Goal: Task Accomplishment & Management: Complete application form

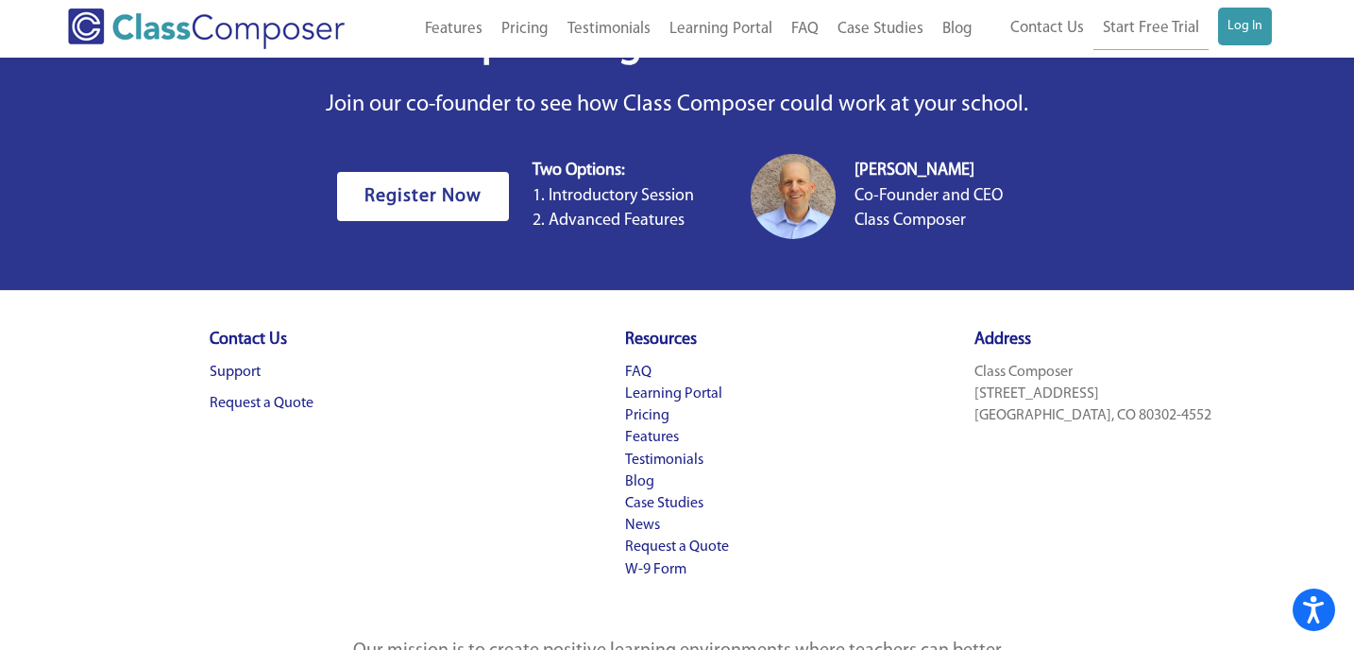
scroll to position [5866, 0]
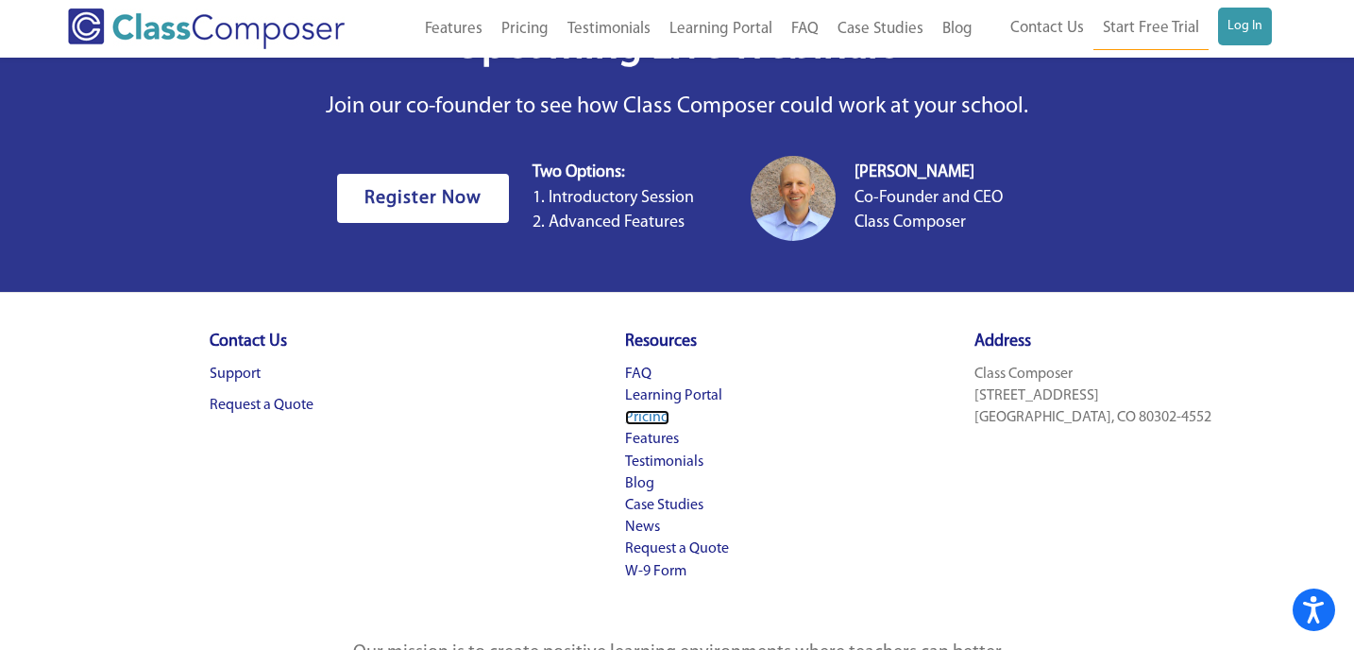
click at [640, 420] on link "Pricing" at bounding box center [647, 417] width 44 height 15
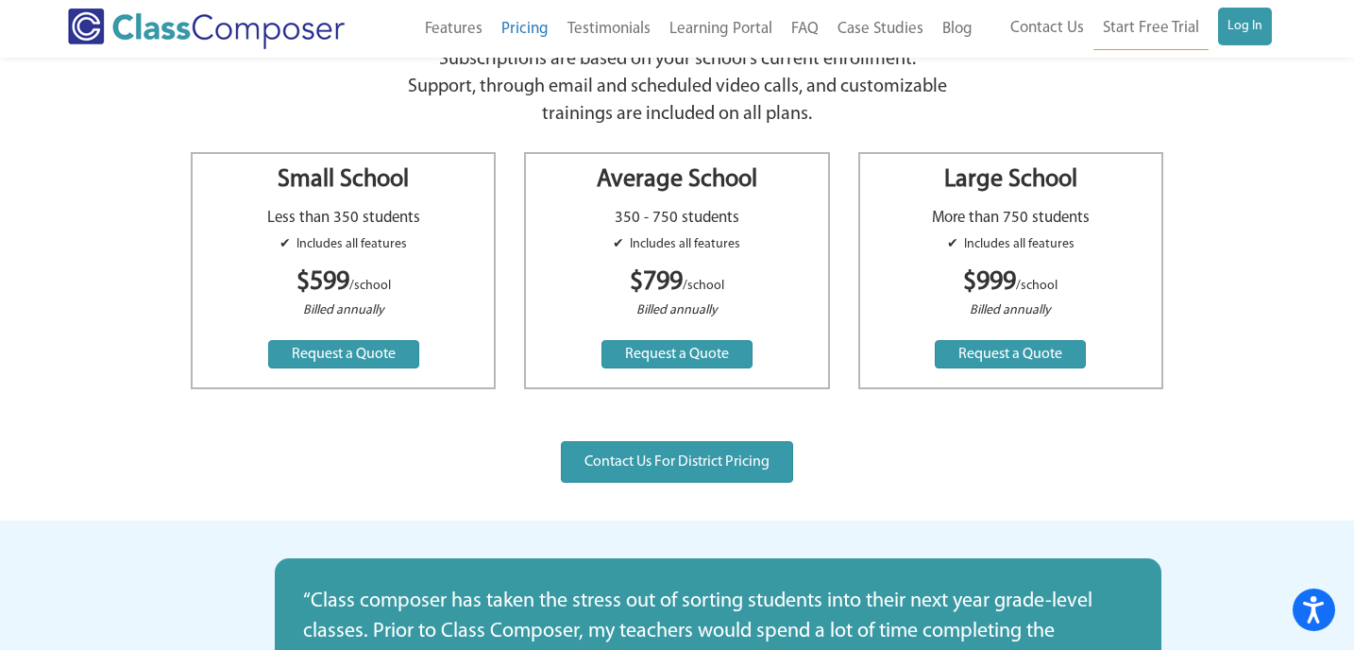
scroll to position [154, 0]
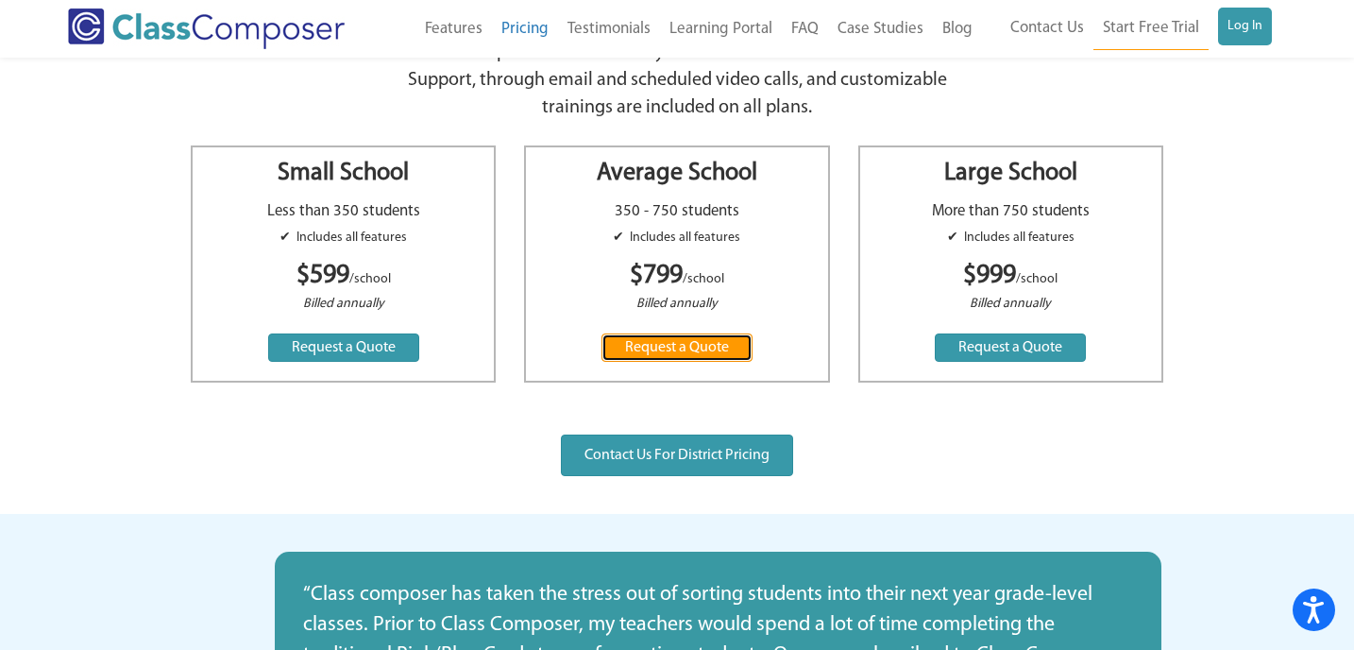
click at [662, 352] on span "Request a Quote" at bounding box center [677, 347] width 104 height 15
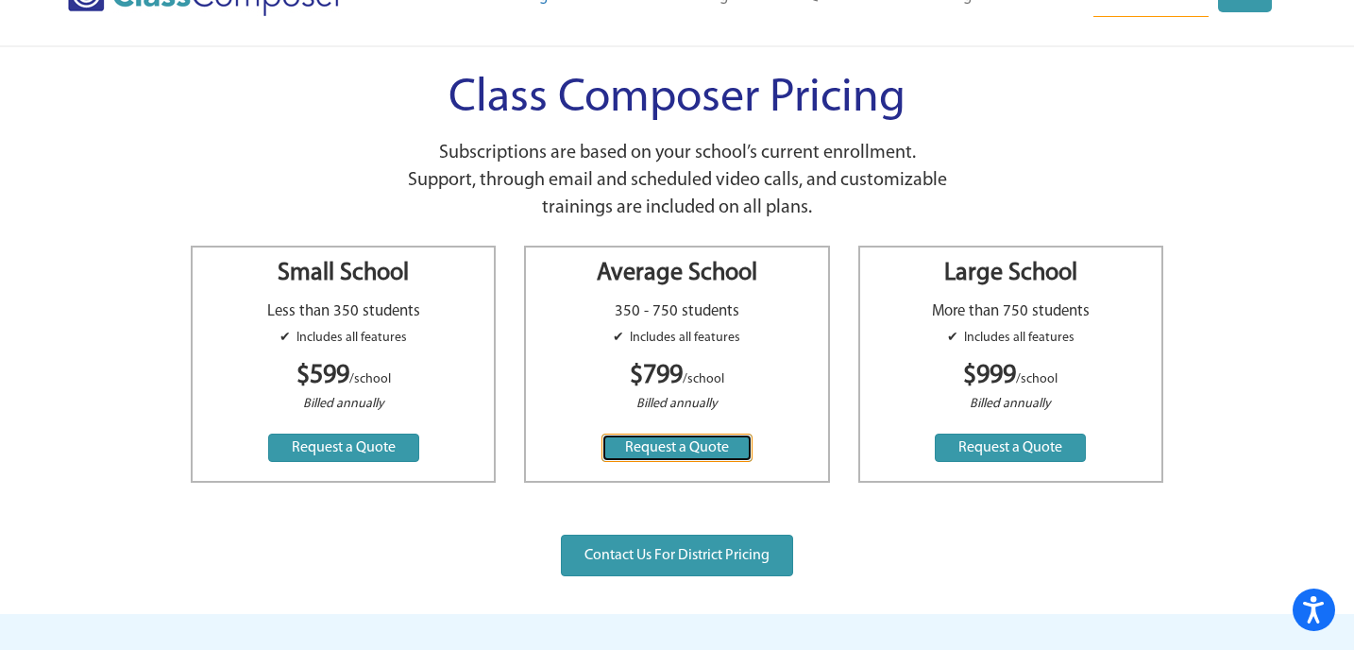
scroll to position [0, 0]
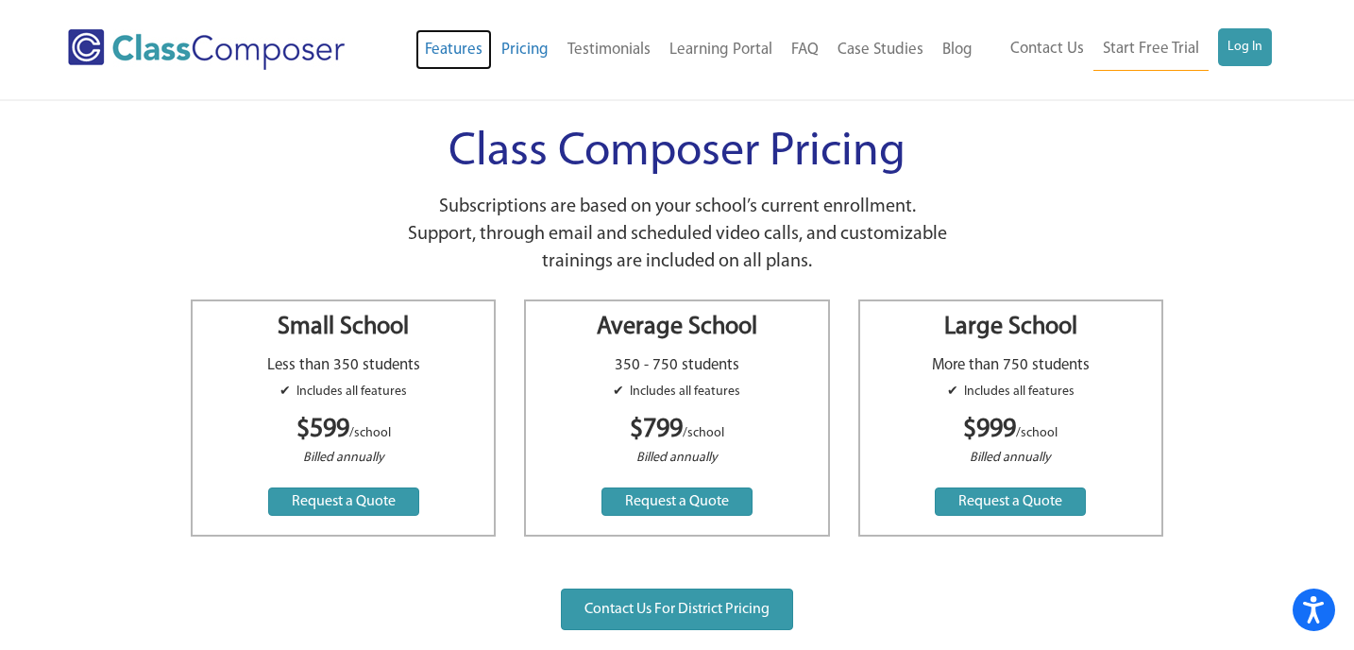
click at [476, 45] on link "Features" at bounding box center [453, 50] width 76 height 42
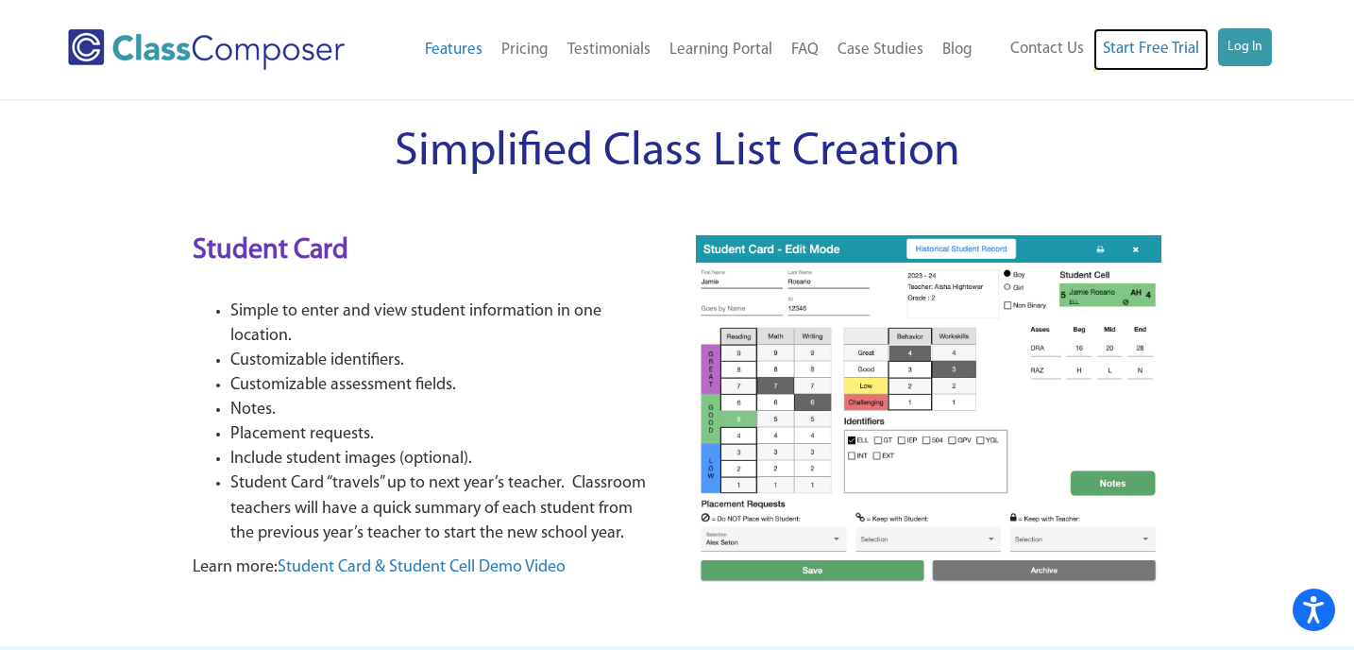
click at [1131, 53] on link "Start Free Trial" at bounding box center [1150, 49] width 115 height 42
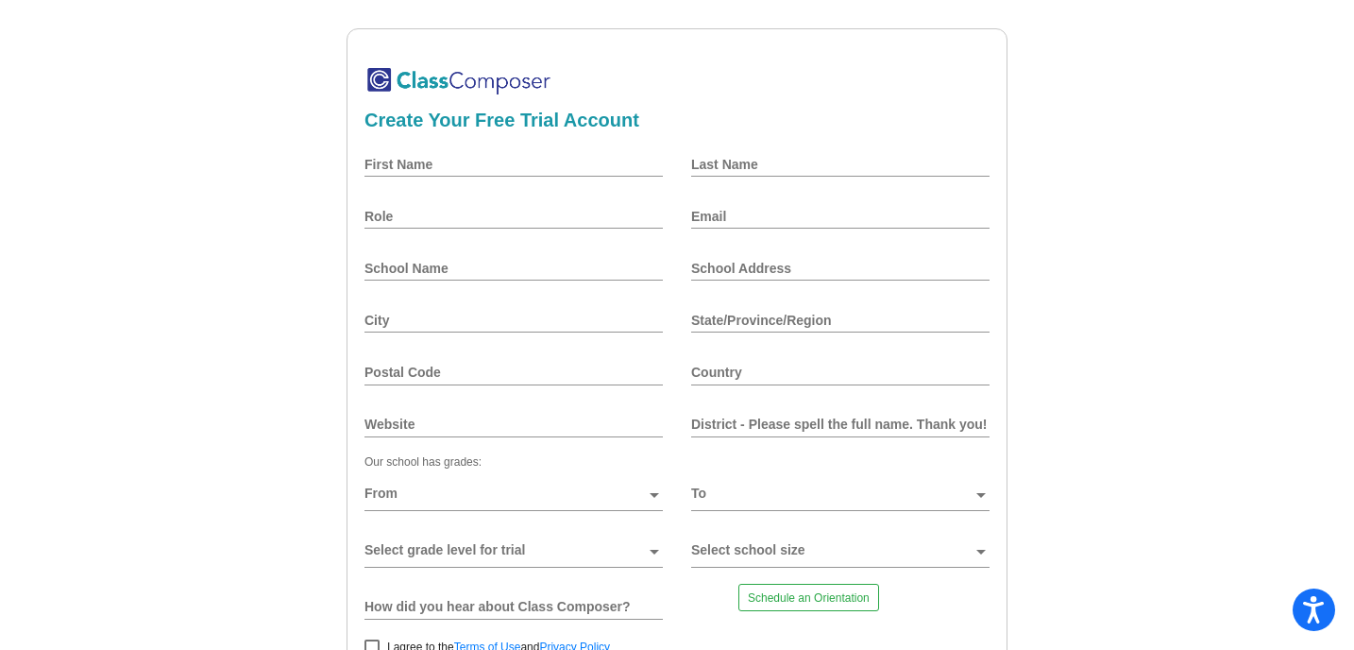
click at [470, 163] on input "First Name" at bounding box center [513, 164] width 298 height 15
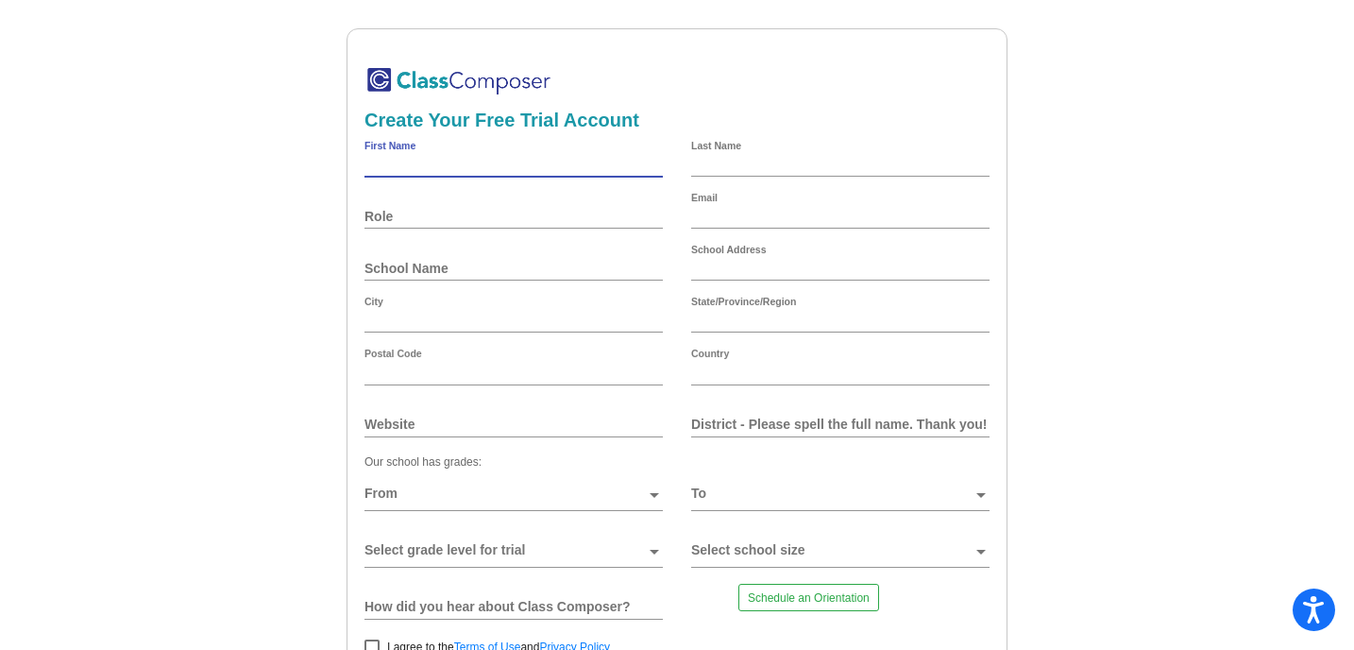
type input "Rubylinda"
type input "Zickafoose"
type input "rzickafo@gmail.com"
type input "1419 10th Street East"
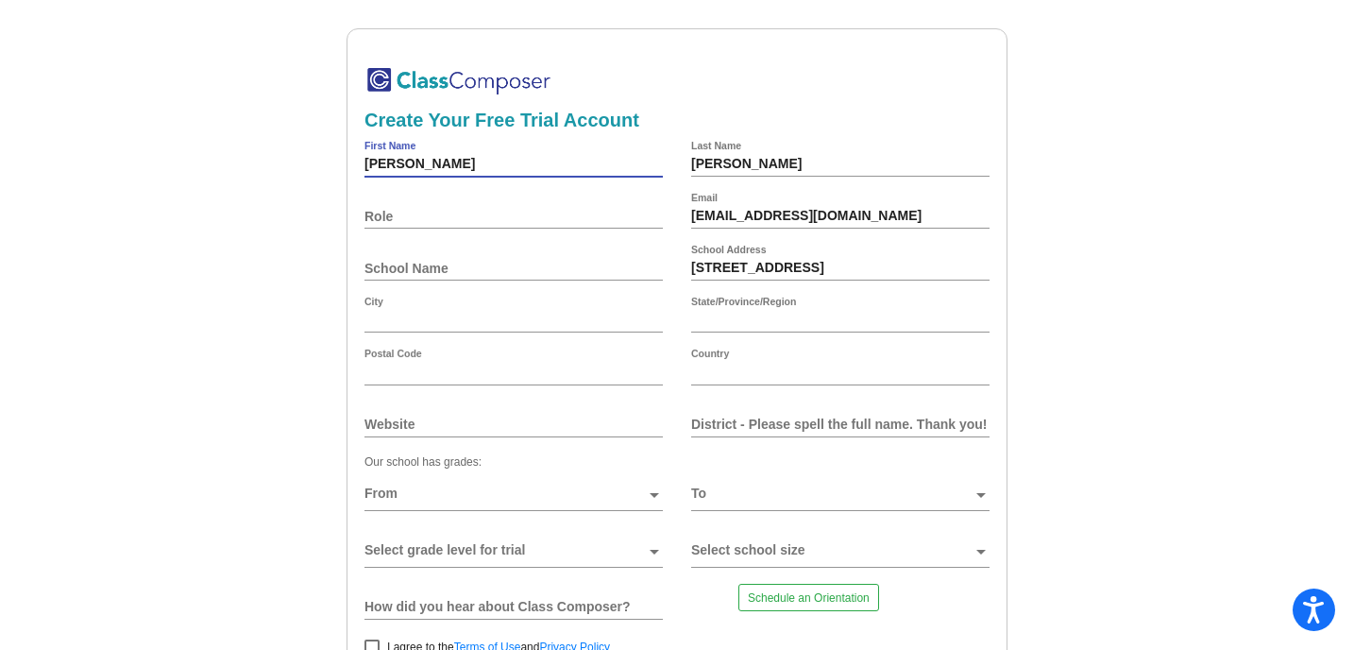
type input "Palmetto"
type input "FL"
type input "34221"
type input "United States"
click at [487, 227] on div "Role" at bounding box center [513, 216] width 298 height 45
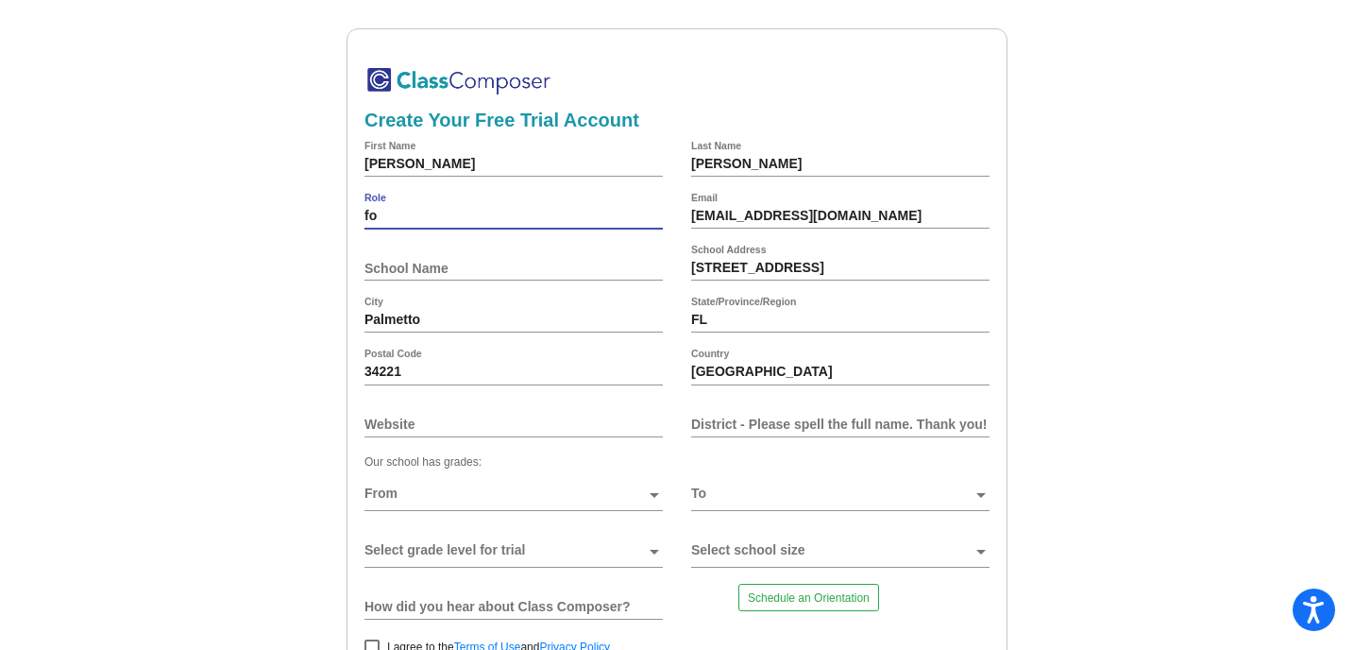
type input "f"
type input "Founding Principal"
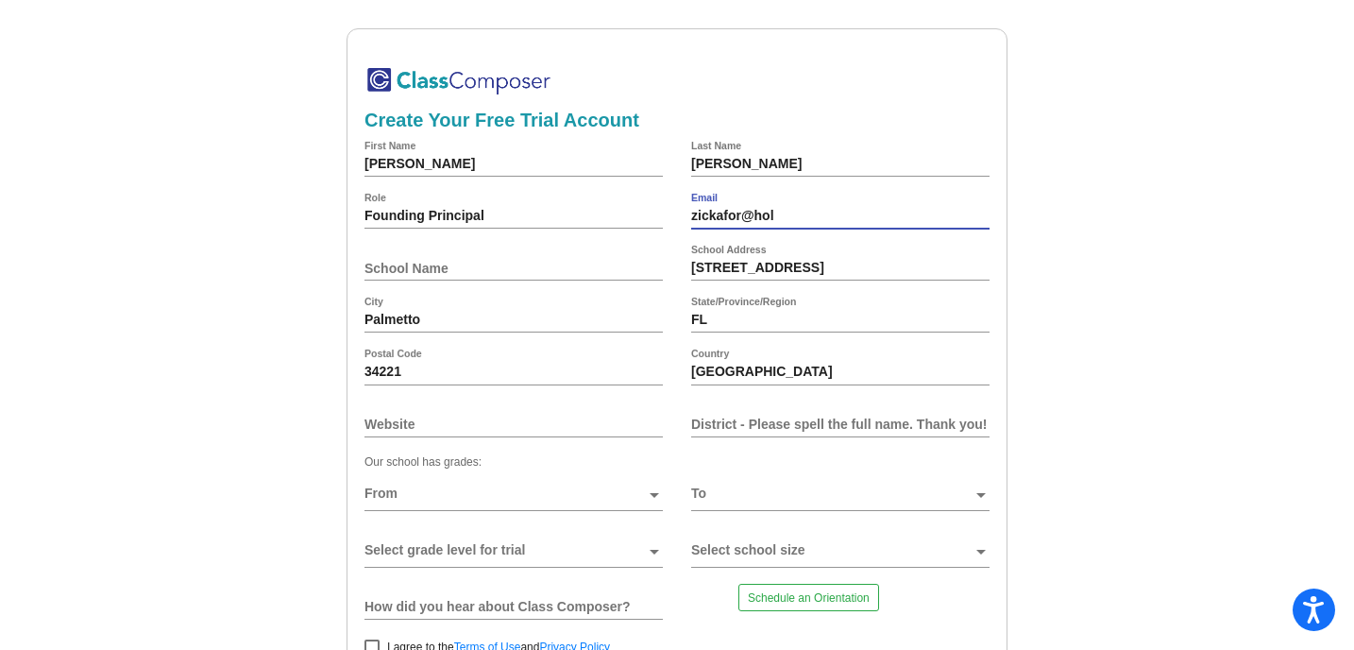
type input "zickafor@hola.raeschools.org"
click at [470, 261] on input "School Name" at bounding box center [513, 268] width 298 height 15
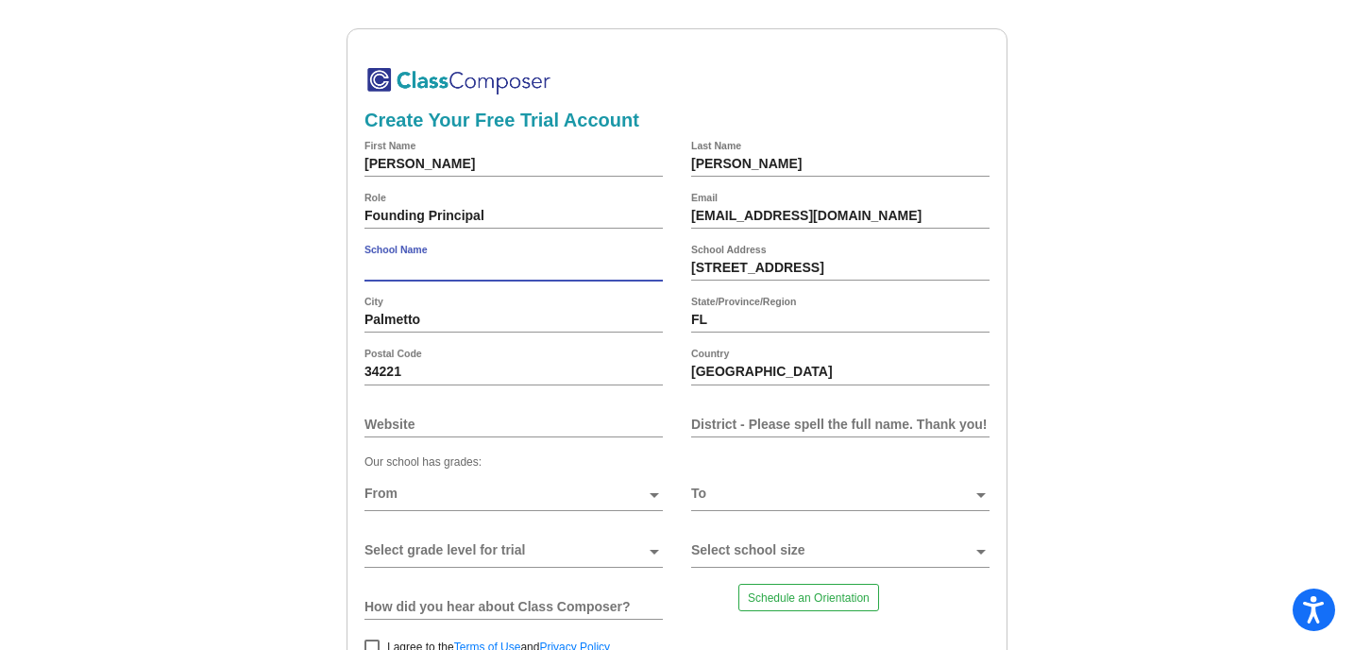
type input "¡HOLA! Elementary"
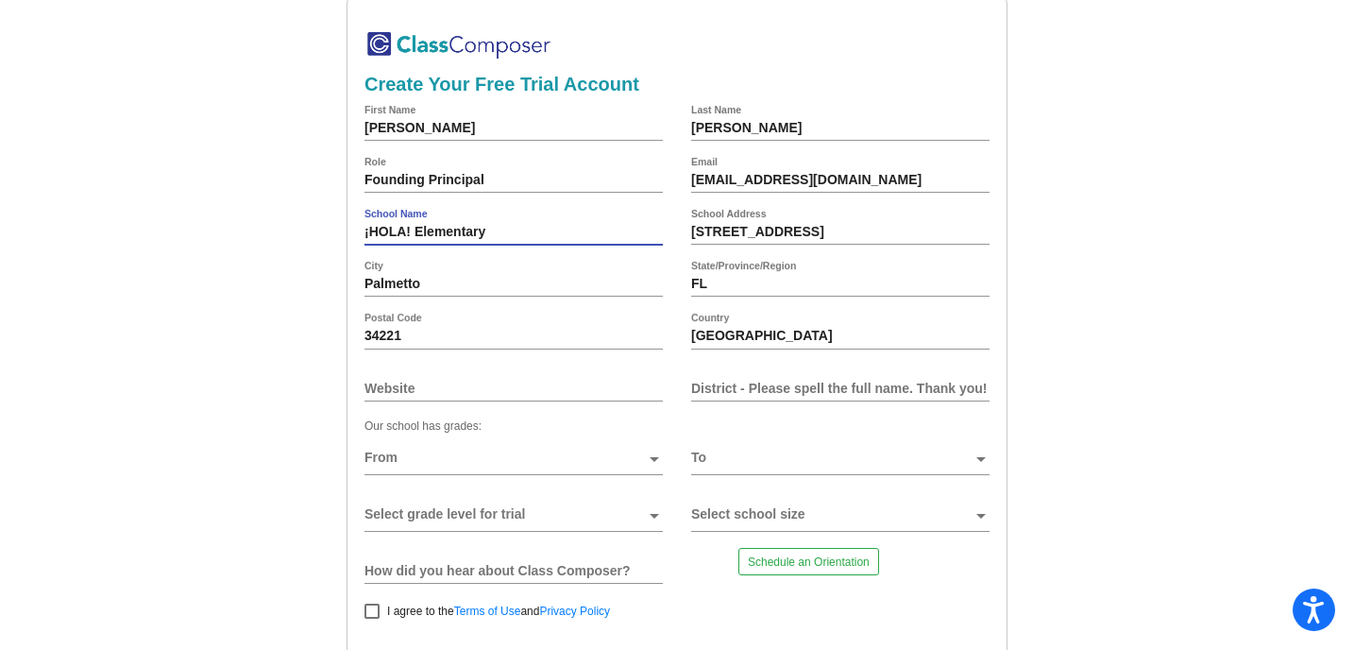
scroll to position [69, 0]
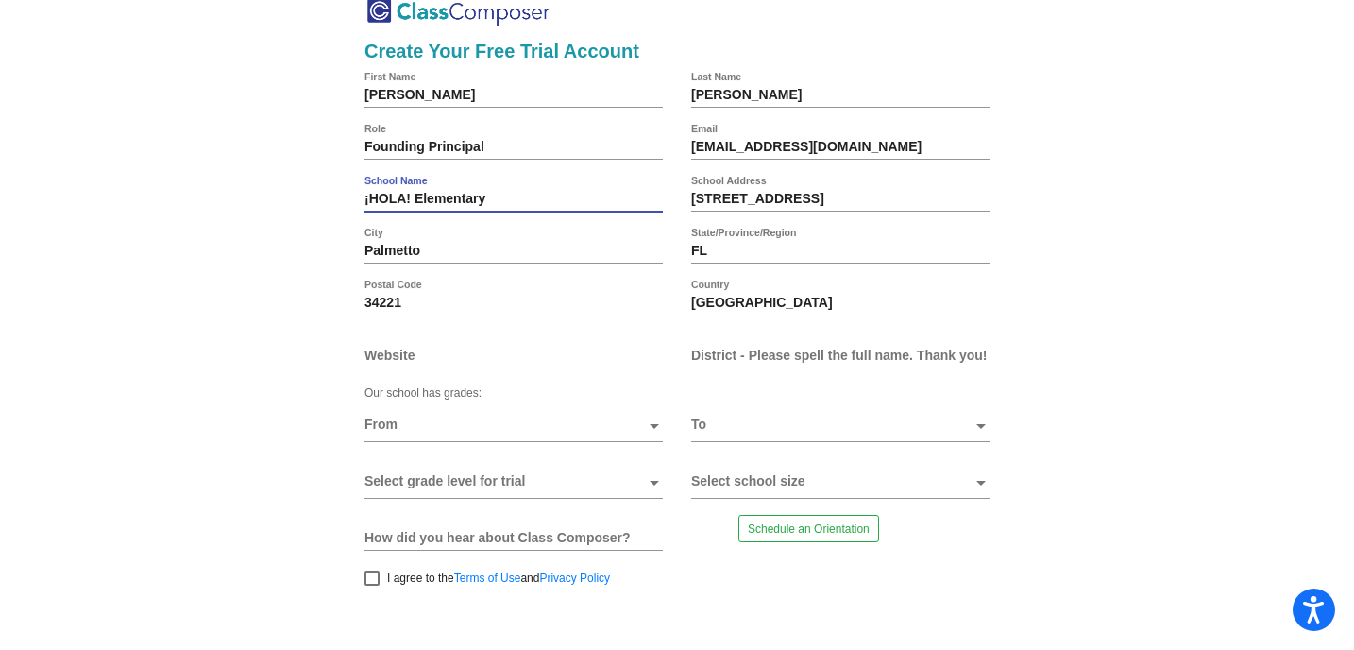
click at [515, 347] on input "Website" at bounding box center [513, 354] width 298 height 15
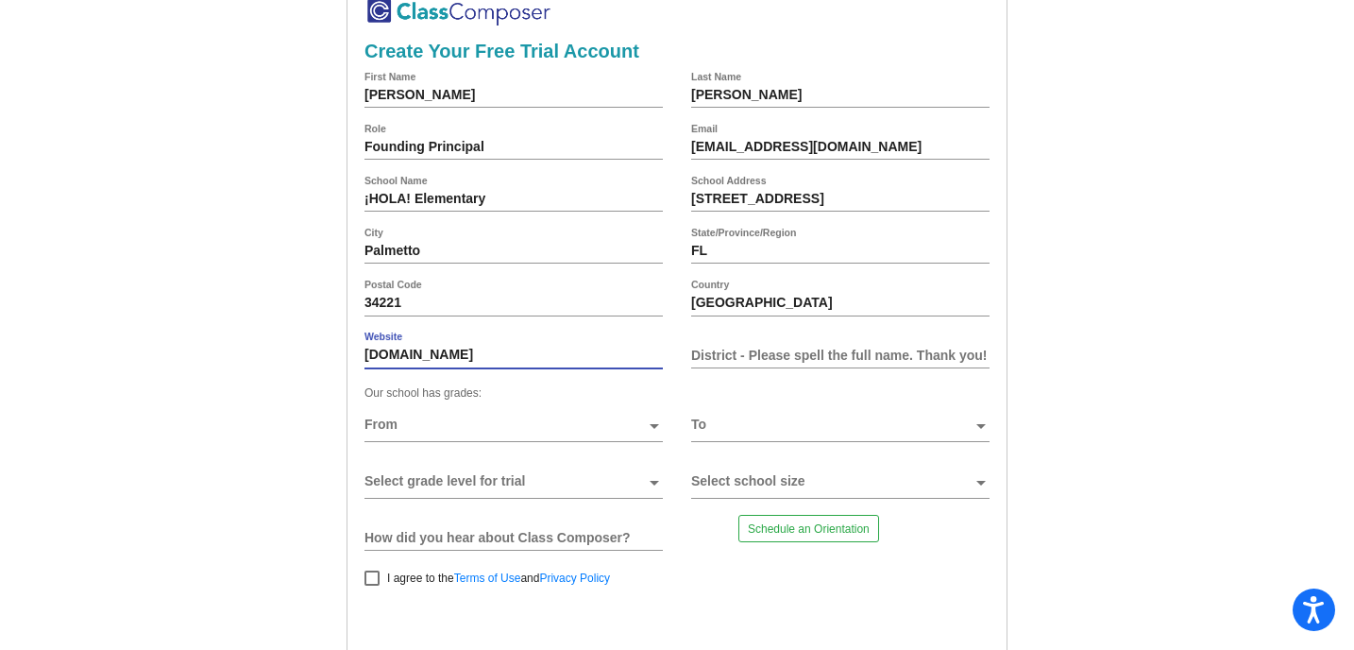
type input "hola-elementary.org"
click at [878, 356] on input "District - Please spell the full name. Thank you!" at bounding box center [840, 354] width 298 height 15
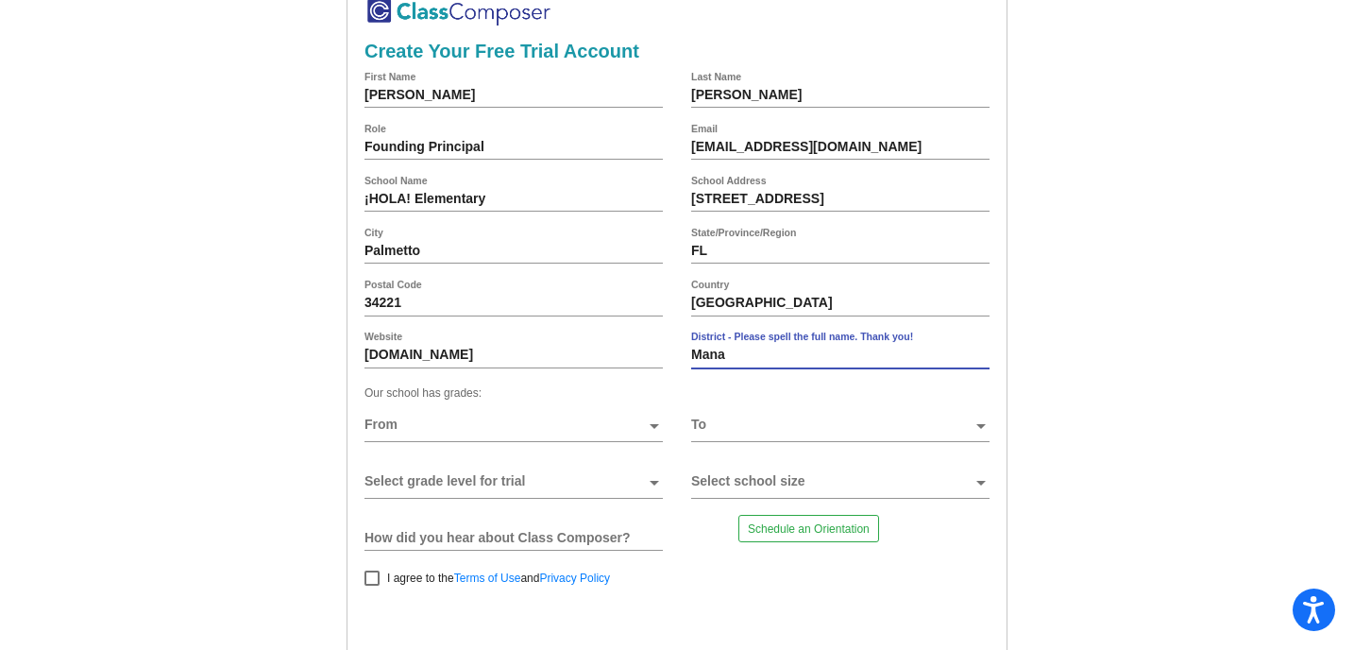
type input "Manatee County Schools"
click at [404, 431] on span at bounding box center [504, 424] width 281 height 15
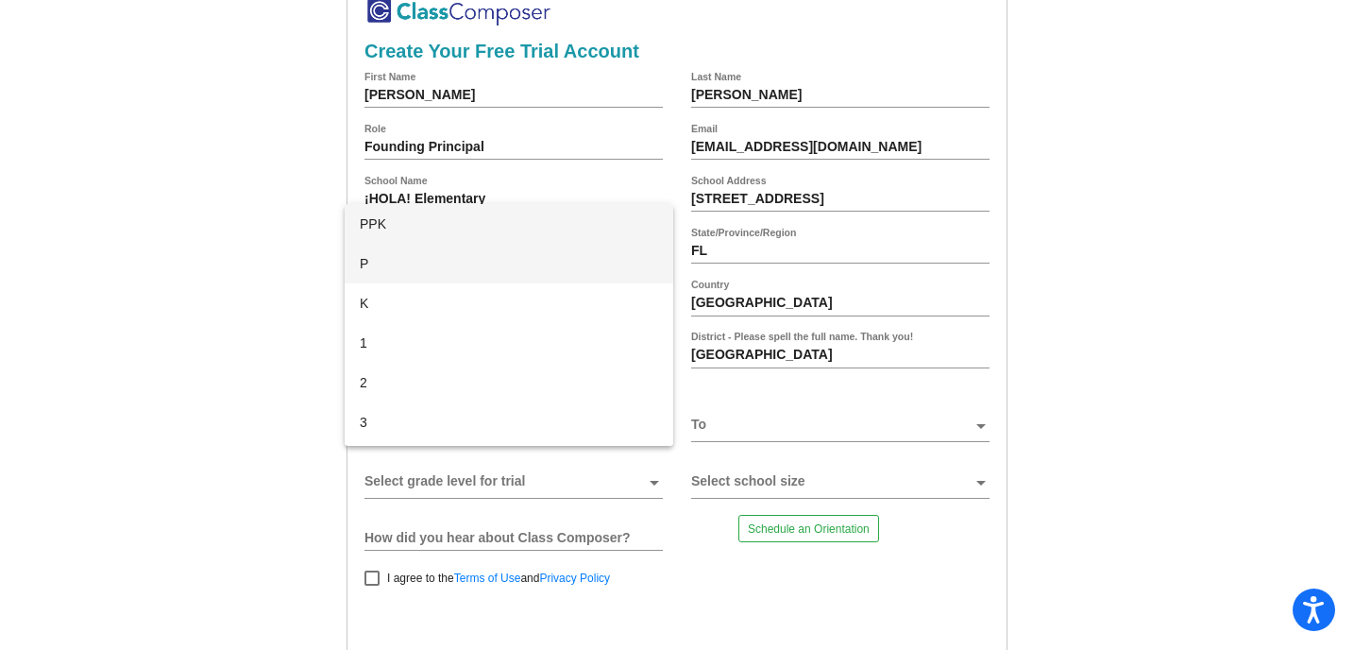
click at [388, 268] on span "P" at bounding box center [509, 264] width 298 height 40
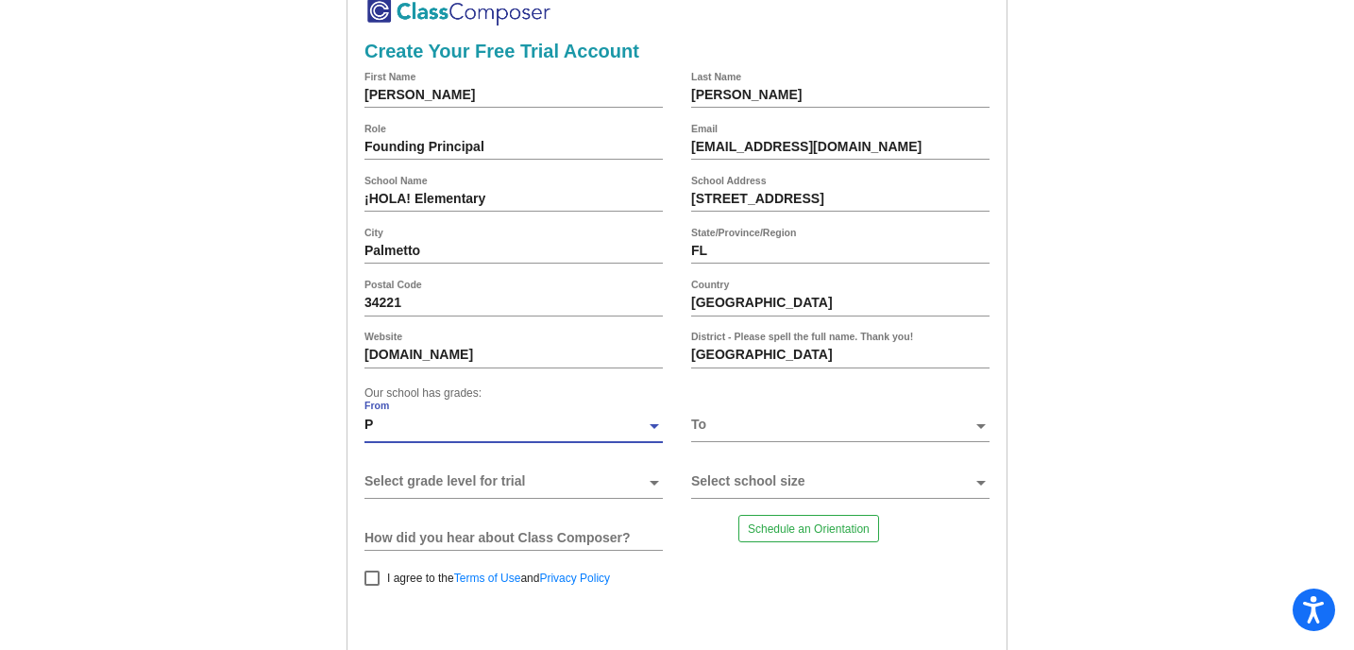
click at [411, 435] on div "P" at bounding box center [504, 431] width 281 height 28
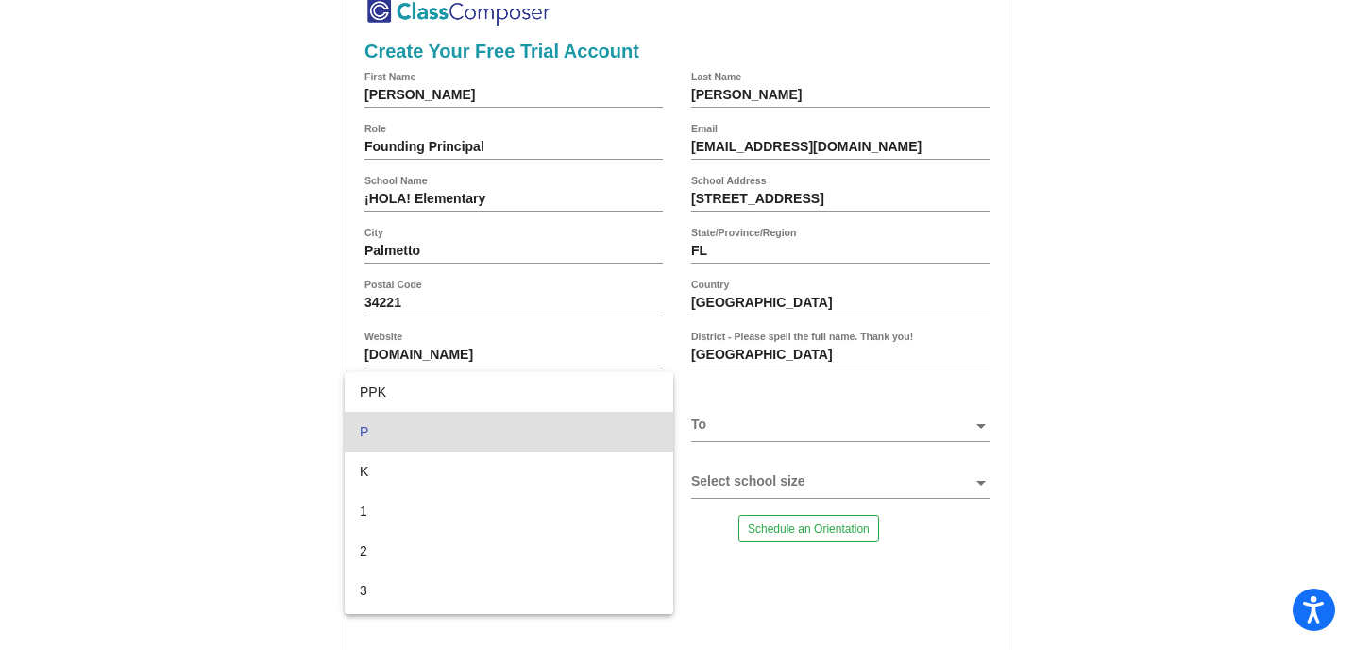
click at [412, 438] on span "P" at bounding box center [509, 432] width 298 height 40
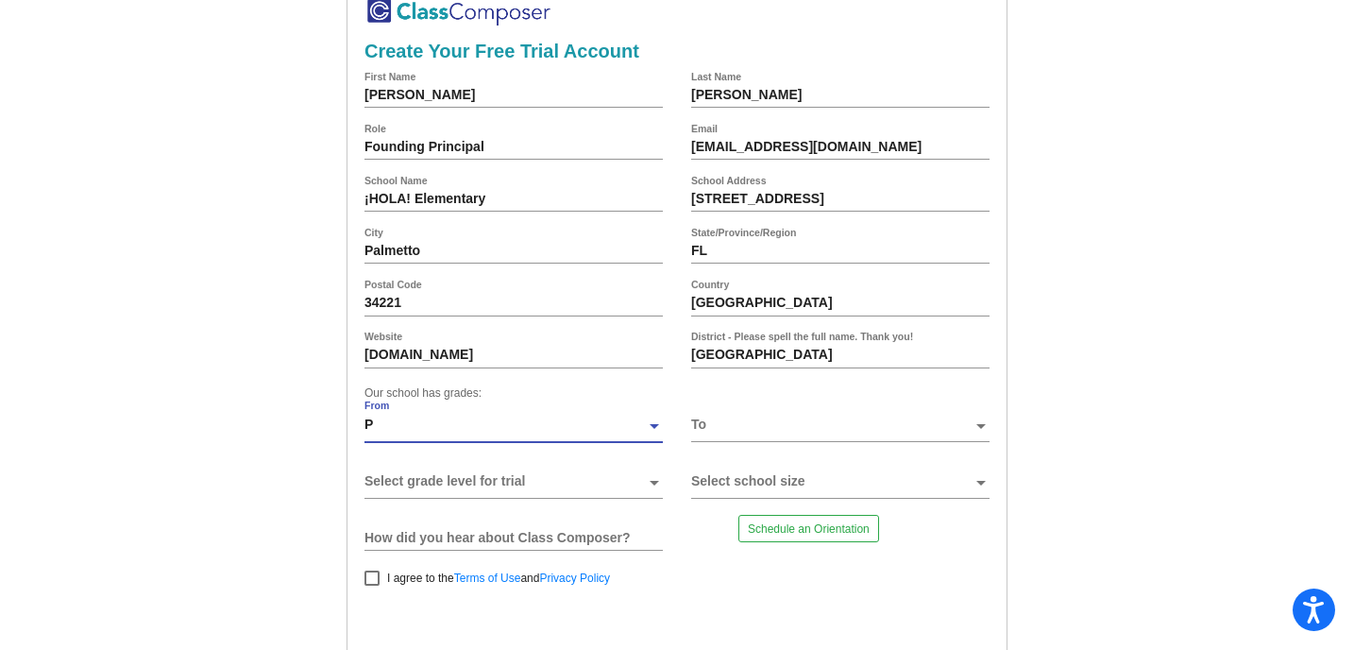
click at [734, 421] on span at bounding box center [831, 424] width 281 height 15
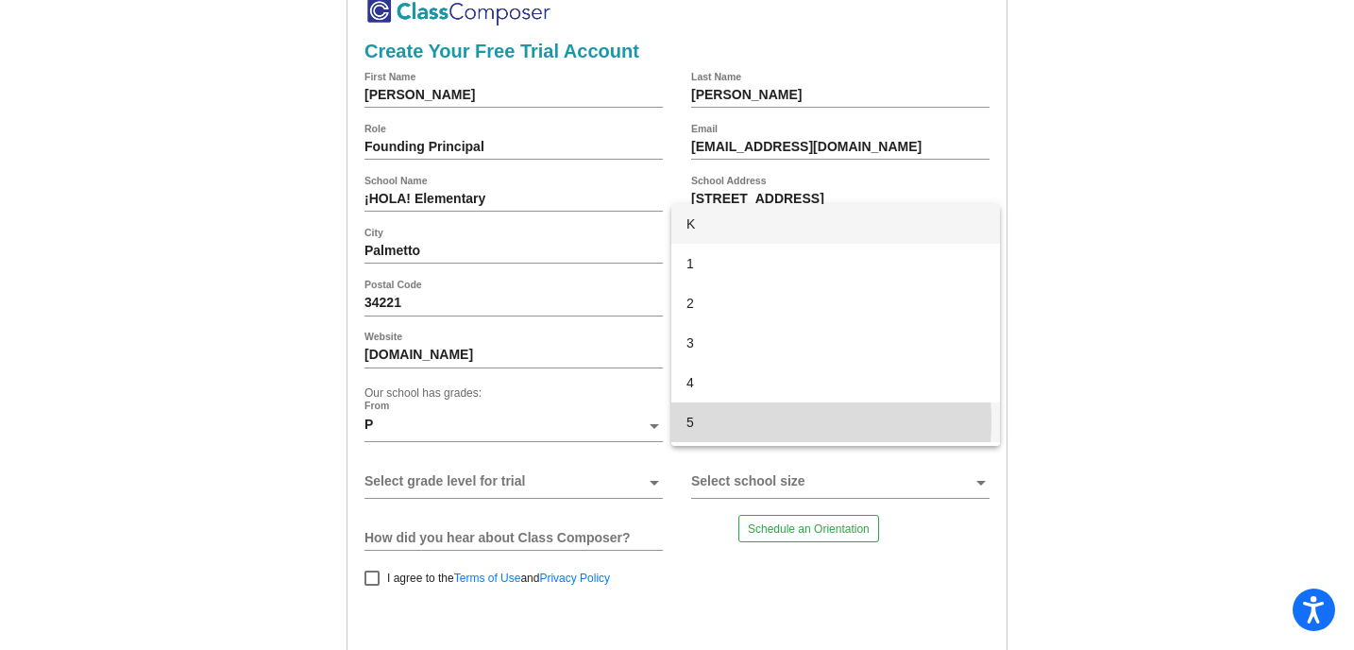
click at [734, 421] on span "5" at bounding box center [835, 422] width 298 height 40
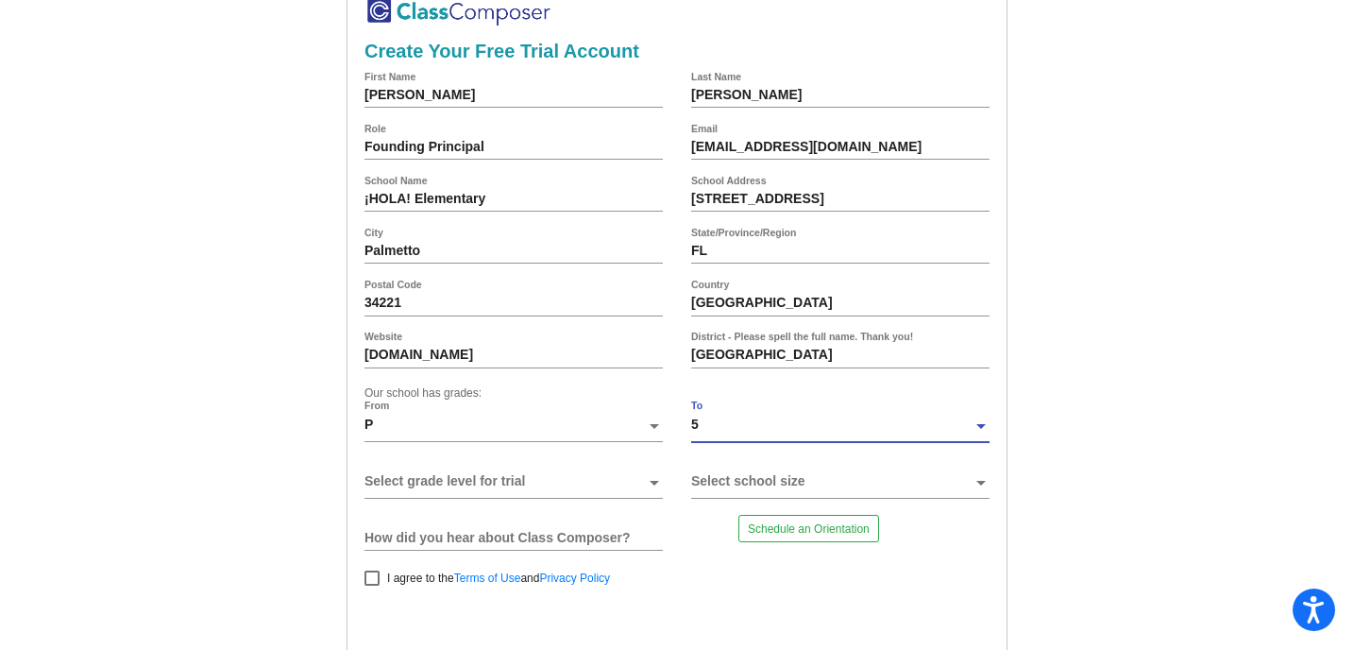
click at [585, 478] on span at bounding box center [504, 481] width 281 height 15
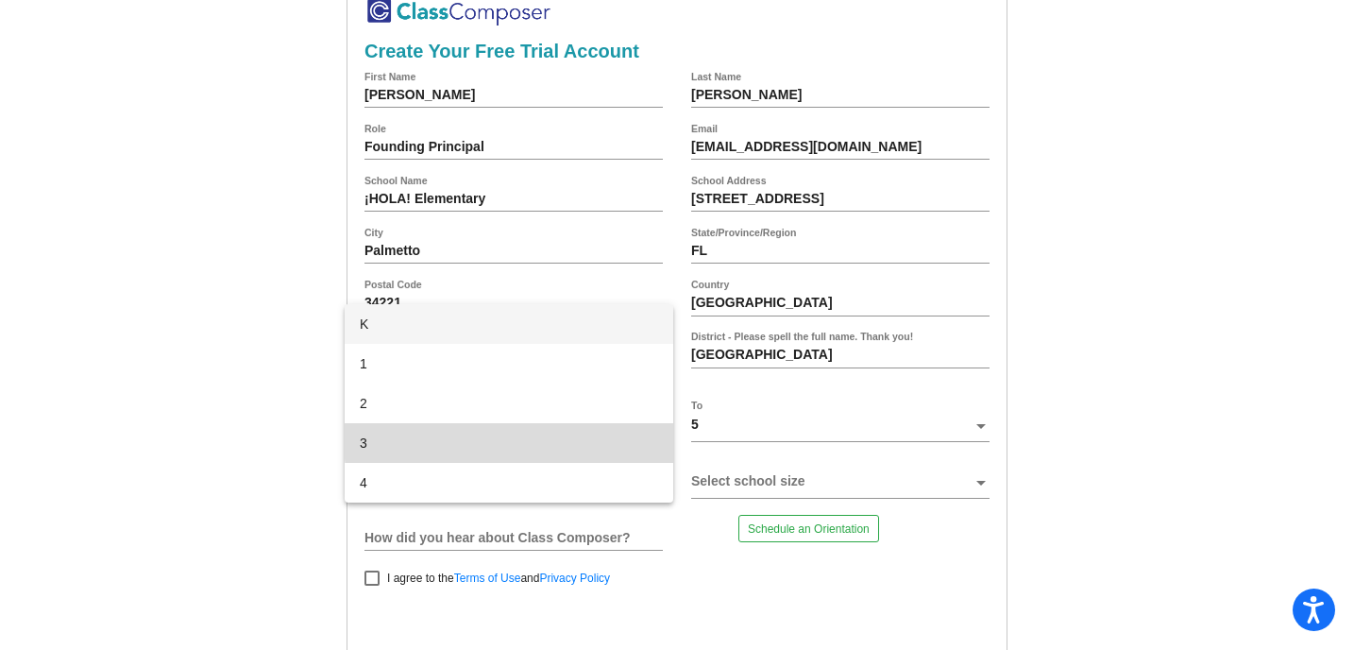
click at [553, 439] on span "3" at bounding box center [509, 443] width 298 height 40
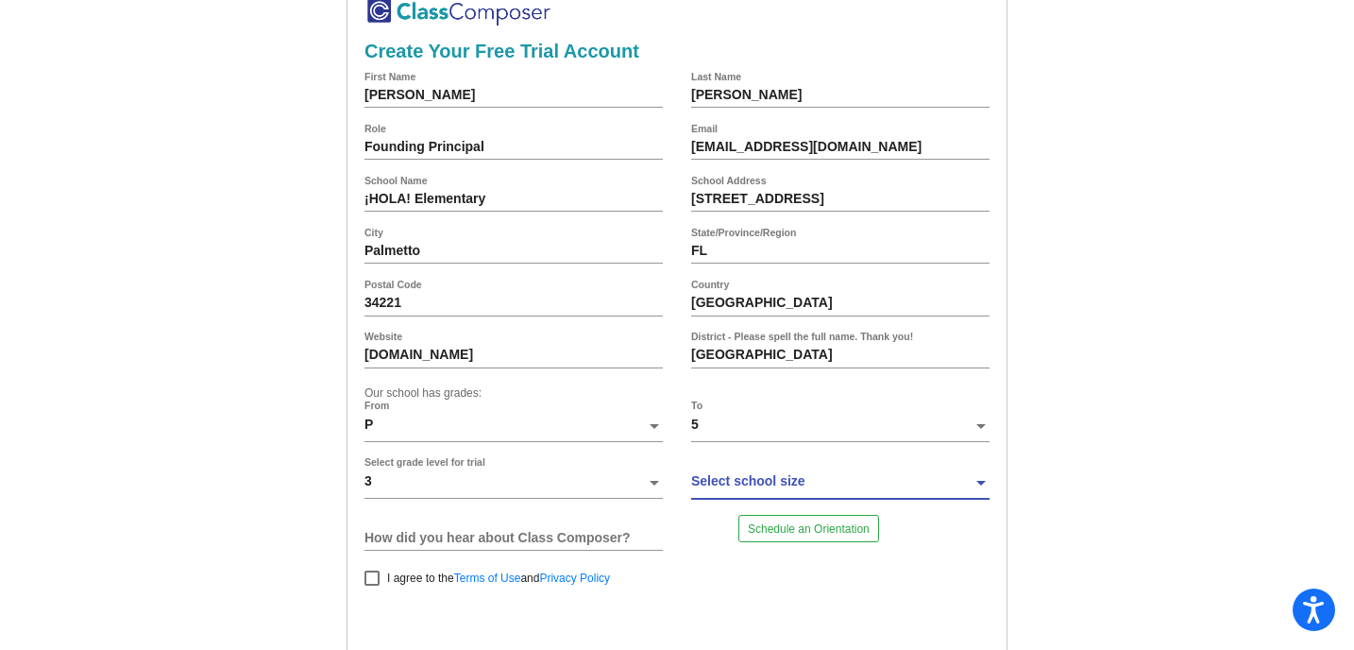
click at [749, 479] on span at bounding box center [831, 481] width 281 height 15
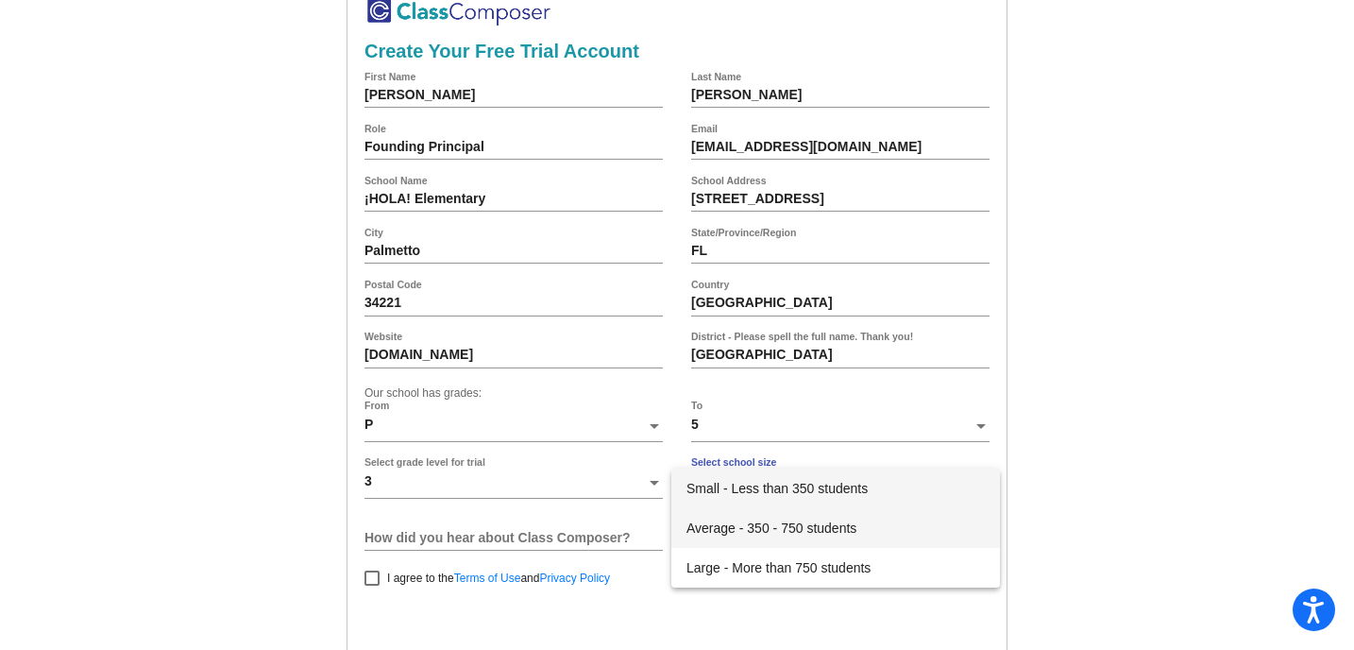
click at [752, 523] on span "Average - 350 - 750 students" at bounding box center [835, 528] width 298 height 40
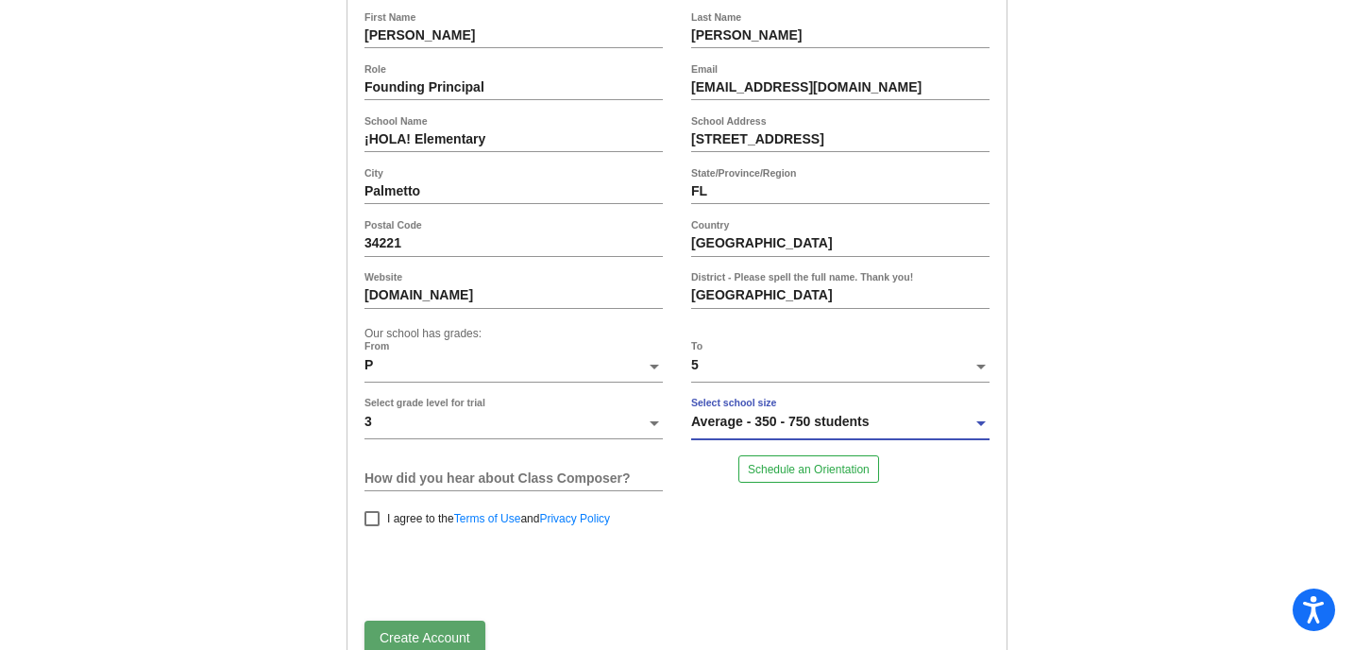
scroll to position [151, 0]
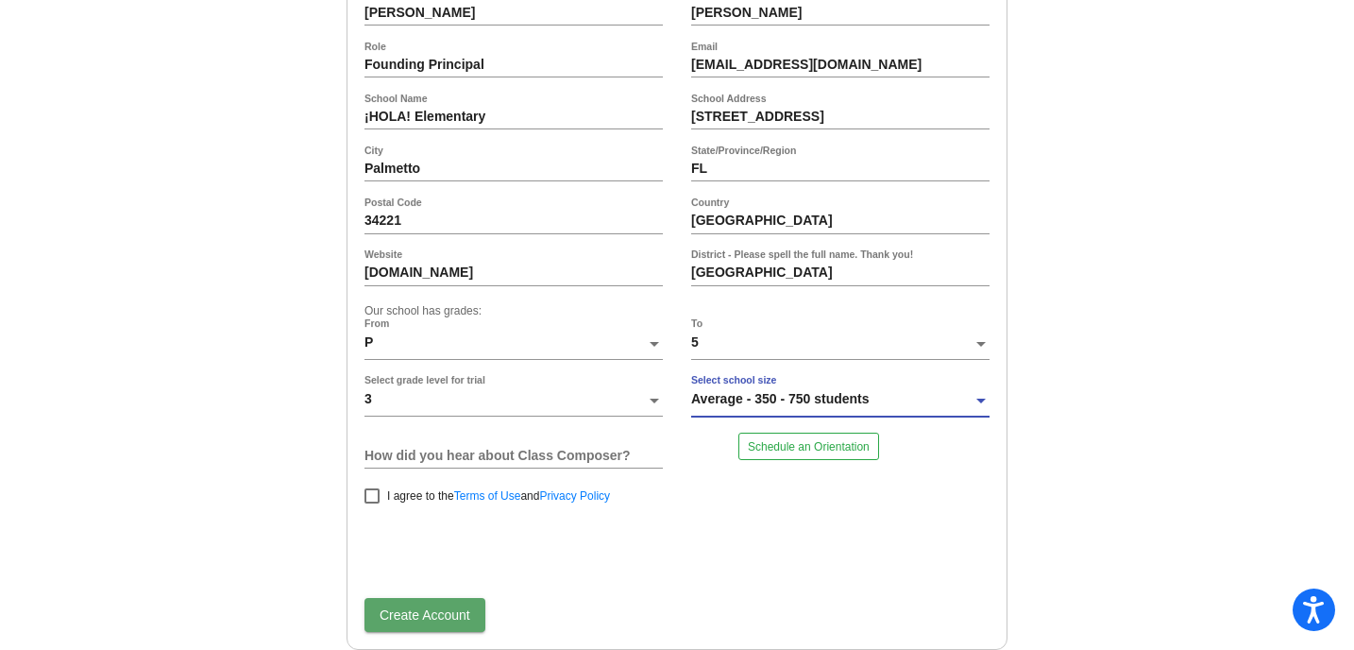
click at [370, 495] on div at bounding box center [371, 495] width 15 height 15
click at [371, 503] on input "I agree to the Terms of Use and Privacy Policy" at bounding box center [371, 503] width 1 height 1
checkbox input "true"
click at [404, 607] on span "Create Account" at bounding box center [425, 614] width 91 height 15
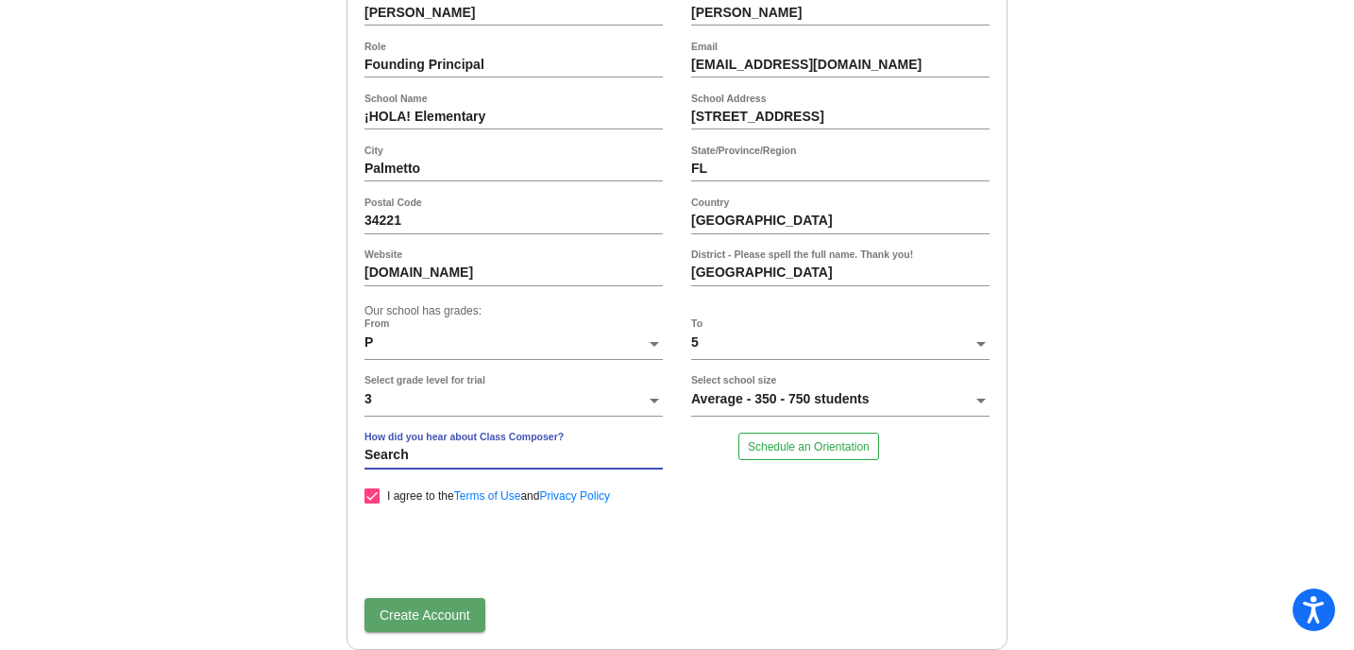
type input "Search"
click at [440, 611] on span "Create Account" at bounding box center [425, 614] width 91 height 15
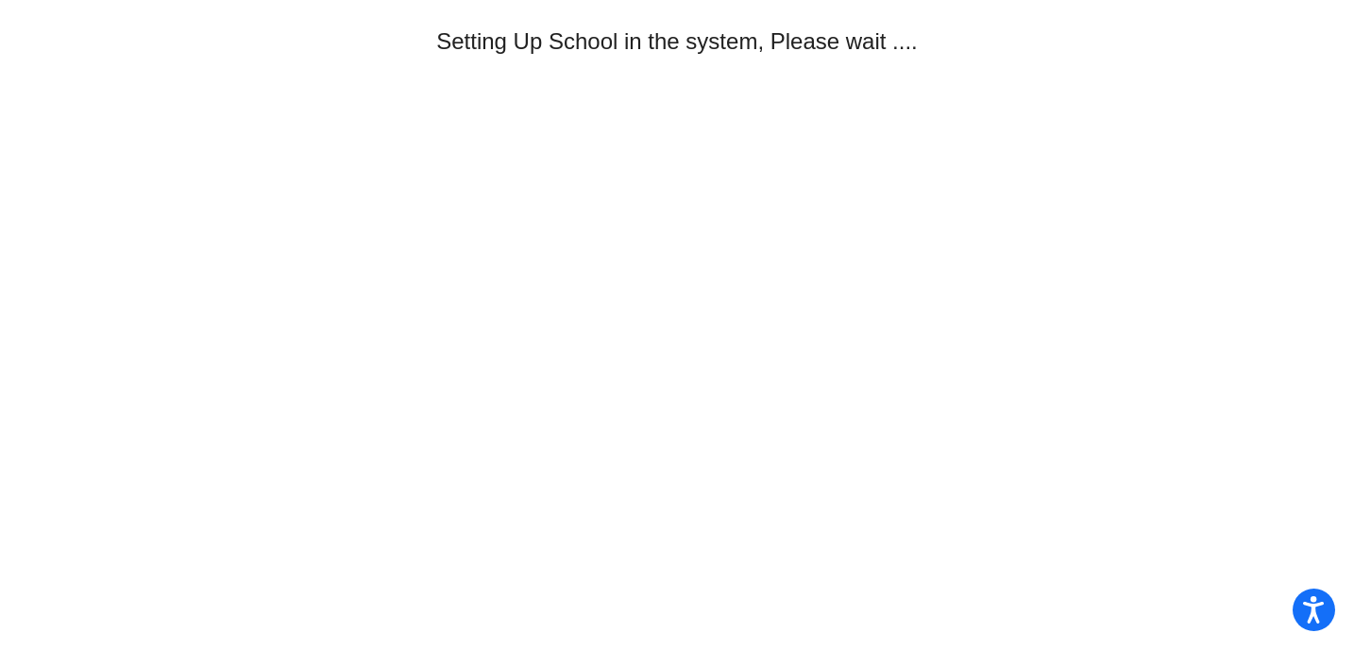
scroll to position [0, 0]
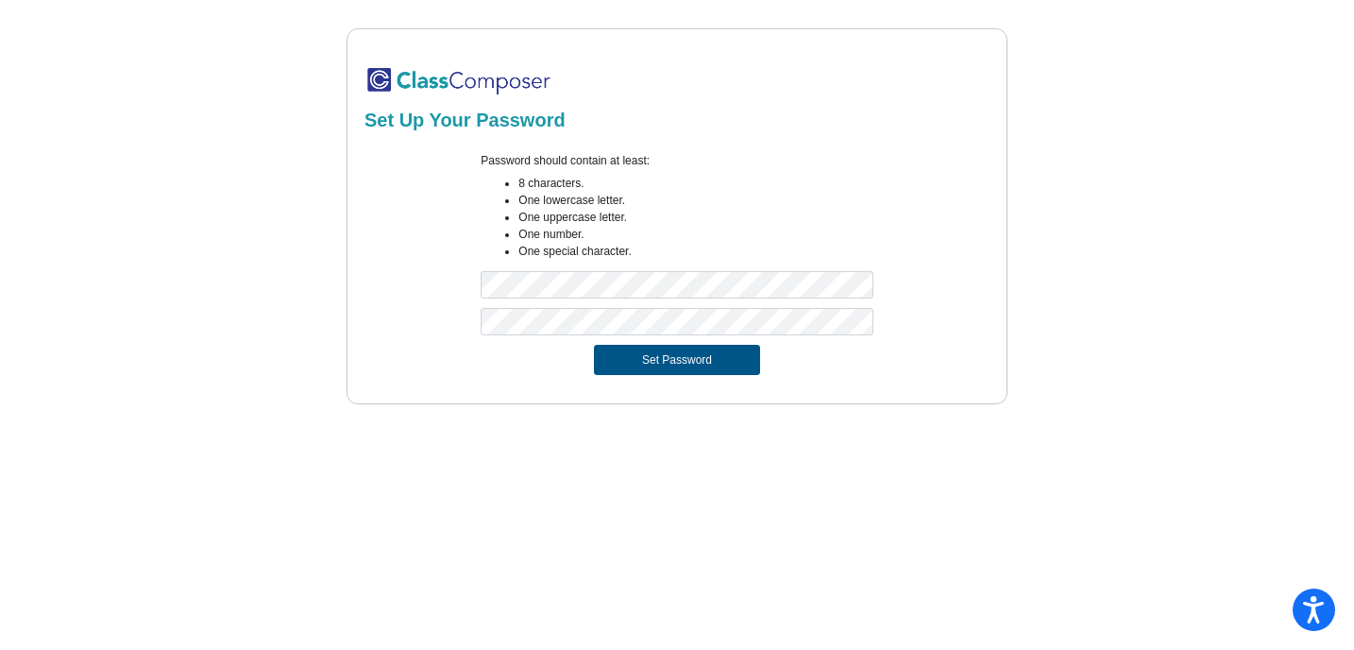
click at [671, 347] on button "Set Password" at bounding box center [677, 360] width 166 height 30
click at [646, 357] on button "Set Password" at bounding box center [677, 360] width 166 height 30
click at [622, 358] on button "Set Password" at bounding box center [677, 360] width 166 height 30
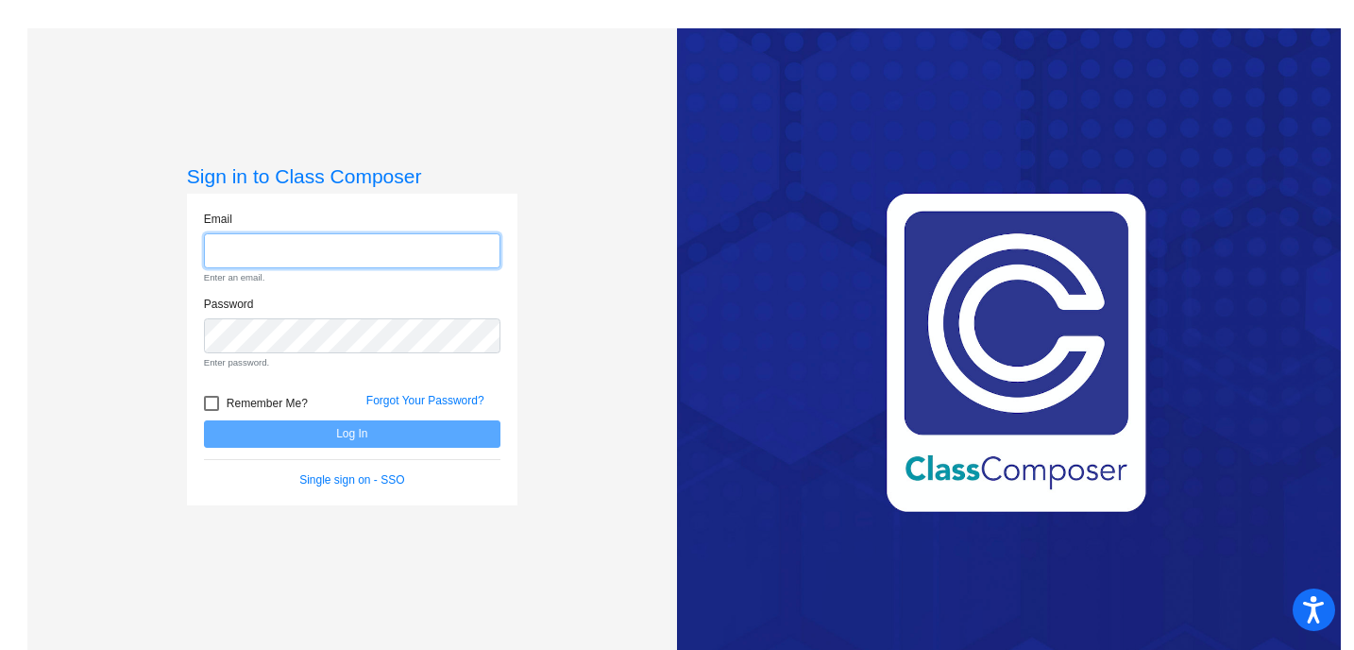
type input "zickafor@hola.raeschools.org"
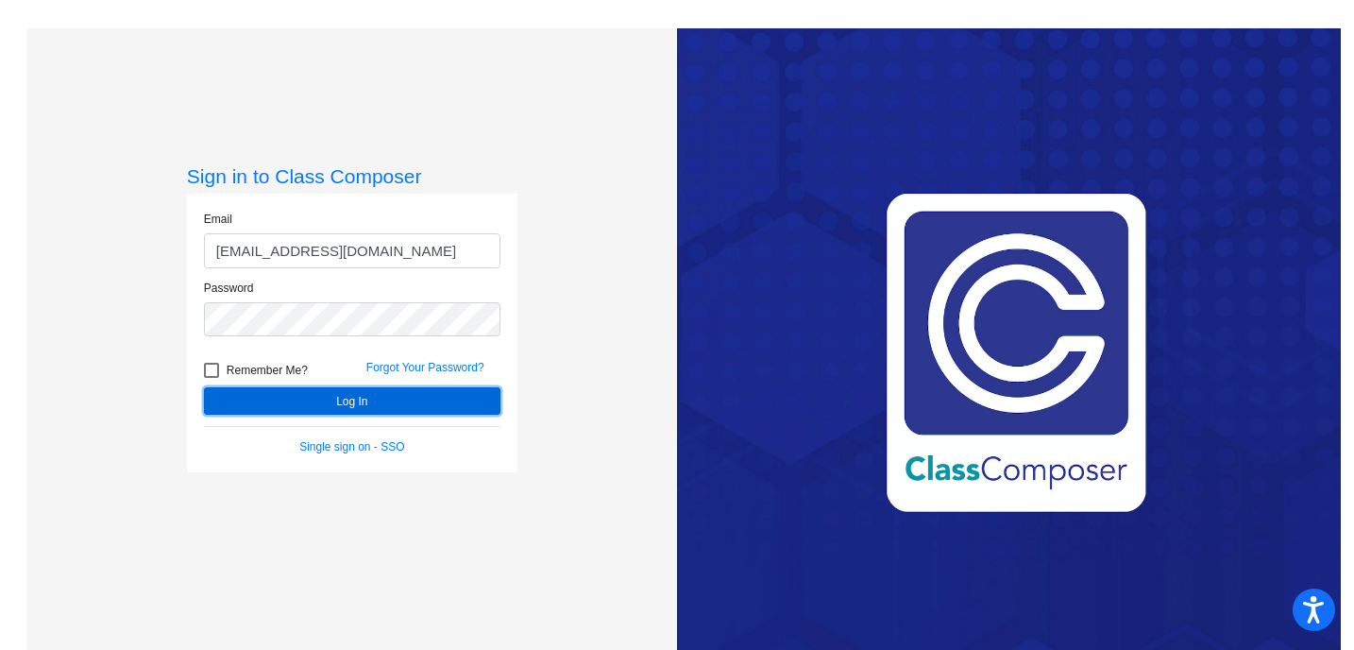
click at [307, 394] on button "Log In" at bounding box center [352, 400] width 296 height 27
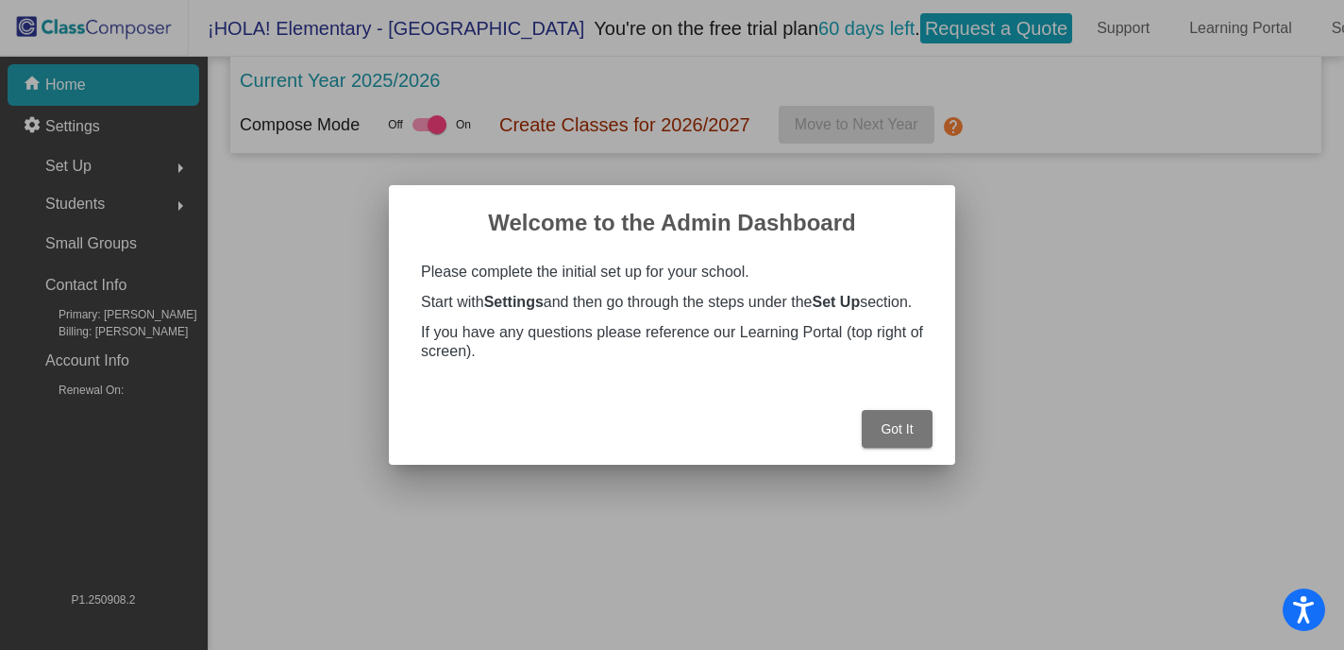
click at [911, 436] on span "Got It" at bounding box center [897, 428] width 32 height 15
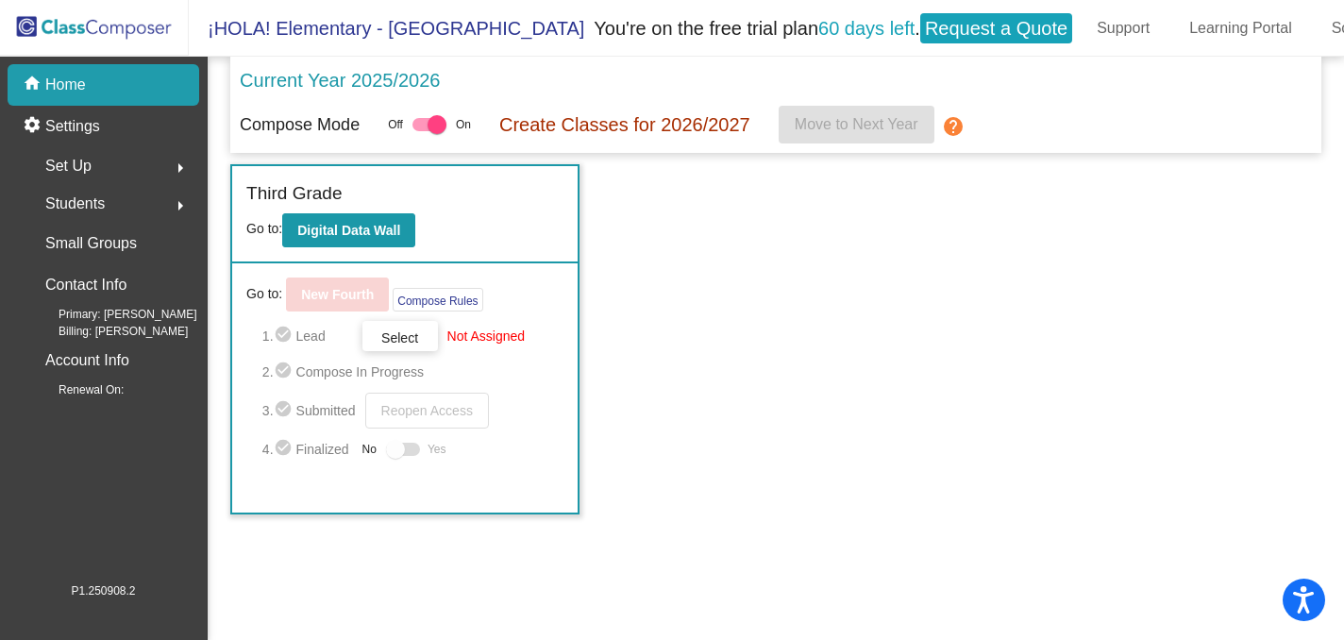
click at [661, 128] on p "Create Classes for 2026/2027" at bounding box center [624, 124] width 251 height 28
click at [396, 236] on b "Digital Data Wall" at bounding box center [348, 230] width 103 height 15
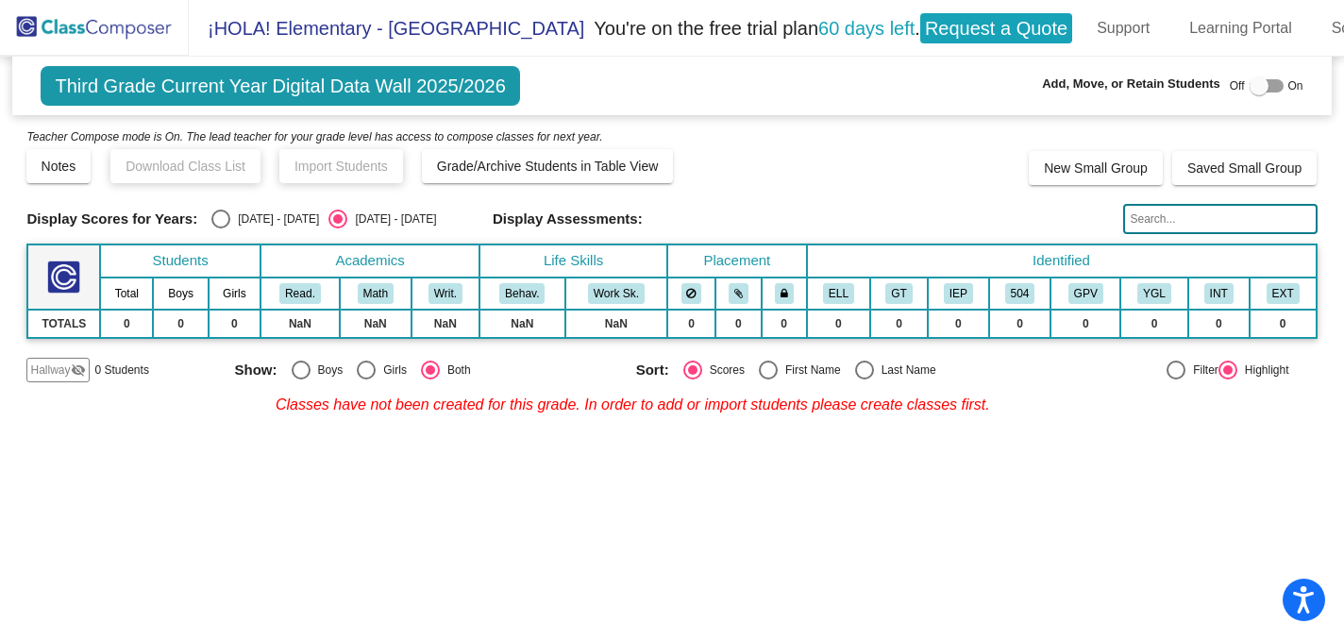
click at [1284, 91] on div "Off On" at bounding box center [1267, 86] width 74 height 23
click at [1283, 91] on label at bounding box center [1267, 86] width 34 height 23
checkbox input "true"
click at [1114, 157] on button "New Small Group" at bounding box center [1096, 168] width 134 height 34
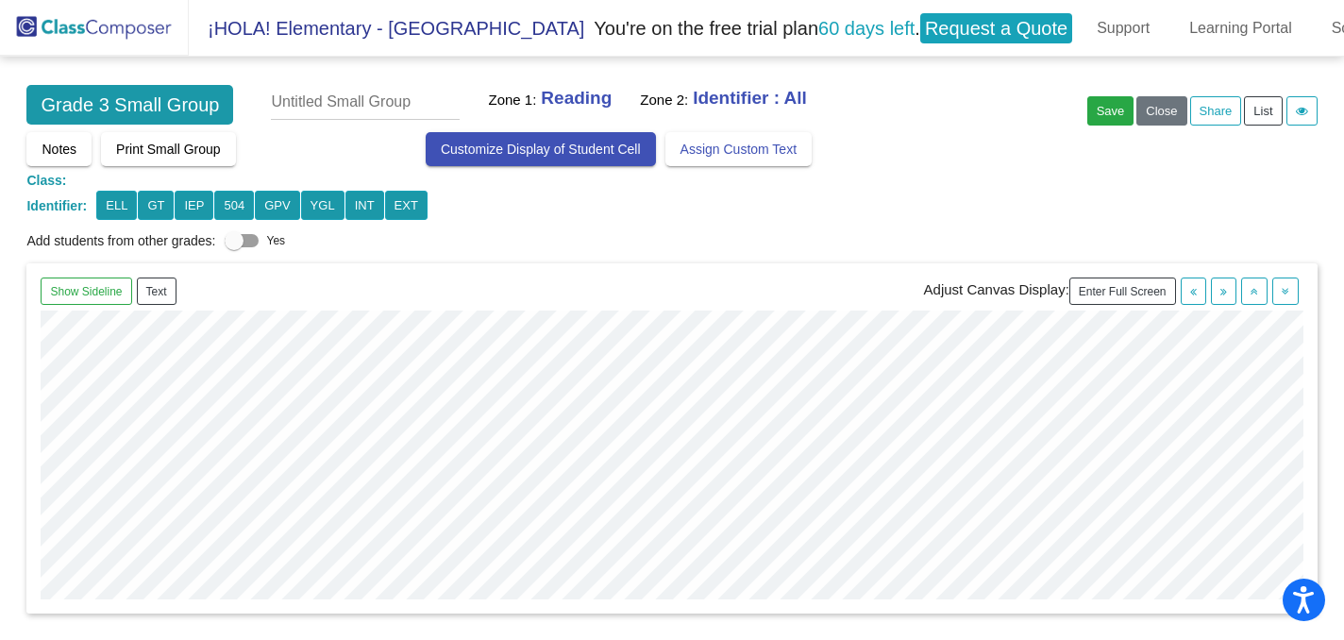
click at [305, 107] on input "text" at bounding box center [365, 102] width 189 height 35
type input "BQ"
click at [145, 21] on img at bounding box center [94, 28] width 189 height 56
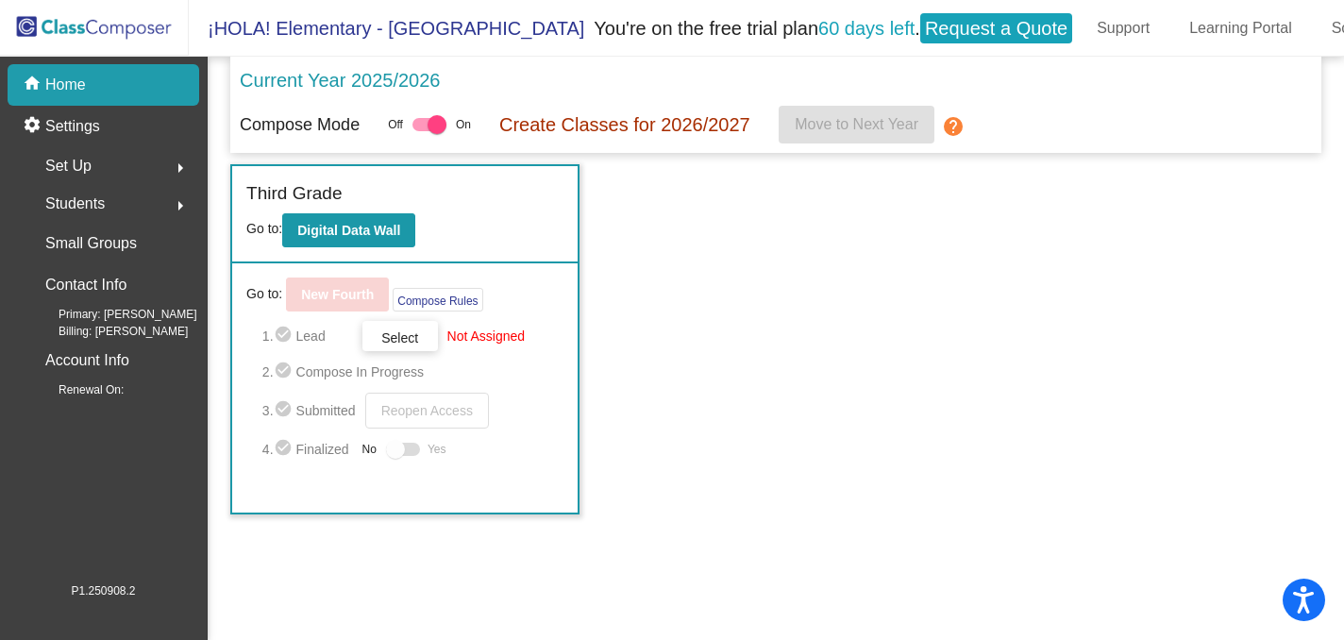
click at [187, 203] on mat-icon "arrow_right" at bounding box center [180, 205] width 23 height 23
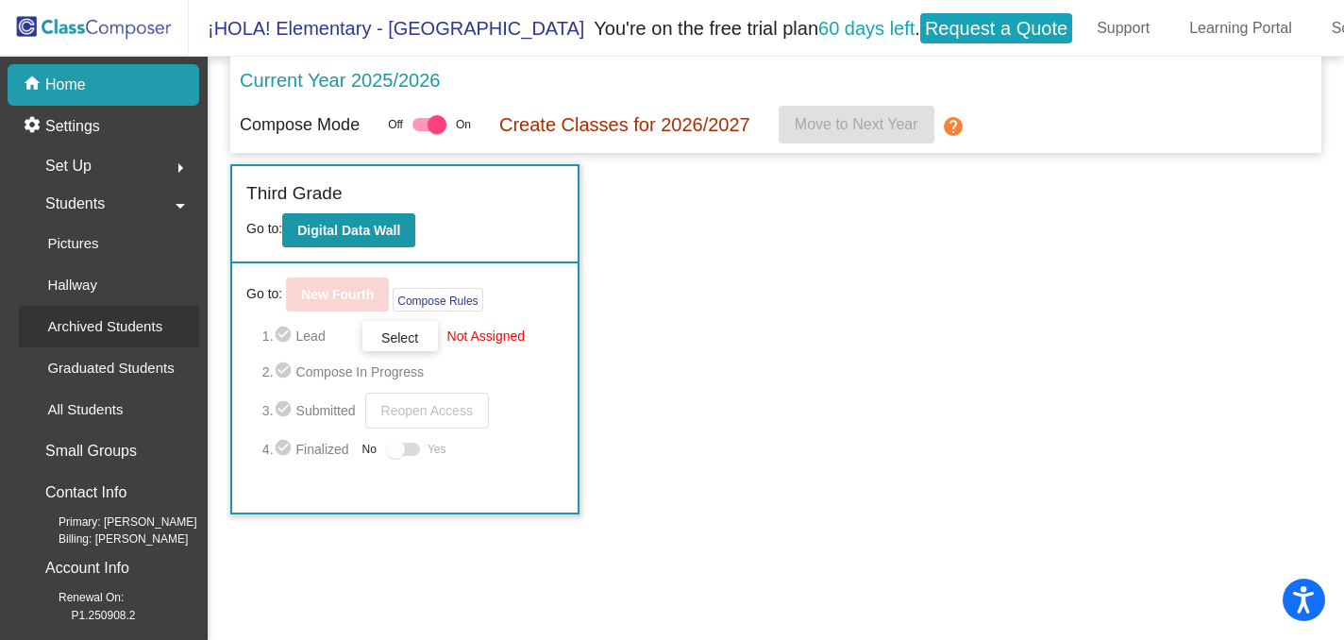
scroll to position [9, 0]
click at [84, 154] on span "Set Up" at bounding box center [68, 166] width 46 height 26
click at [80, 319] on p "Classes" at bounding box center [72, 330] width 50 height 23
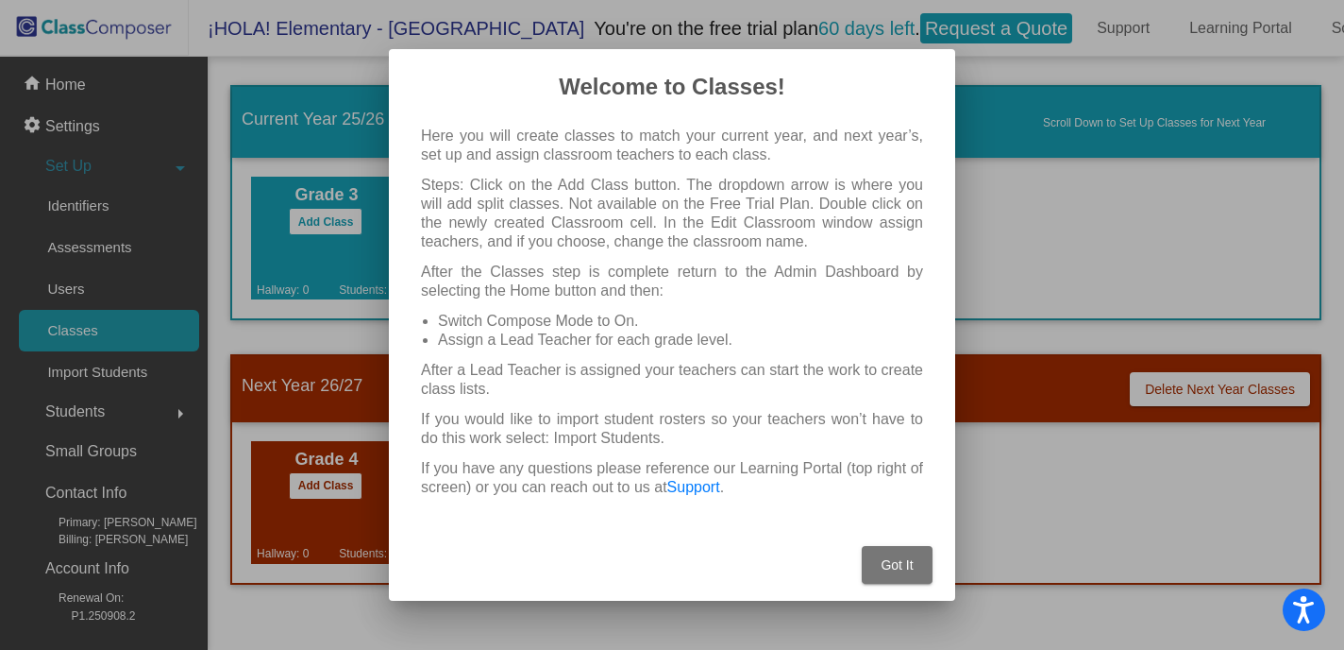
click at [886, 552] on button "Got It" at bounding box center [897, 565] width 71 height 38
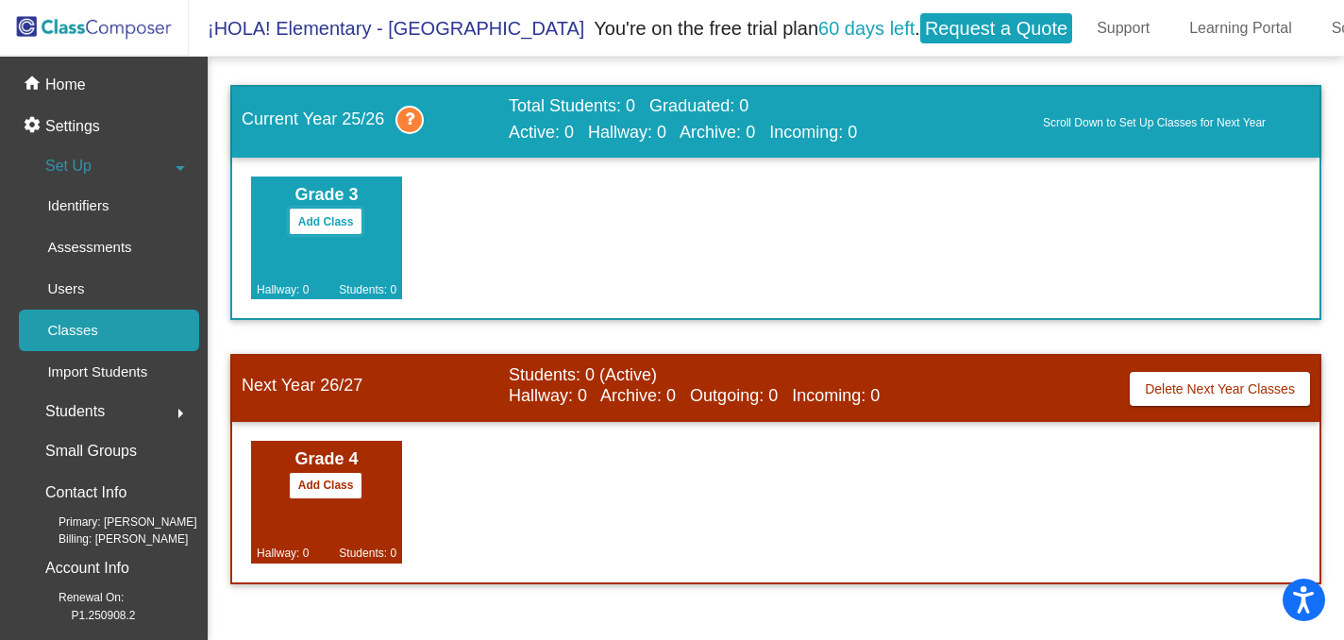
click at [313, 222] on button "Add Class" at bounding box center [326, 221] width 75 height 27
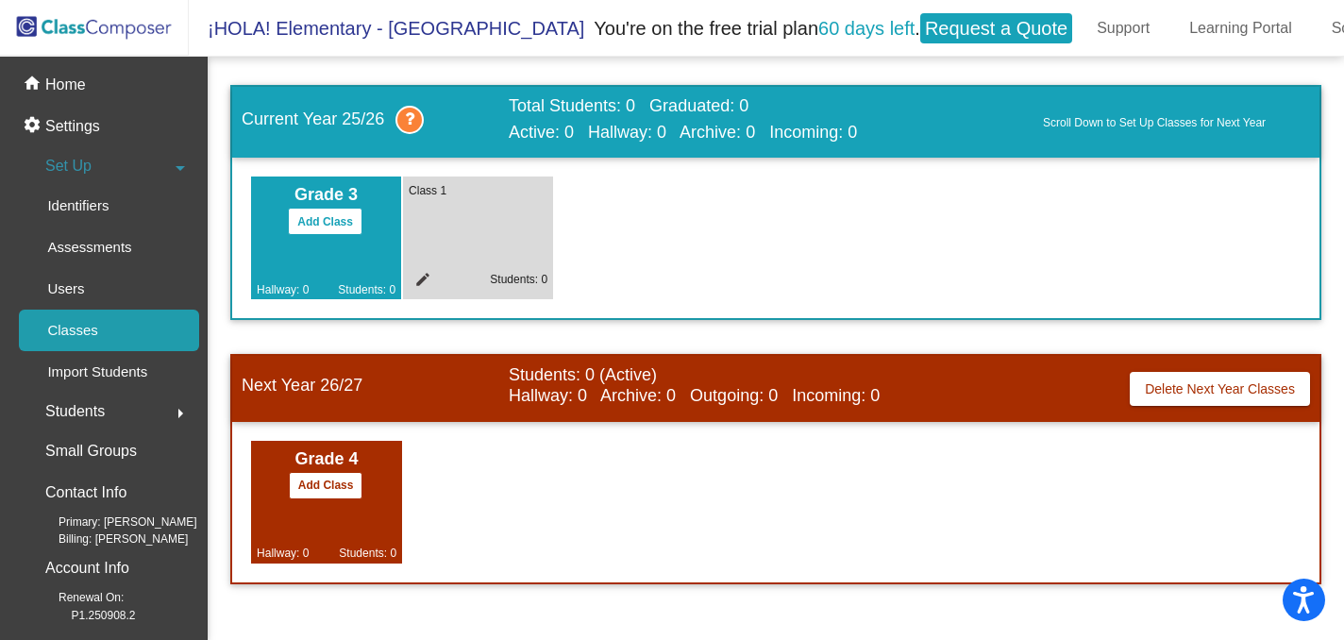
click at [513, 265] on div "Class 1 edit Students: 0" at bounding box center [478, 238] width 150 height 123
click at [416, 194] on span "Class 1" at bounding box center [428, 190] width 38 height 17
click at [424, 278] on mat-icon "edit" at bounding box center [420, 282] width 23 height 23
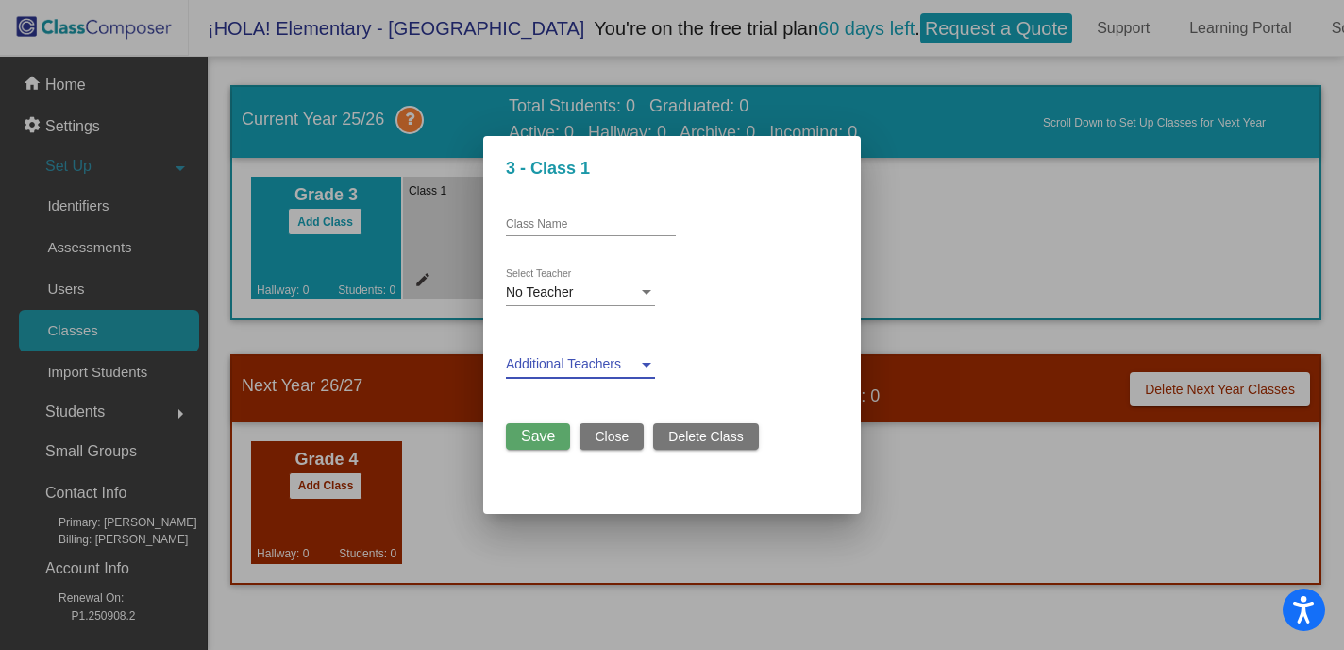
click at [564, 364] on span at bounding box center [572, 364] width 132 height 15
click at [563, 227] on input "Class Name" at bounding box center [591, 224] width 170 height 13
click at [555, 278] on div "No Teacher Select Teacher" at bounding box center [580, 287] width 149 height 37
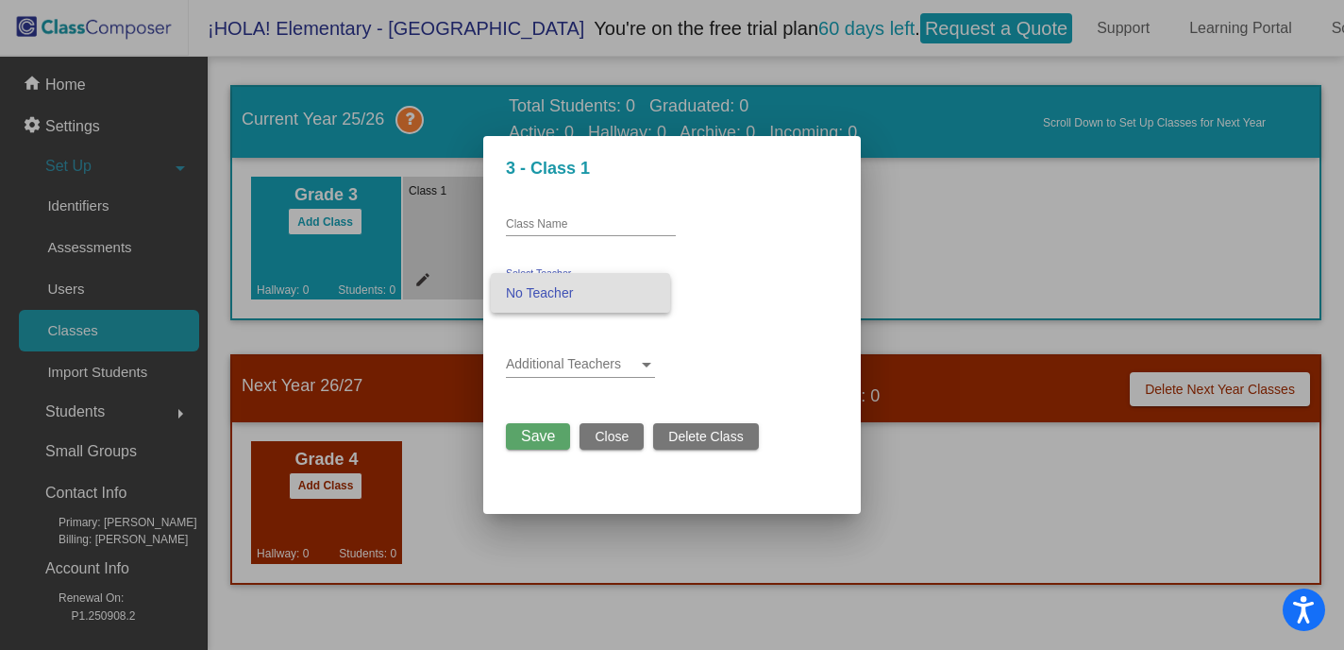
click at [942, 224] on div at bounding box center [672, 325] width 1344 height 650
click at [594, 361] on span at bounding box center [572, 364] width 132 height 15
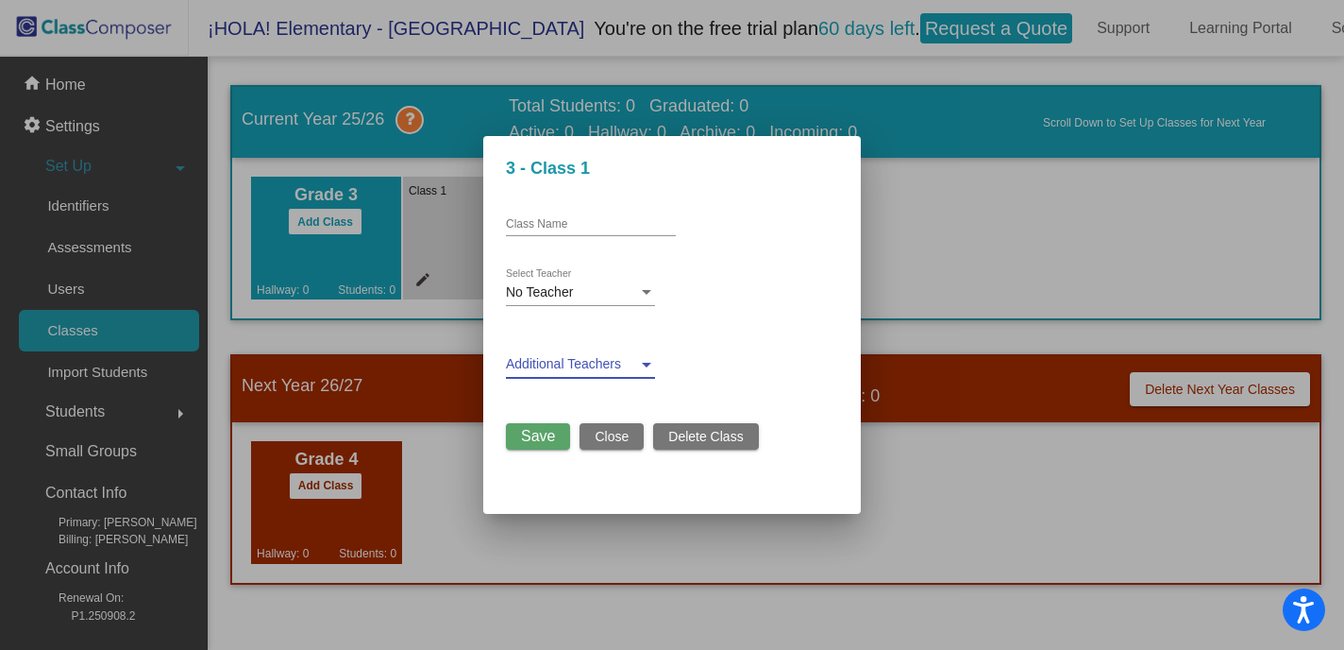
click at [616, 447] on button "Close" at bounding box center [612, 436] width 64 height 26
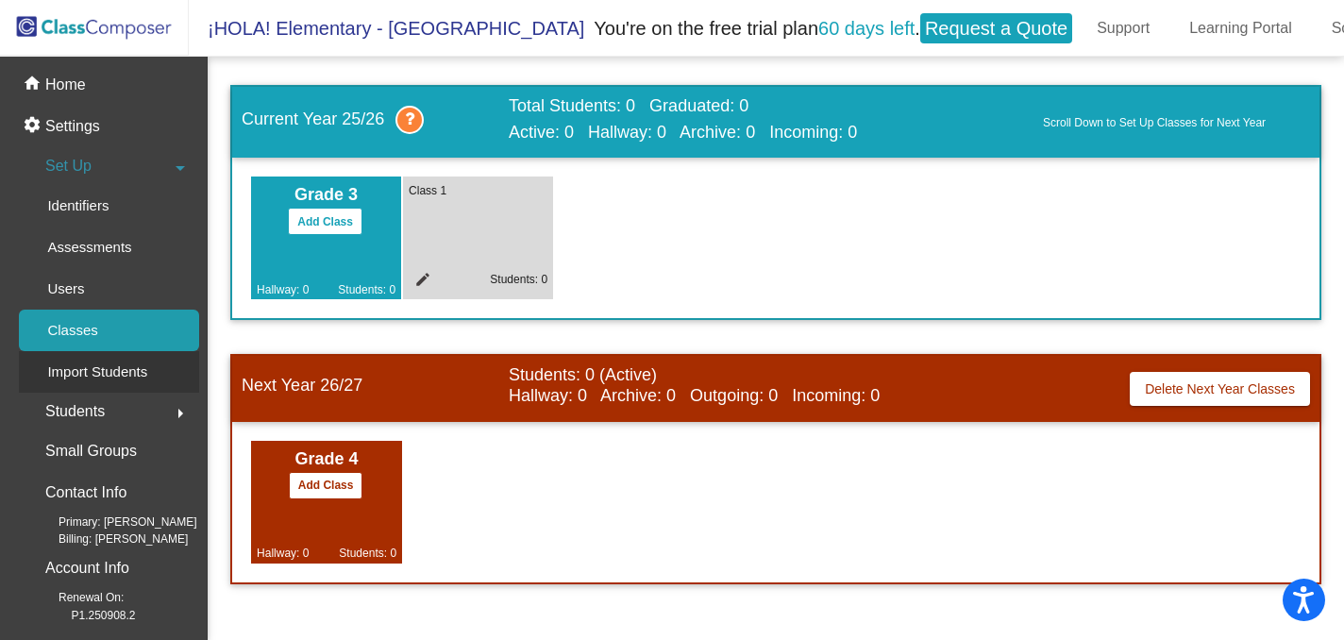
click at [109, 364] on p "Import Students" at bounding box center [97, 372] width 100 height 23
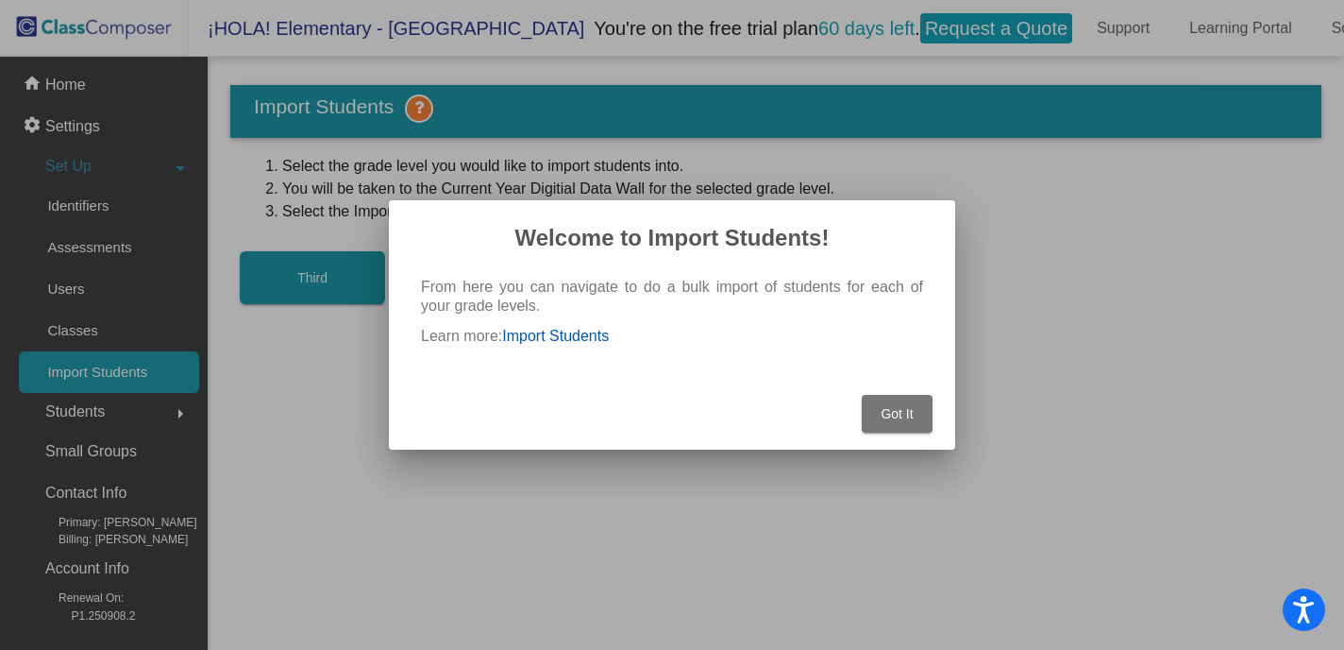
click at [543, 338] on link "Import Students" at bounding box center [555, 336] width 107 height 16
click at [873, 409] on button "Got It" at bounding box center [897, 414] width 71 height 38
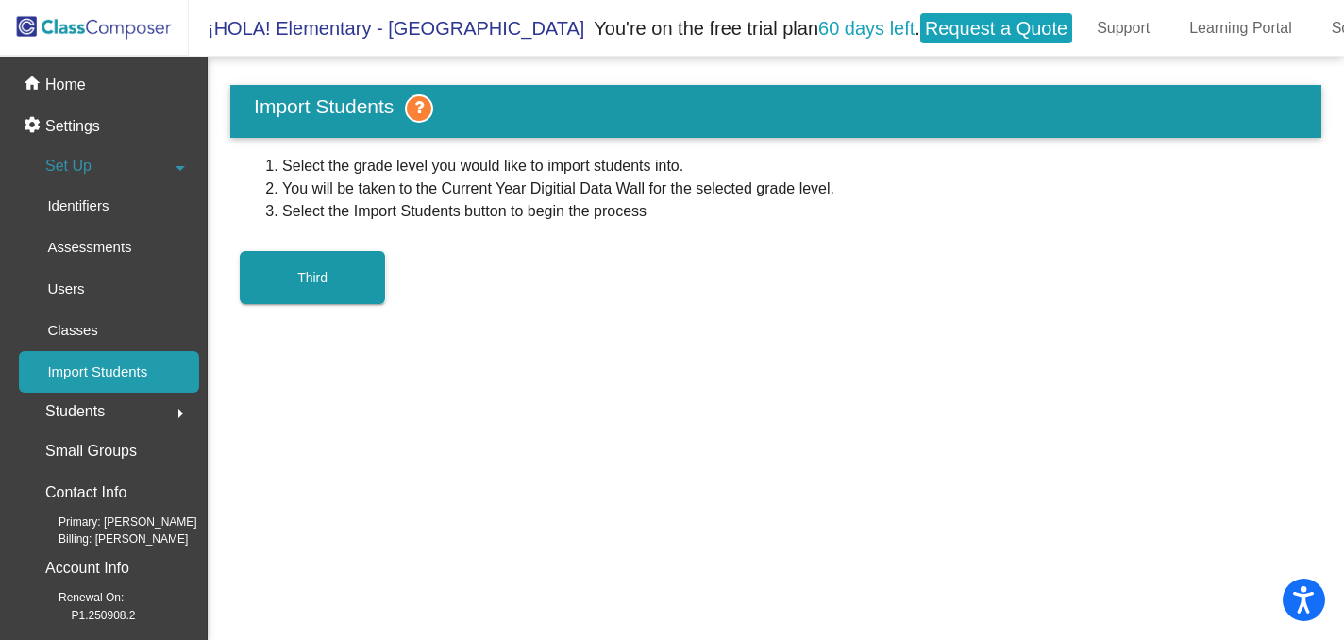
click at [339, 286] on button "Third" at bounding box center [313, 277] width 146 height 53
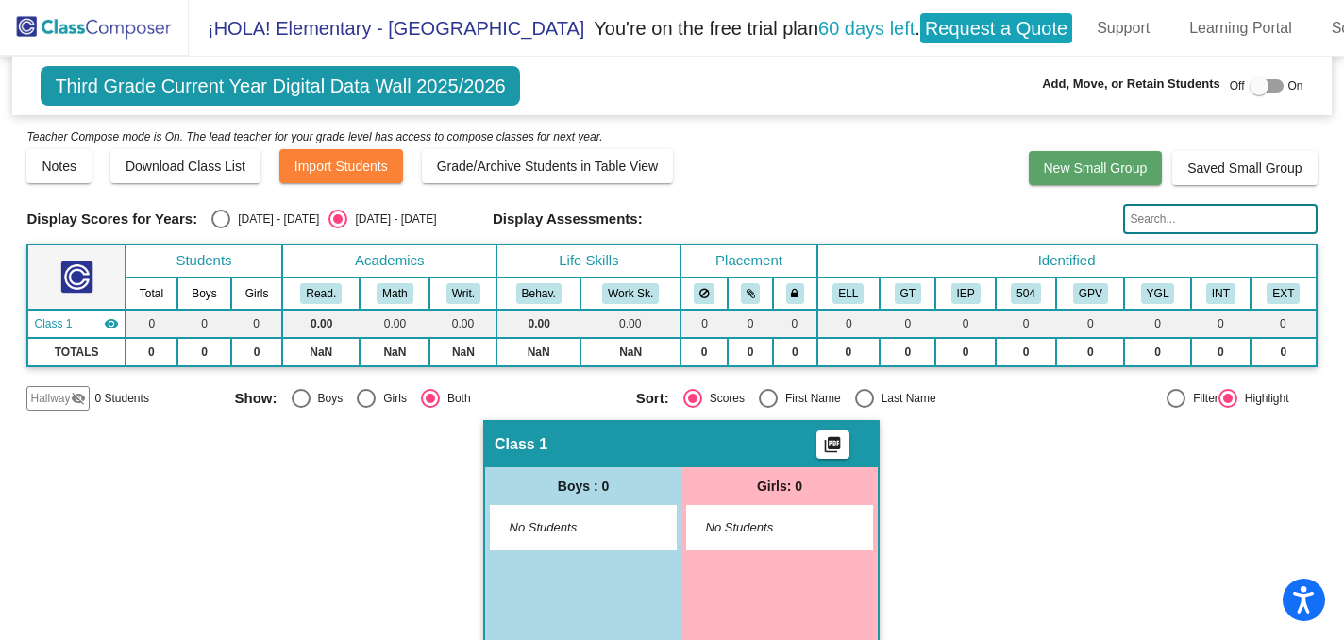
click at [1060, 181] on button "New Small Group" at bounding box center [1096, 168] width 134 height 34
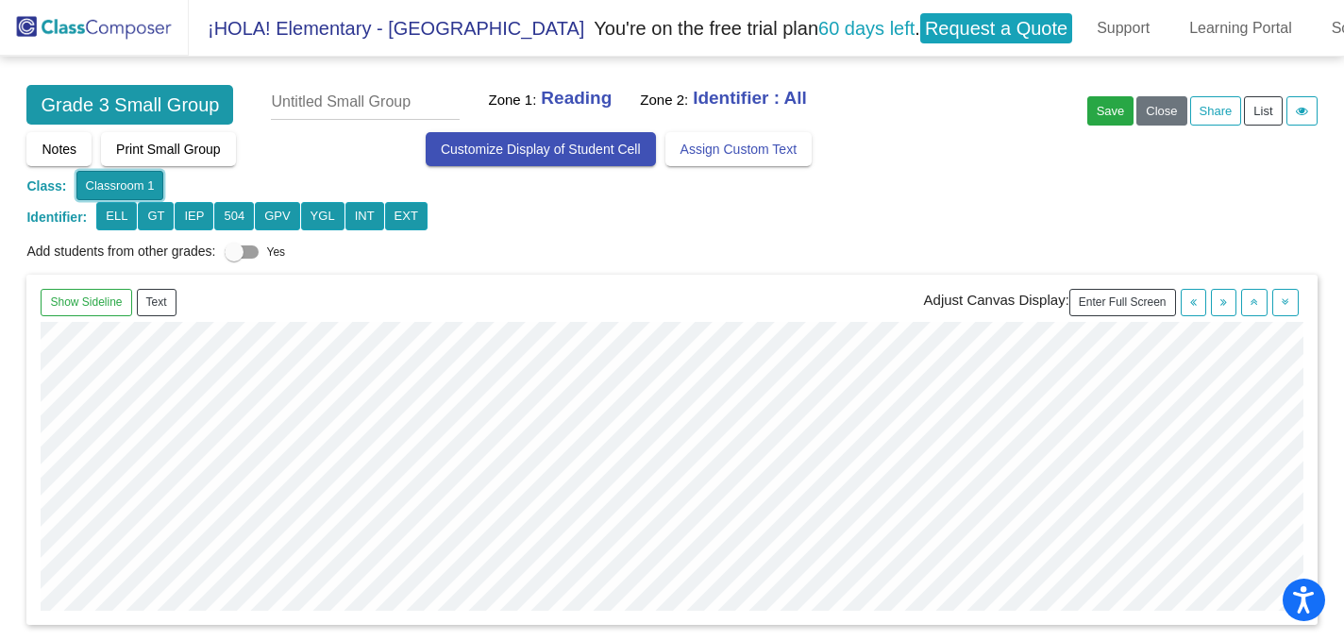
click at [127, 179] on button "Classroom 1" at bounding box center [120, 185] width 88 height 29
click at [1317, 29] on link "School" at bounding box center [1355, 28] width 76 height 30
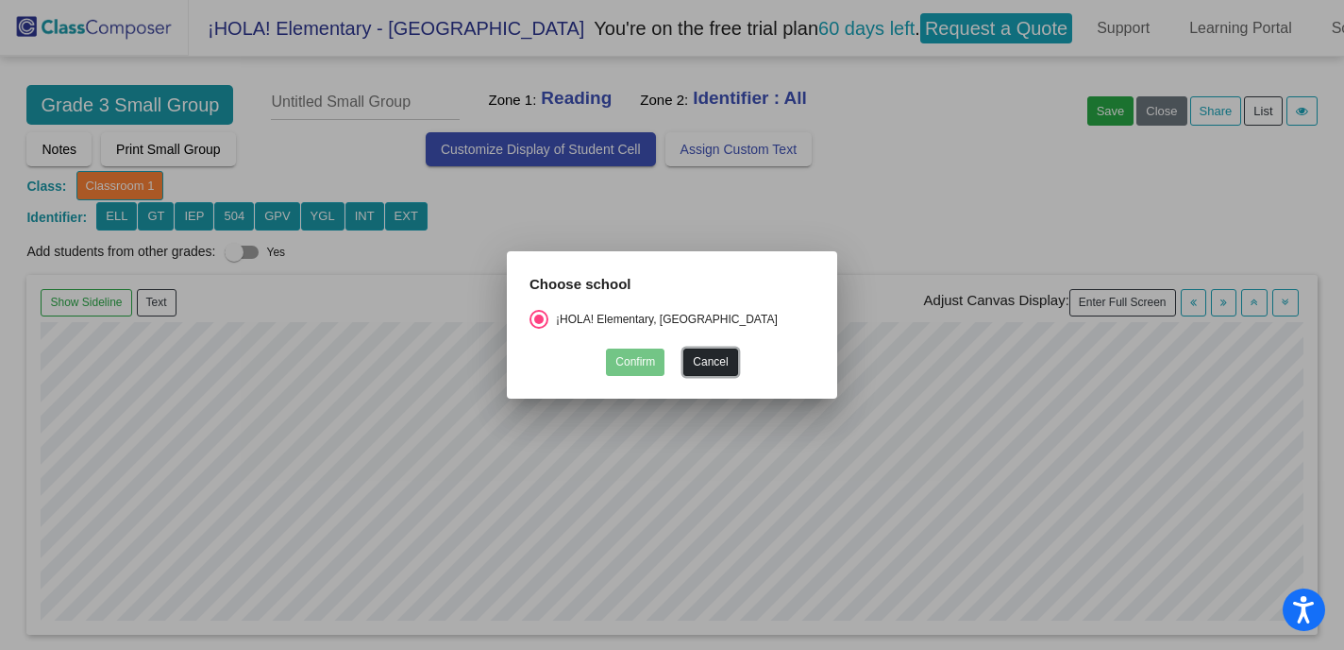
click at [686, 357] on button "Cancel" at bounding box center [710, 361] width 54 height 27
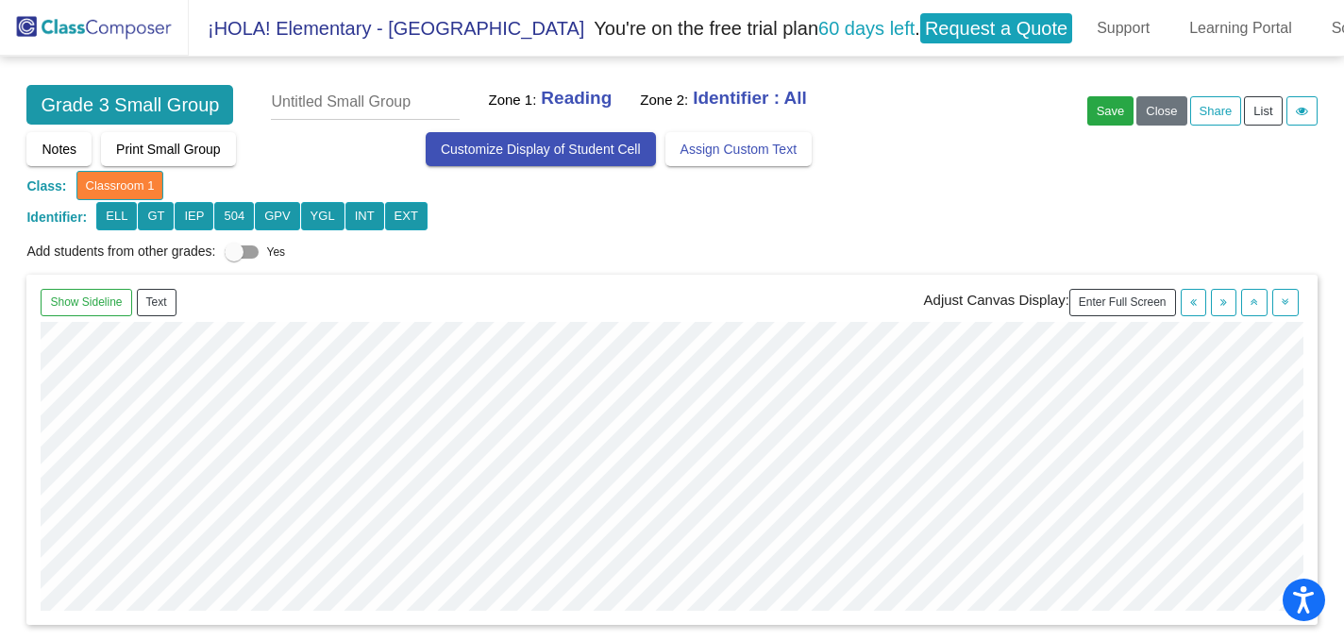
scroll to position [29, 0]
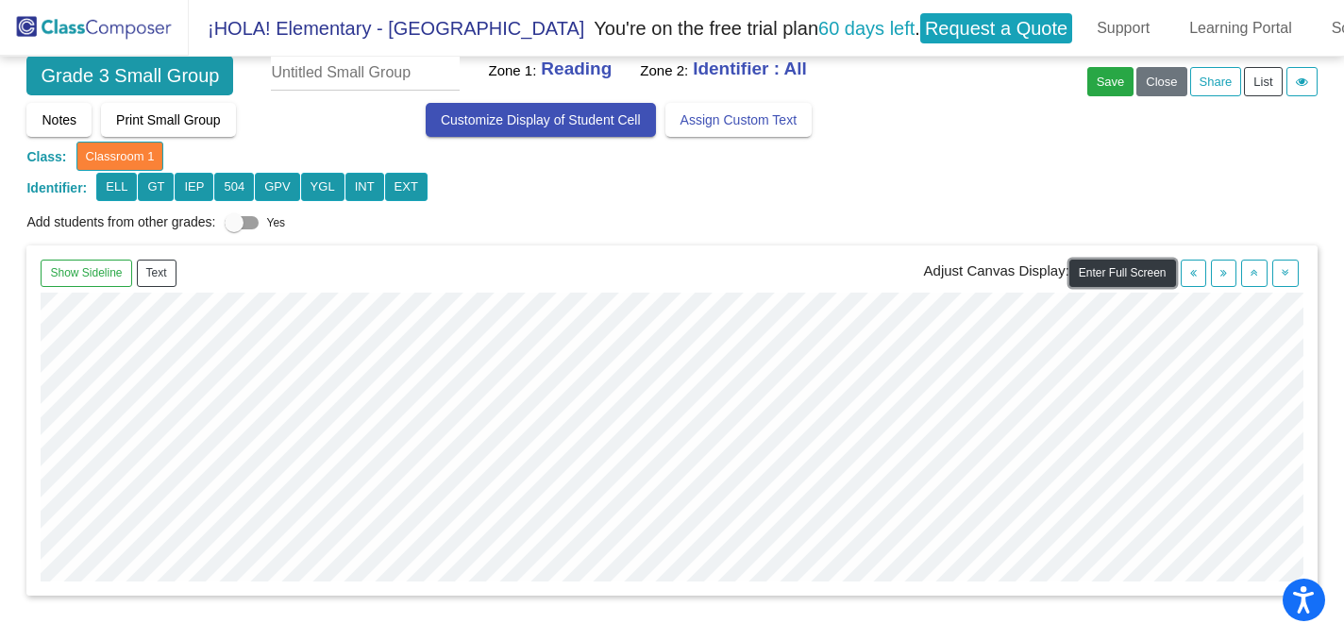
click at [1105, 280] on button "Enter Full Screen" at bounding box center [1123, 273] width 107 height 27
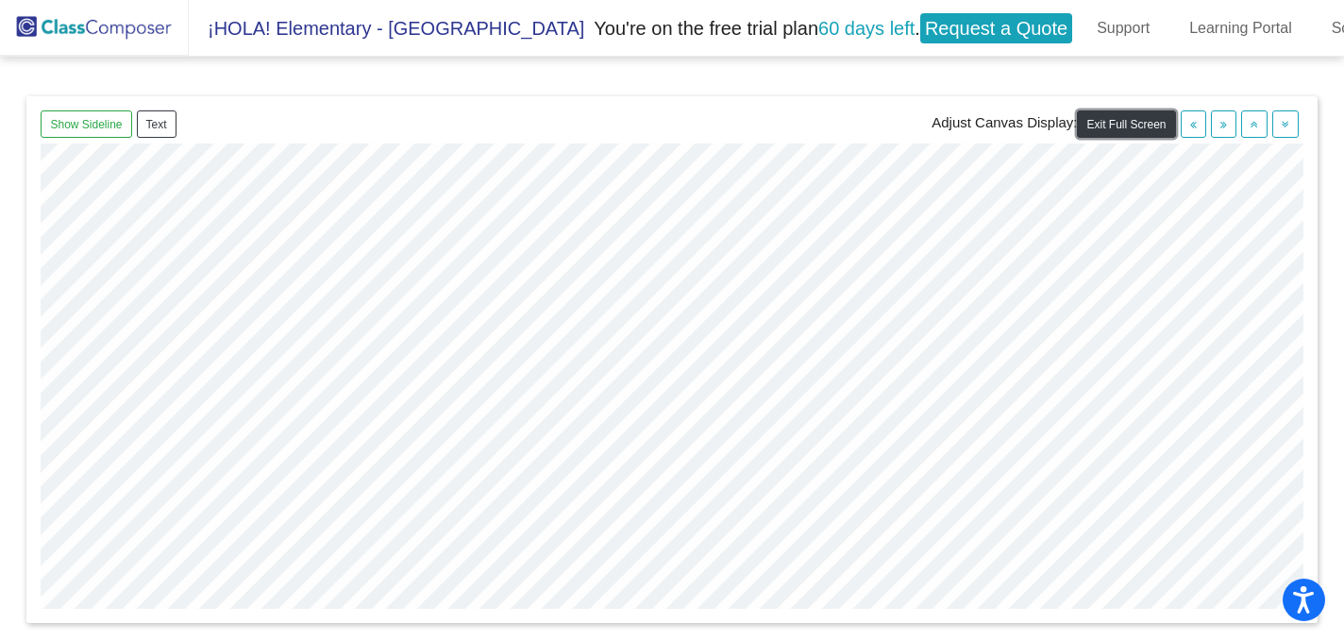
scroll to position [0, 0]
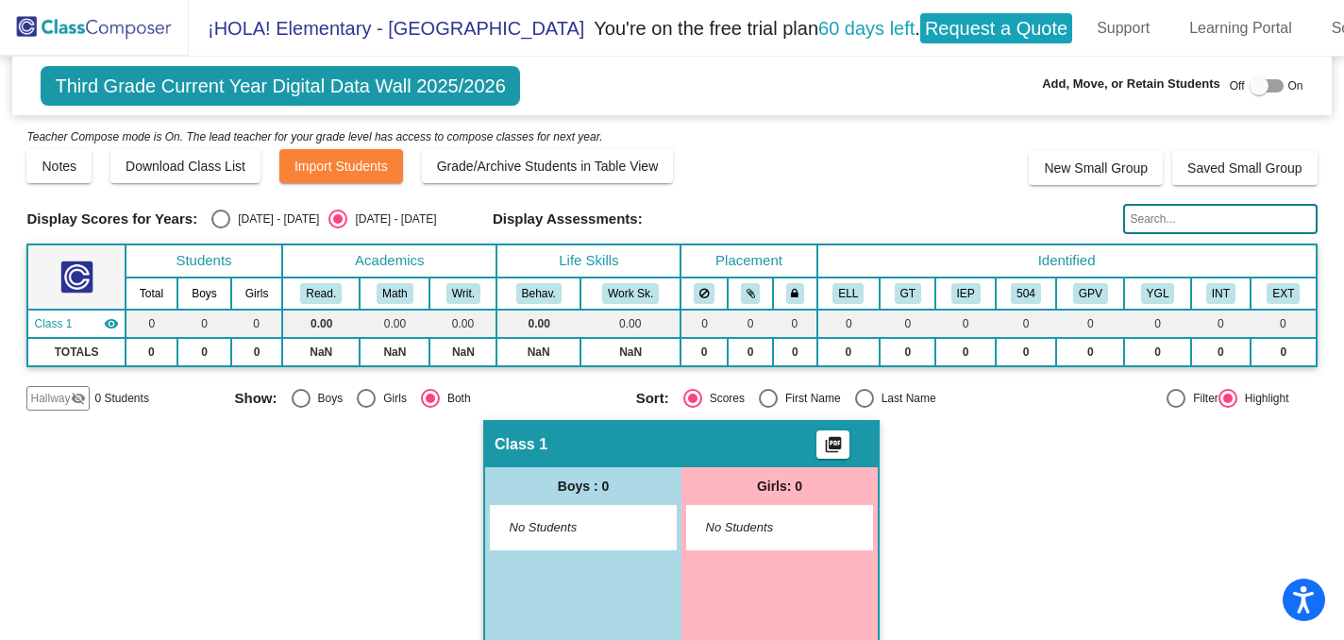
click at [202, 259] on th "Students" at bounding box center [204, 261] width 157 height 33
click at [78, 278] on img at bounding box center [76, 277] width 33 height 33
click at [65, 322] on span "Class 1" at bounding box center [53, 323] width 38 height 17
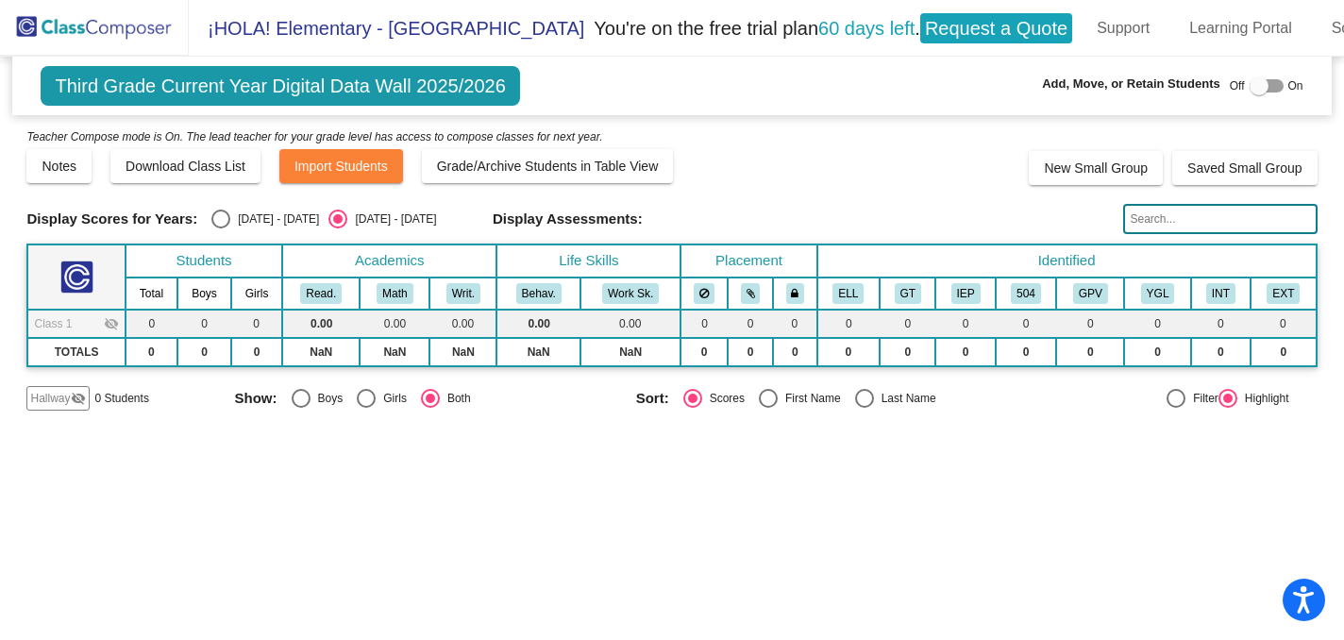
click at [66, 322] on span "Class 1" at bounding box center [53, 323] width 38 height 17
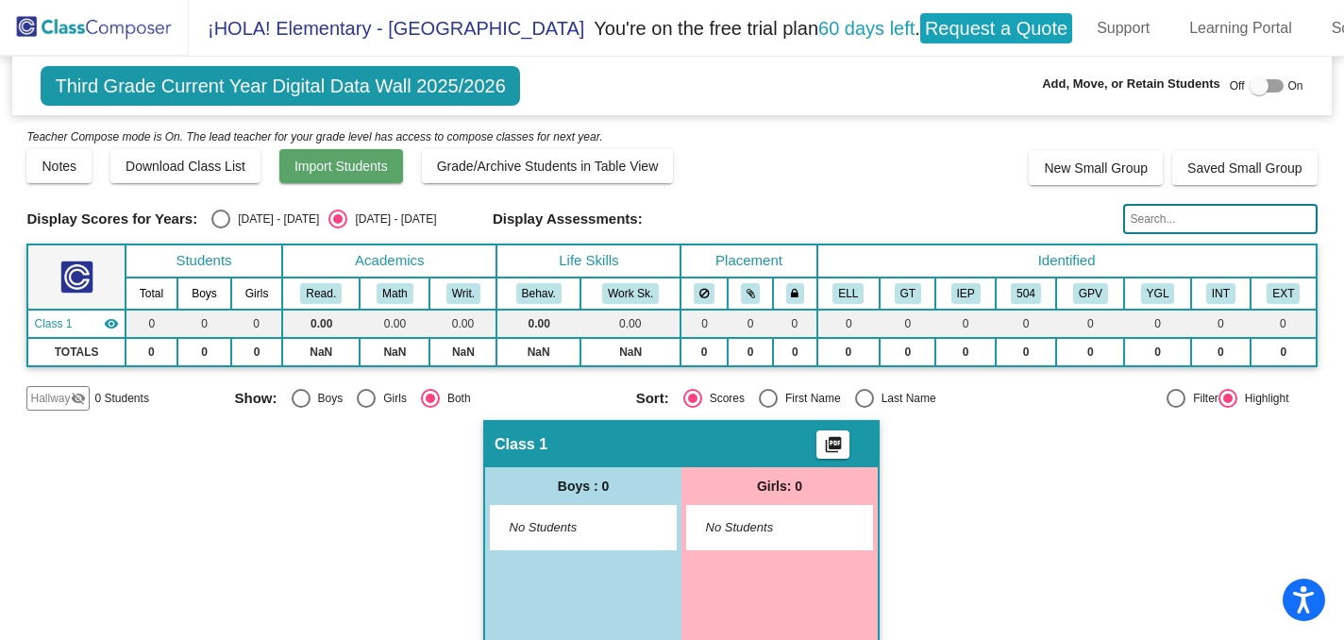
click at [316, 161] on span "Import Students" at bounding box center [341, 166] width 93 height 15
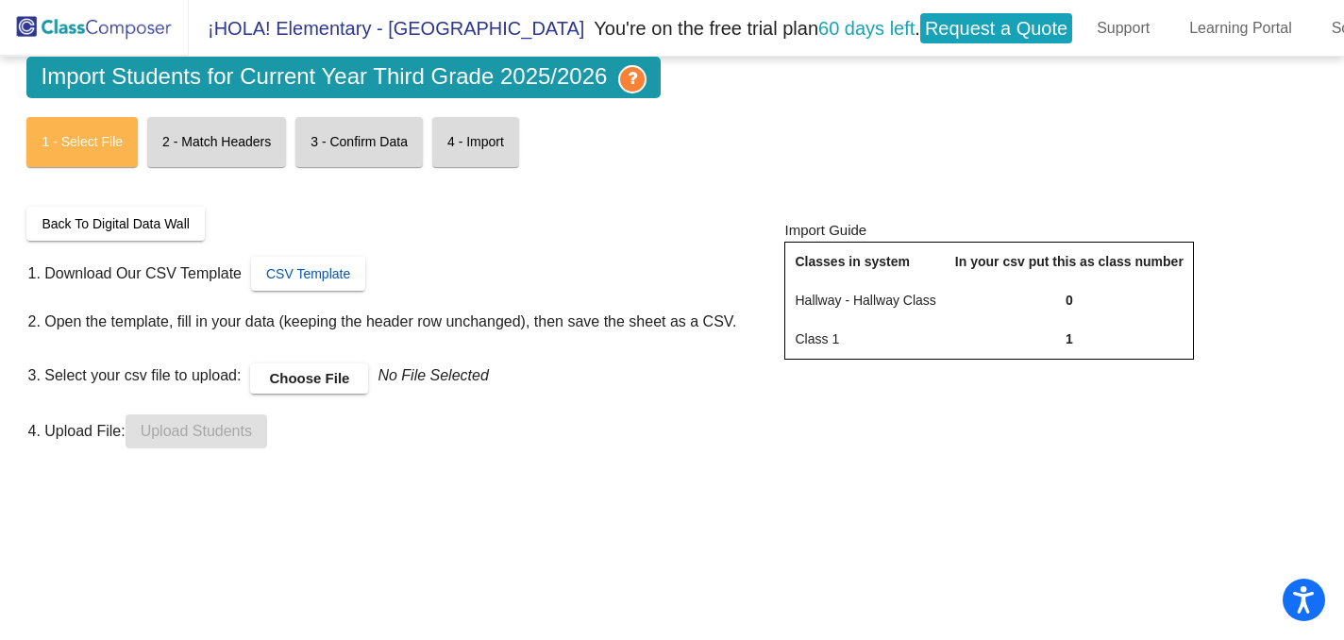
click at [290, 267] on span "CSV Template" at bounding box center [308, 273] width 84 height 15
click at [313, 380] on label "Choose File" at bounding box center [309, 378] width 118 height 30
click at [0, 0] on input "Choose File" at bounding box center [0, 0] width 0 height 0
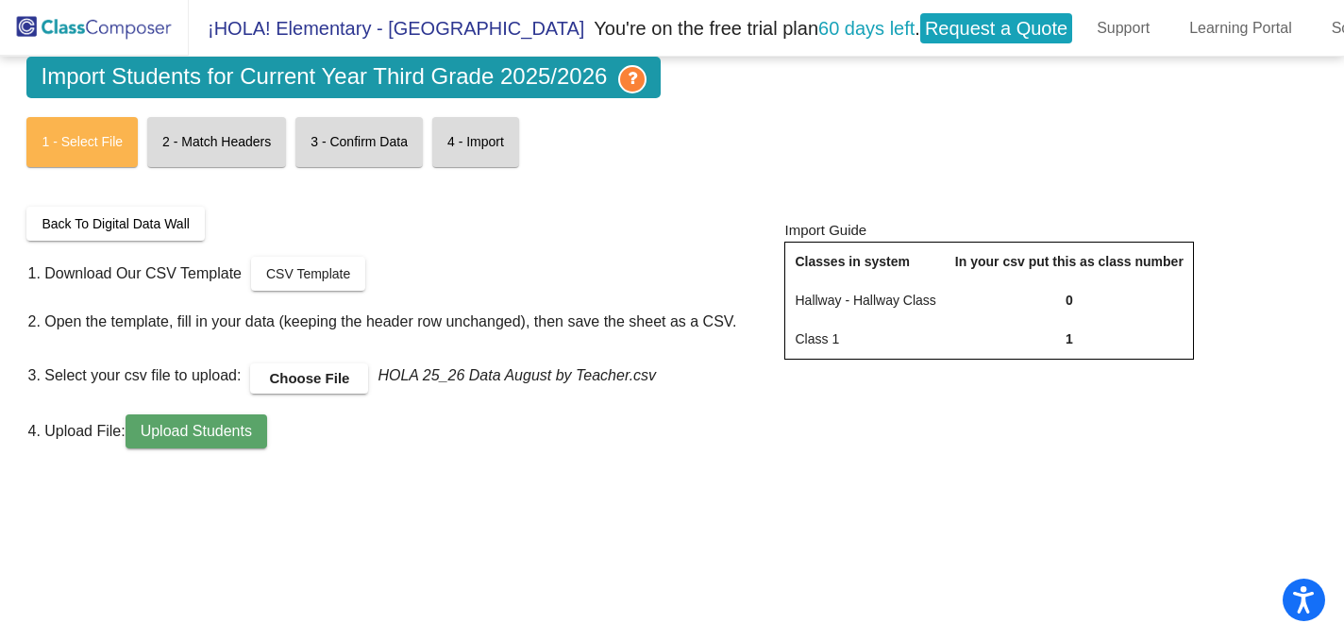
click at [252, 427] on span "Upload Students" at bounding box center [196, 431] width 111 height 16
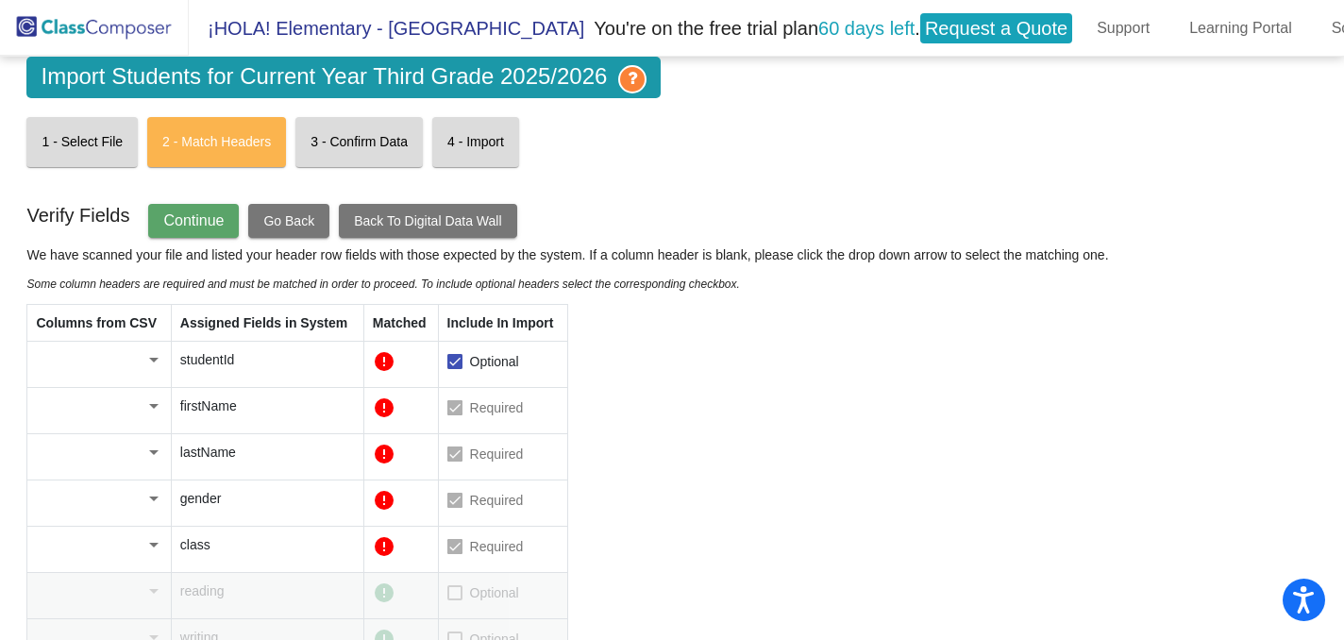
click at [457, 412] on div at bounding box center [454, 407] width 15 height 15
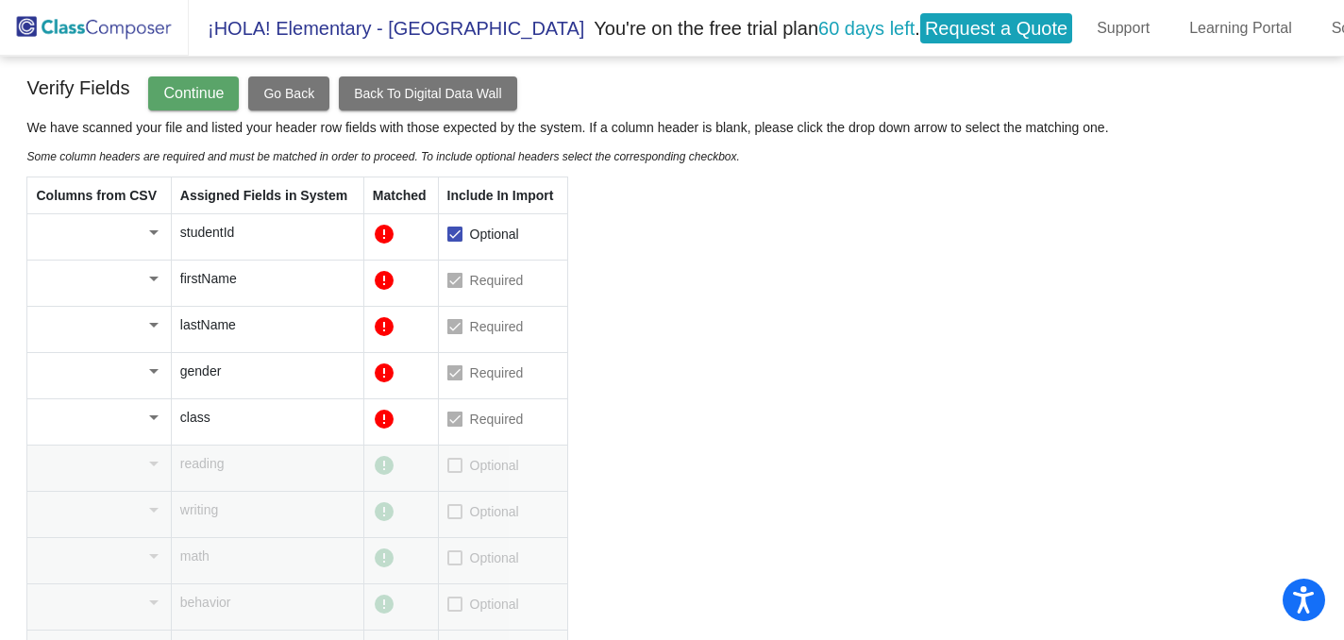
scroll to position [129, 0]
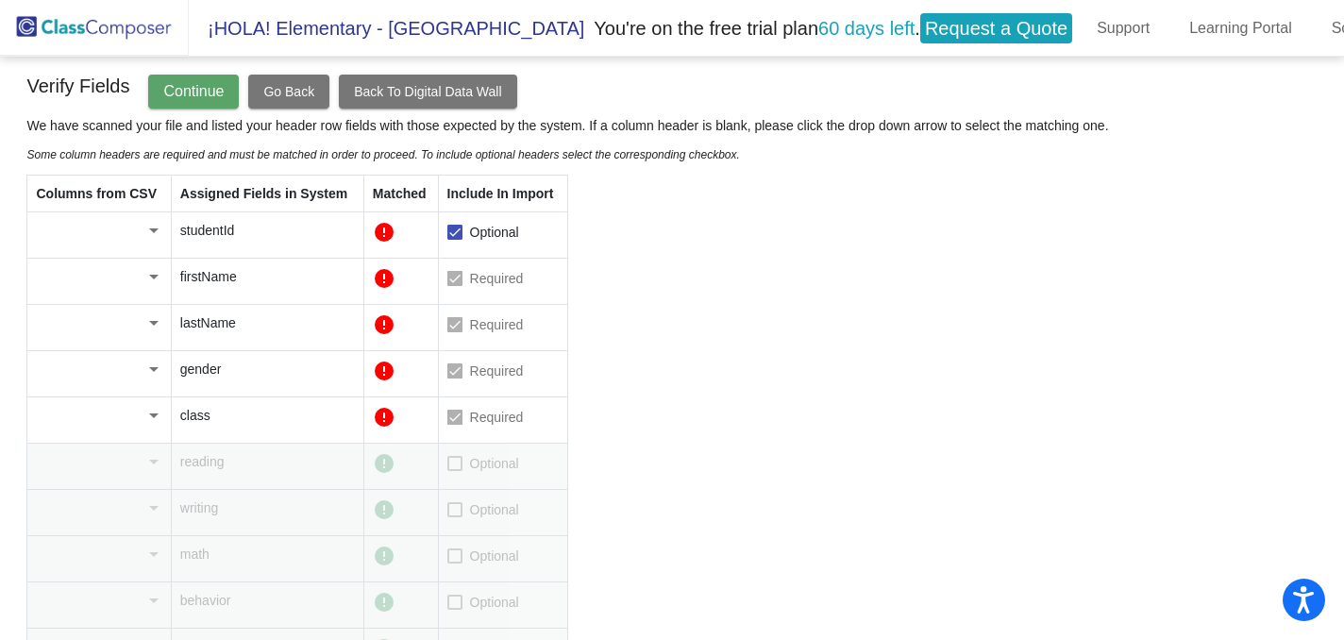
click at [154, 233] on div at bounding box center [153, 230] width 9 height 5
click at [716, 242] on div at bounding box center [672, 320] width 1344 height 640
click at [155, 278] on div at bounding box center [153, 277] width 9 height 5
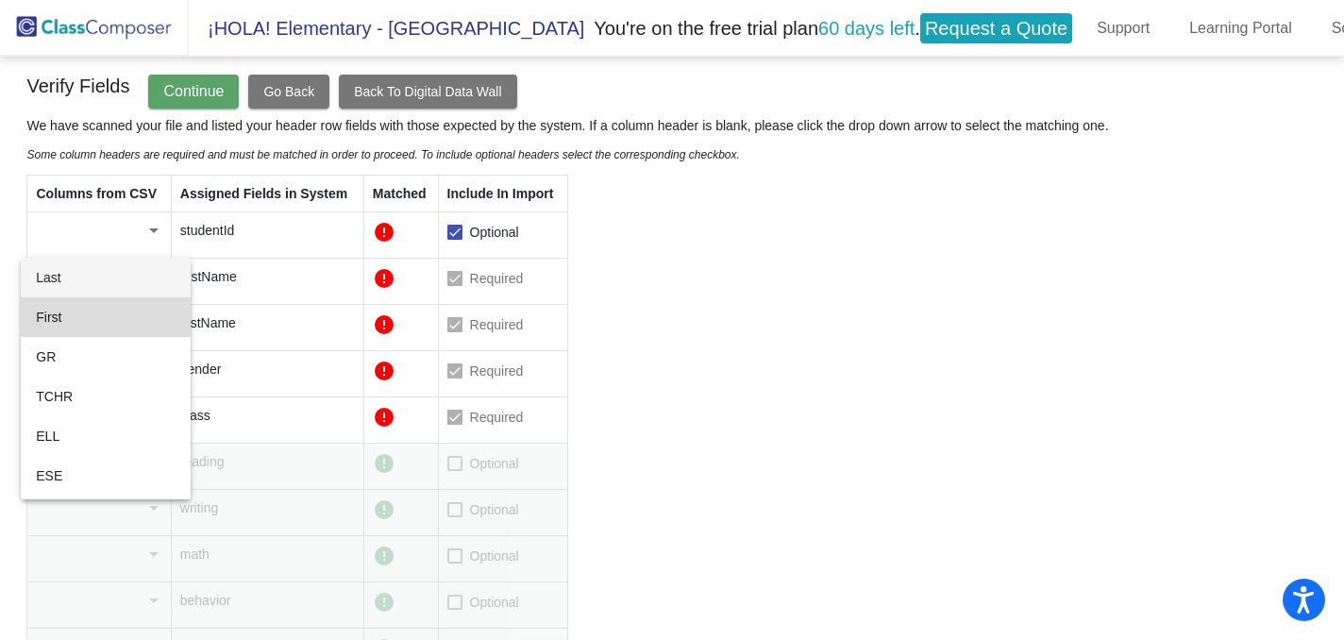
click at [138, 305] on span "First" at bounding box center [105, 317] width 139 height 40
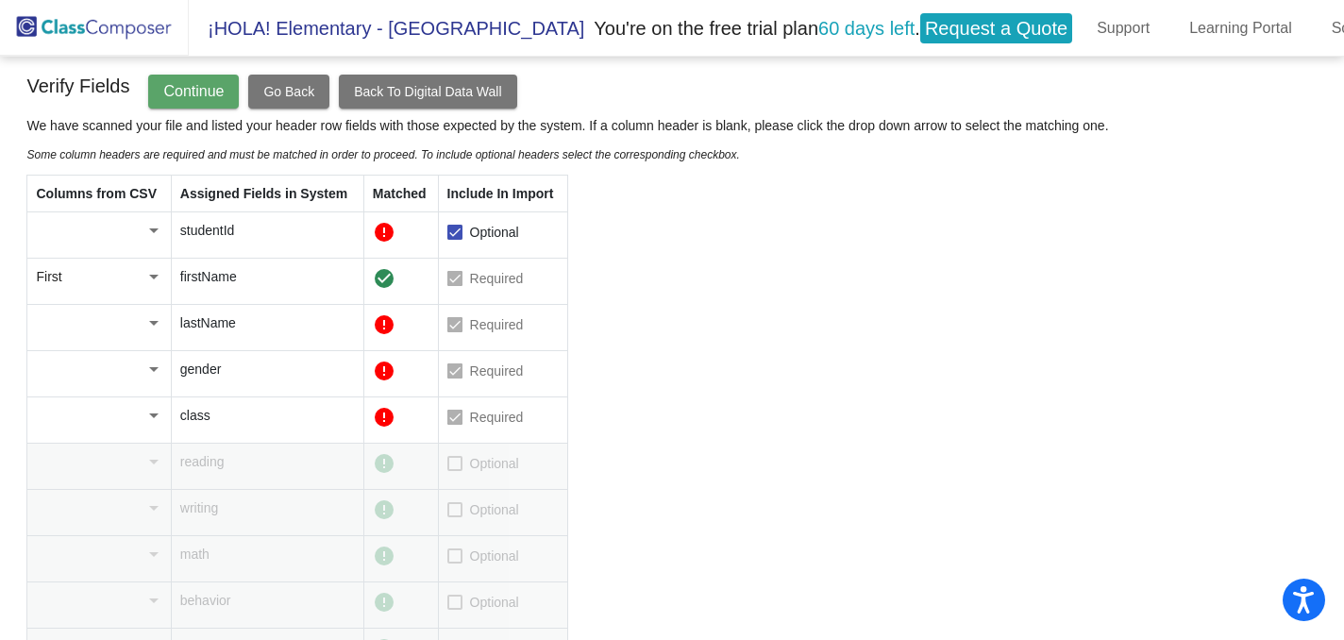
click at [157, 326] on div at bounding box center [153, 323] width 9 height 5
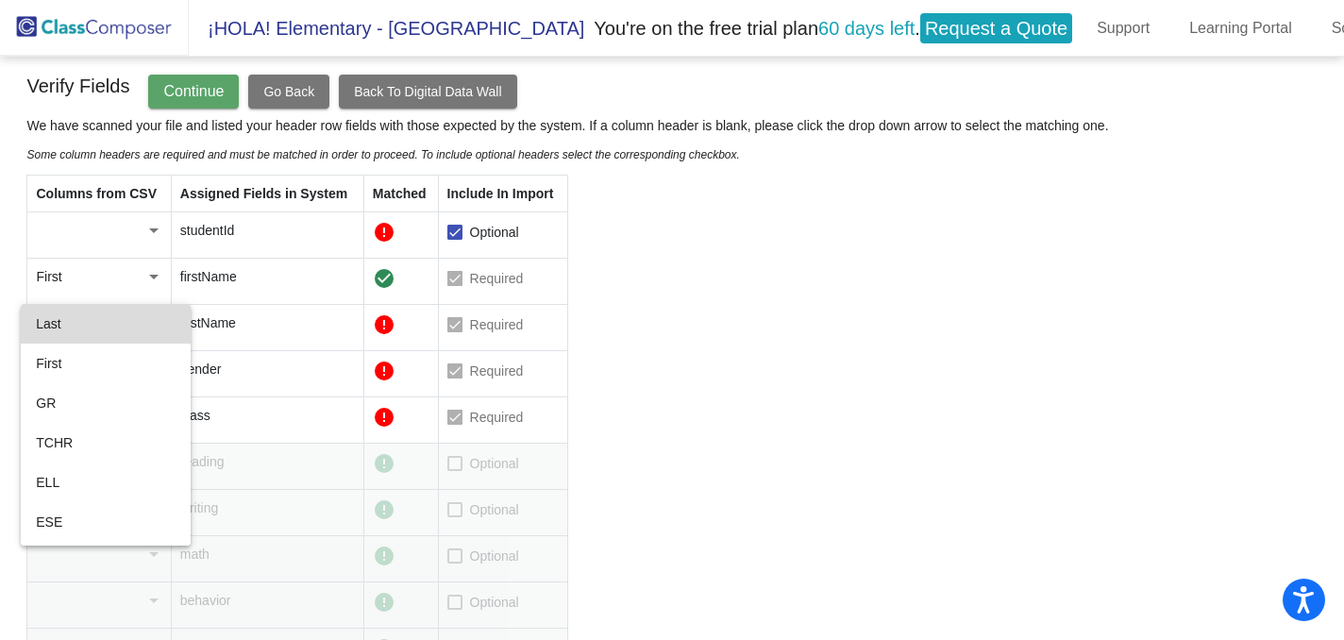
click at [143, 326] on span "Last" at bounding box center [105, 324] width 139 height 40
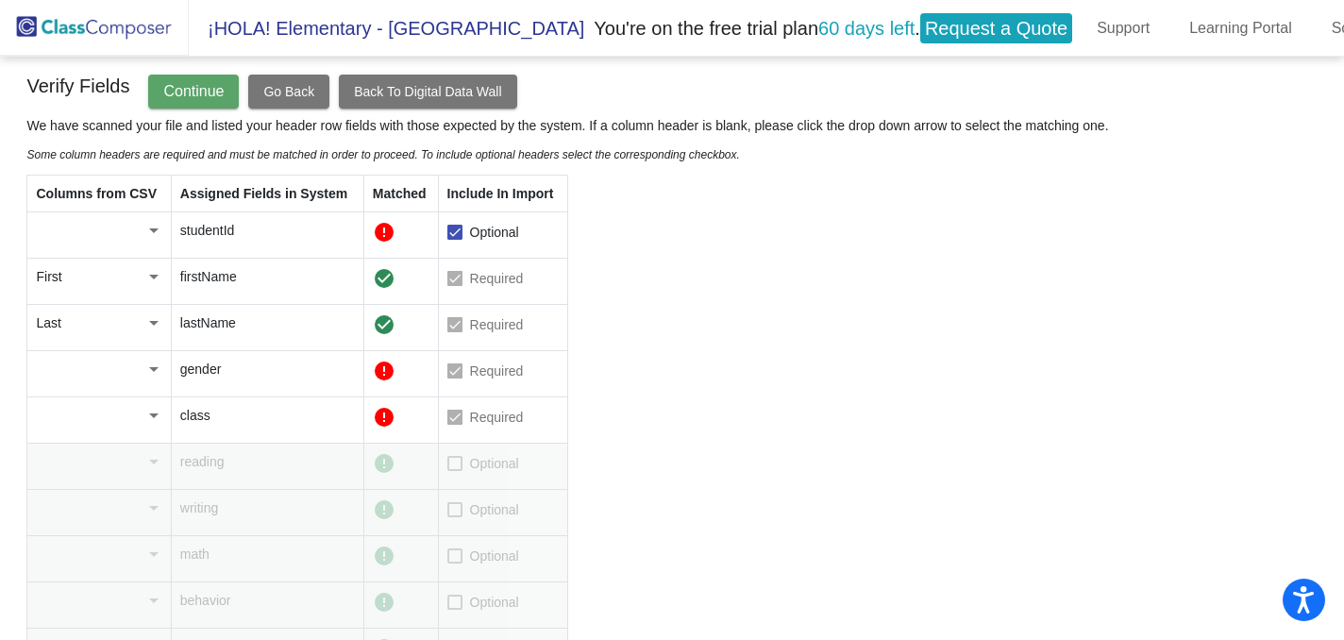
click at [155, 370] on div at bounding box center [153, 369] width 9 height 5
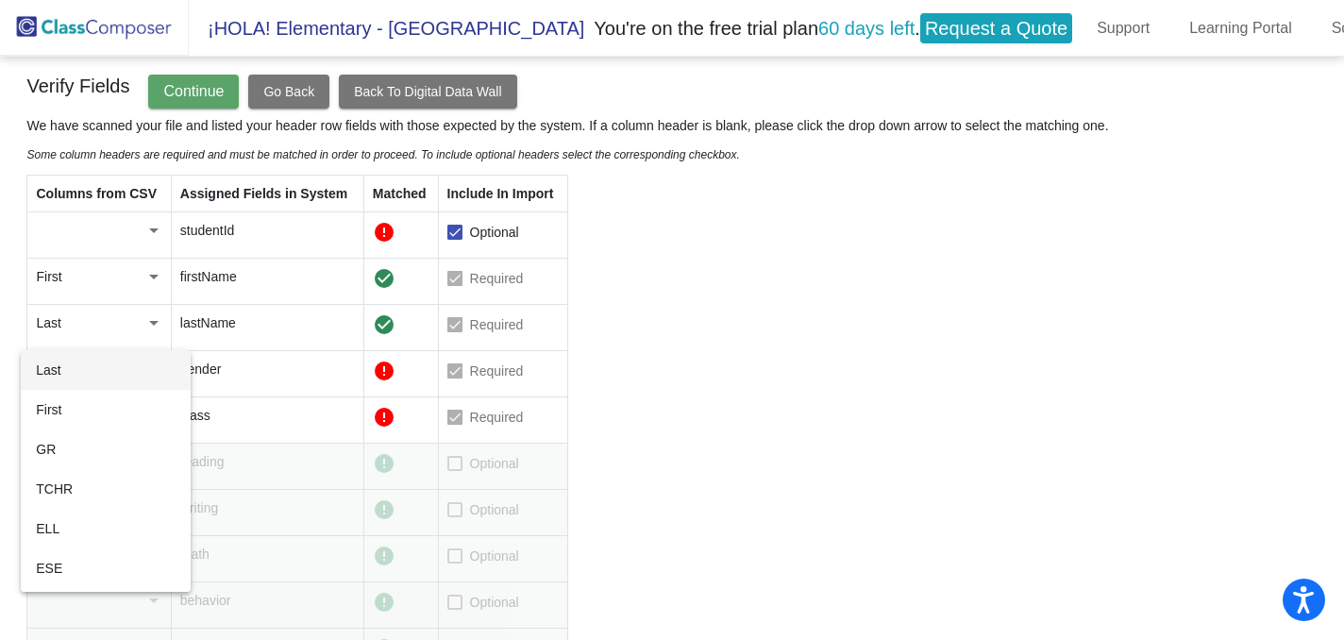
click at [676, 312] on div at bounding box center [672, 320] width 1344 height 640
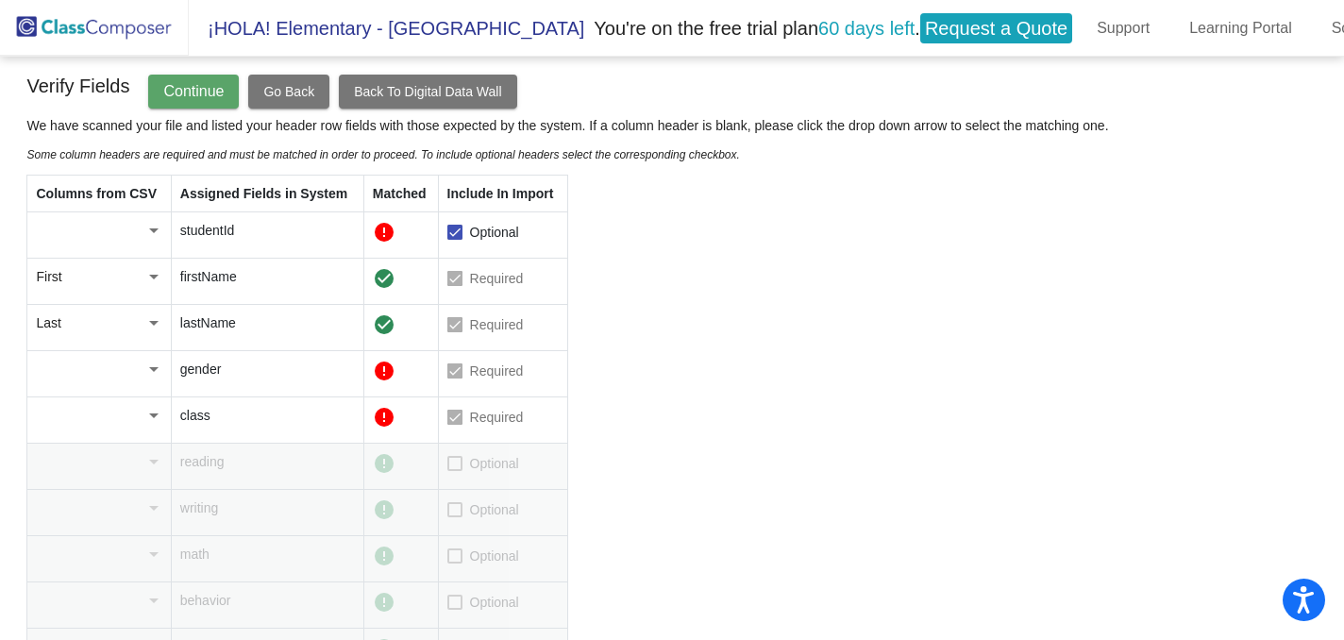
click at [156, 418] on div at bounding box center [153, 415] width 9 height 5
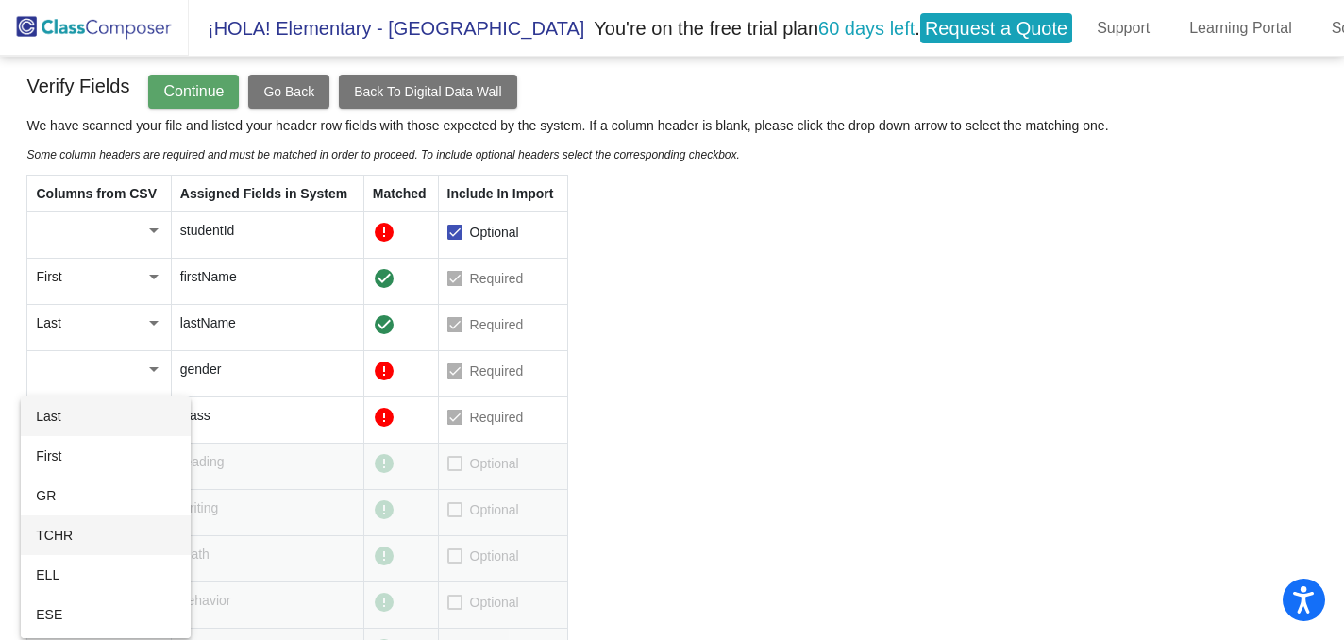
click at [126, 527] on span "TCHR" at bounding box center [105, 535] width 139 height 40
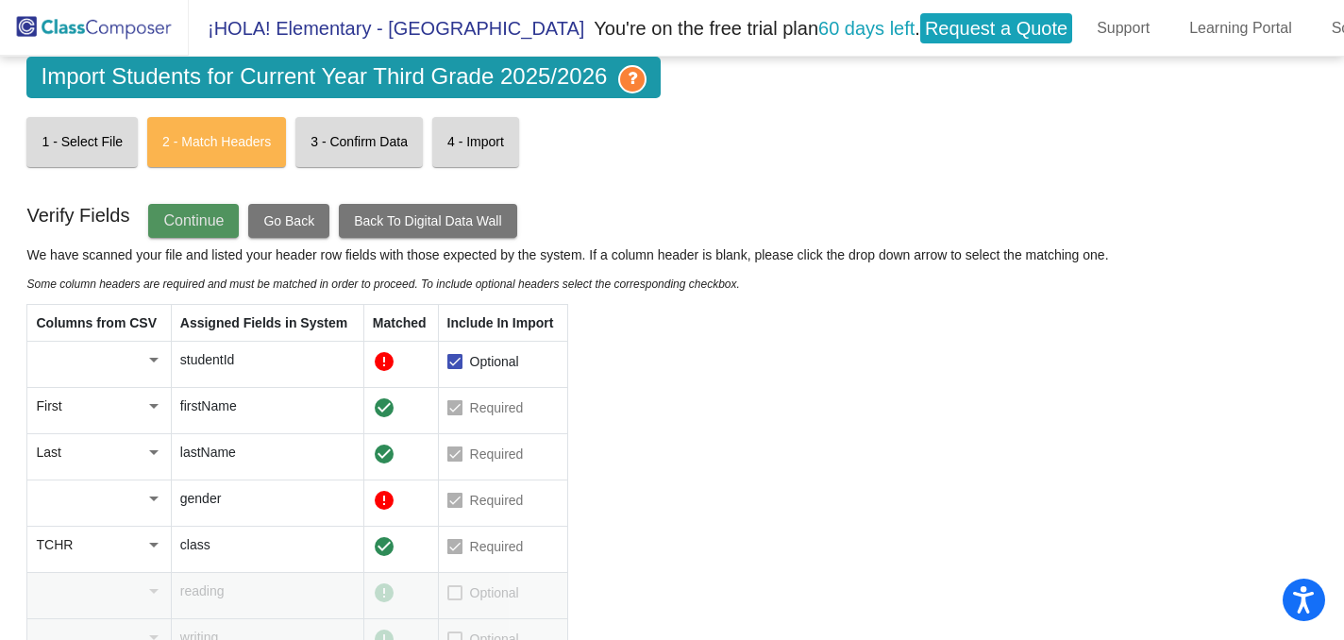
click at [211, 224] on span "Continue" at bounding box center [193, 220] width 60 height 16
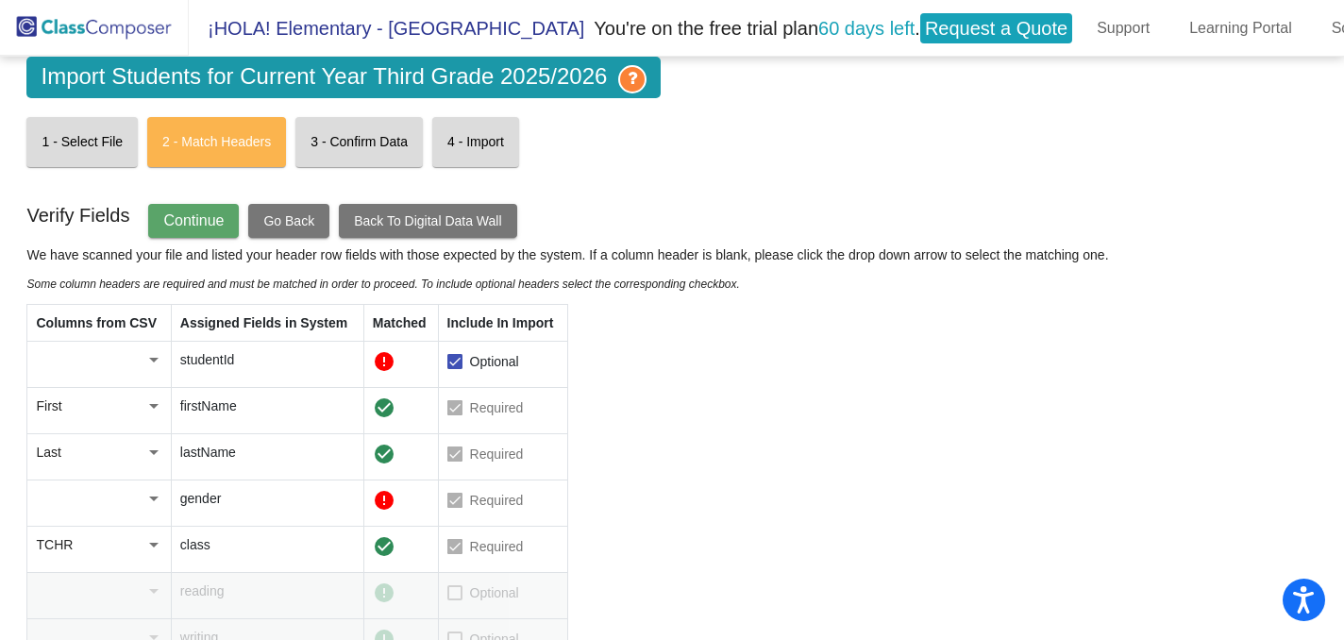
click at [157, 359] on div at bounding box center [153, 360] width 9 height 5
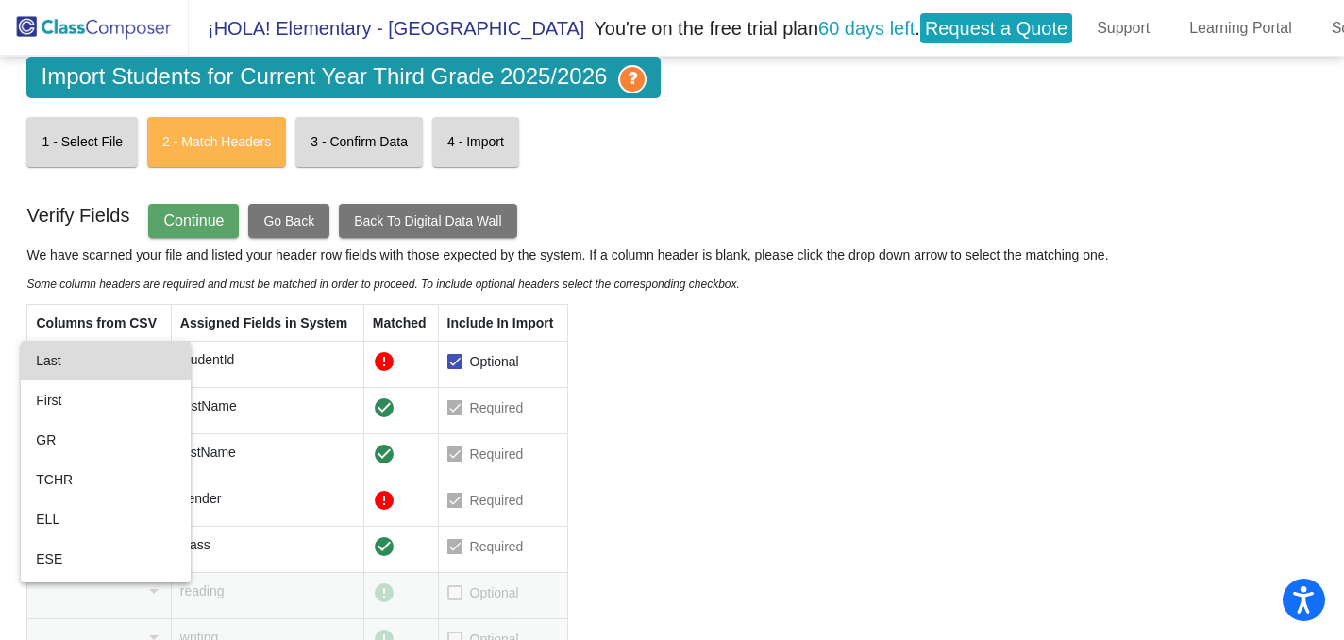
click at [157, 359] on span "Last" at bounding box center [105, 361] width 139 height 40
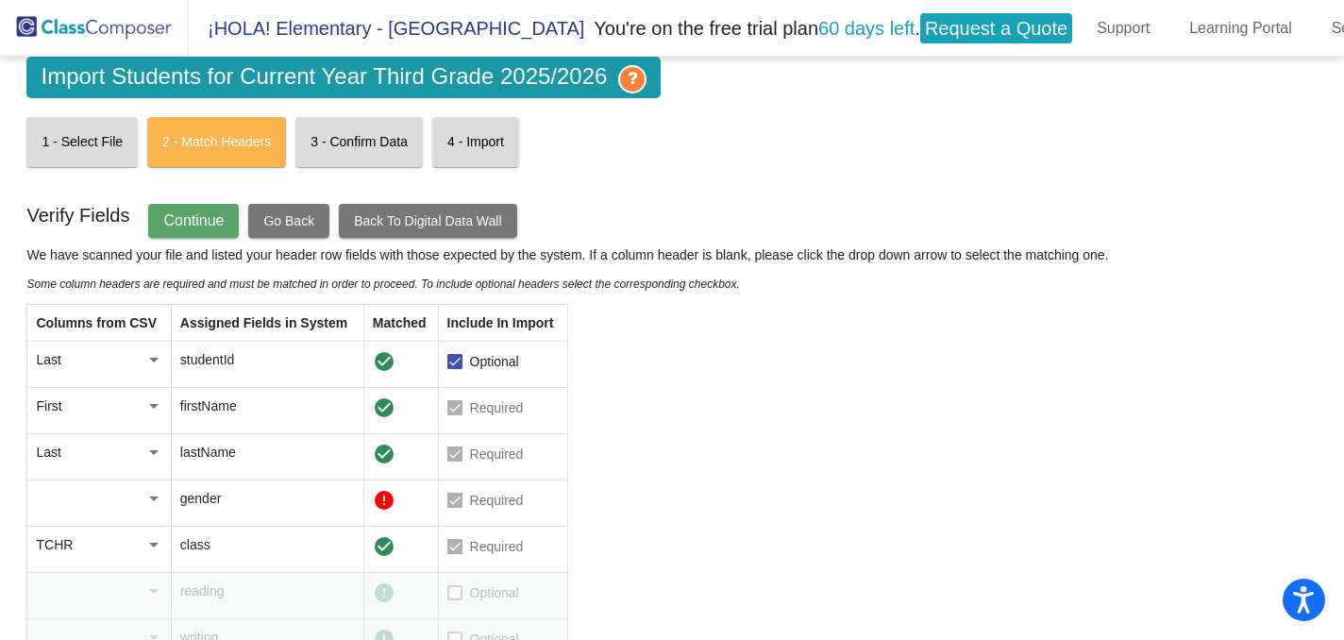
click at [157, 359] on div at bounding box center [153, 360] width 9 height 5
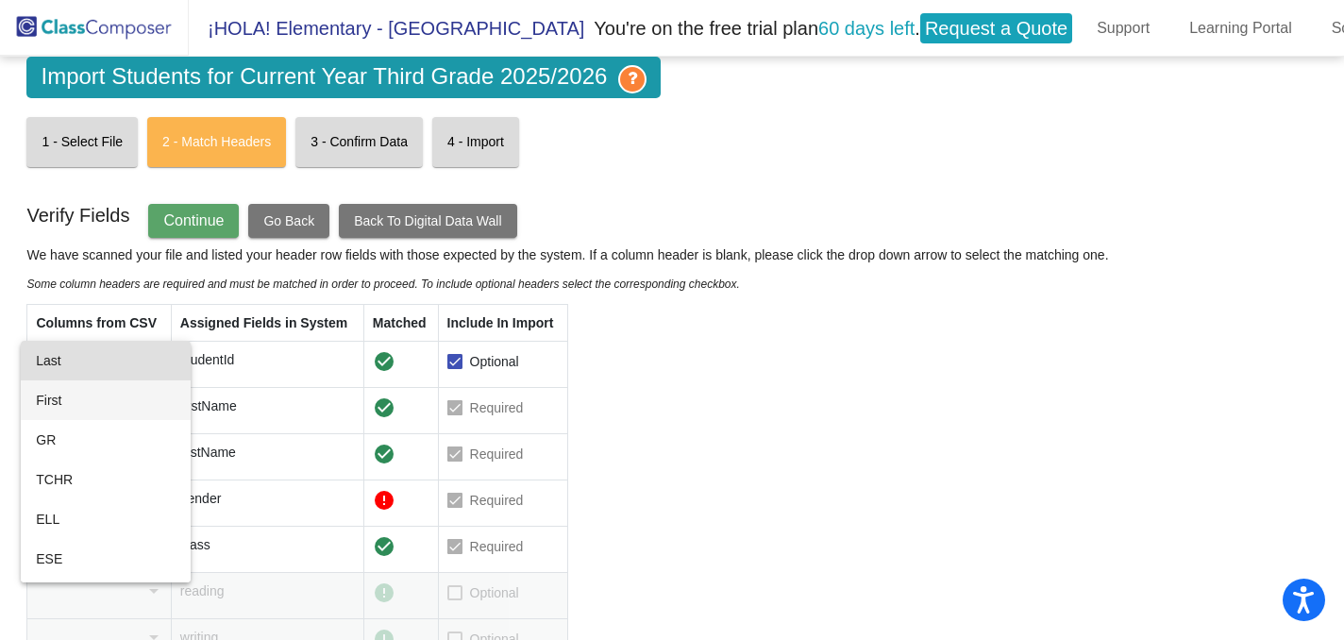
click at [143, 399] on span "First" at bounding box center [105, 400] width 139 height 40
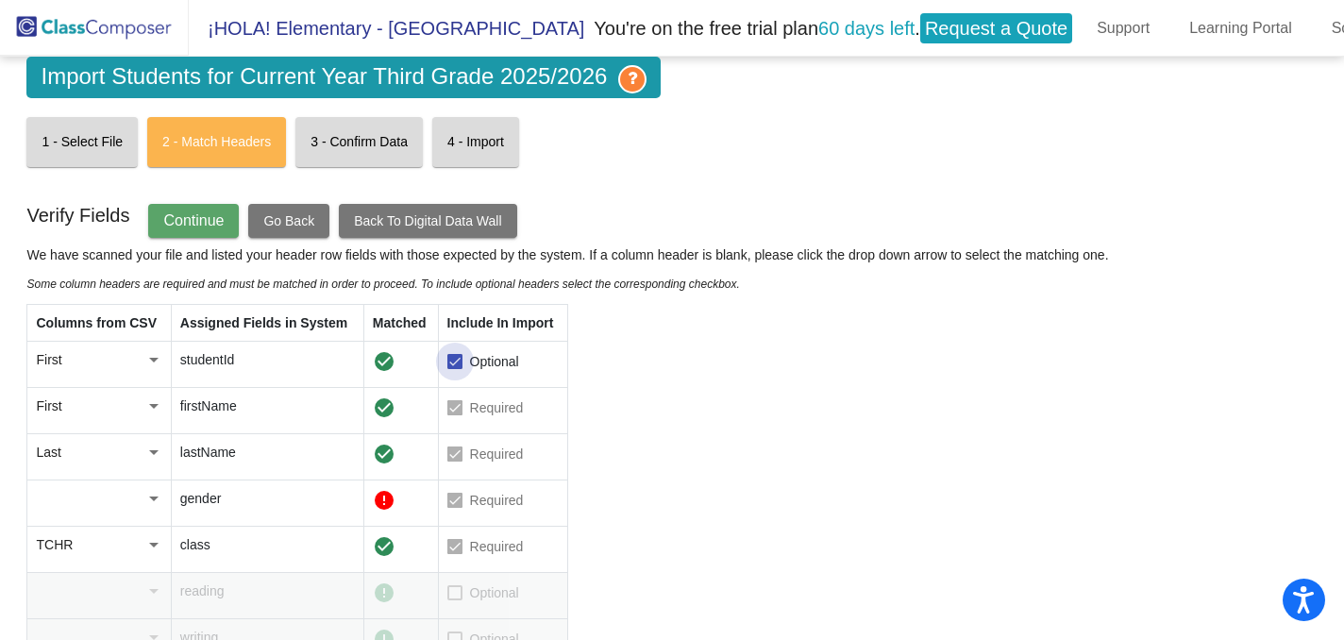
click at [461, 363] on div at bounding box center [454, 361] width 15 height 15
click at [455, 369] on input "Optional" at bounding box center [454, 369] width 1 height 1
checkbox input "false"
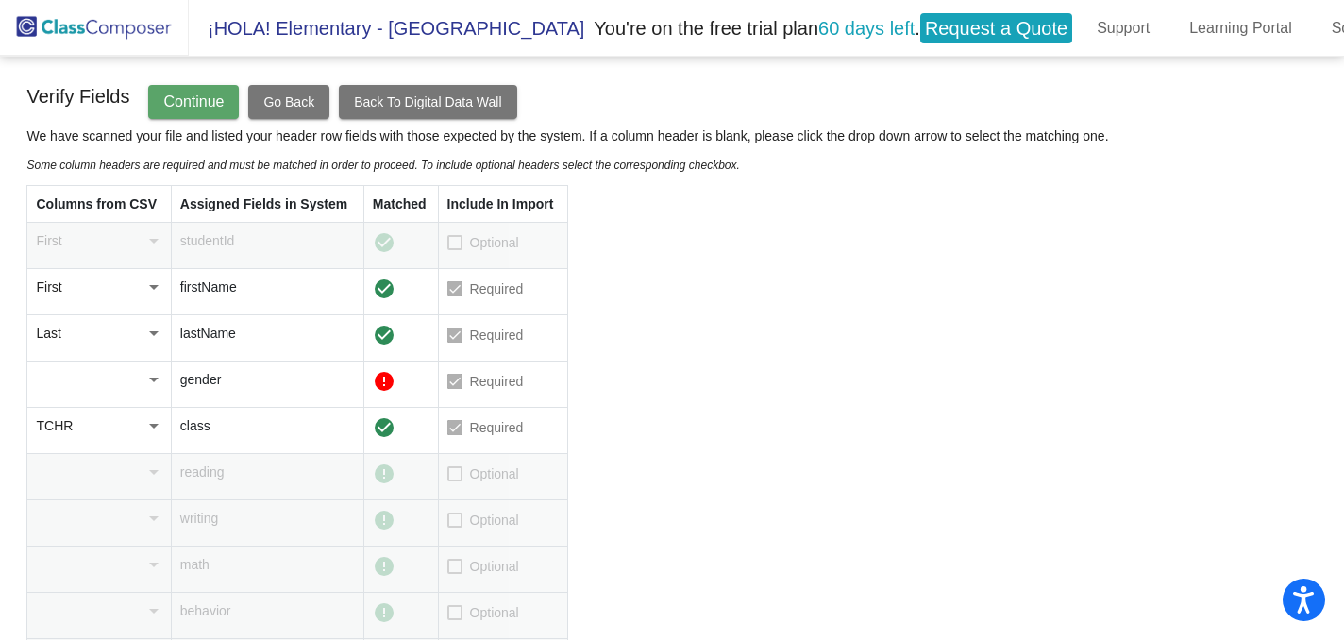
scroll to position [166, 0]
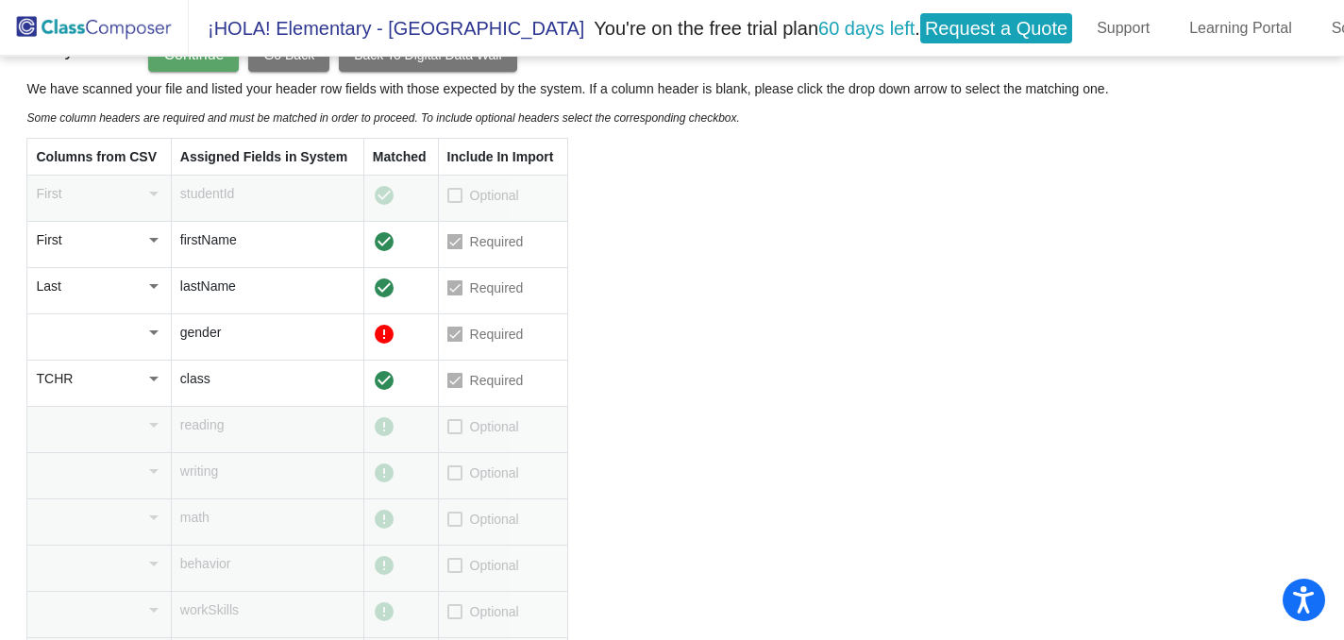
click at [154, 341] on div at bounding box center [153, 332] width 17 height 19
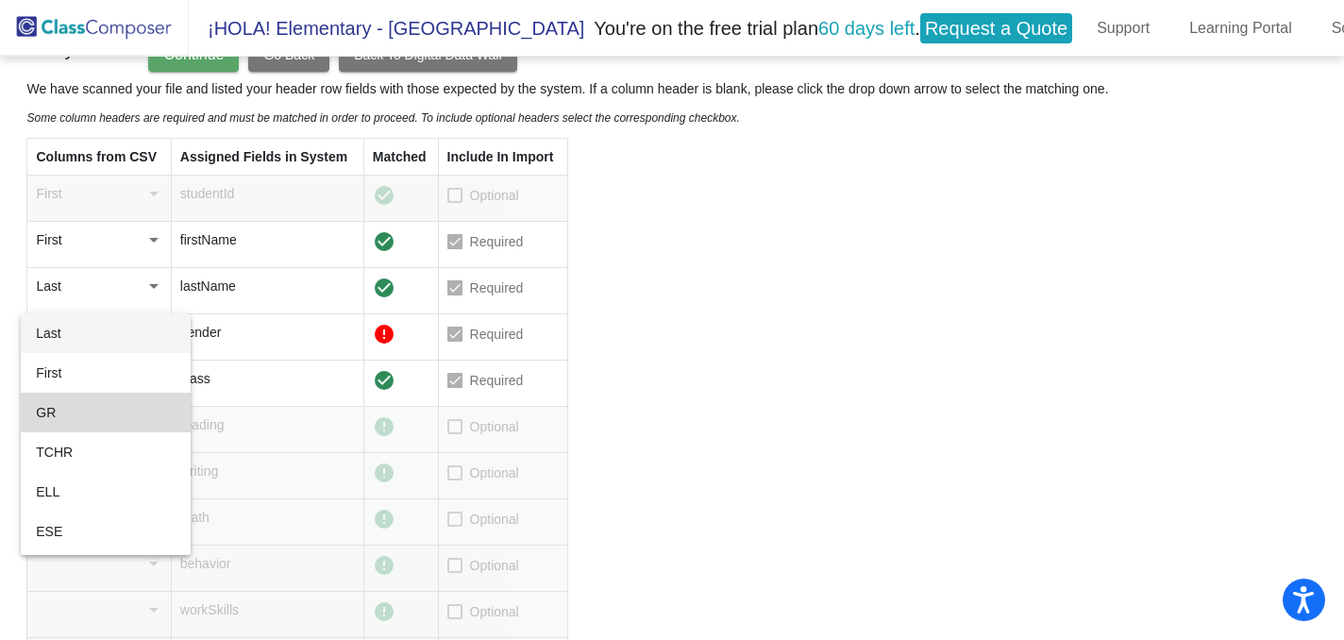
click at [152, 408] on span "GR" at bounding box center [105, 413] width 139 height 40
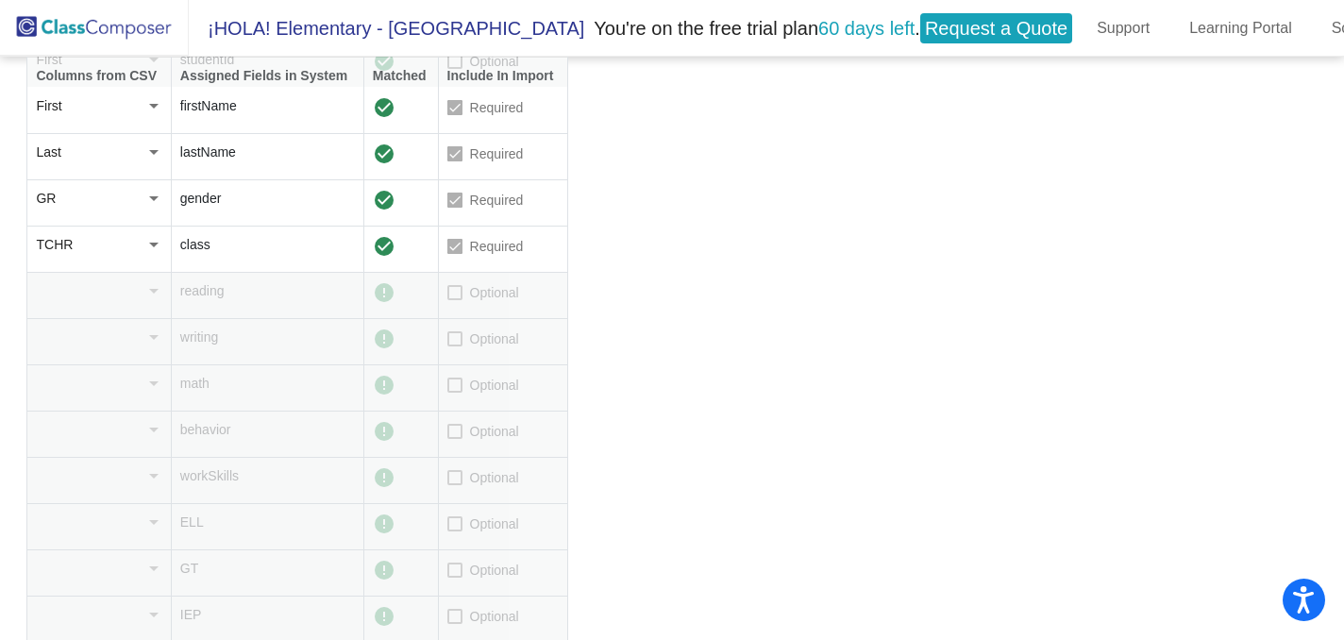
scroll to position [0, 0]
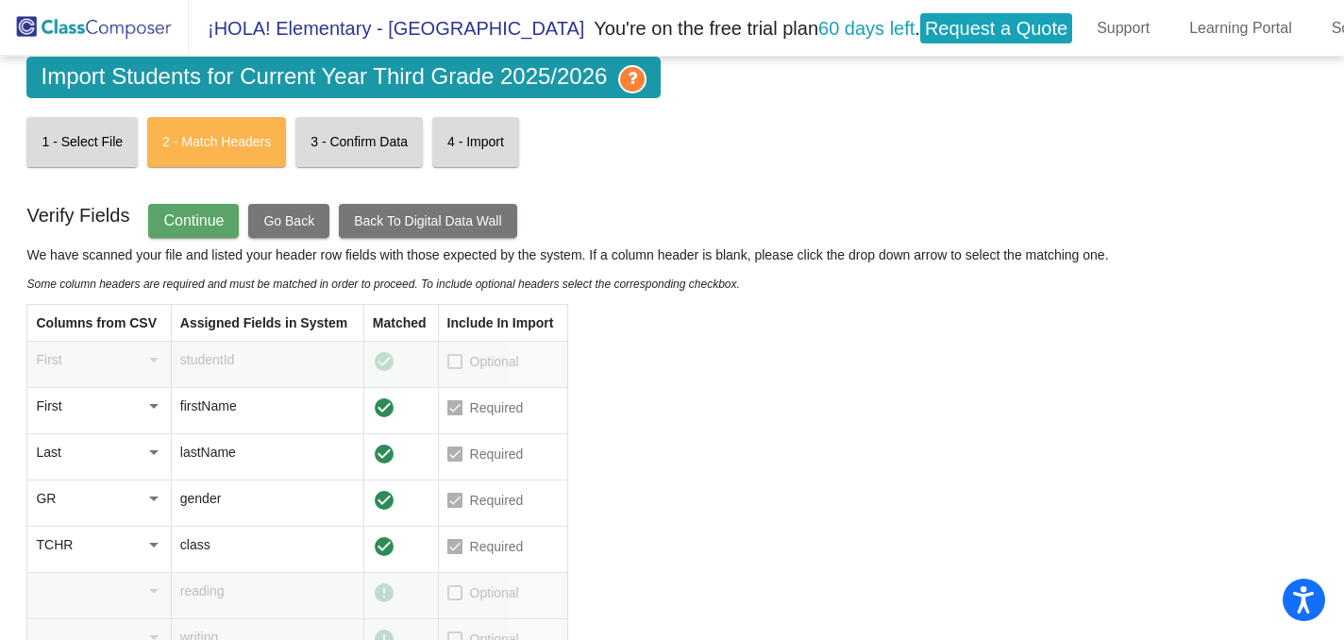
click at [192, 217] on span "Continue" at bounding box center [193, 220] width 60 height 16
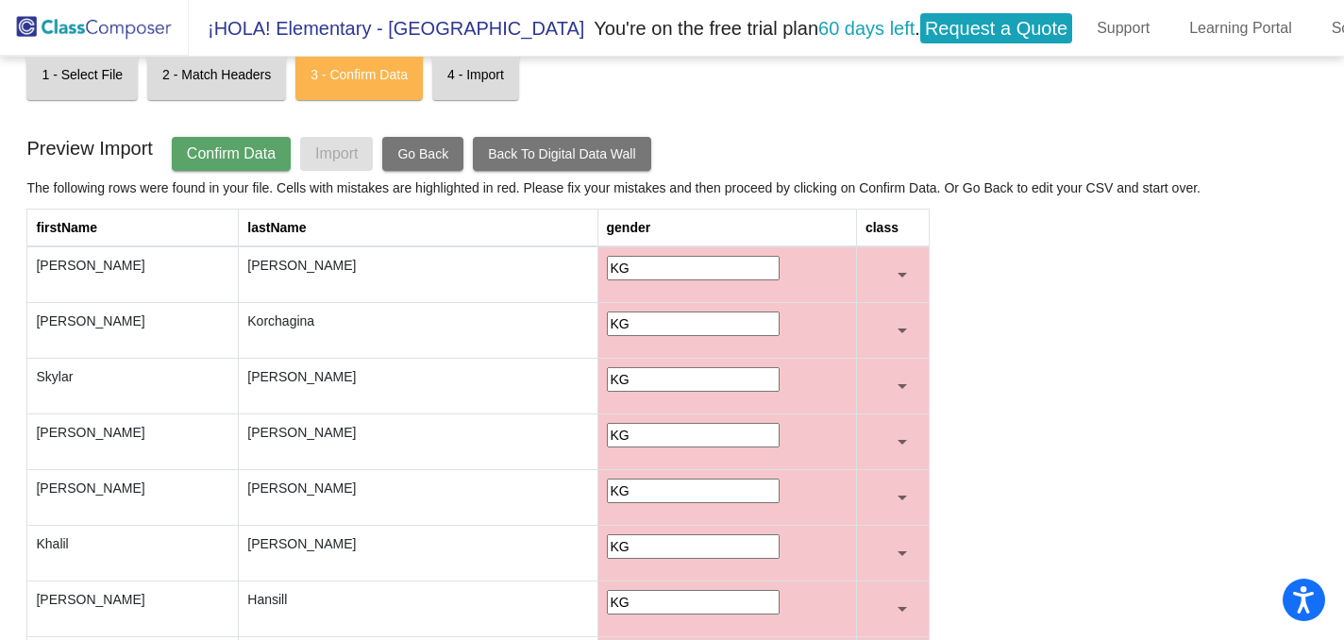
scroll to position [69, 0]
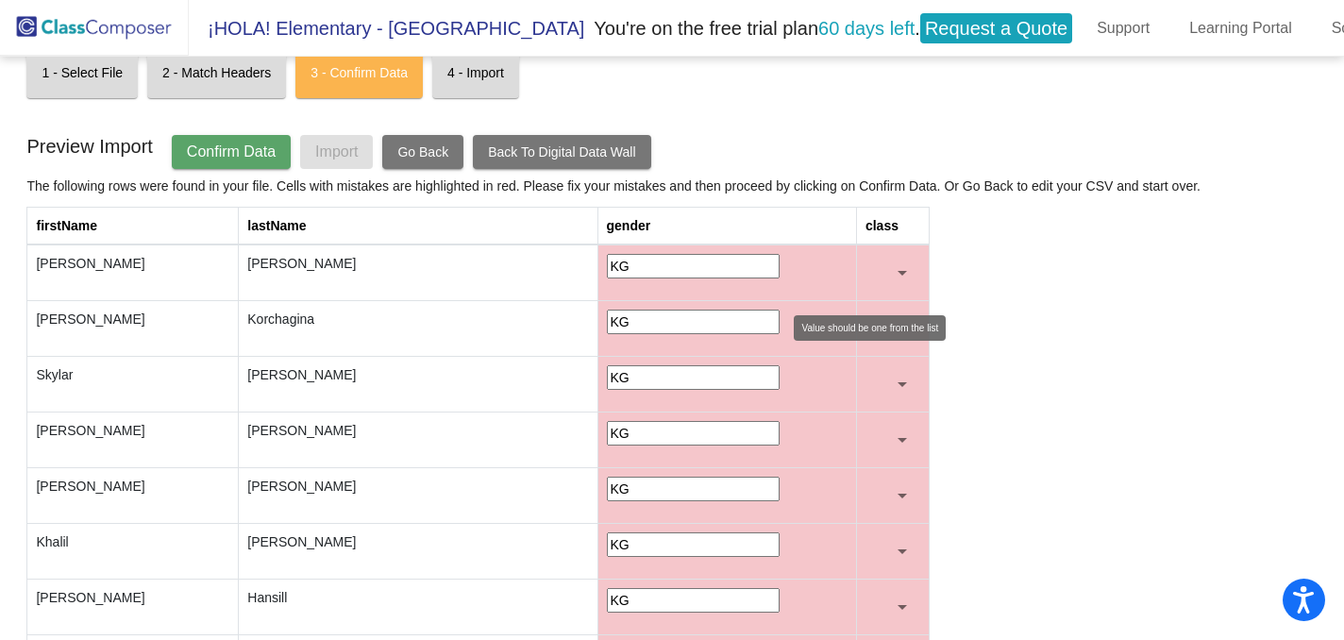
click at [900, 274] on div at bounding box center [902, 273] width 9 height 5
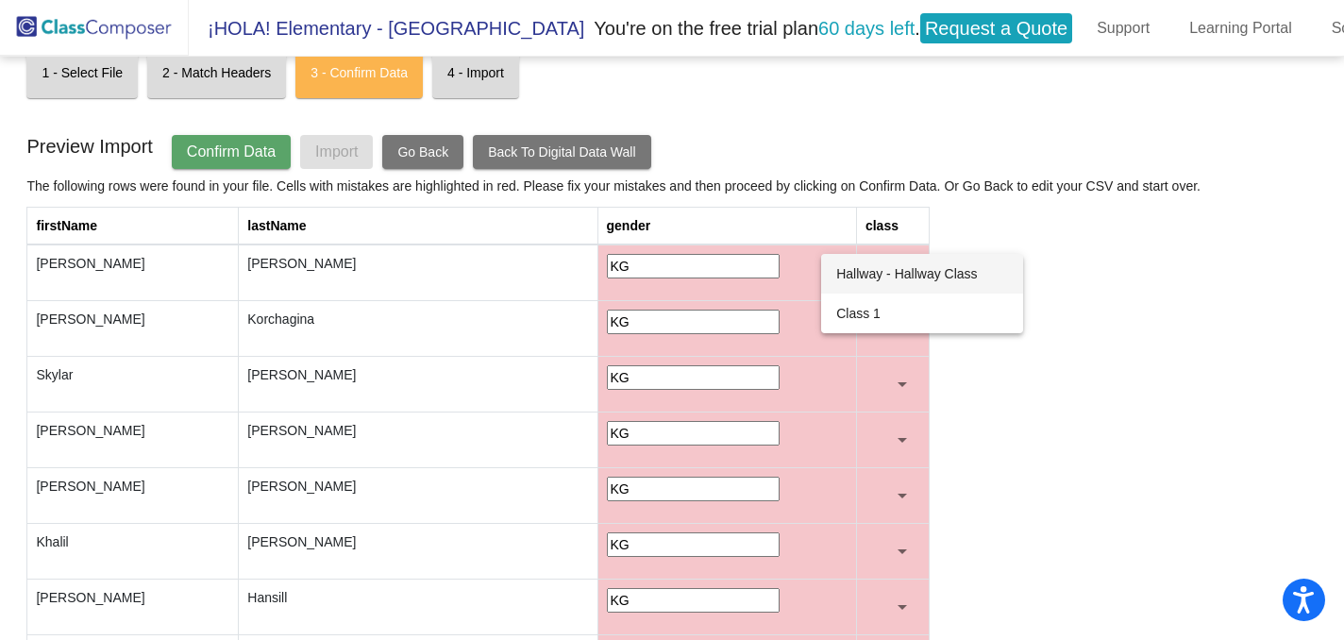
click at [1137, 231] on div at bounding box center [672, 320] width 1344 height 640
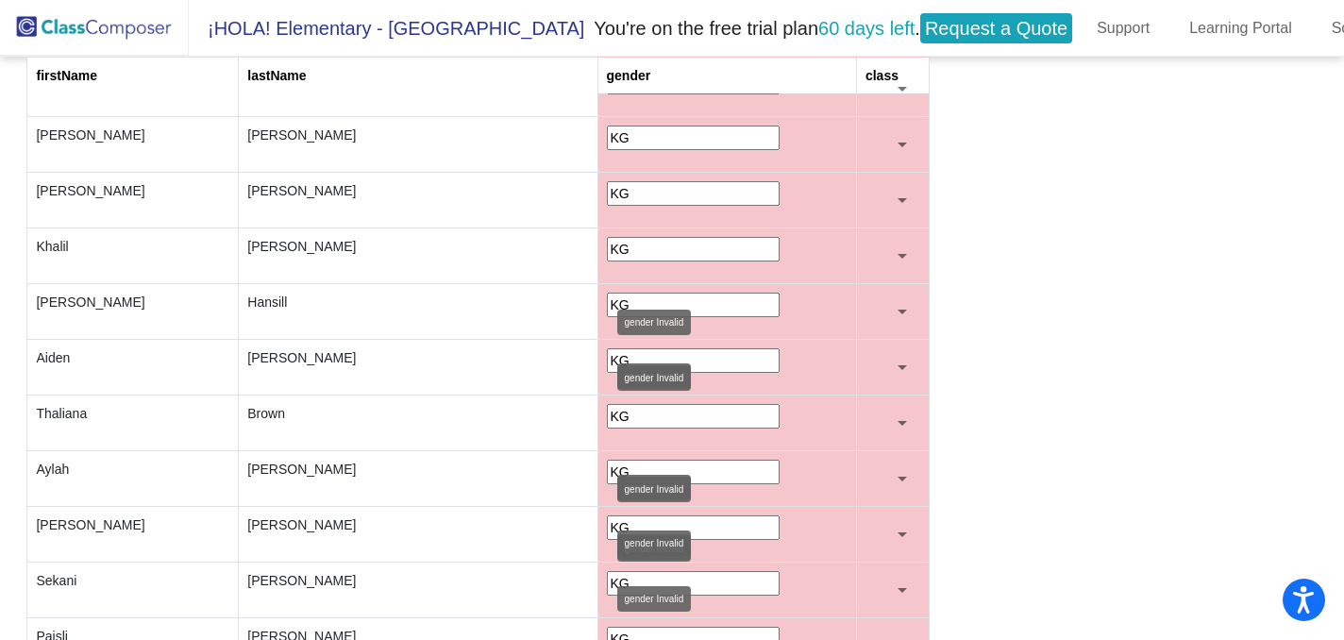
scroll to position [0, 0]
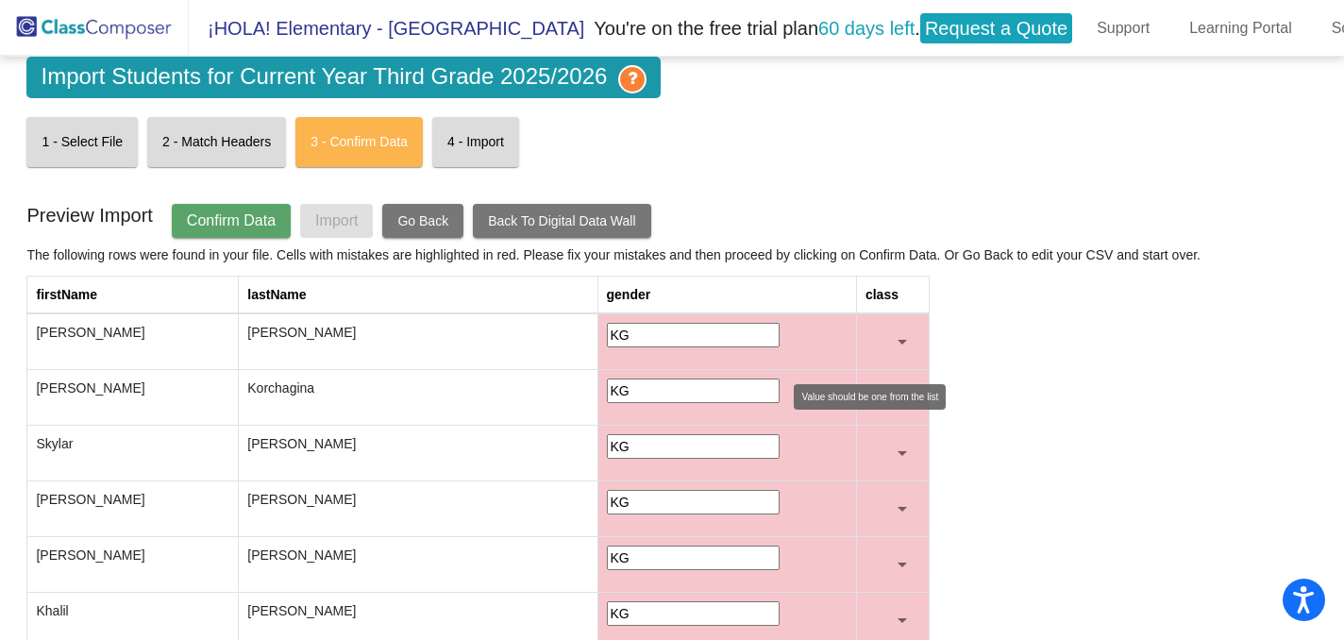
click at [902, 347] on div at bounding box center [902, 341] width 17 height 19
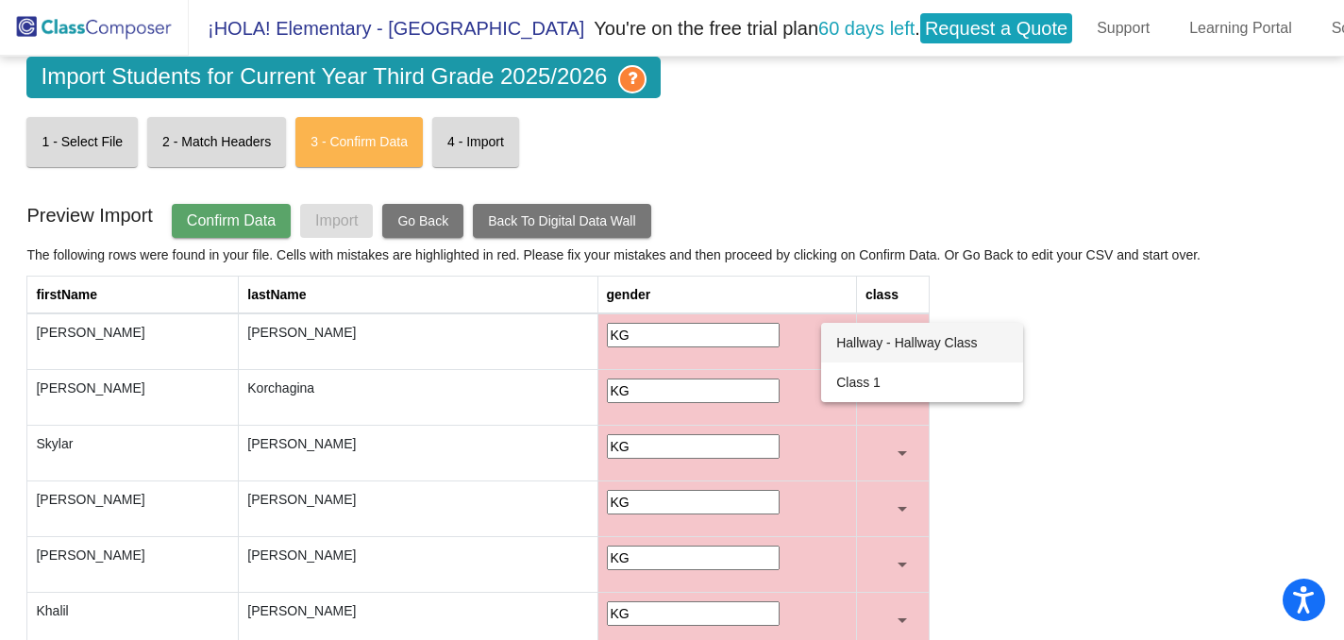
click at [1174, 320] on div at bounding box center [672, 320] width 1344 height 640
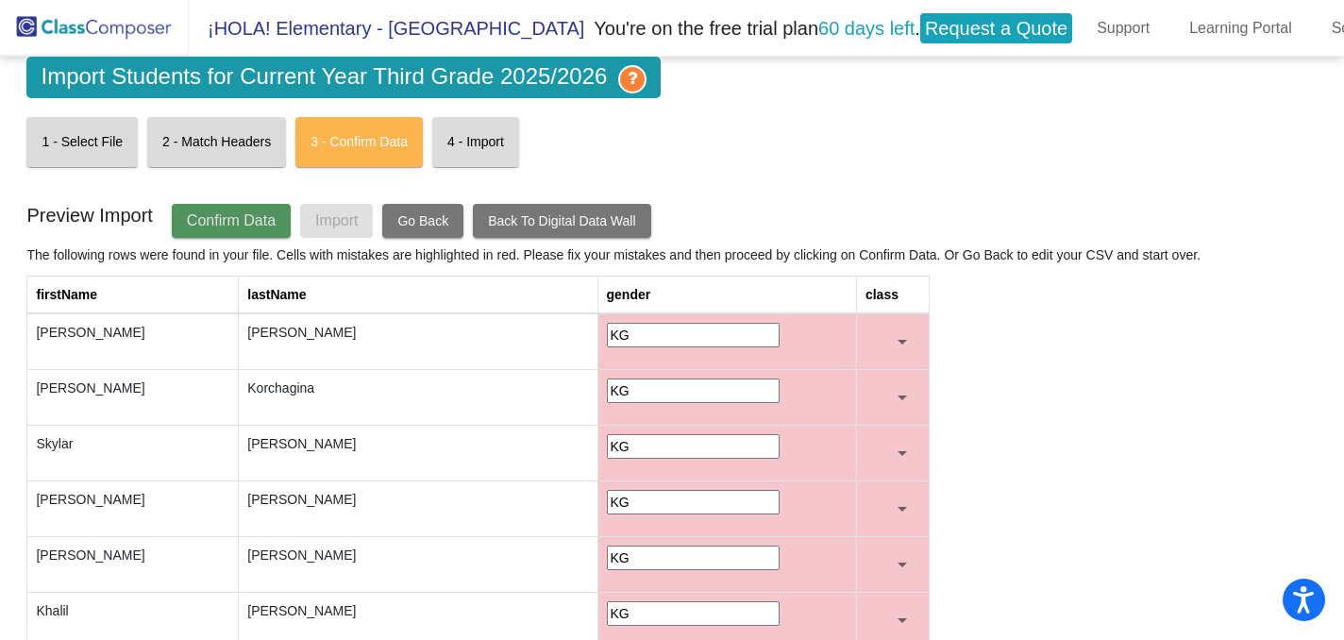
click at [213, 216] on span "Confirm Data" at bounding box center [231, 220] width 89 height 16
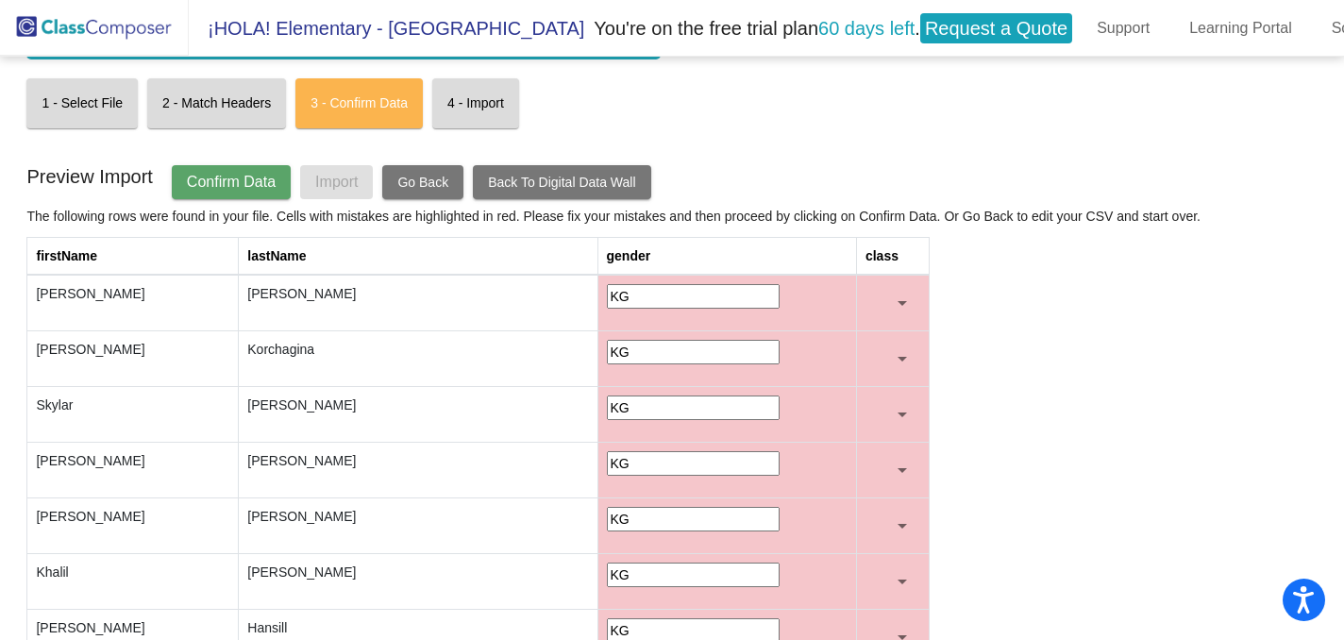
scroll to position [41, 0]
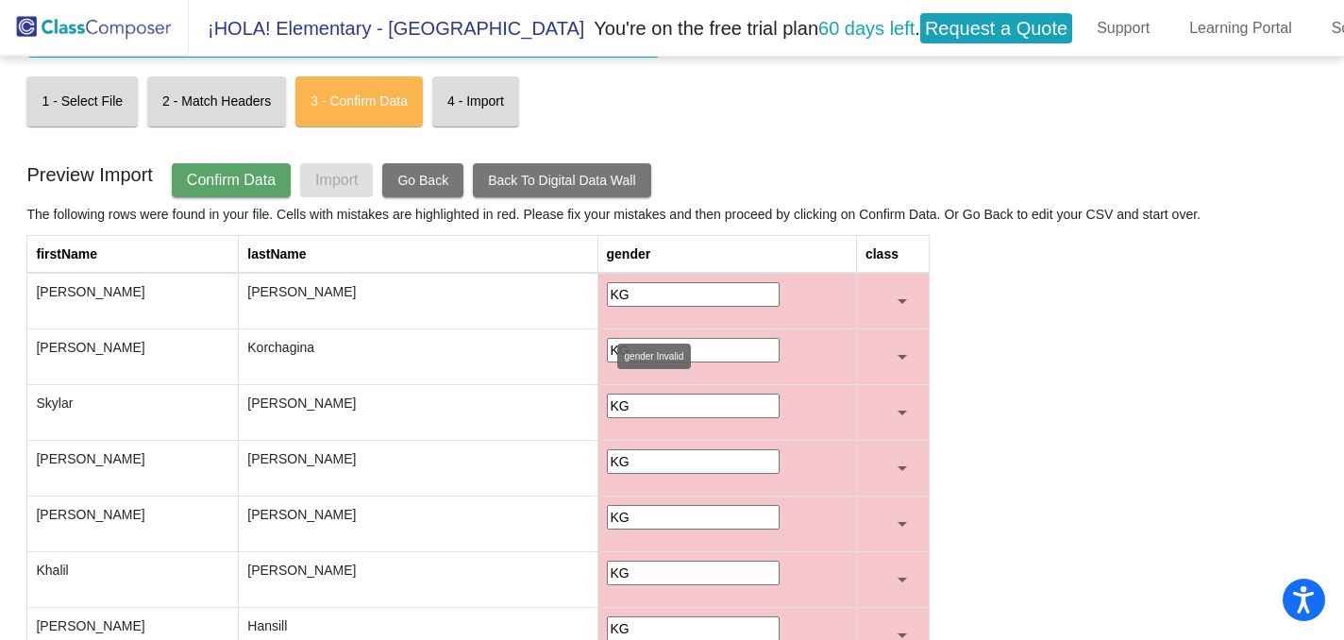
click at [607, 293] on input "KG" at bounding box center [693, 294] width 173 height 25
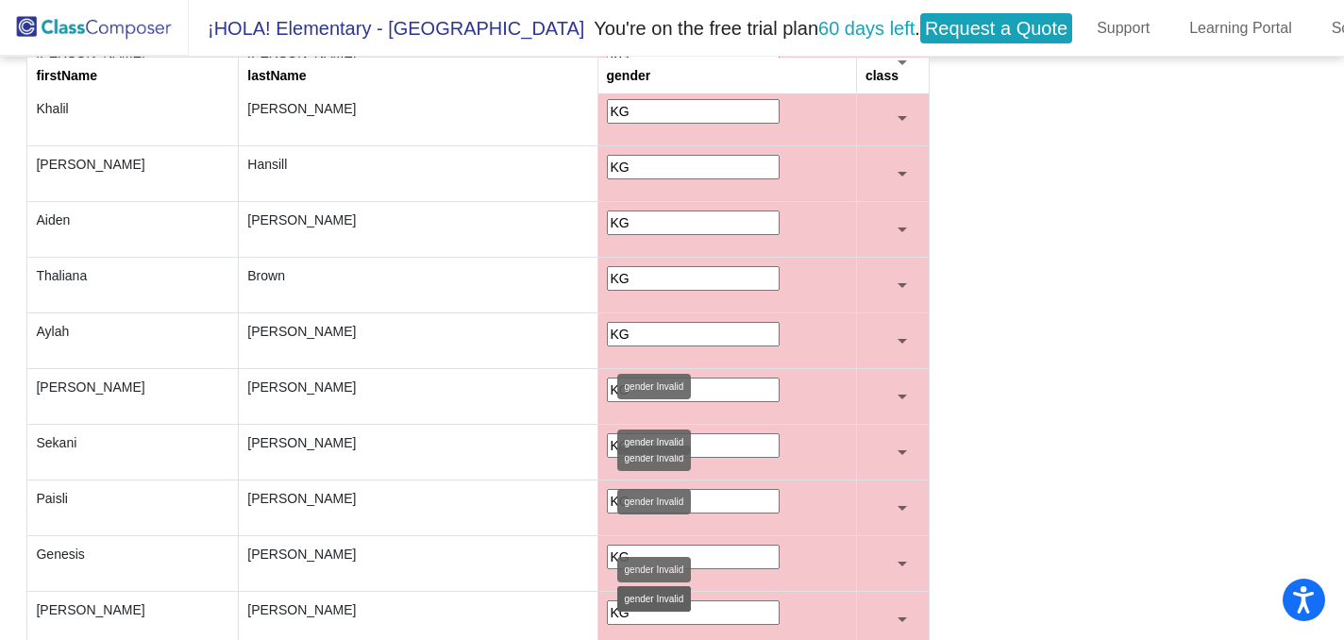
scroll to position [0, 0]
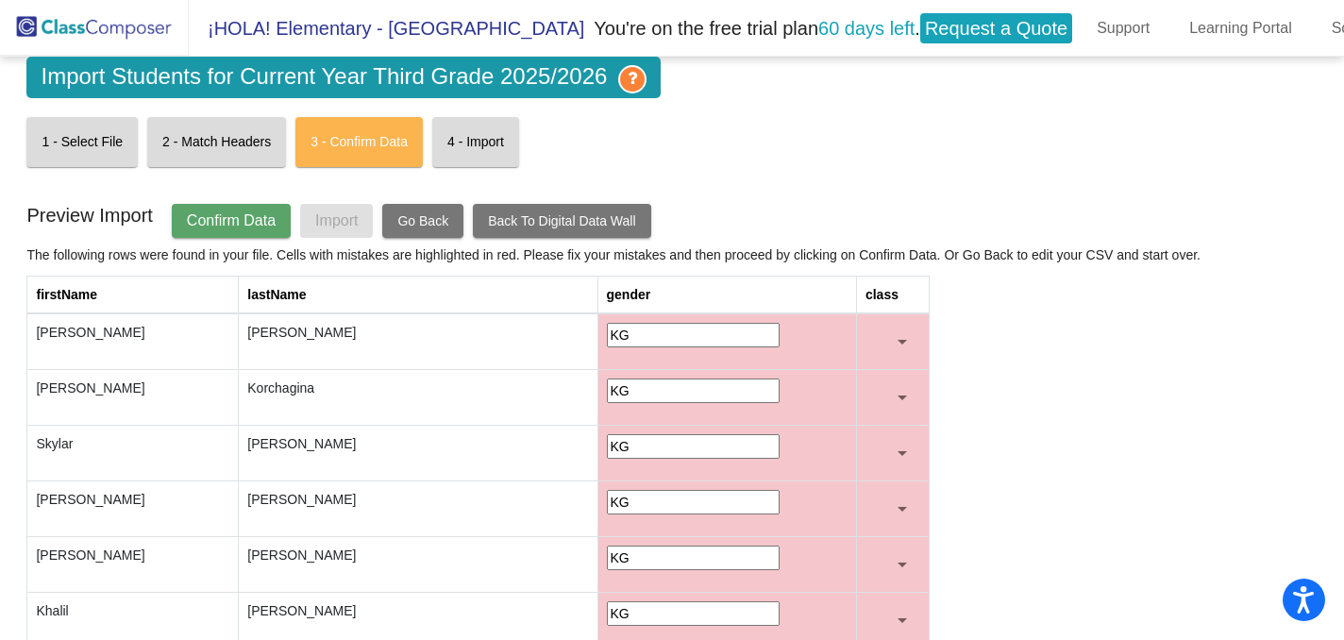
click at [228, 212] on span "Confirm Data" at bounding box center [231, 220] width 89 height 16
click at [448, 213] on span "Go Back" at bounding box center [422, 220] width 51 height 15
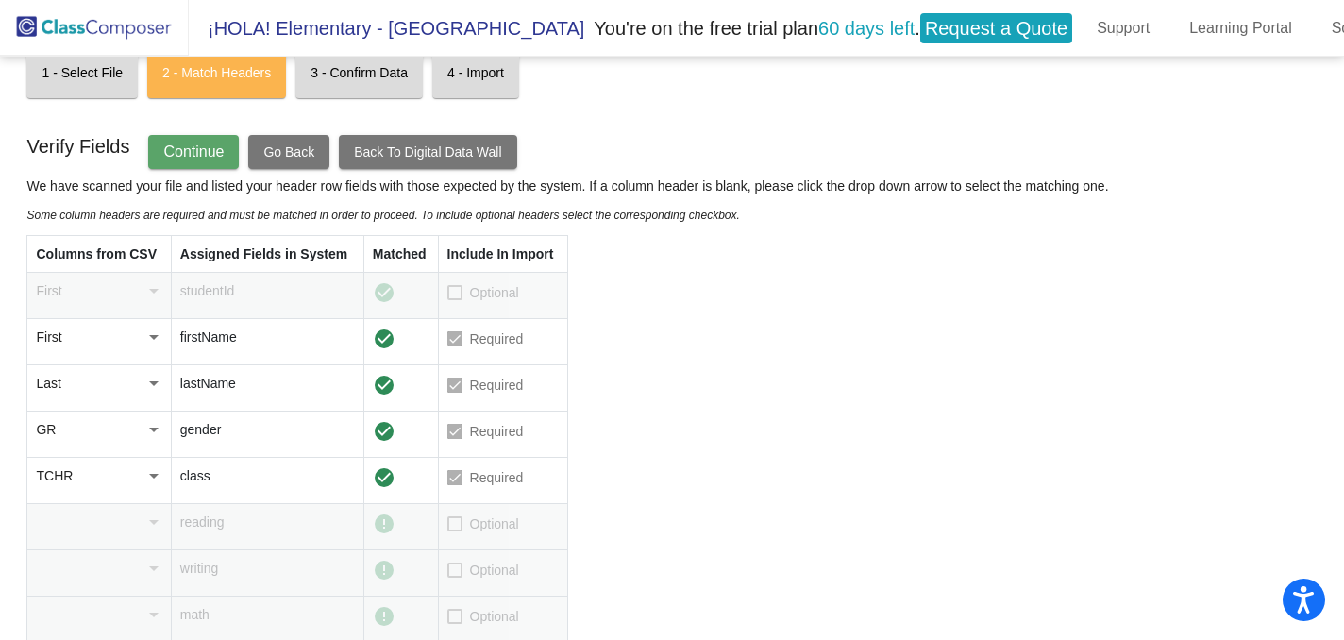
scroll to position [72, 0]
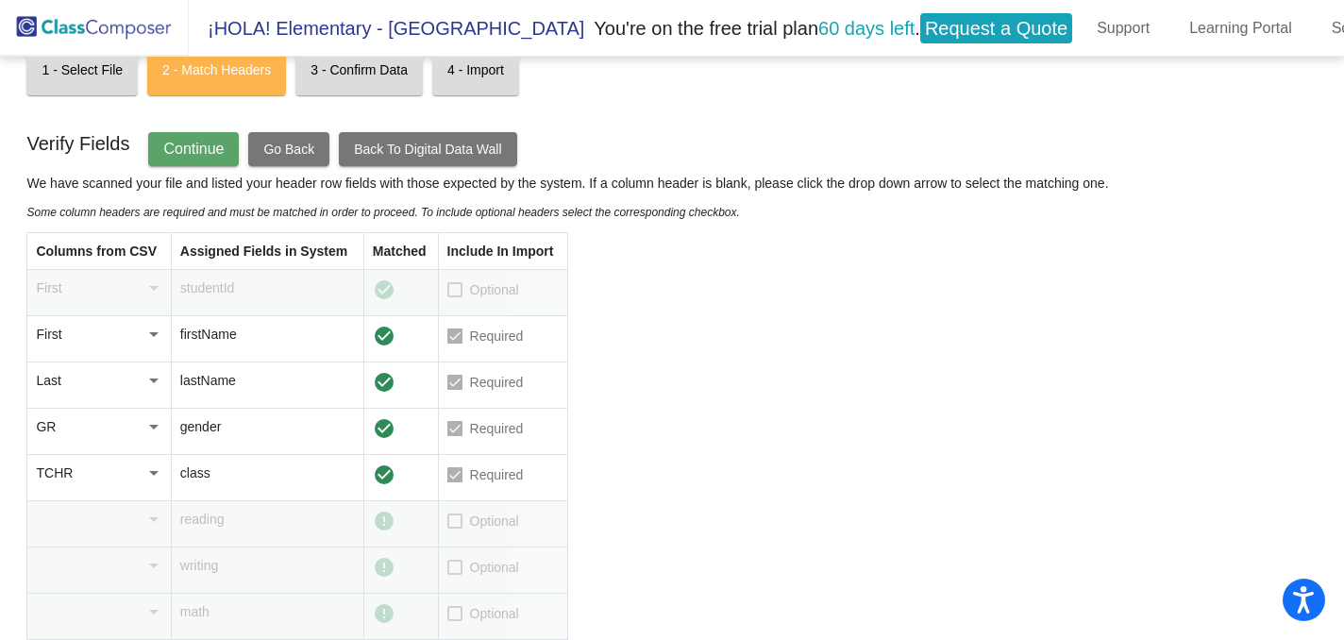
click at [156, 423] on div at bounding box center [153, 426] width 17 height 19
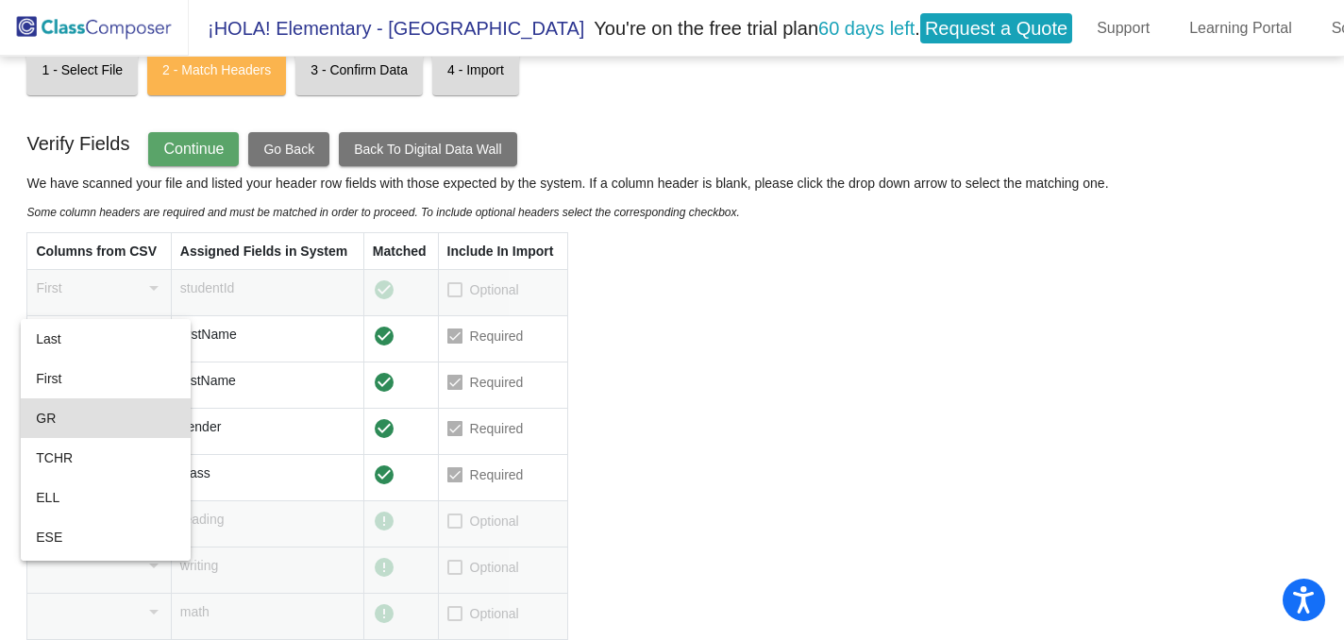
click at [156, 423] on span "GR" at bounding box center [105, 418] width 139 height 40
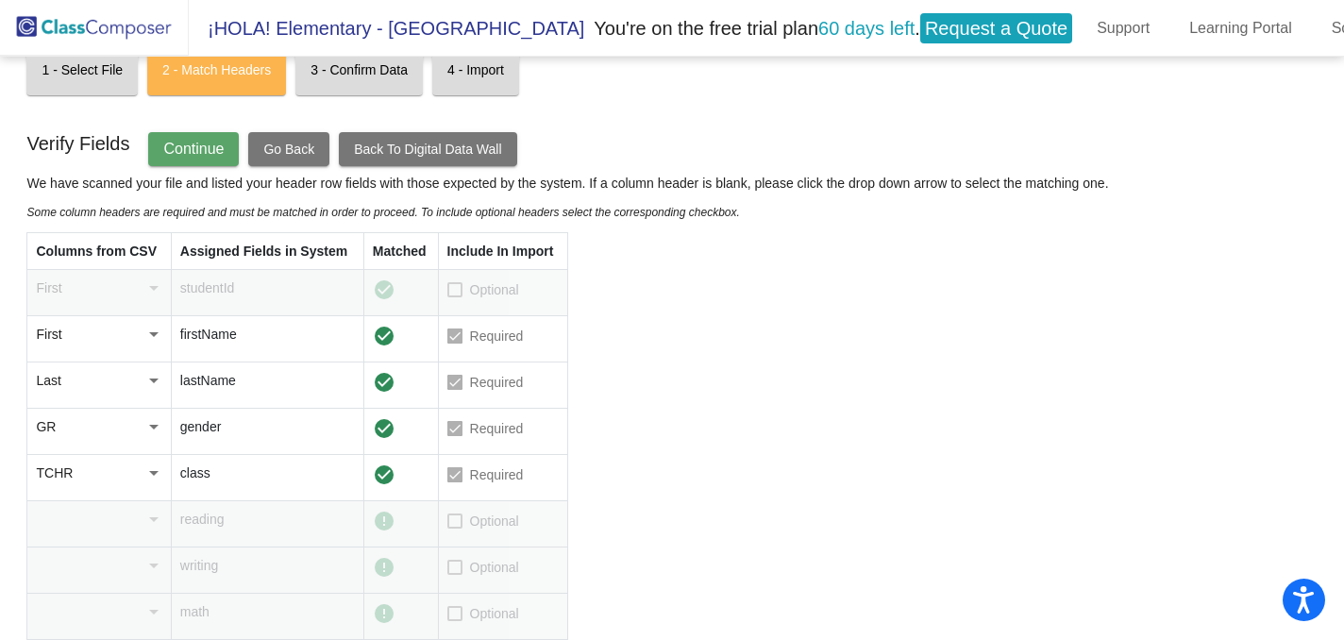
click at [156, 423] on div at bounding box center [153, 426] width 17 height 19
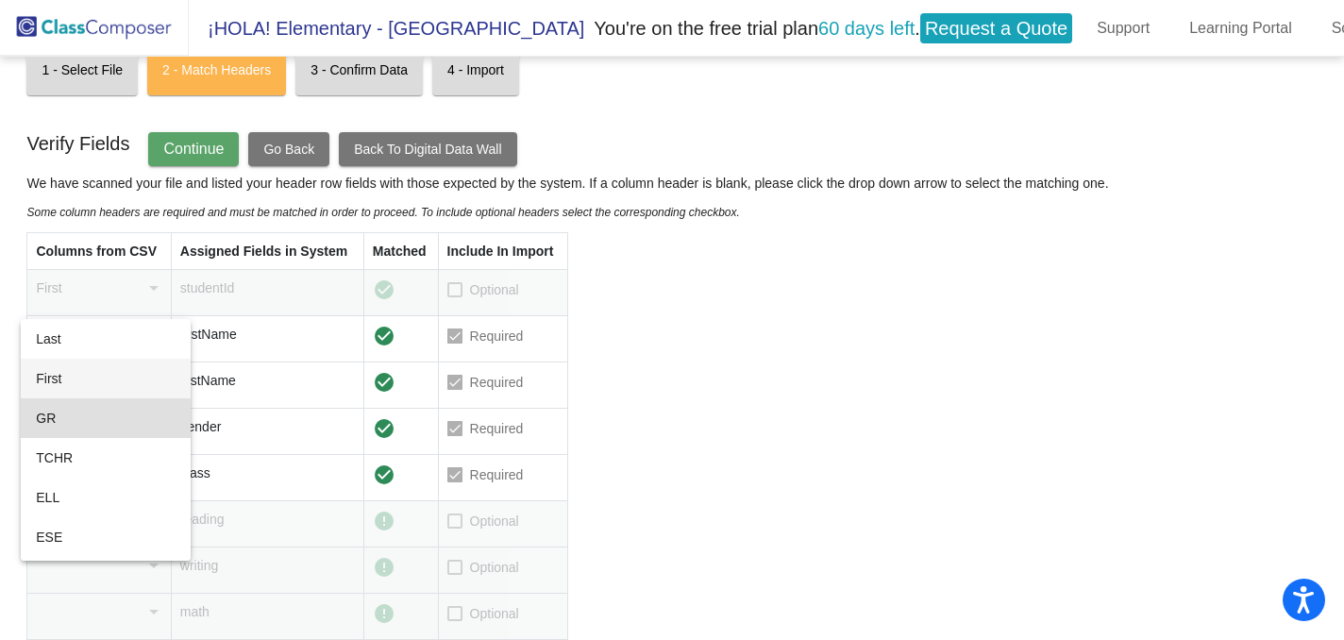
click at [156, 385] on span "First" at bounding box center [105, 379] width 139 height 40
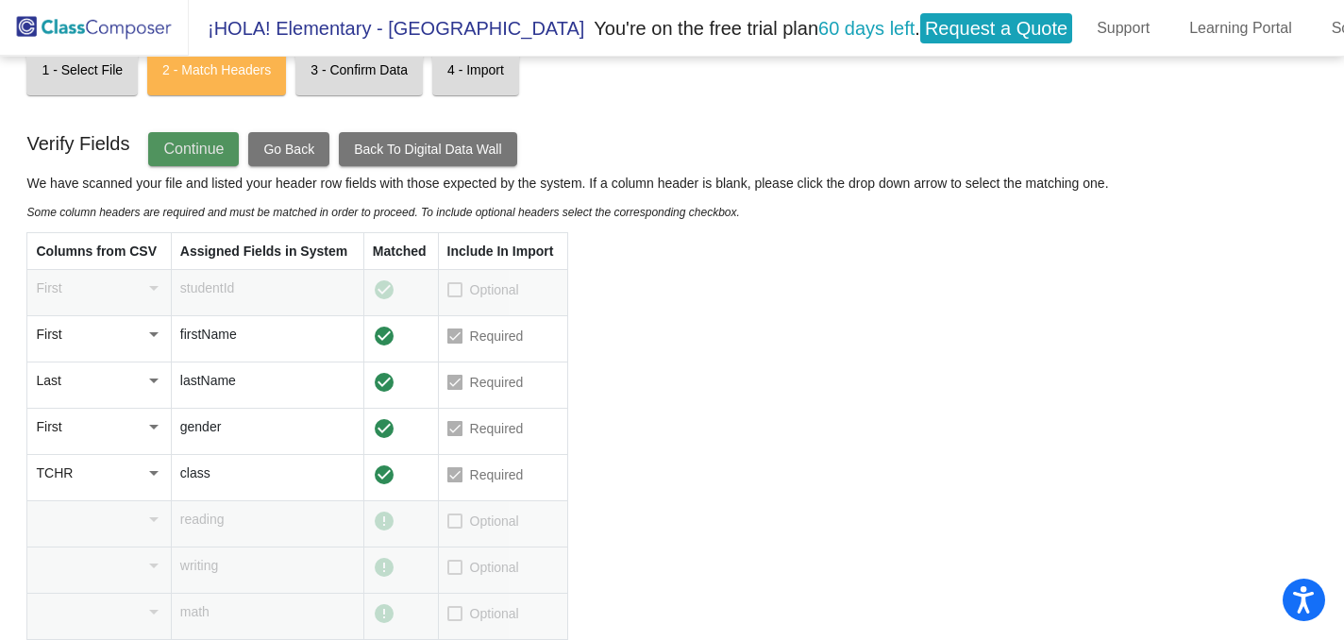
click at [224, 141] on span "Continue" at bounding box center [193, 149] width 60 height 16
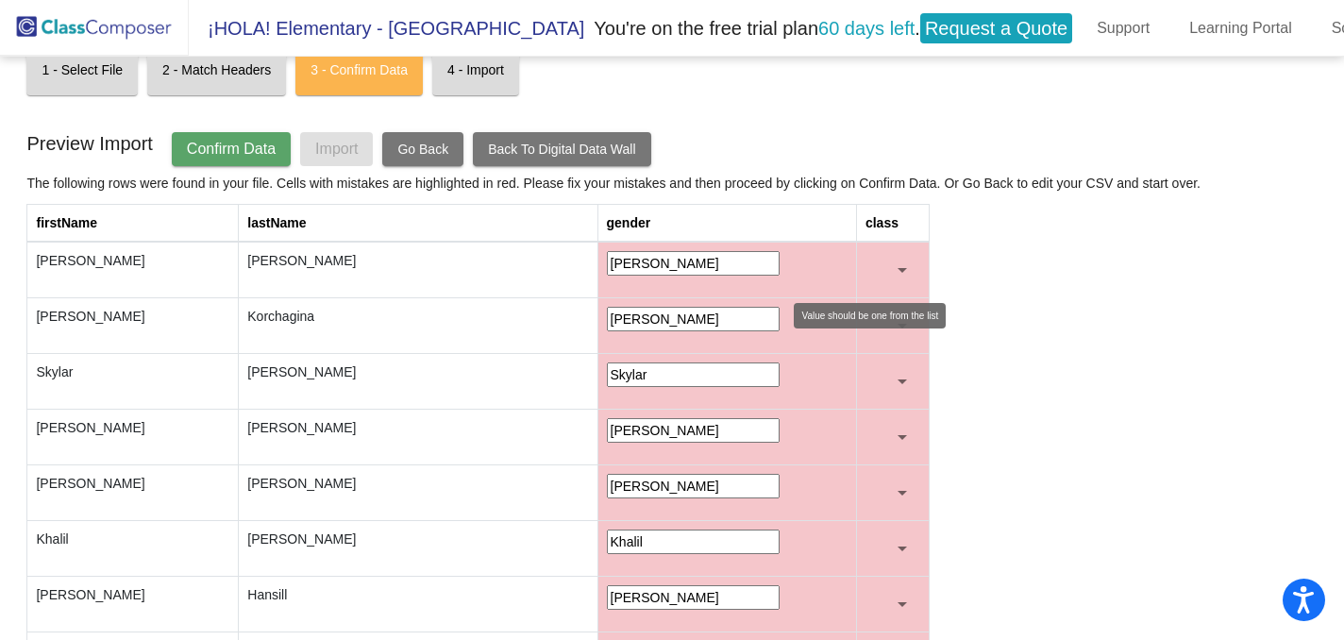
click at [880, 261] on div at bounding box center [884, 270] width 19 height 19
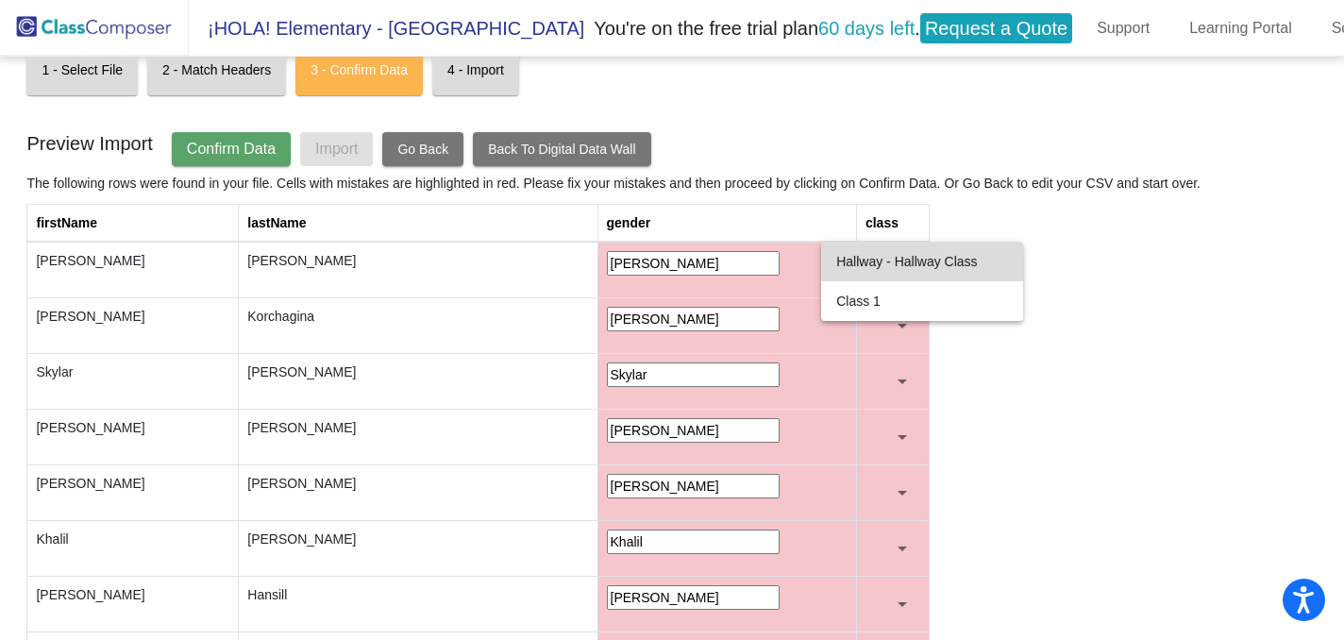
click at [899, 263] on span "Hallway - Hallway Class" at bounding box center [921, 262] width 171 height 40
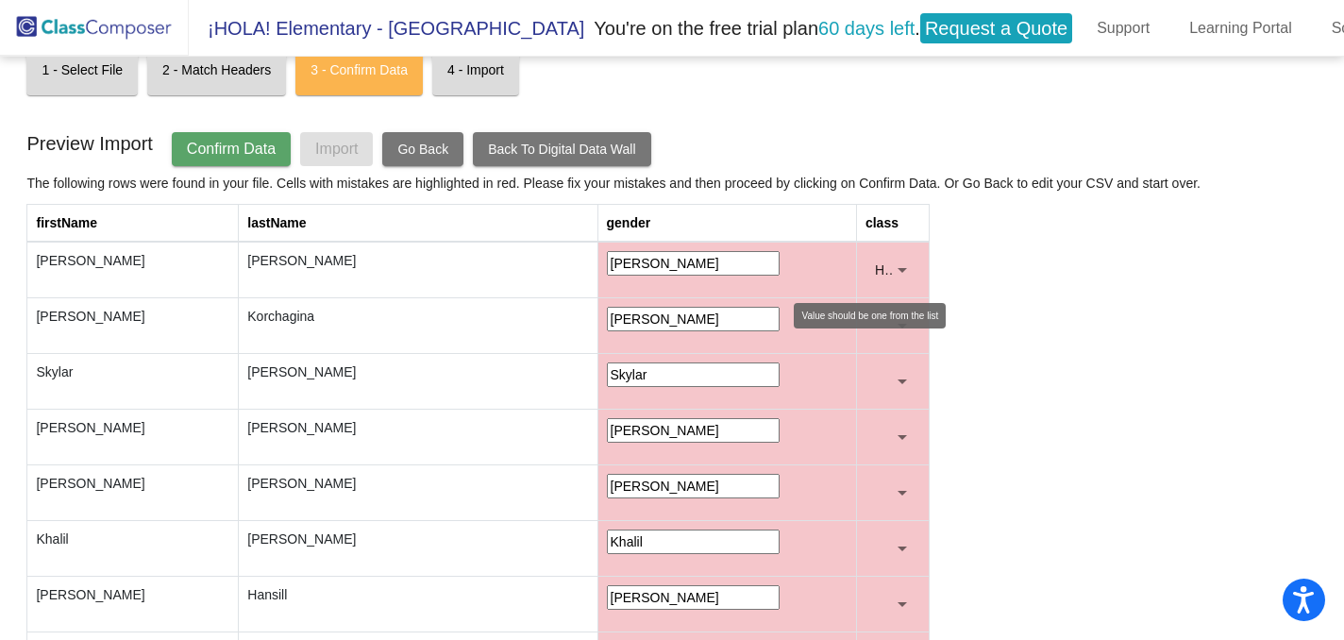
click at [899, 268] on div at bounding box center [902, 270] width 9 height 5
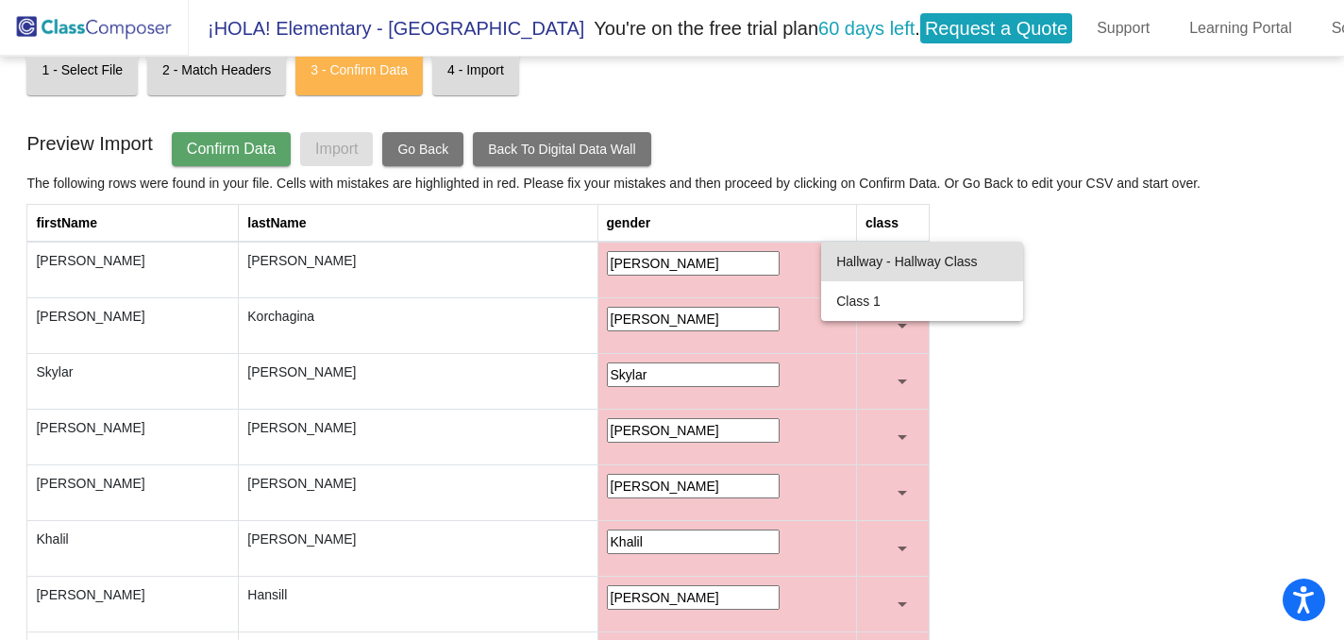
click at [1130, 200] on div at bounding box center [672, 320] width 1344 height 640
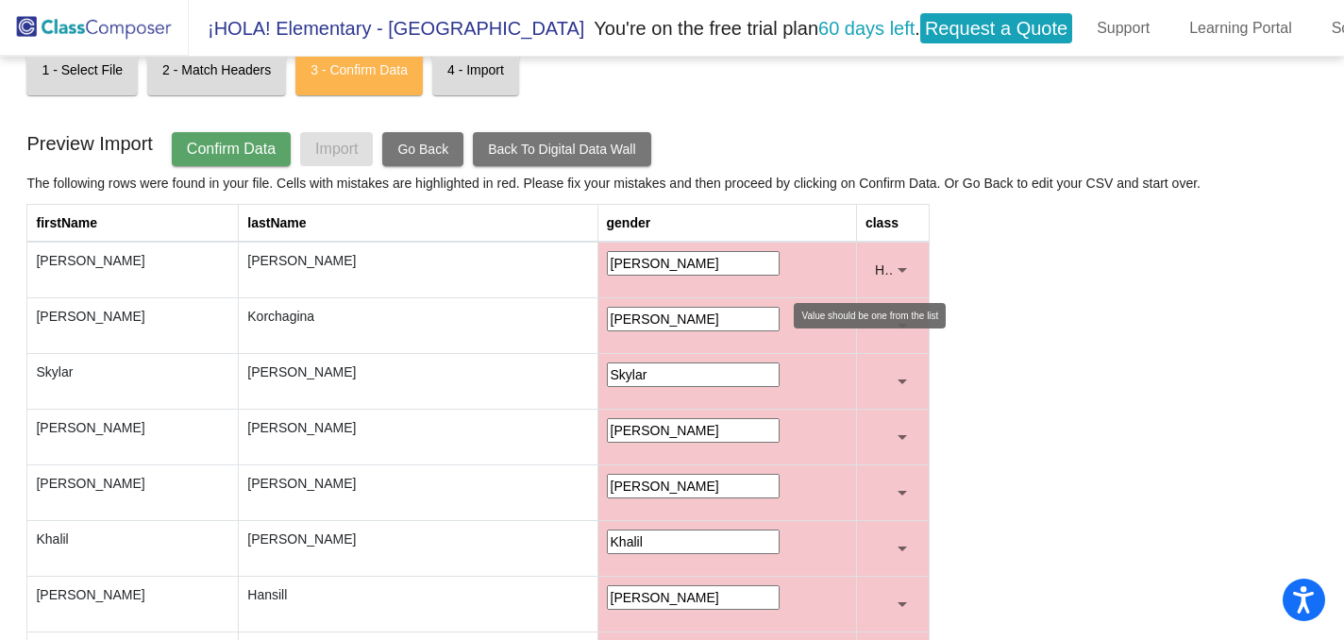
click at [898, 268] on div at bounding box center [902, 270] width 9 height 5
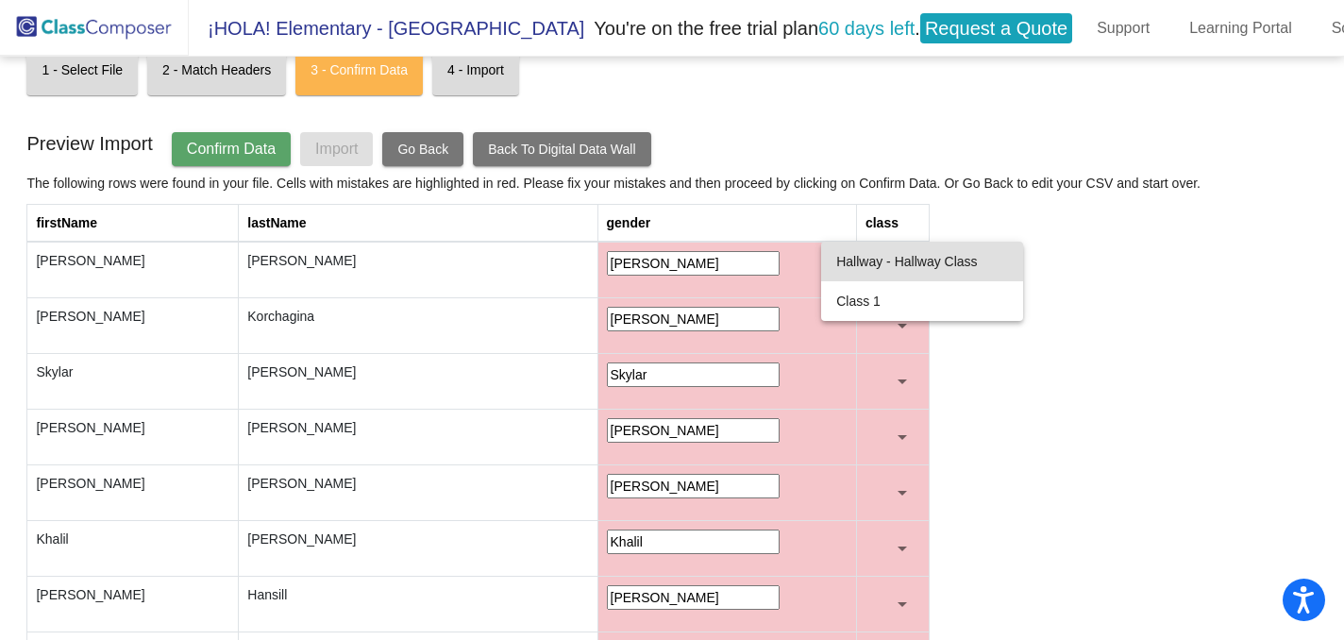
click at [1064, 215] on div at bounding box center [672, 320] width 1344 height 640
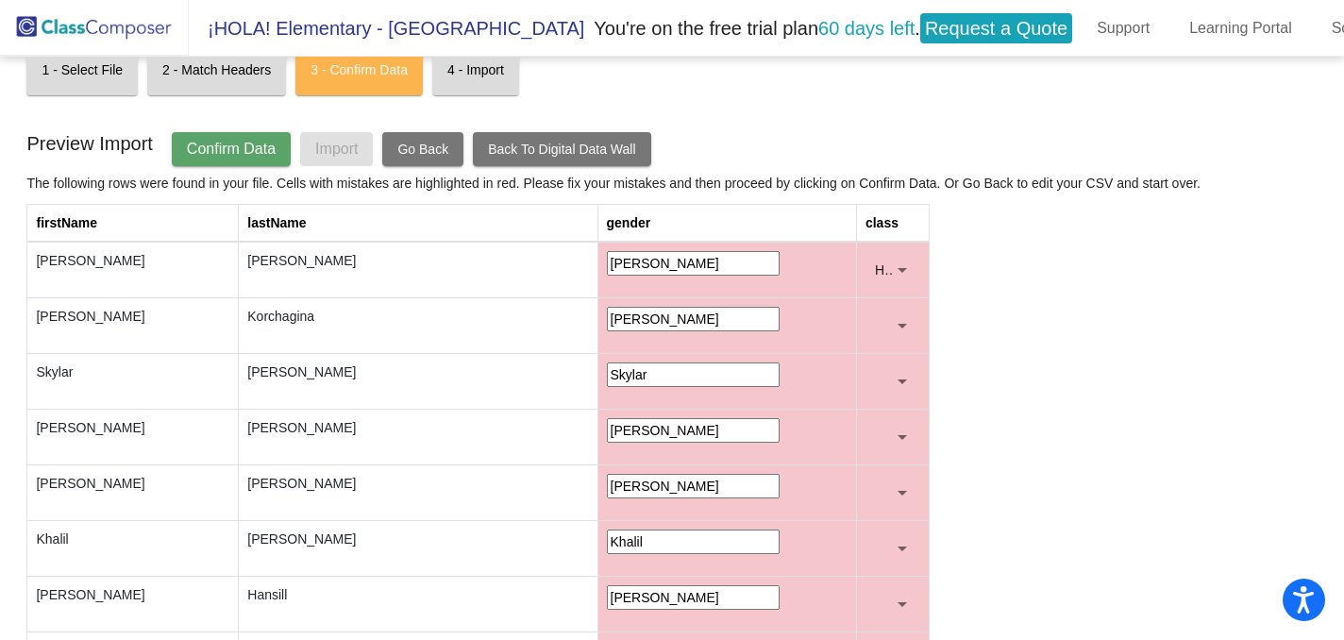
click at [444, 142] on span "Go Back" at bounding box center [422, 149] width 51 height 15
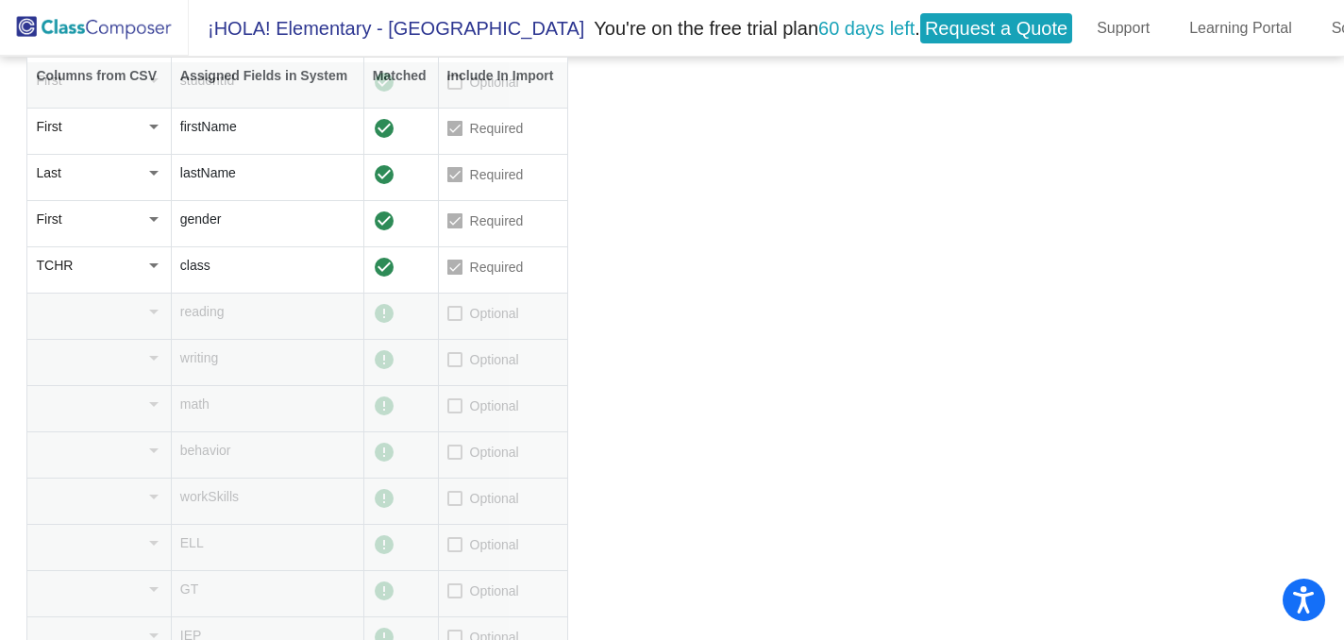
scroll to position [275, 0]
click at [458, 318] on div at bounding box center [454, 318] width 15 height 15
click at [455, 326] on input "Optional" at bounding box center [454, 326] width 1 height 1
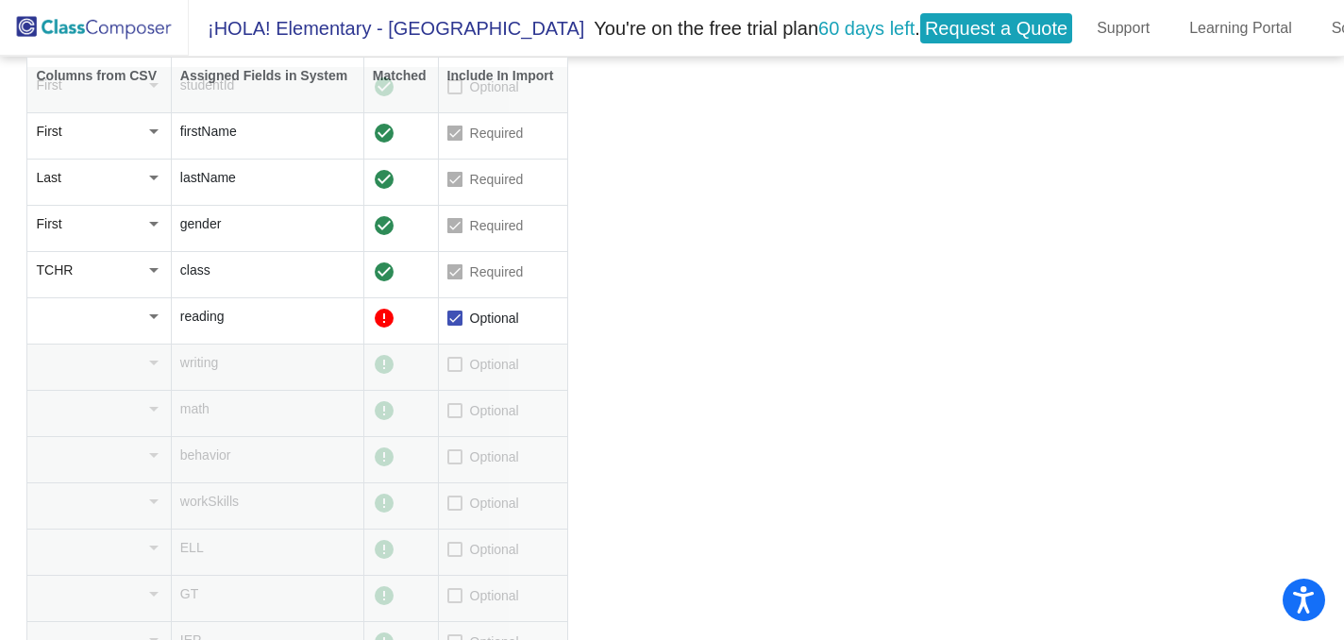
click at [458, 318] on div at bounding box center [454, 318] width 15 height 15
click at [455, 326] on input "Optional" at bounding box center [454, 326] width 1 height 1
click at [458, 318] on div at bounding box center [454, 318] width 15 height 15
click at [455, 326] on input "Optional" at bounding box center [454, 326] width 1 height 1
checkbox input "true"
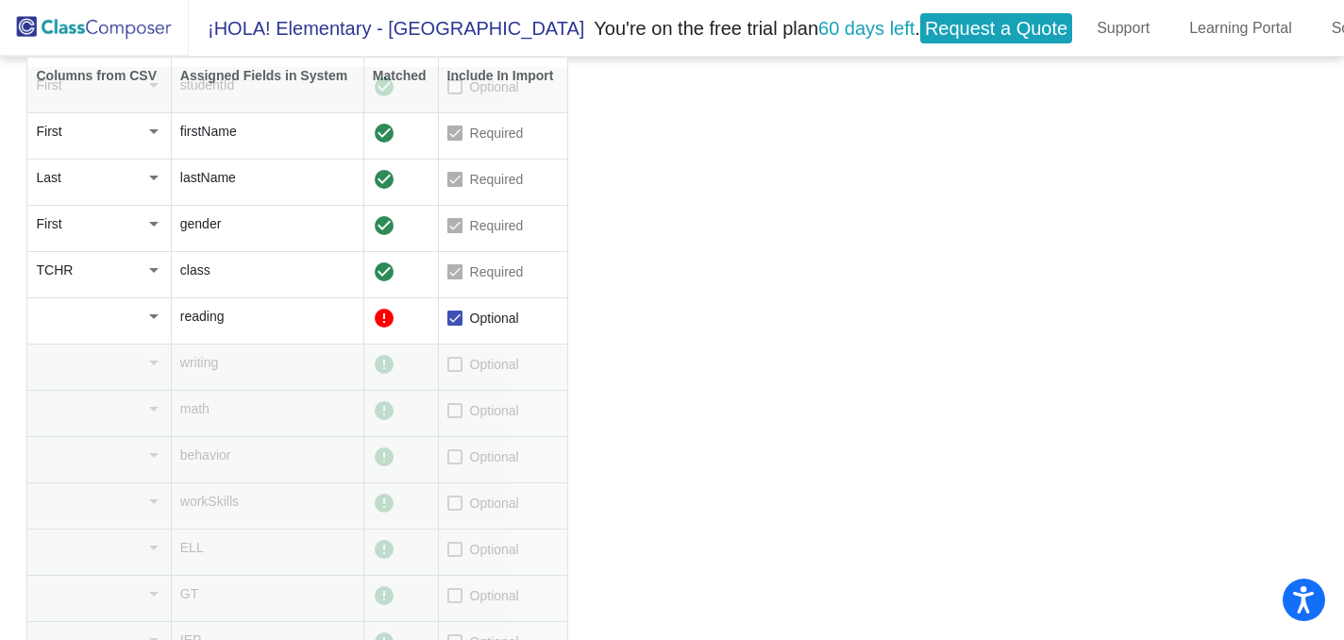
click at [463, 413] on div at bounding box center [454, 410] width 15 height 15
click at [455, 418] on input "Optional" at bounding box center [454, 418] width 1 height 1
checkbox input "true"
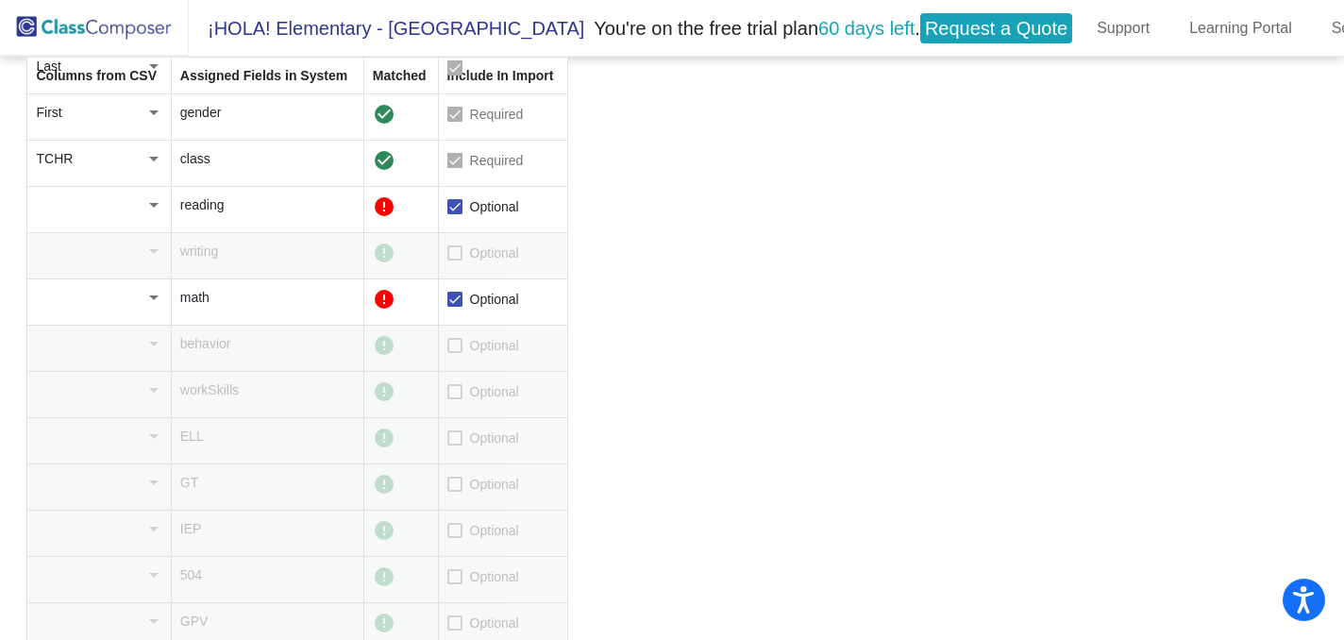
scroll to position [392, 0]
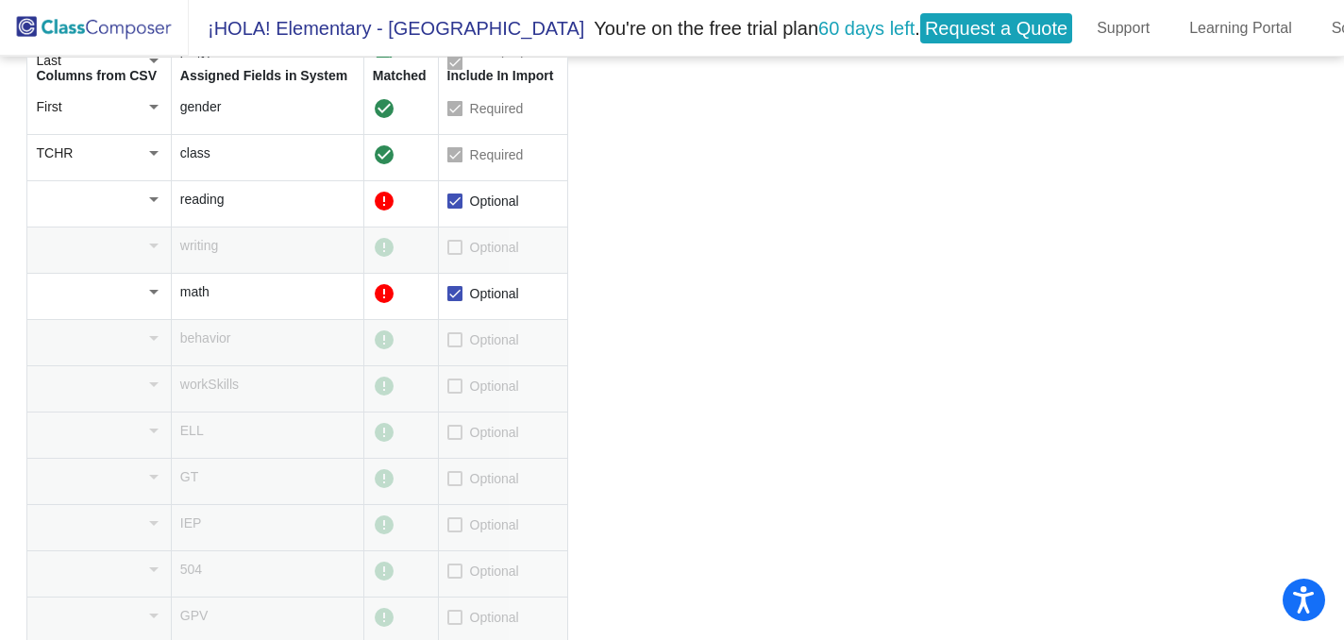
click at [462, 432] on div at bounding box center [454, 432] width 15 height 15
click at [455, 440] on input "Optional" at bounding box center [454, 440] width 1 height 1
checkbox input "true"
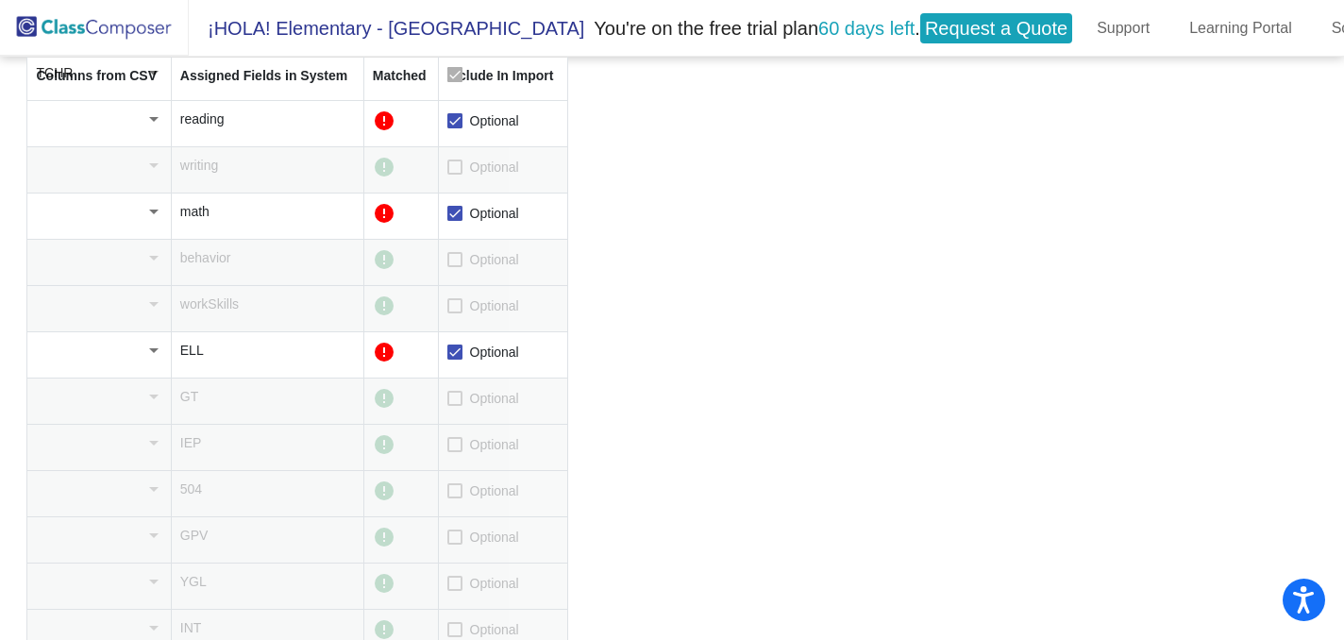
scroll to position [473, 0]
click at [463, 443] on div at bounding box center [454, 443] width 15 height 15
click at [455, 451] on input "Optional" at bounding box center [454, 451] width 1 height 1
checkbox input "true"
click at [458, 488] on div at bounding box center [454, 489] width 15 height 15
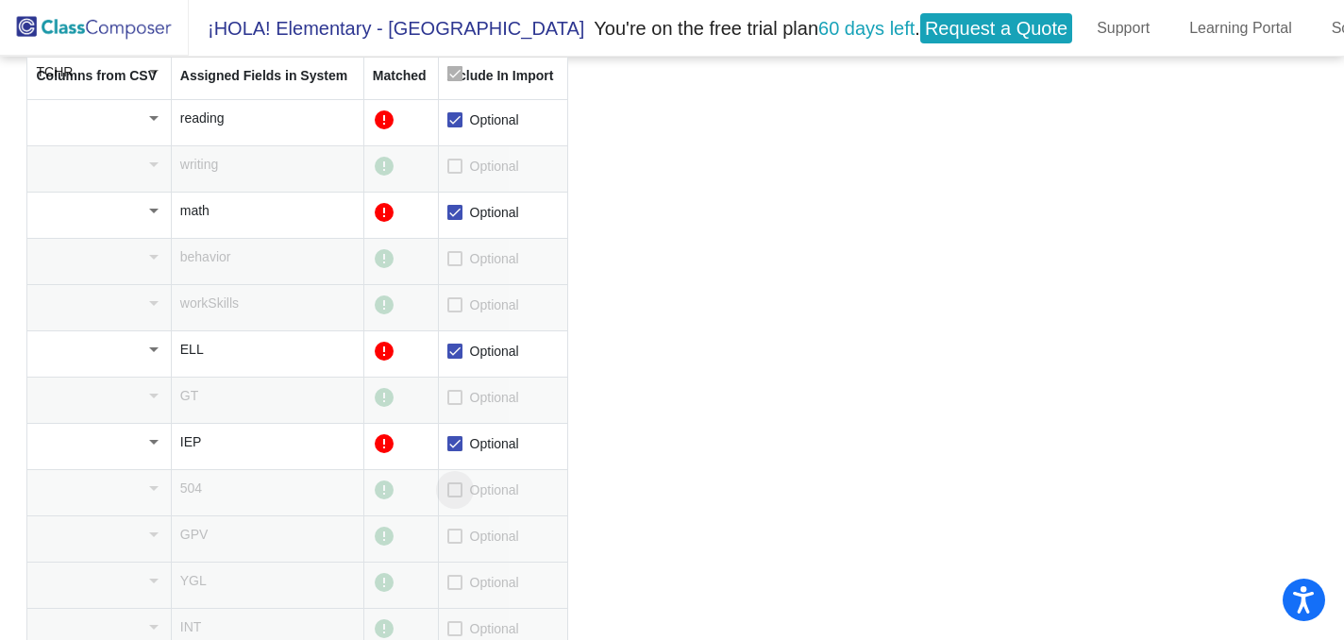
click at [455, 498] on input "Optional" at bounding box center [454, 498] width 1 height 1
checkbox input "true"
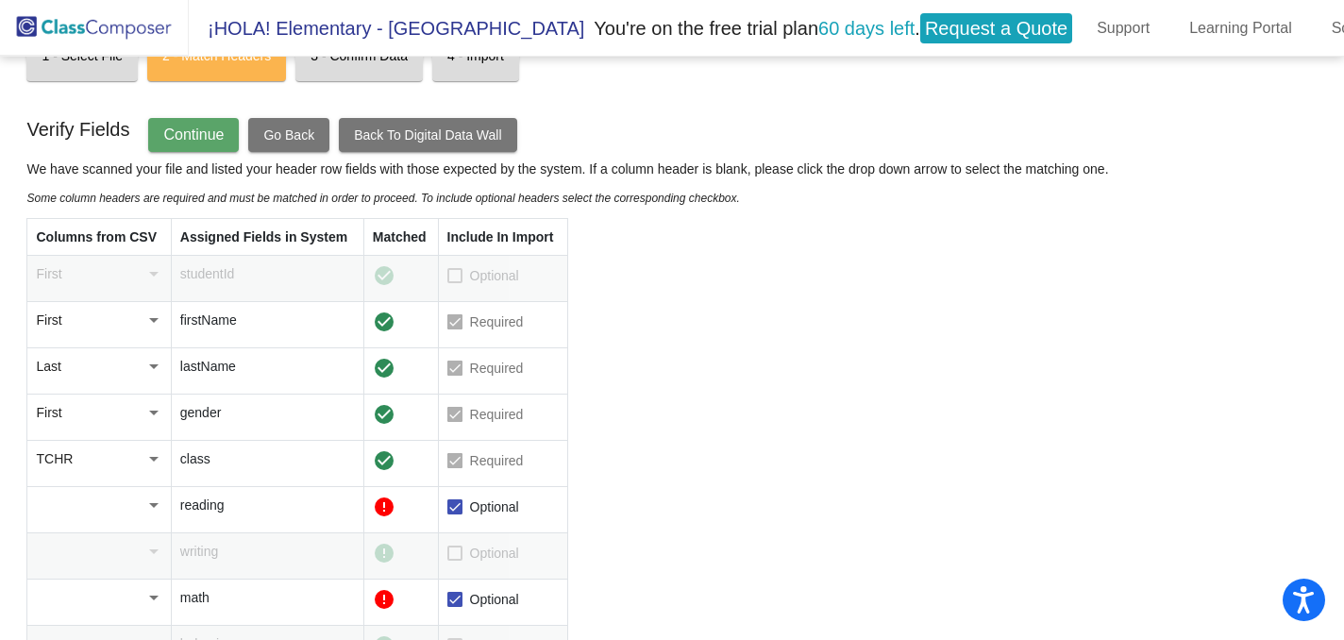
scroll to position [0, 0]
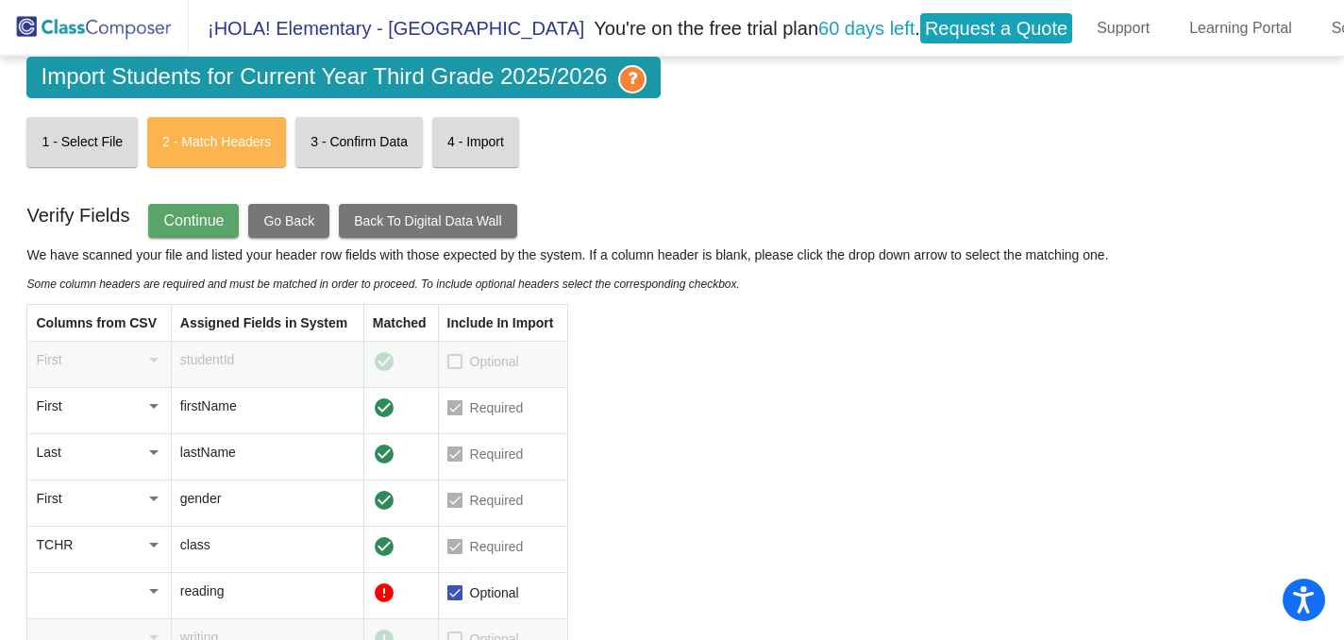
click at [196, 222] on span "Continue" at bounding box center [193, 220] width 60 height 16
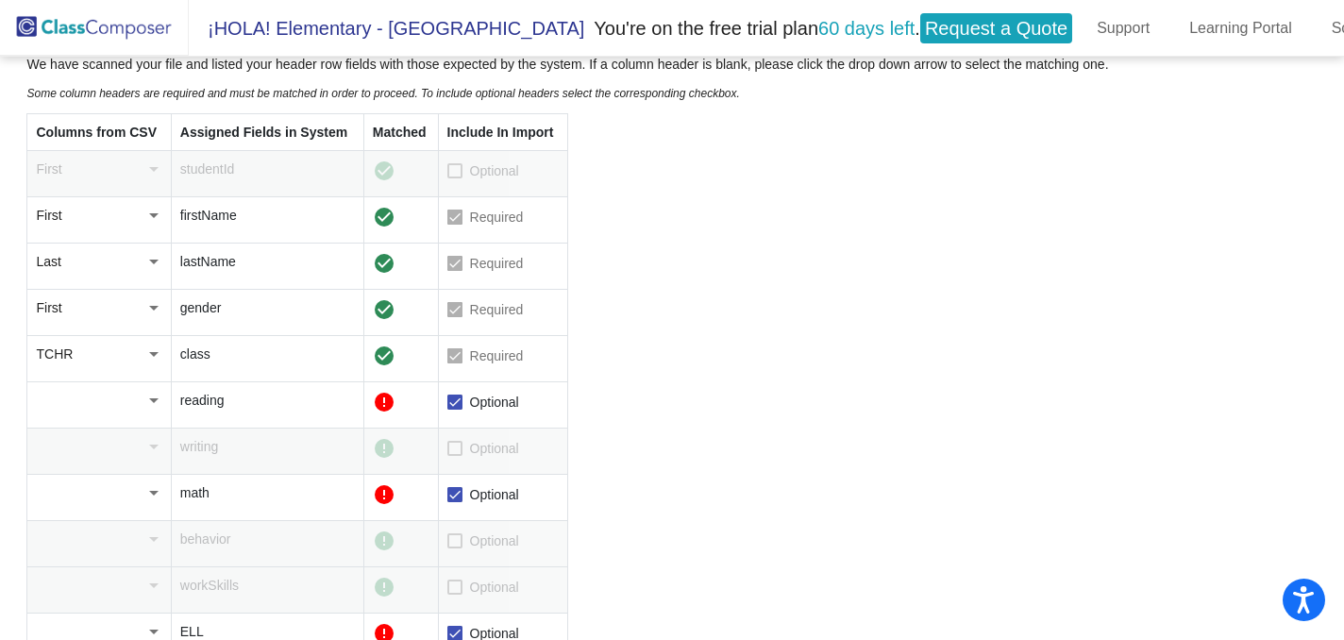
scroll to position [197, 0]
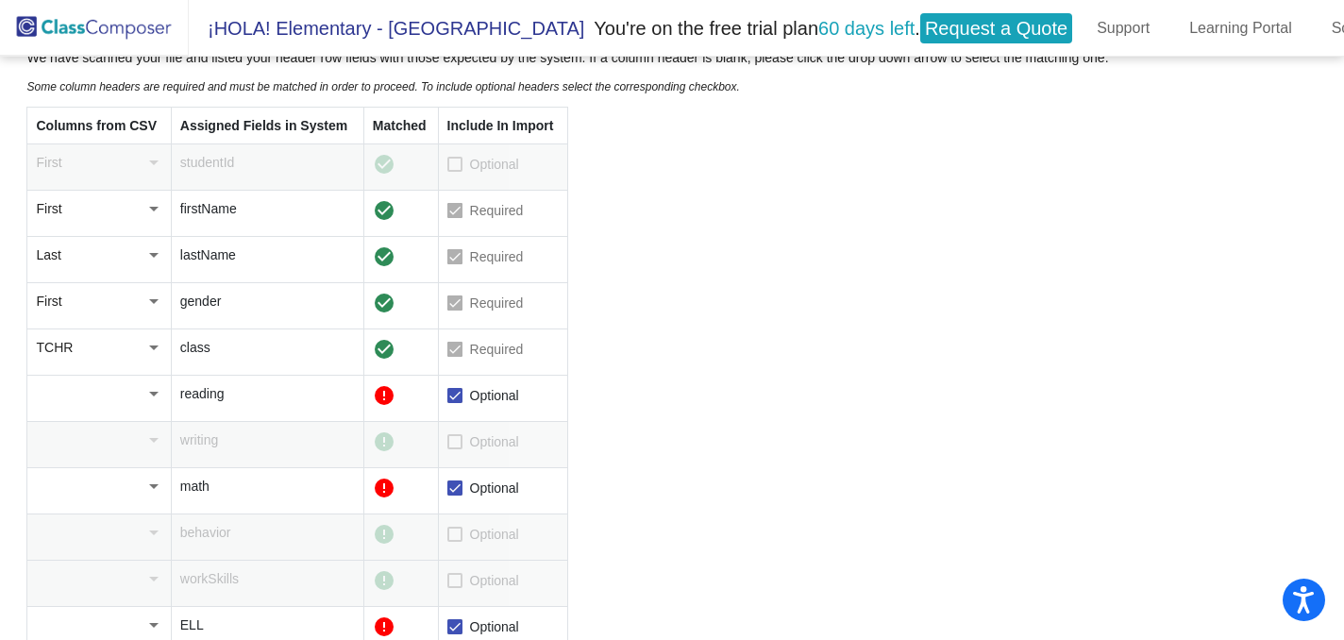
click at [156, 403] on div at bounding box center [153, 393] width 17 height 19
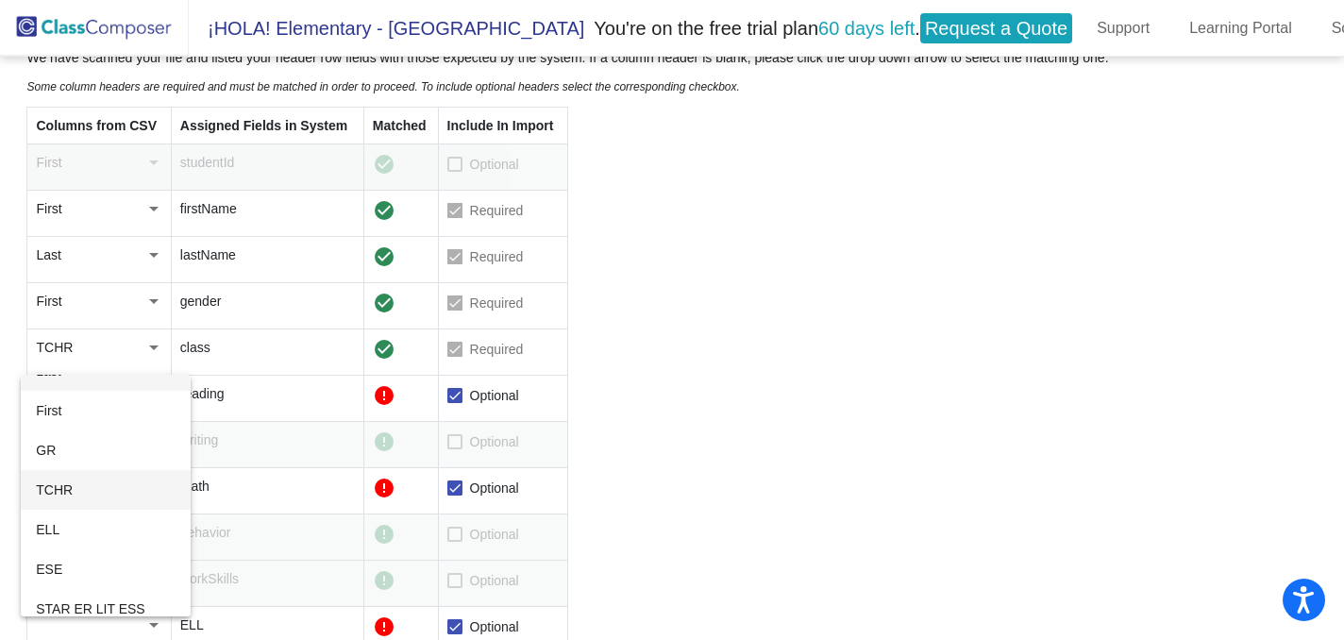
scroll to position [76, 0]
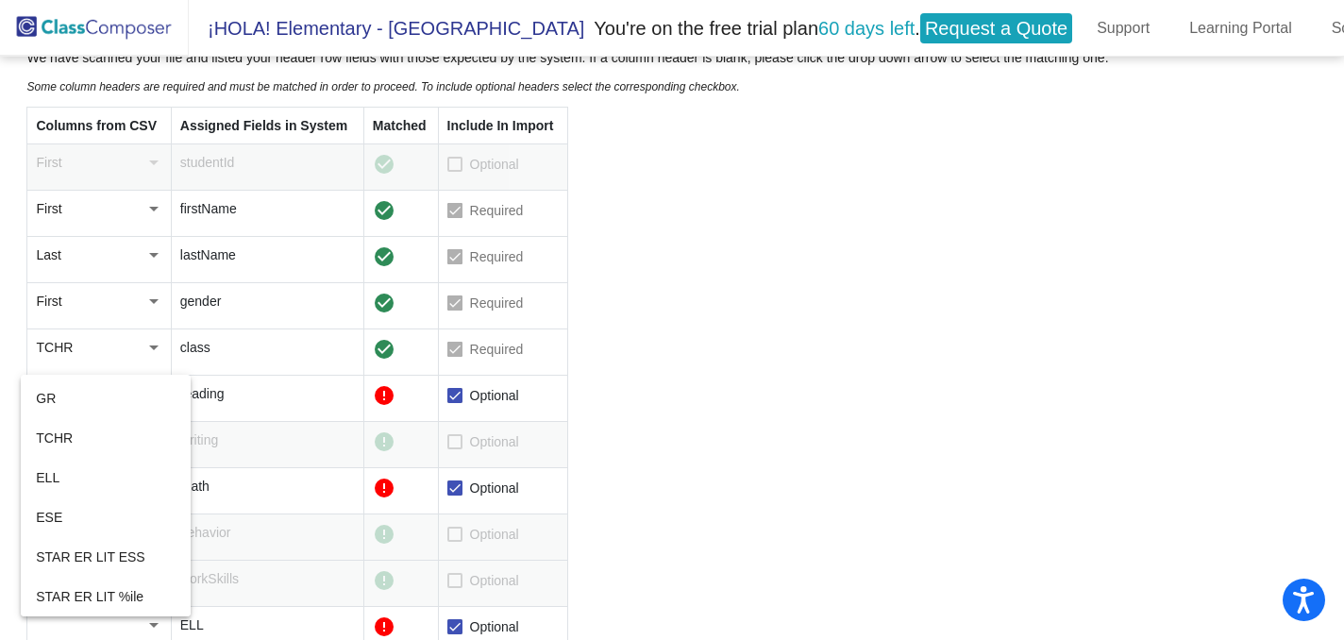
click at [714, 351] on div at bounding box center [672, 320] width 1344 height 640
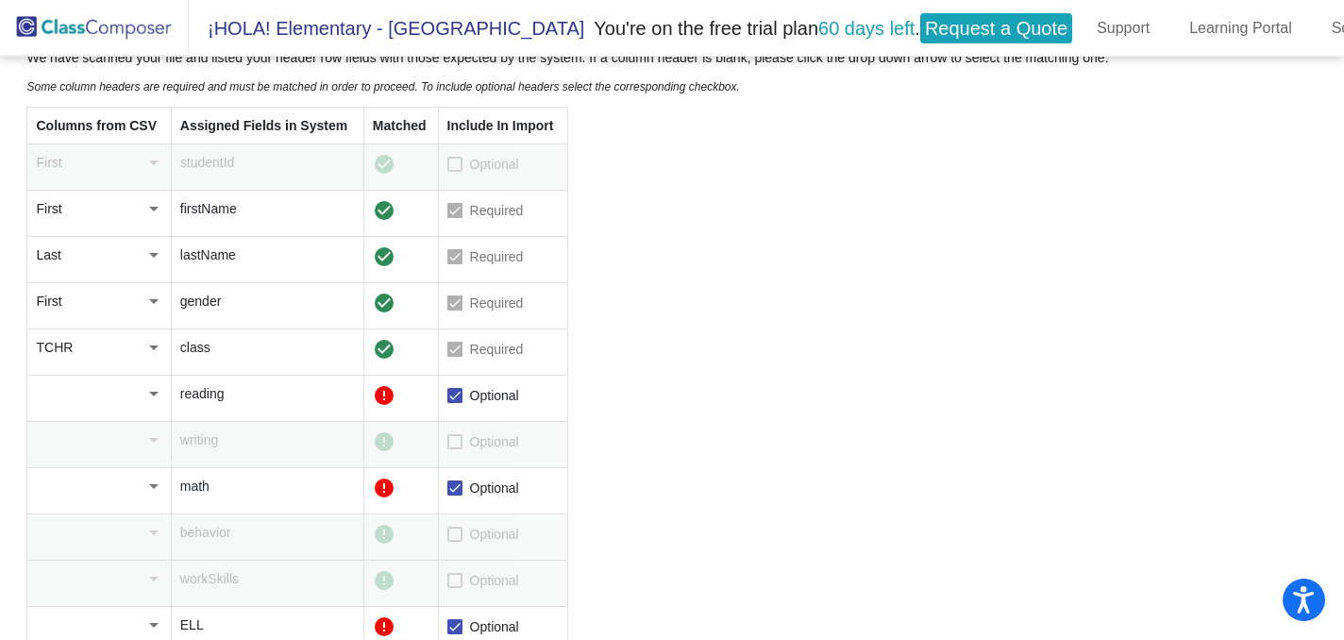
click at [144, 398] on div at bounding box center [99, 393] width 126 height 19
click at [110, 550] on span "STAR ER LIT ESS" at bounding box center [105, 557] width 139 height 40
click at [460, 442] on div at bounding box center [454, 441] width 15 height 15
click at [455, 449] on input "Optional" at bounding box center [454, 449] width 1 height 1
checkbox input "true"
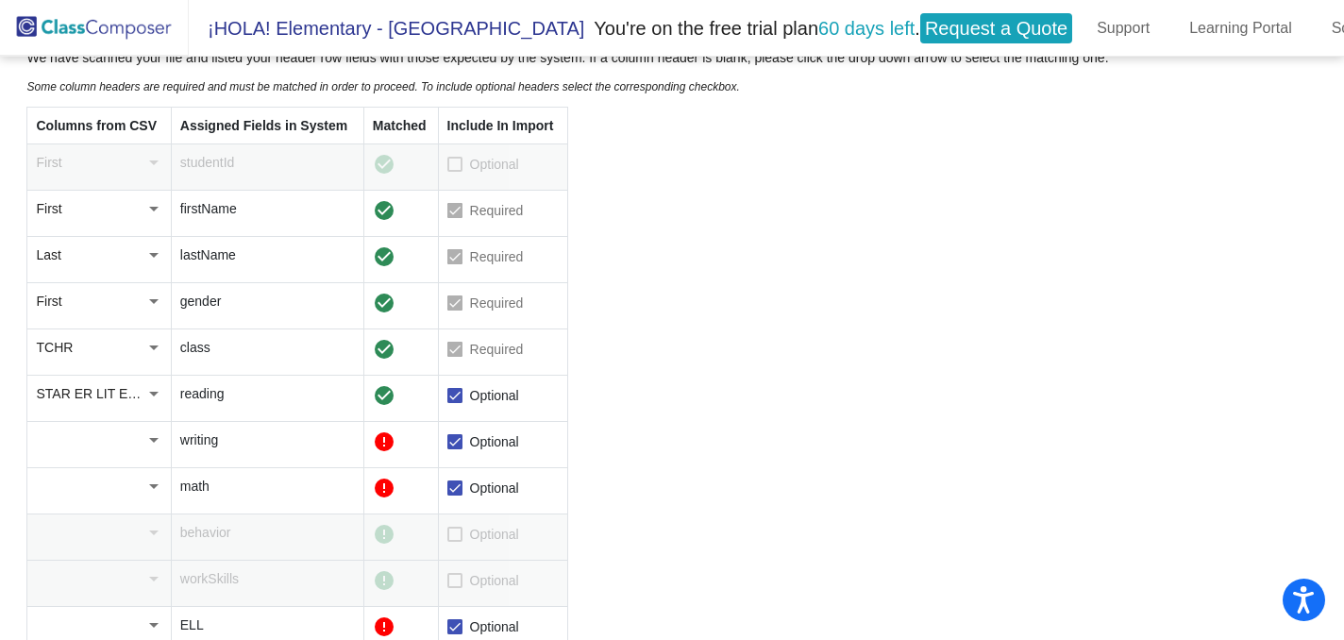
click at [157, 441] on div at bounding box center [153, 440] width 9 height 5
click at [147, 422] on span "STAR ER LIT %ile" at bounding box center [105, 431] width 139 height 40
click at [460, 491] on div at bounding box center [454, 488] width 15 height 15
click at [455, 496] on input "Optional" at bounding box center [454, 496] width 1 height 1
checkbox input "false"
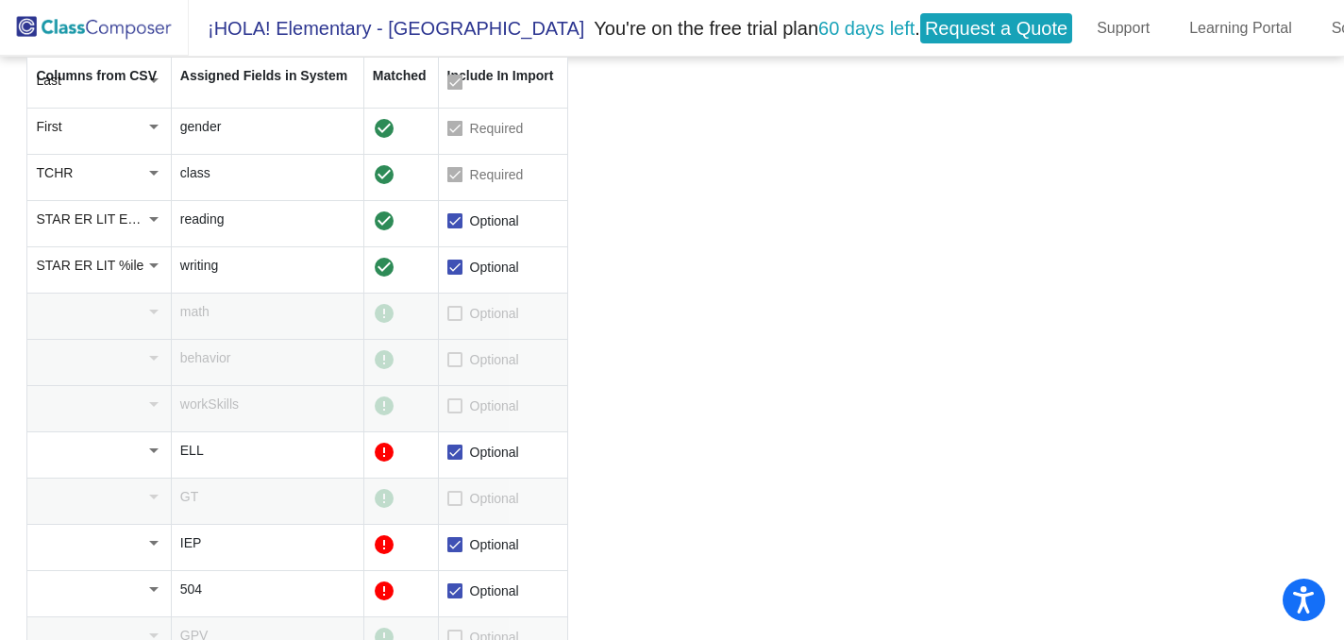
scroll to position [537, 0]
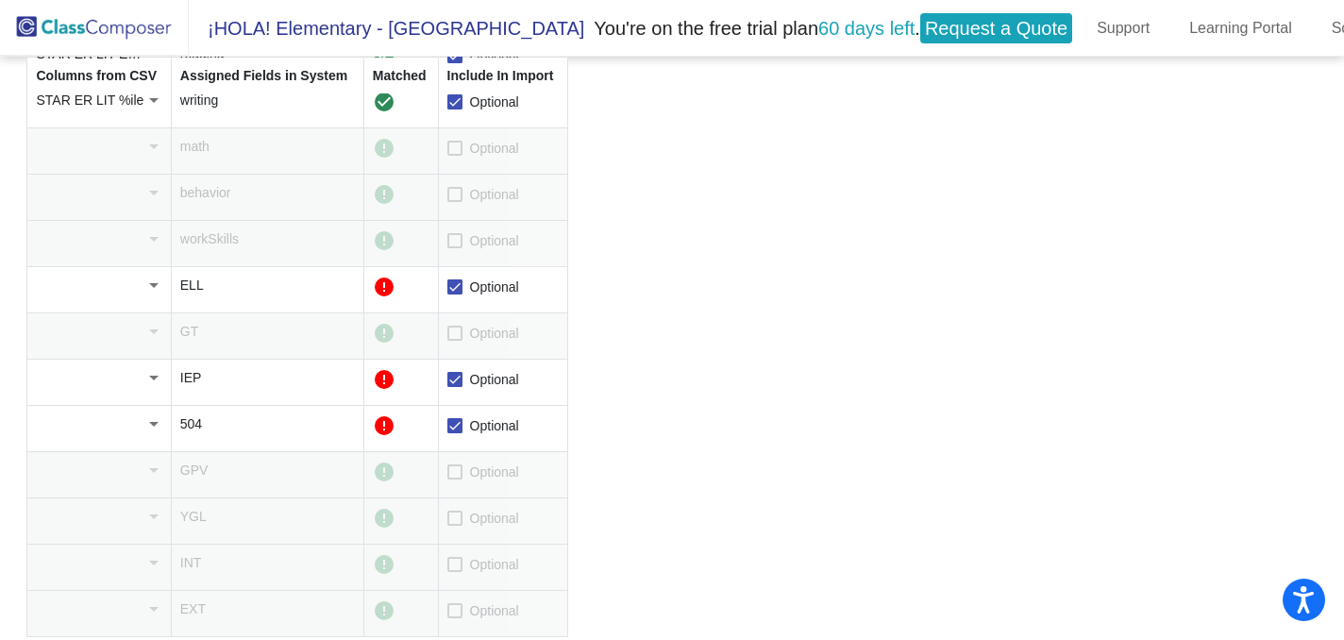
click at [152, 287] on div at bounding box center [153, 285] width 9 height 5
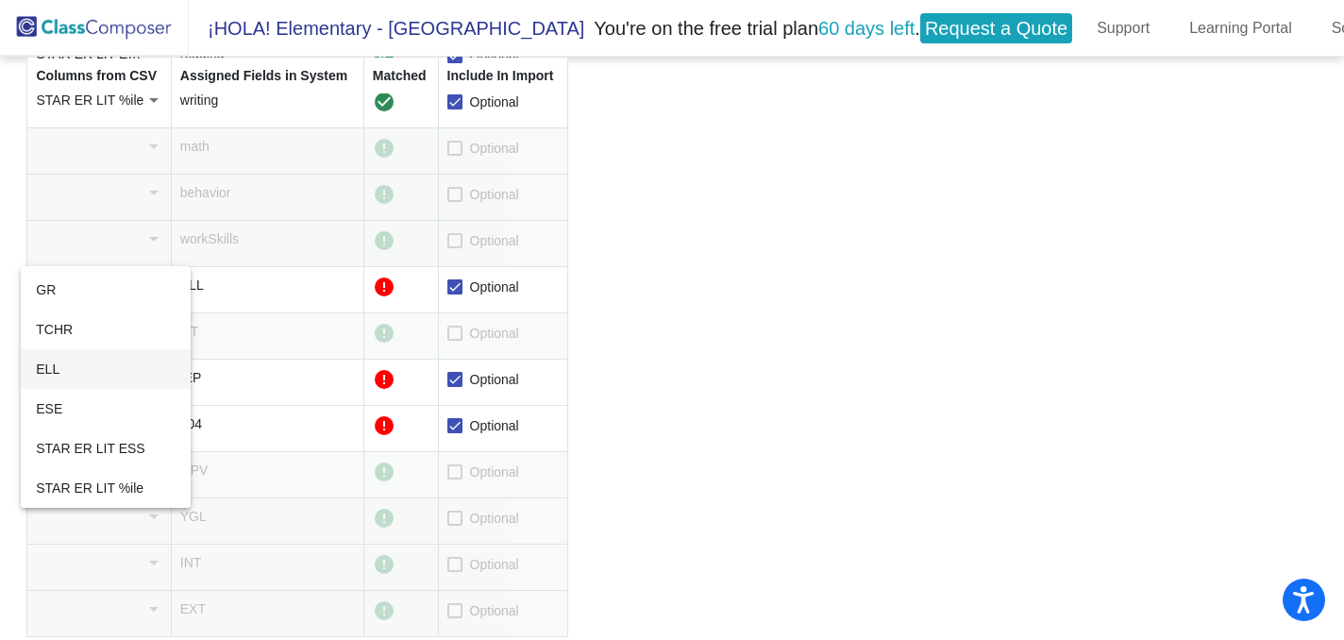
click at [114, 361] on span "ELL" at bounding box center [105, 369] width 139 height 40
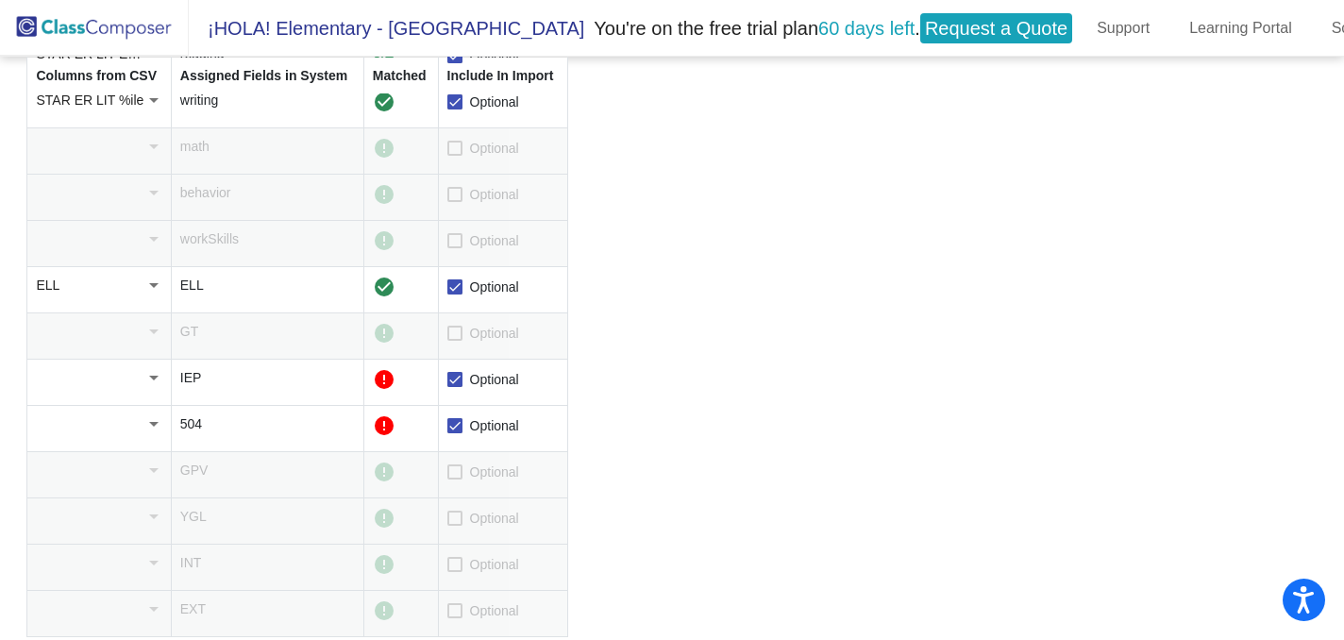
click at [153, 378] on div at bounding box center [153, 378] width 9 height 5
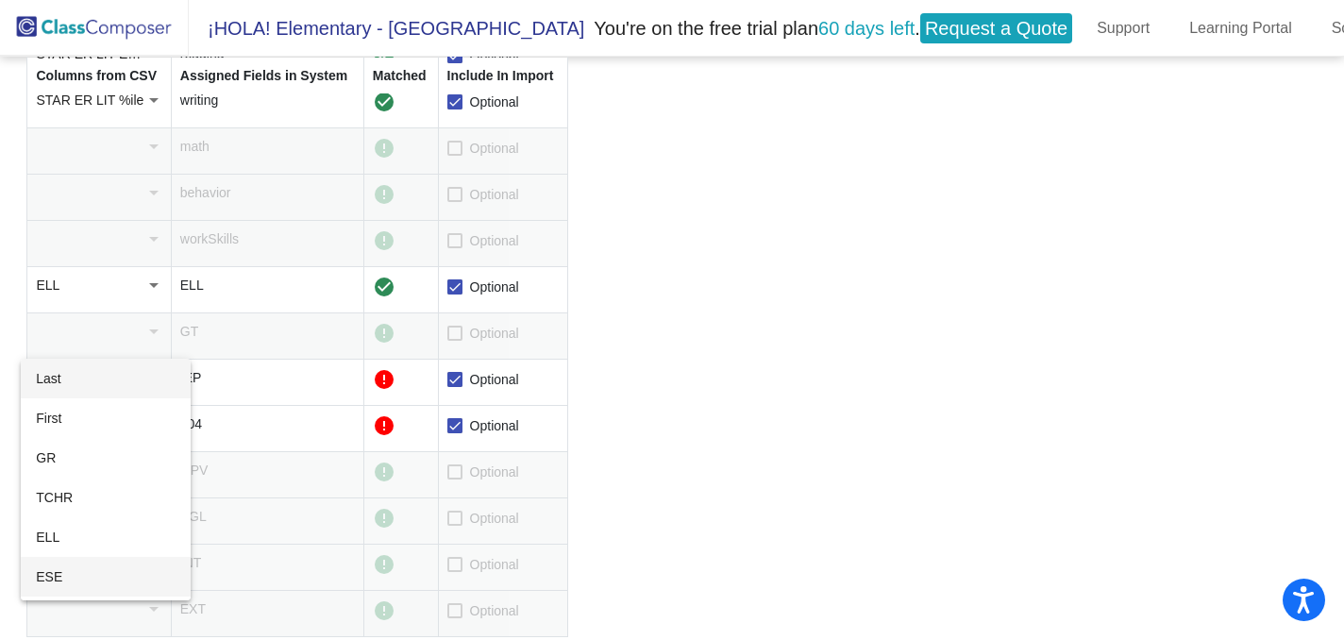
click at [110, 582] on span "ESE" at bounding box center [105, 577] width 139 height 40
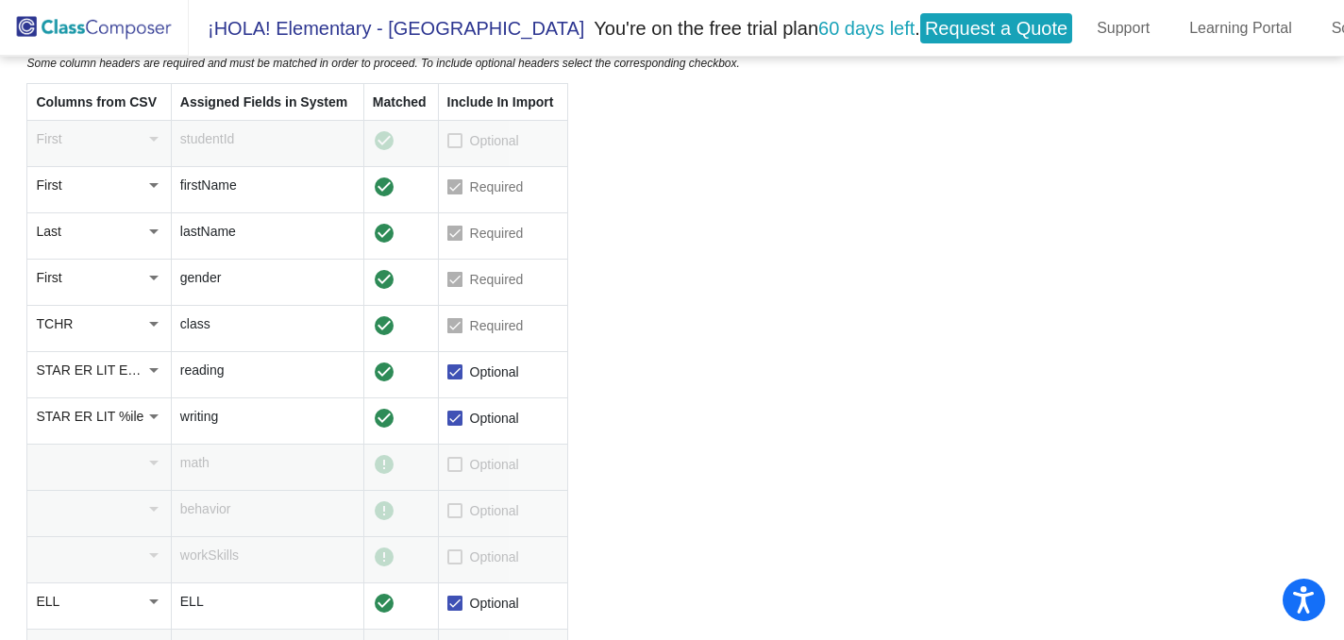
scroll to position [0, 0]
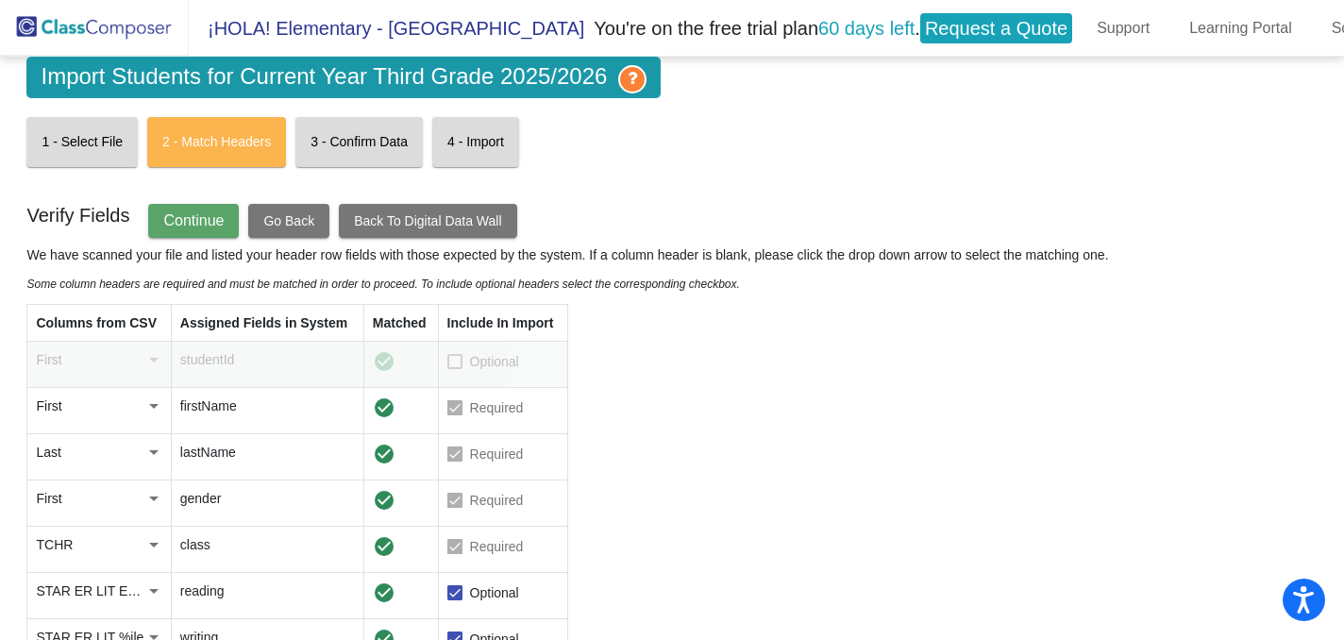
click at [216, 214] on span "Continue" at bounding box center [193, 220] width 60 height 16
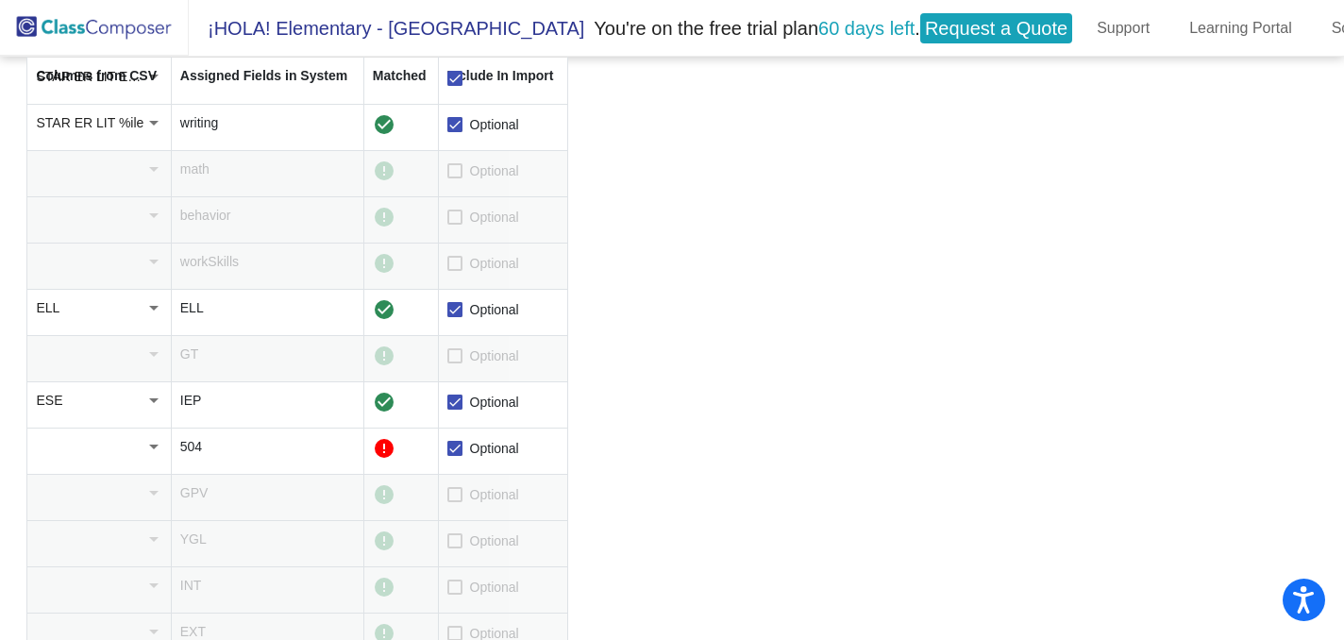
scroll to position [537, 0]
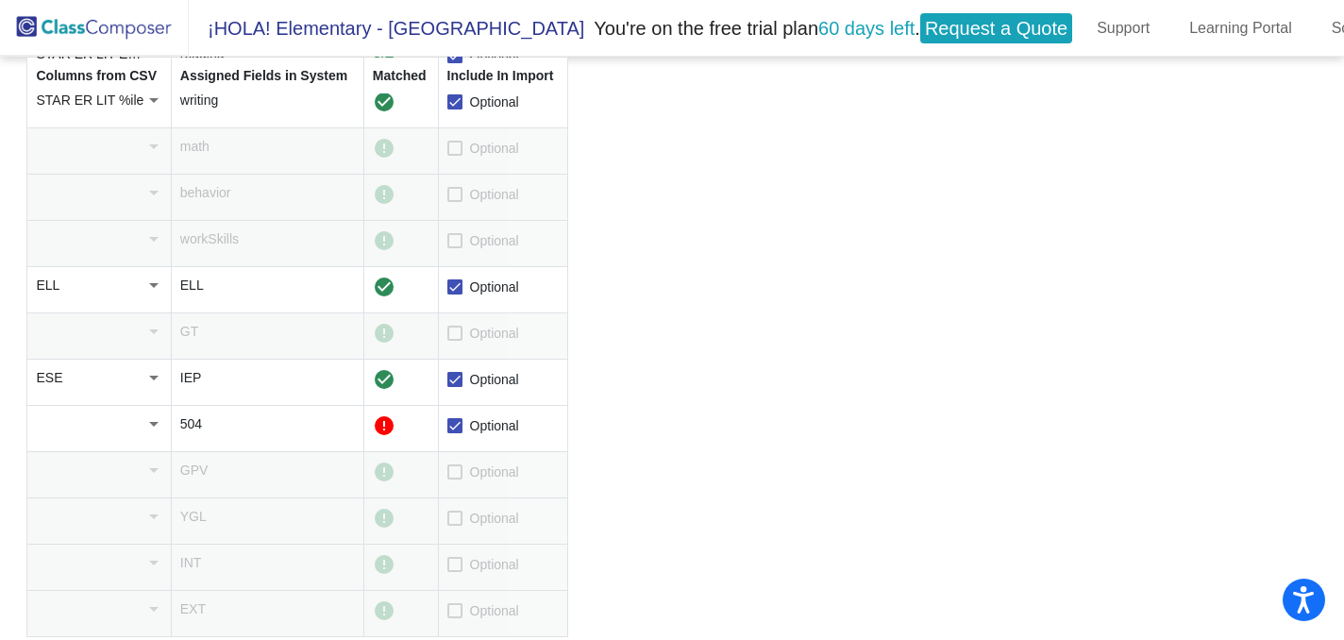
click at [148, 416] on div at bounding box center [153, 423] width 17 height 19
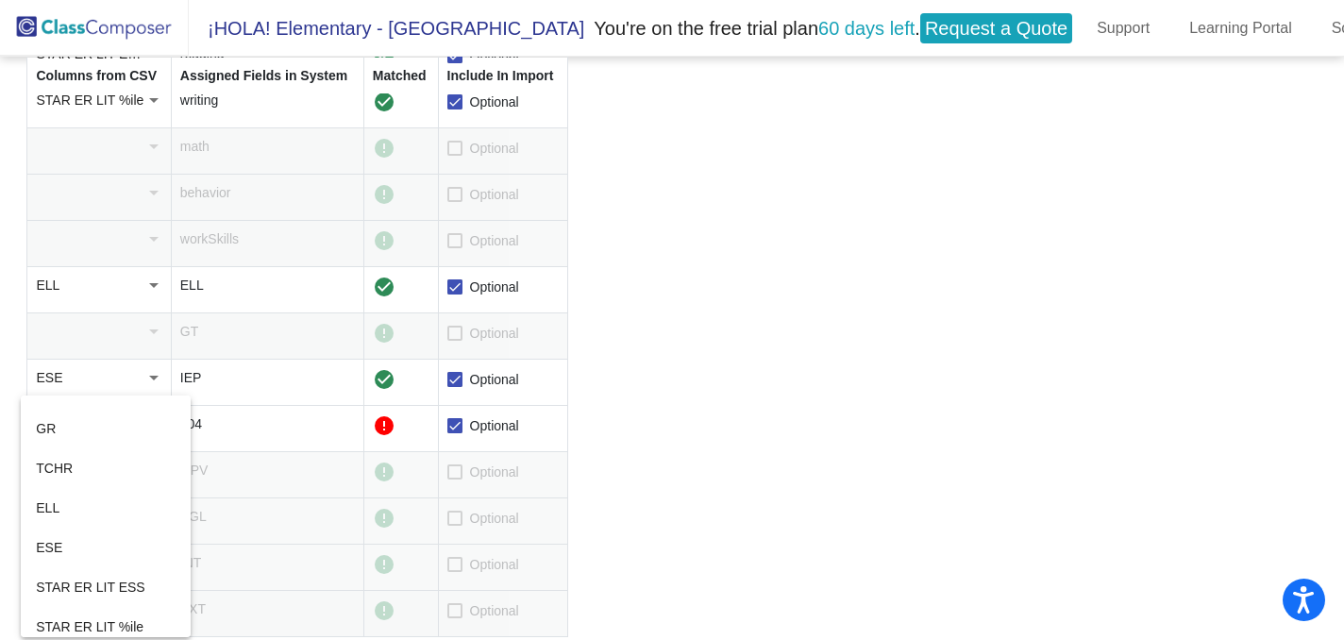
scroll to position [68, 0]
click at [110, 543] on span "ESE" at bounding box center [105, 546] width 139 height 40
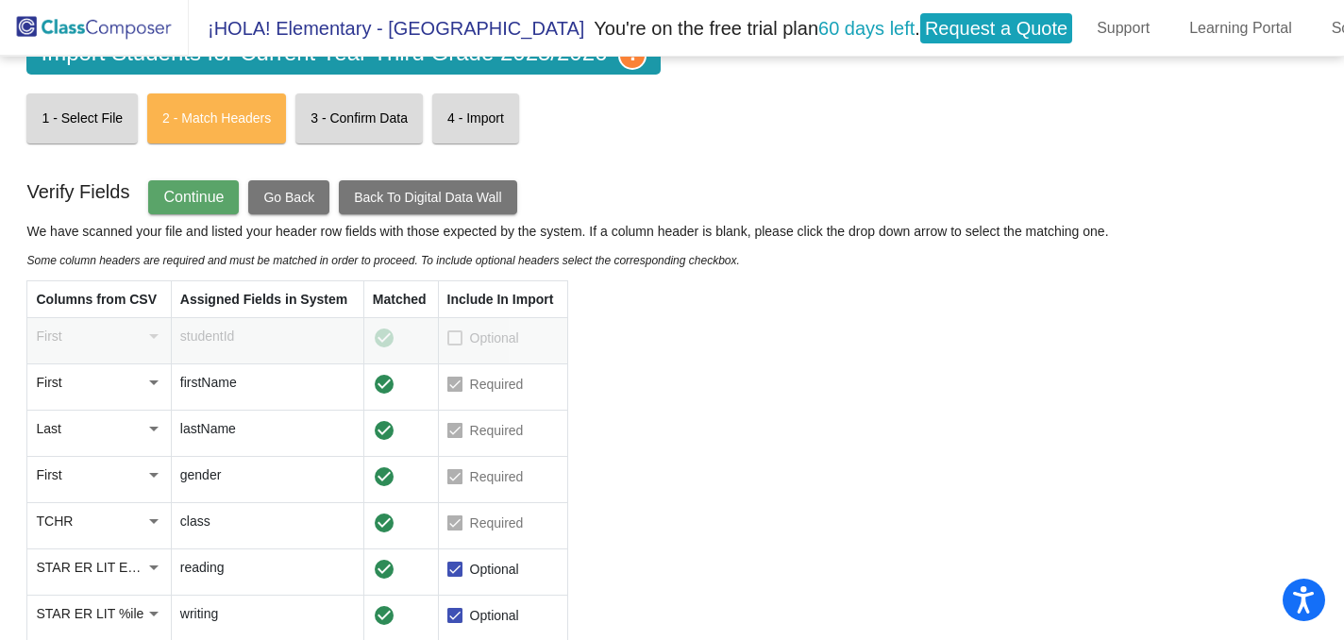
scroll to position [0, 0]
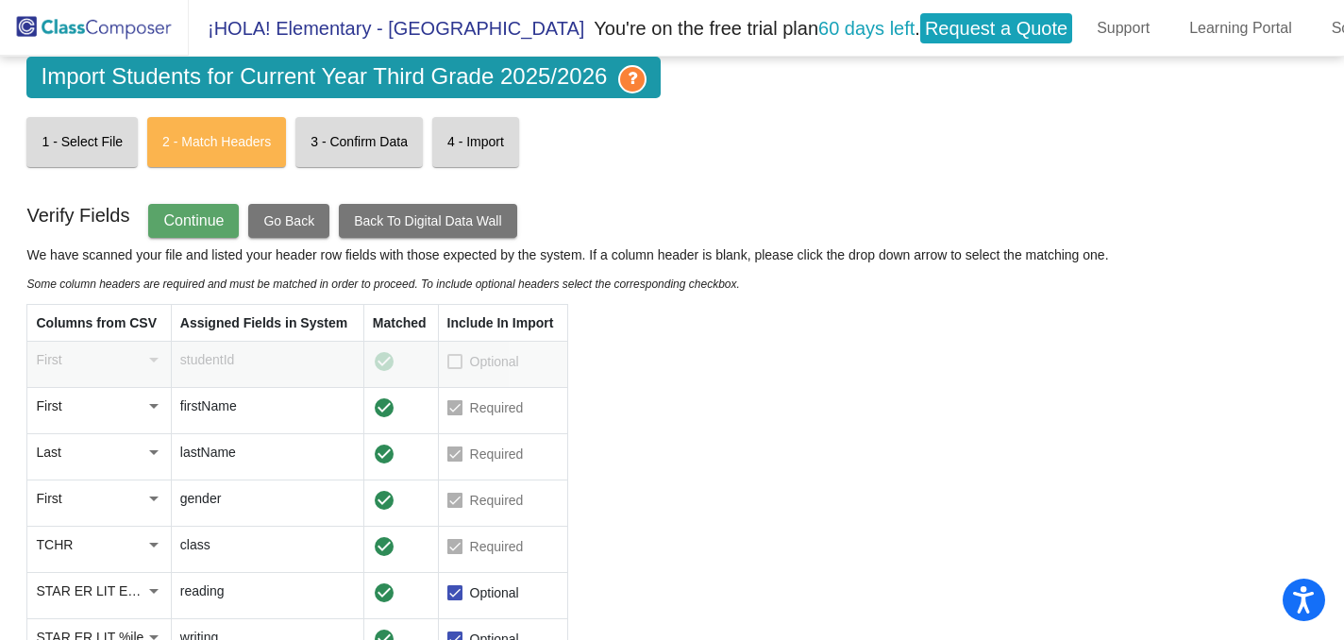
click at [217, 212] on span "Continue" at bounding box center [193, 220] width 60 height 16
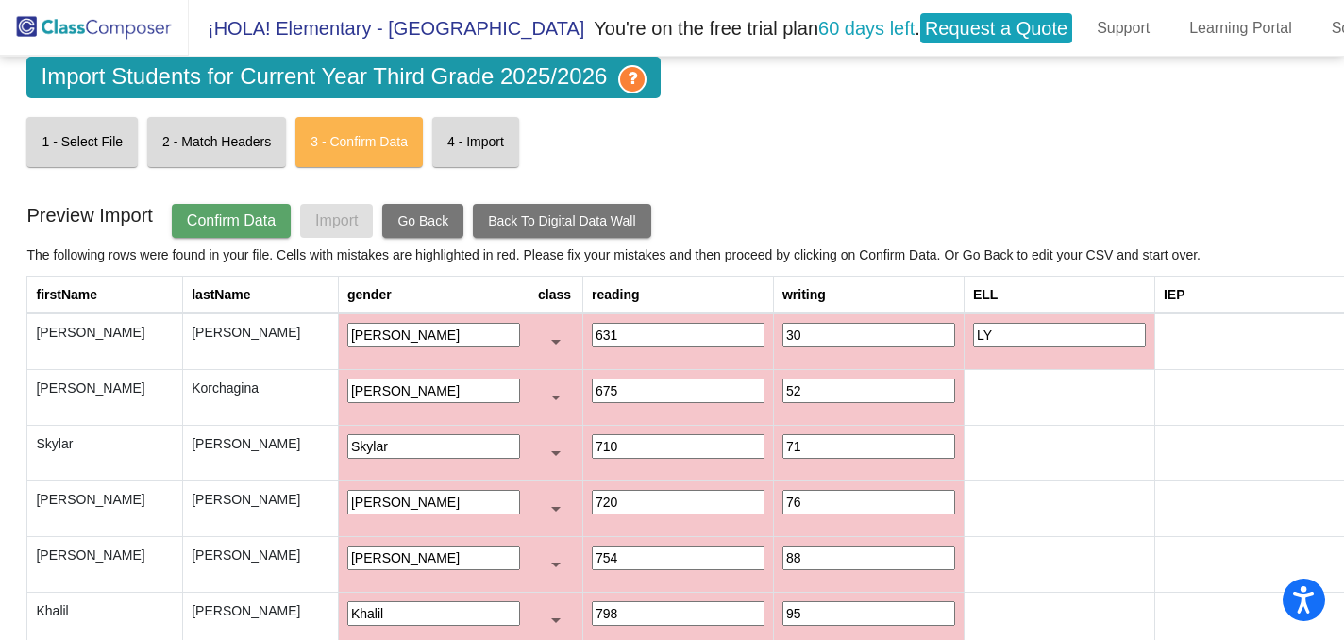
click at [230, 212] on span "Confirm Data" at bounding box center [231, 220] width 89 height 16
click at [623, 213] on span "Back To Digital Data Wall" at bounding box center [561, 220] width 147 height 15
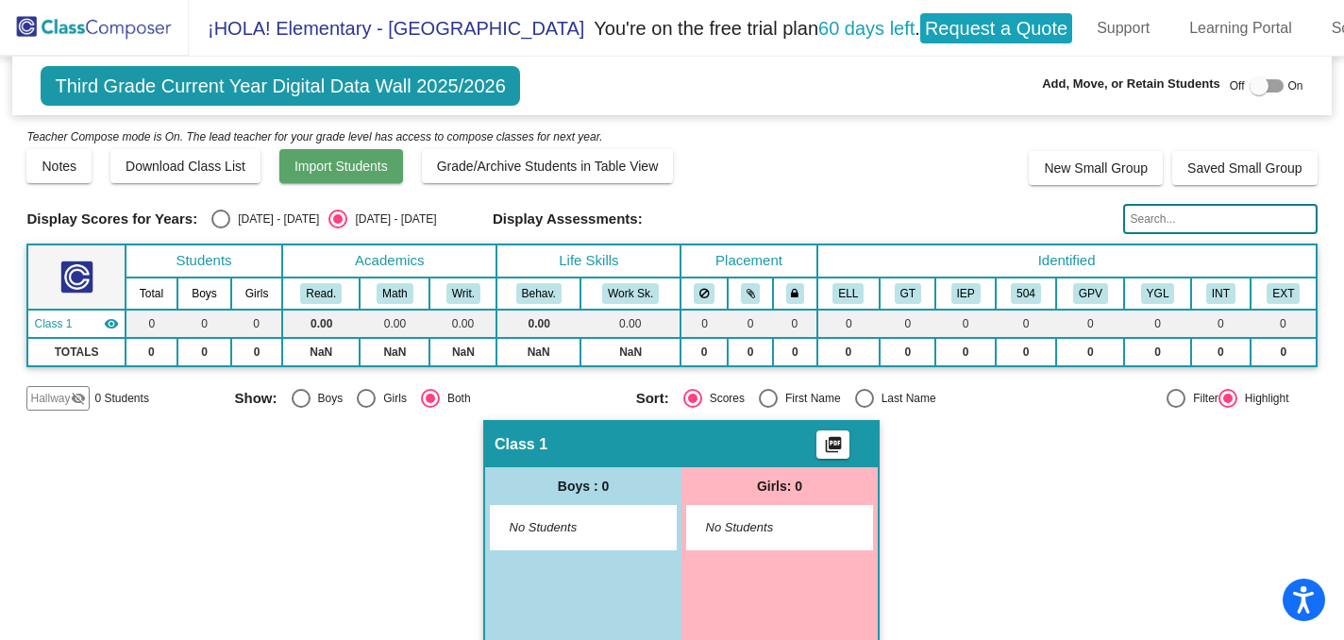
click at [311, 161] on span "Import Students" at bounding box center [341, 166] width 93 height 15
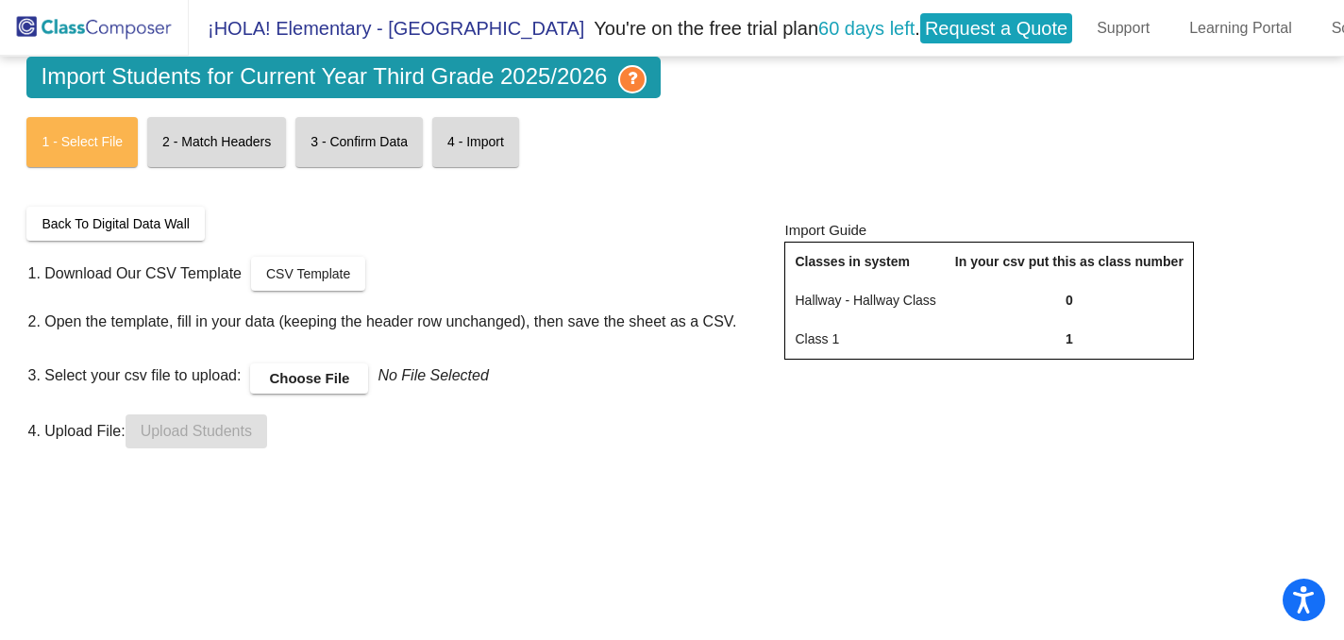
click at [256, 142] on mat-card "2 - Match Headers" at bounding box center [216, 142] width 139 height 50
click at [338, 143] on mat-card "3 - Confirm Data" at bounding box center [358, 142] width 127 height 50
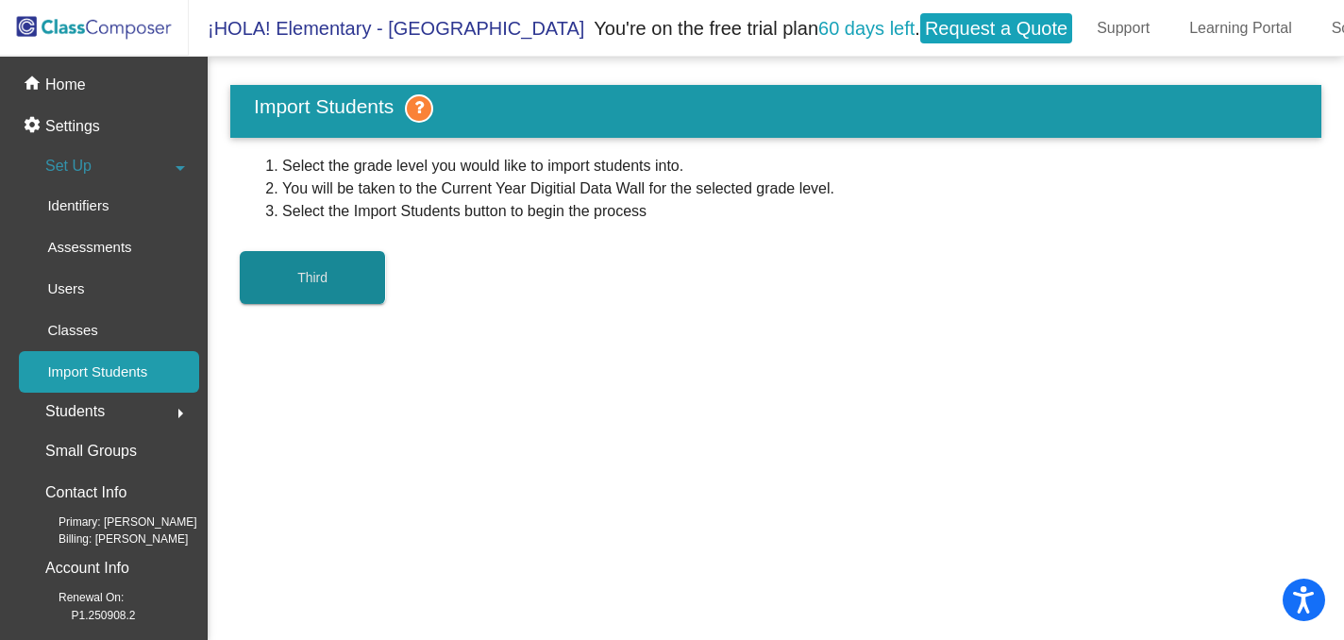
click at [291, 283] on button "Third" at bounding box center [313, 277] width 146 height 53
click at [161, 397] on button "arrow_right" at bounding box center [180, 412] width 38 height 38
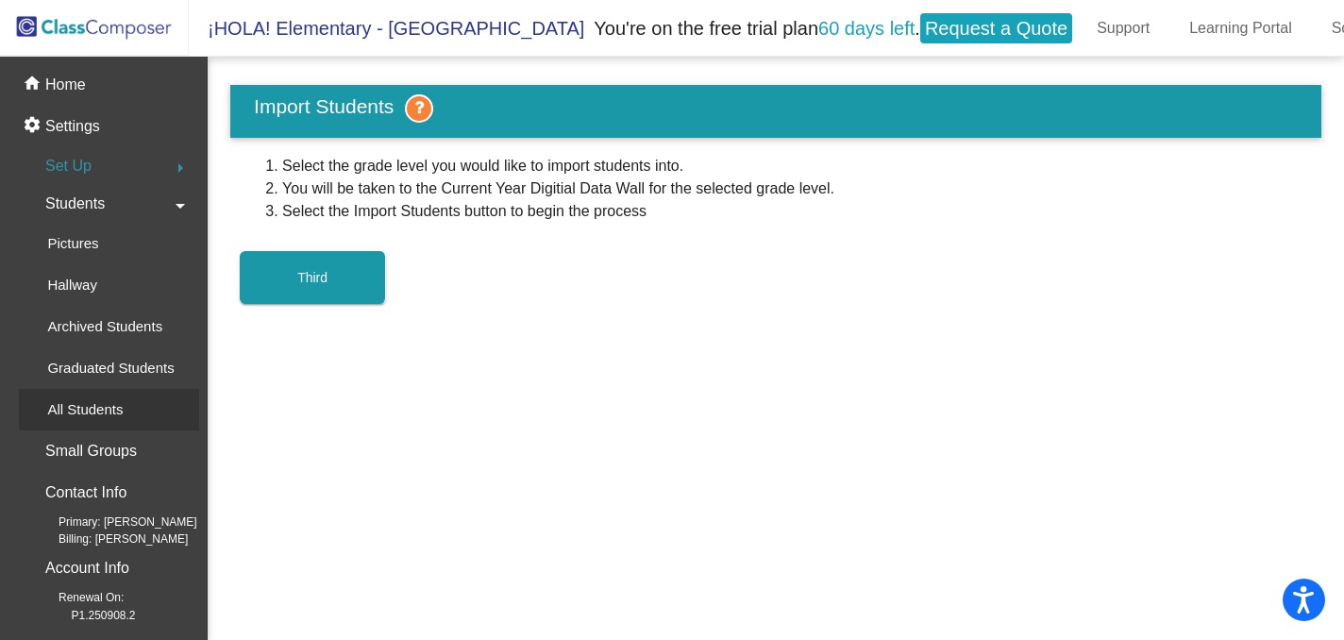
click at [143, 397] on link "All Students" at bounding box center [109, 410] width 180 height 42
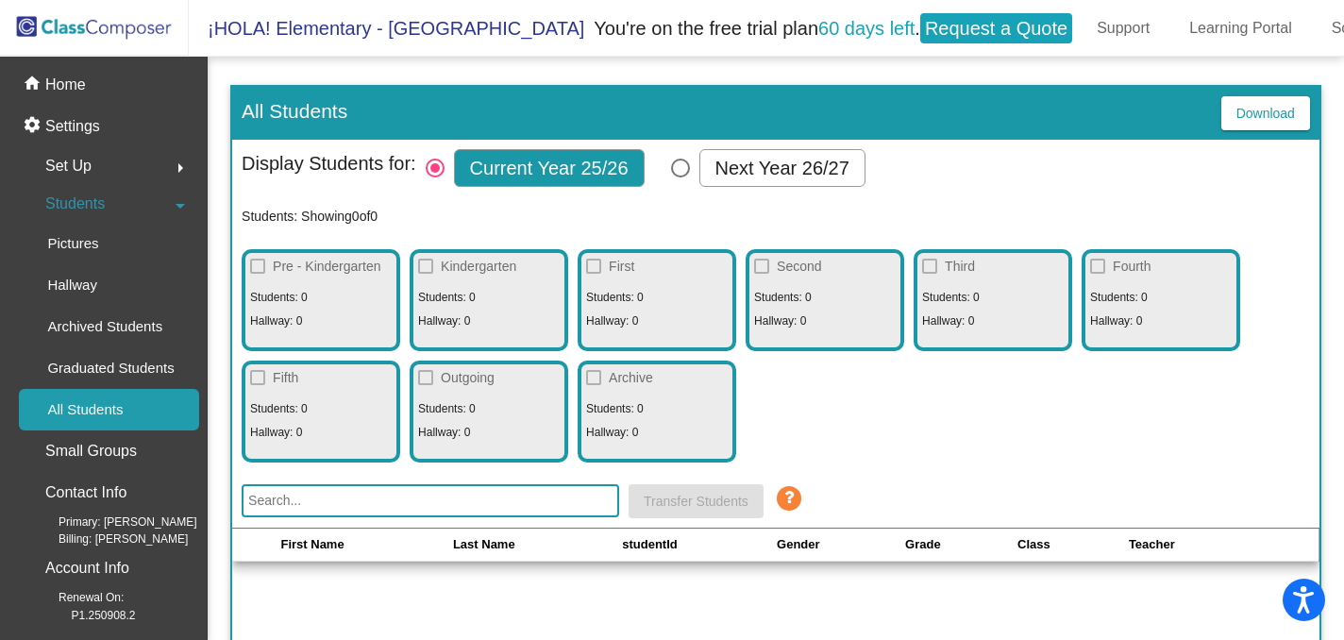
click at [930, 267] on div at bounding box center [929, 266] width 15 height 15
click at [104, 191] on span "Students" at bounding box center [74, 204] width 59 height 26
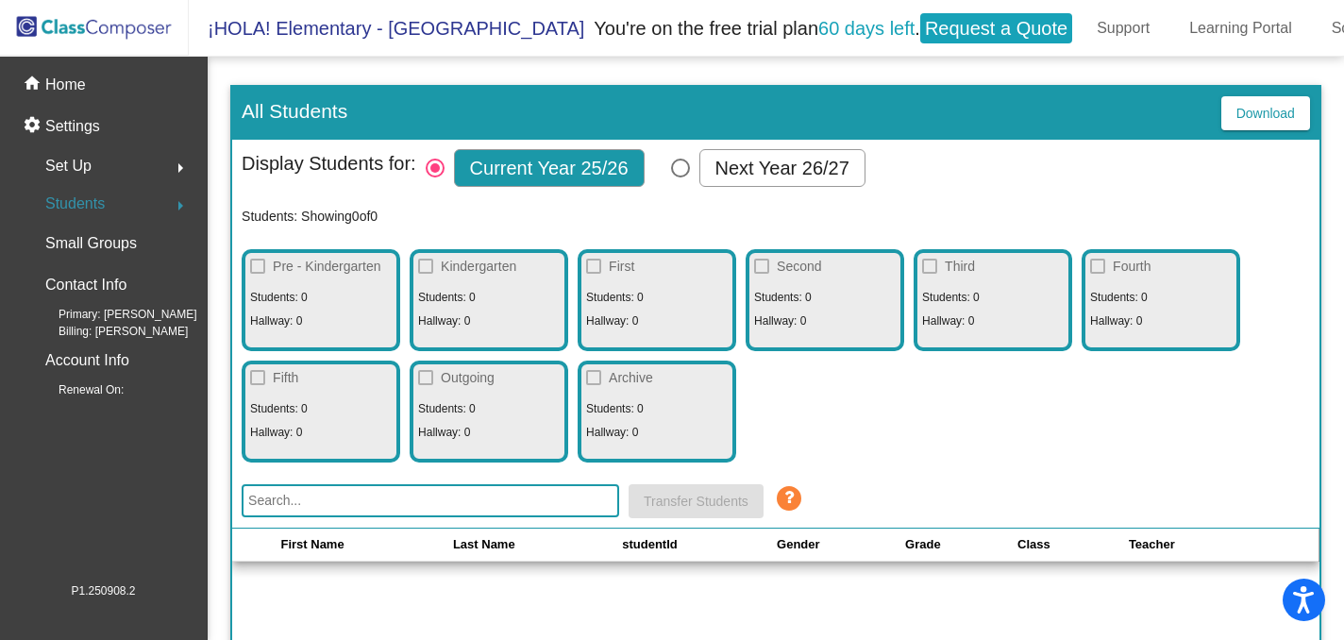
click at [177, 202] on mat-icon "arrow_right" at bounding box center [180, 205] width 23 height 23
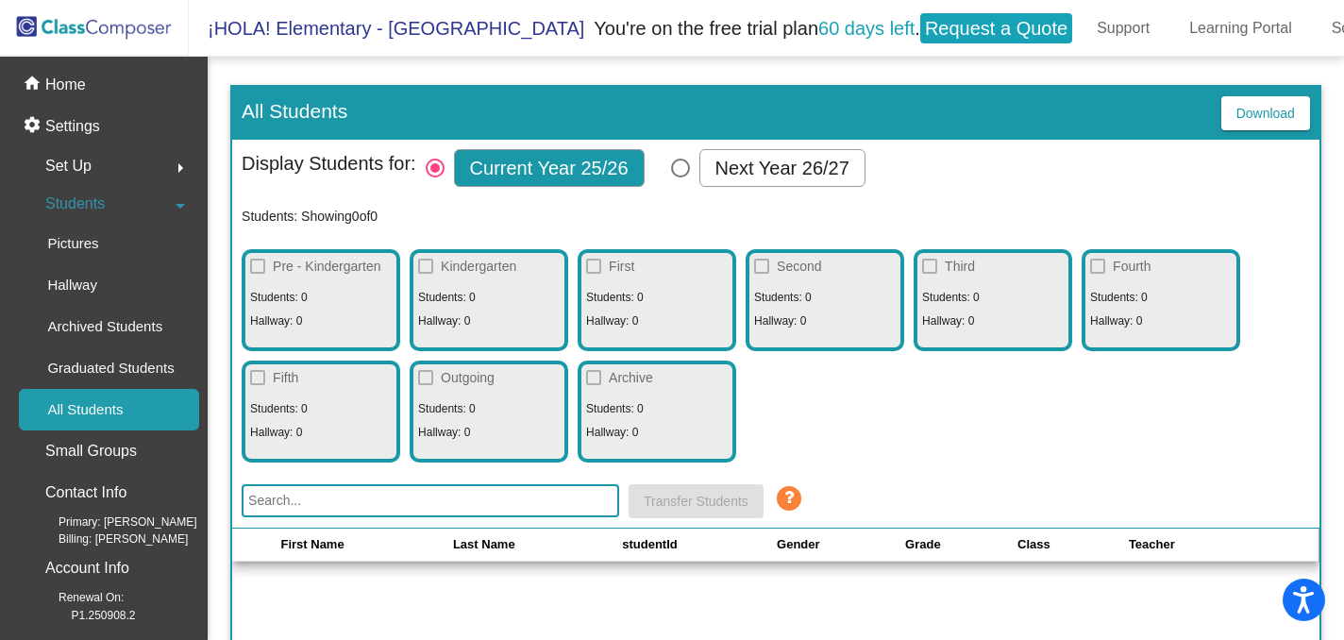
click at [169, 166] on mat-icon "arrow_right" at bounding box center [180, 168] width 23 height 23
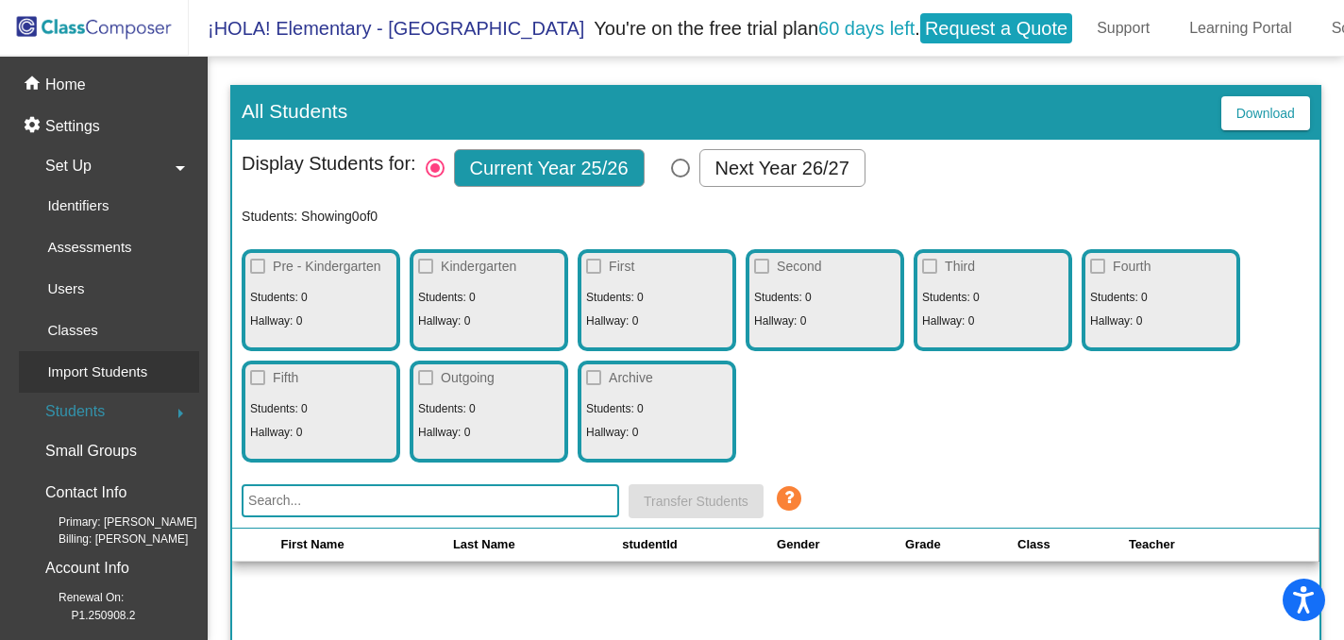
click at [101, 371] on p "Import Students" at bounding box center [97, 372] width 100 height 23
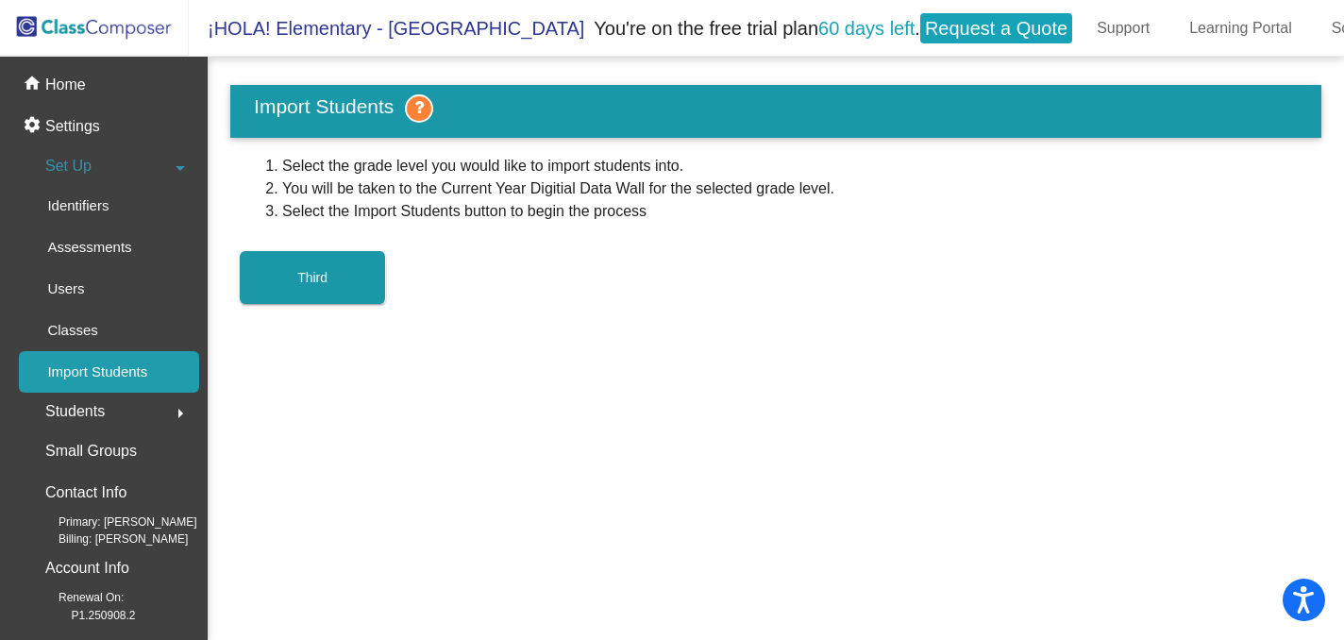
click at [317, 272] on span "Third" at bounding box center [312, 277] width 30 height 15
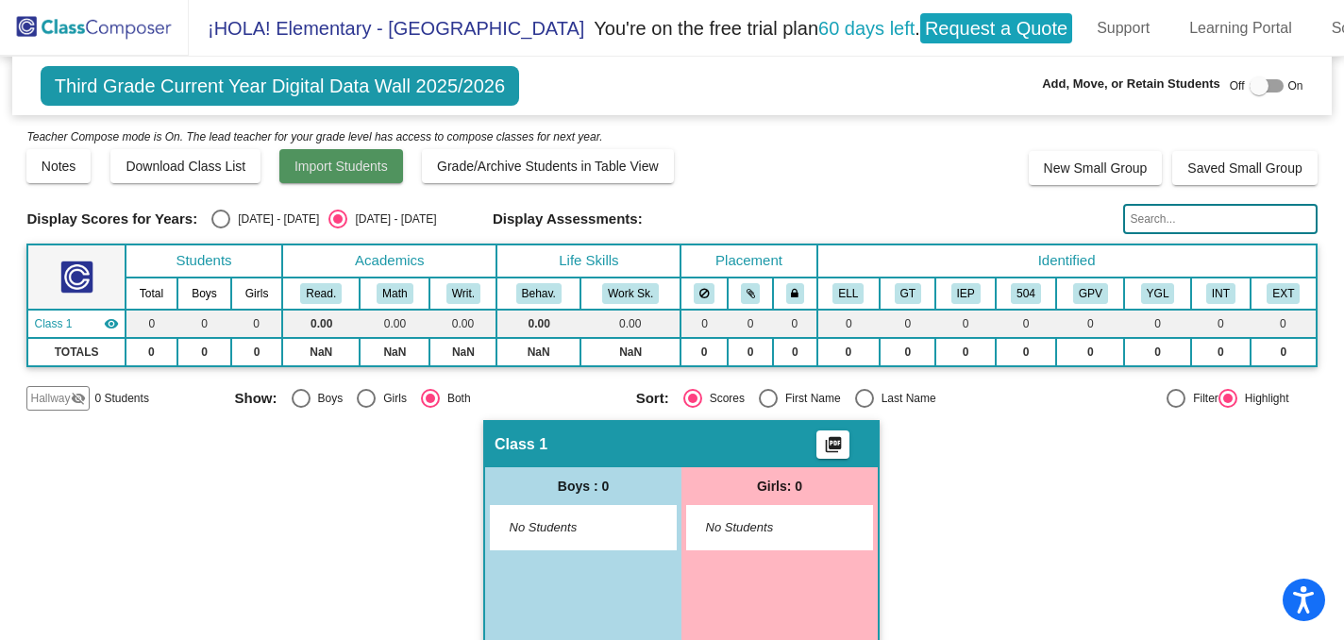
click at [324, 172] on span "Import Students" at bounding box center [341, 166] width 93 height 15
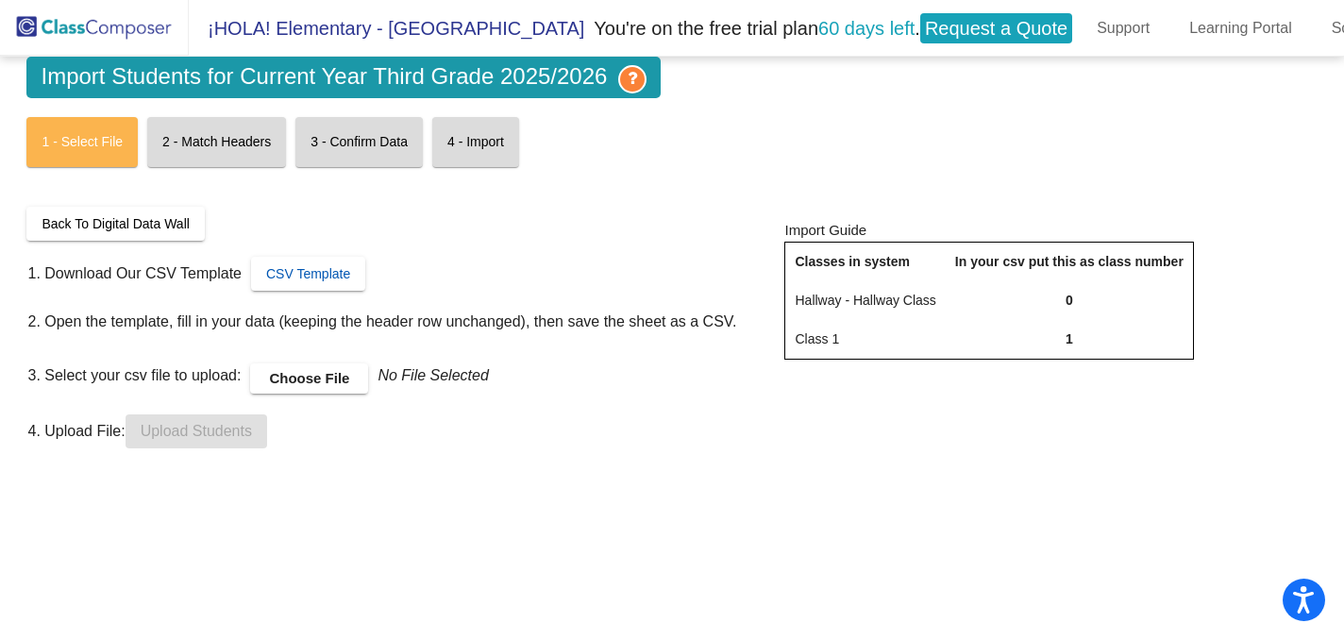
click at [302, 271] on span "CSV Template" at bounding box center [308, 273] width 84 height 15
click at [342, 376] on label "Choose File" at bounding box center [309, 378] width 118 height 30
click at [0, 0] on input "Choose File" at bounding box center [0, 0] width 0 height 0
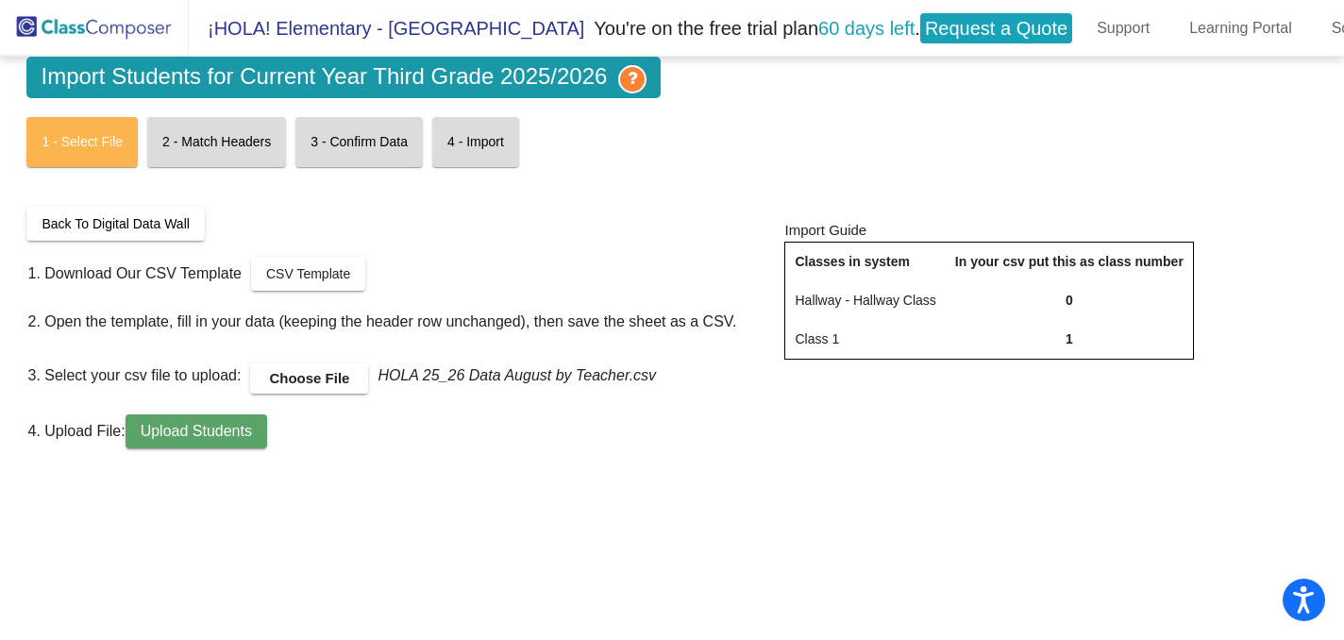
click at [238, 435] on span "Upload Students" at bounding box center [196, 431] width 111 height 16
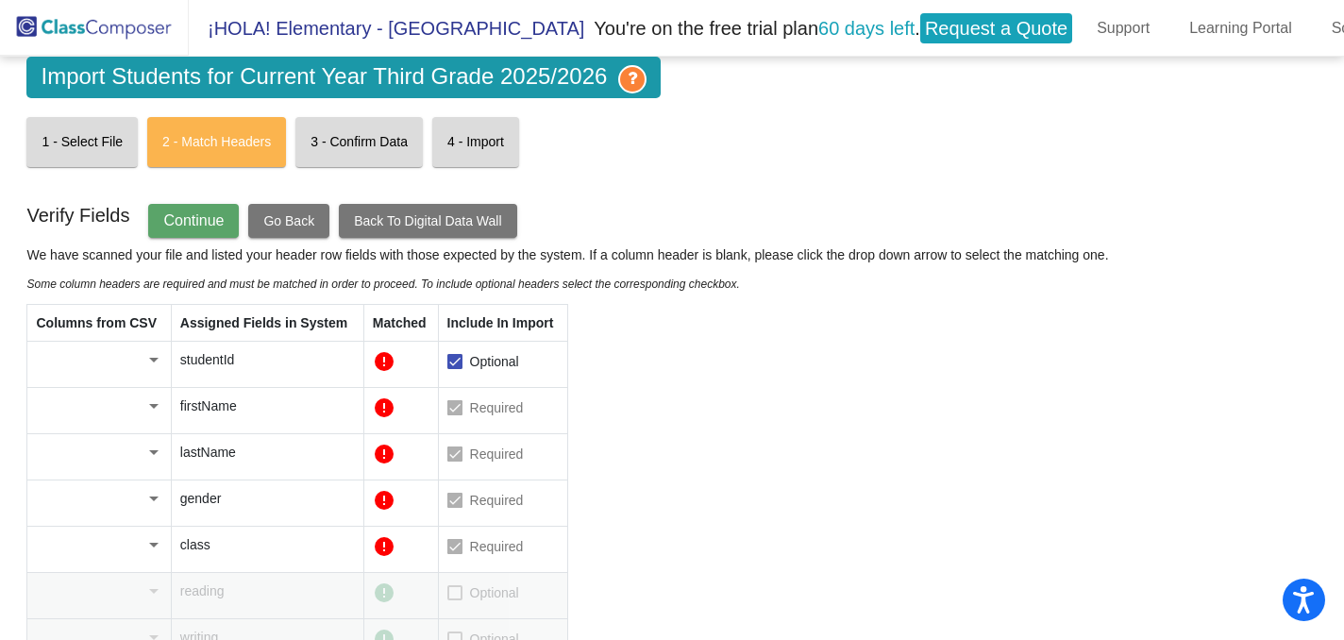
click at [152, 359] on div at bounding box center [153, 360] width 9 height 5
click at [702, 380] on div at bounding box center [672, 320] width 1344 height 640
click at [462, 363] on div at bounding box center [454, 361] width 15 height 15
click at [455, 369] on input "Optional" at bounding box center [454, 369] width 1 height 1
checkbox input "false"
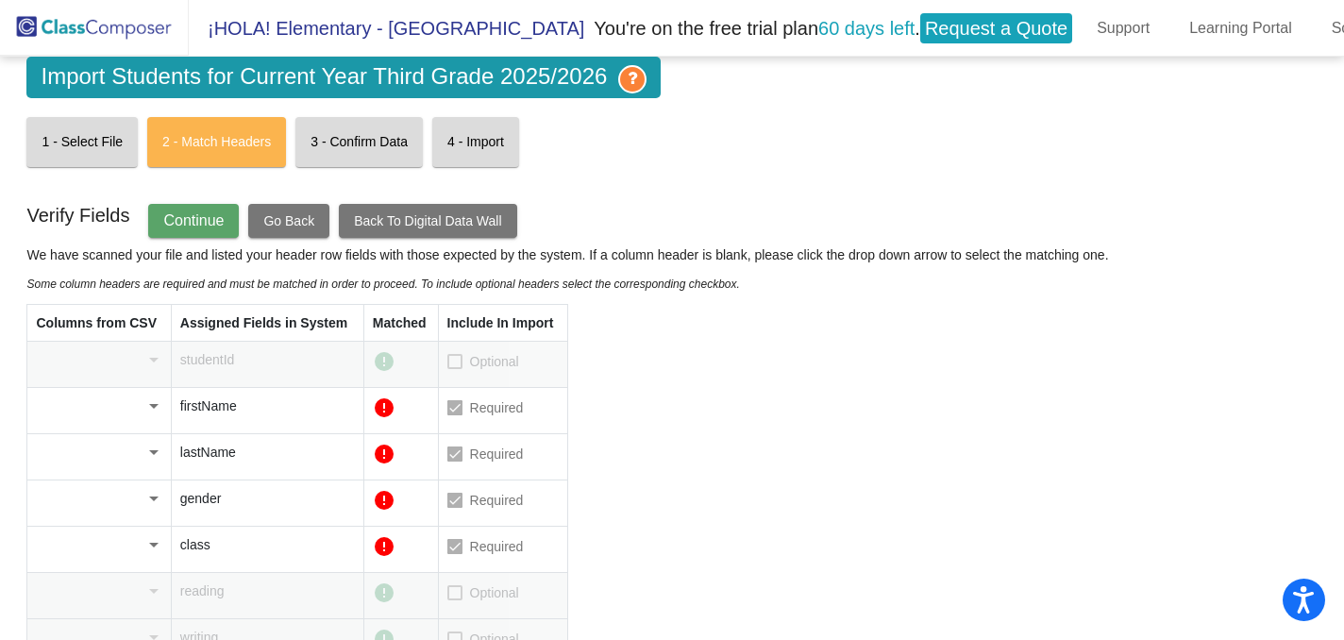
click at [154, 408] on div at bounding box center [153, 406] width 9 height 5
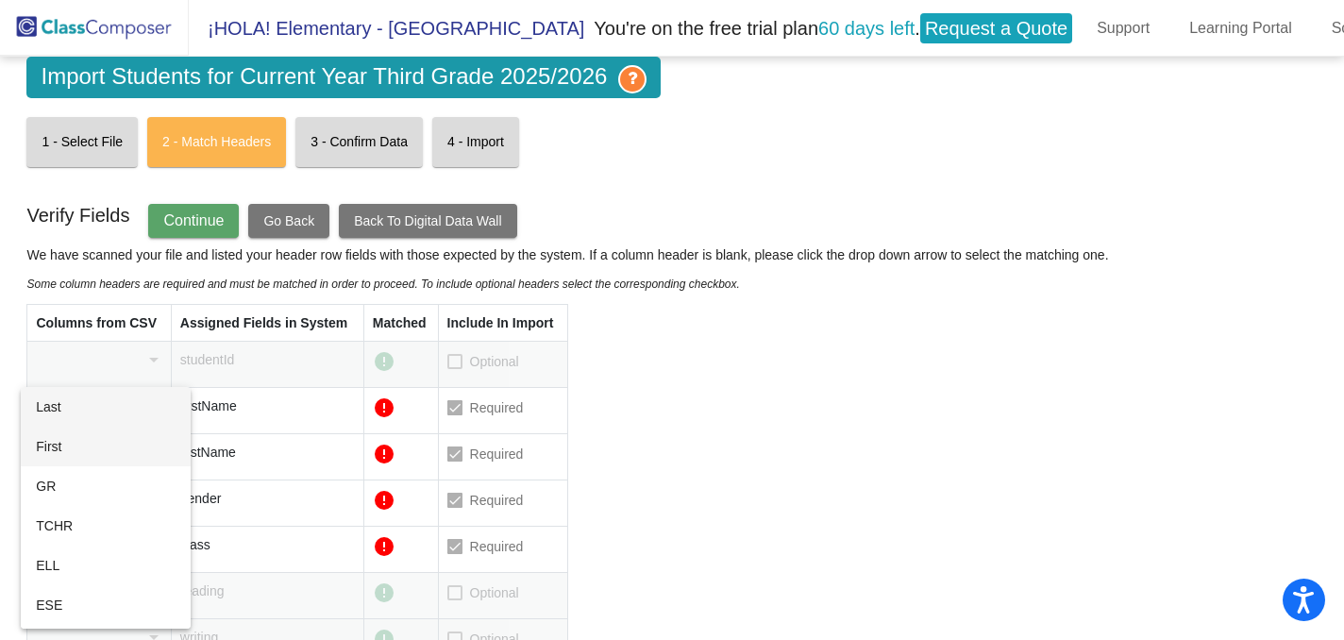
click at [146, 443] on span "First" at bounding box center [105, 447] width 139 height 40
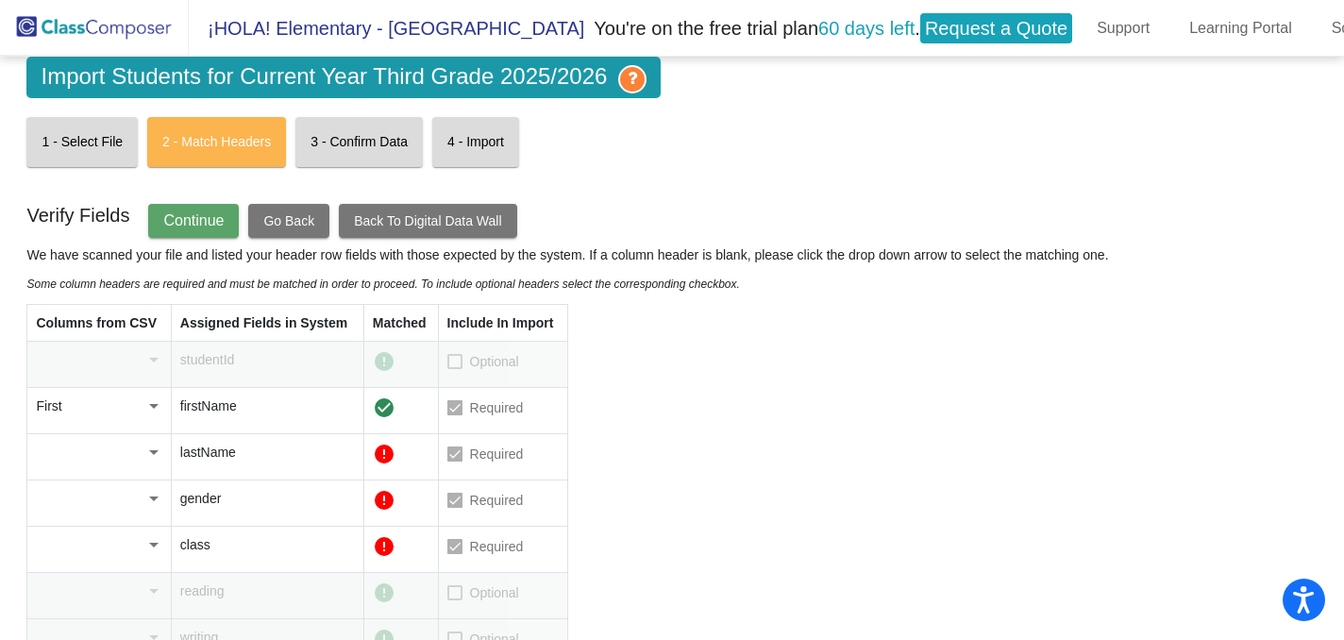
click at [159, 449] on div at bounding box center [153, 452] width 17 height 19
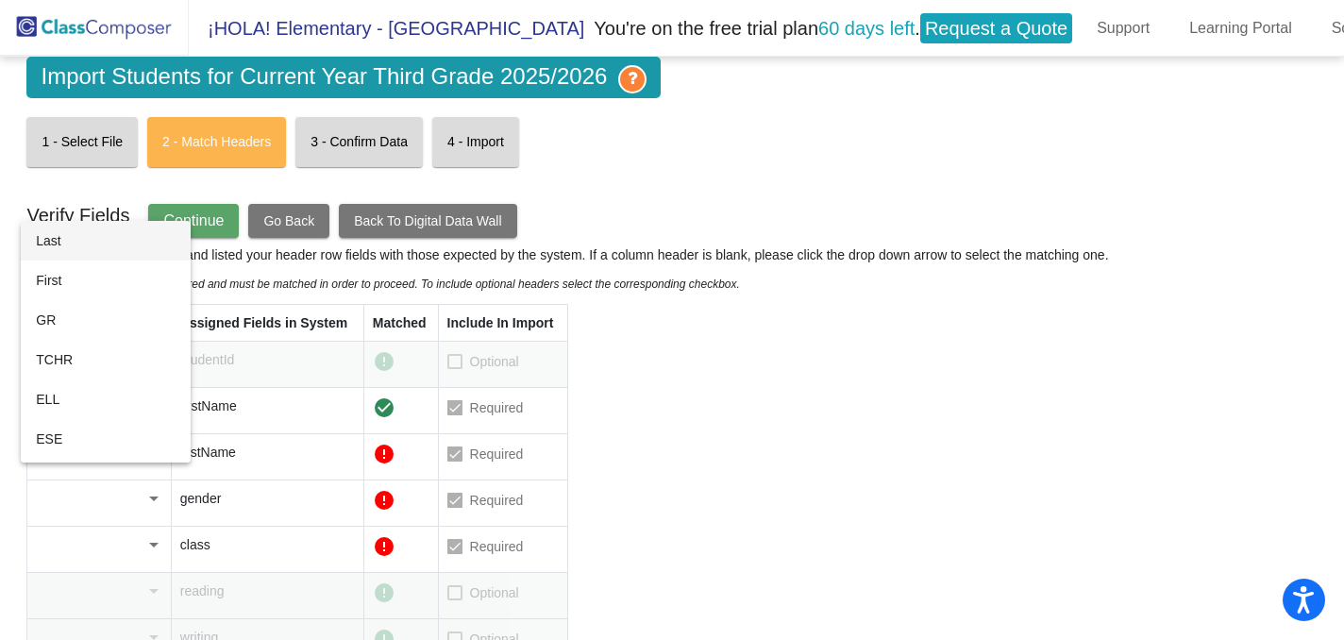
click at [137, 238] on span "Last" at bounding box center [105, 241] width 139 height 40
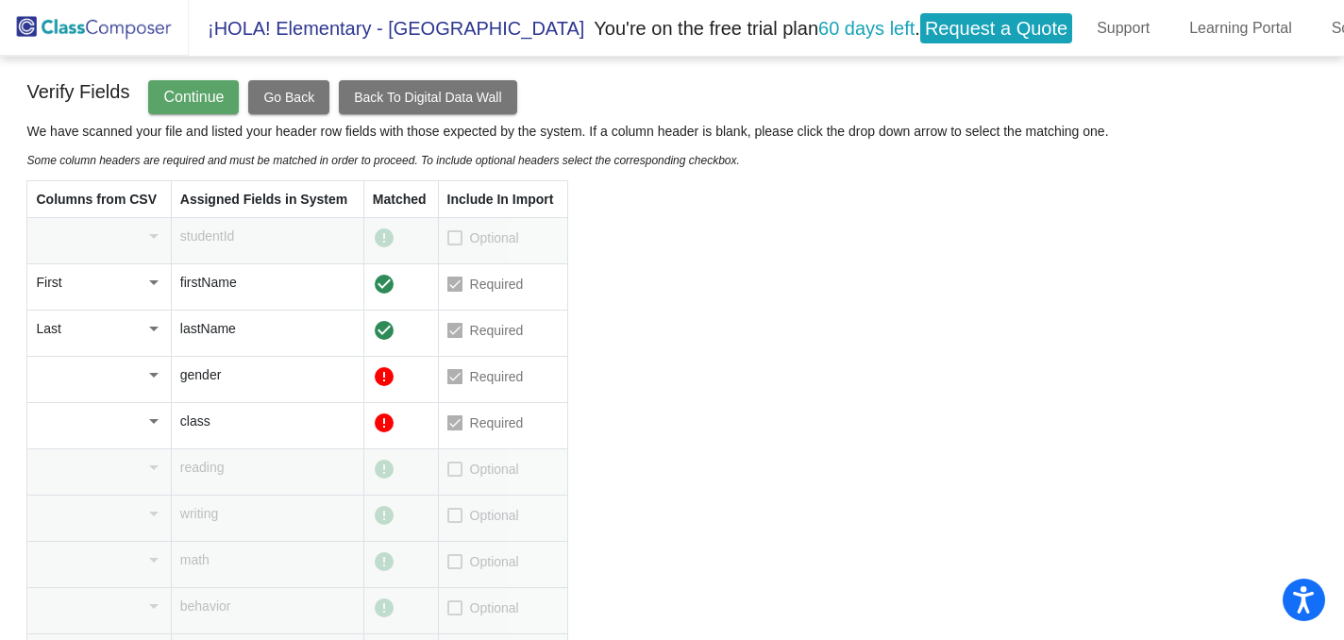
scroll to position [208, 0]
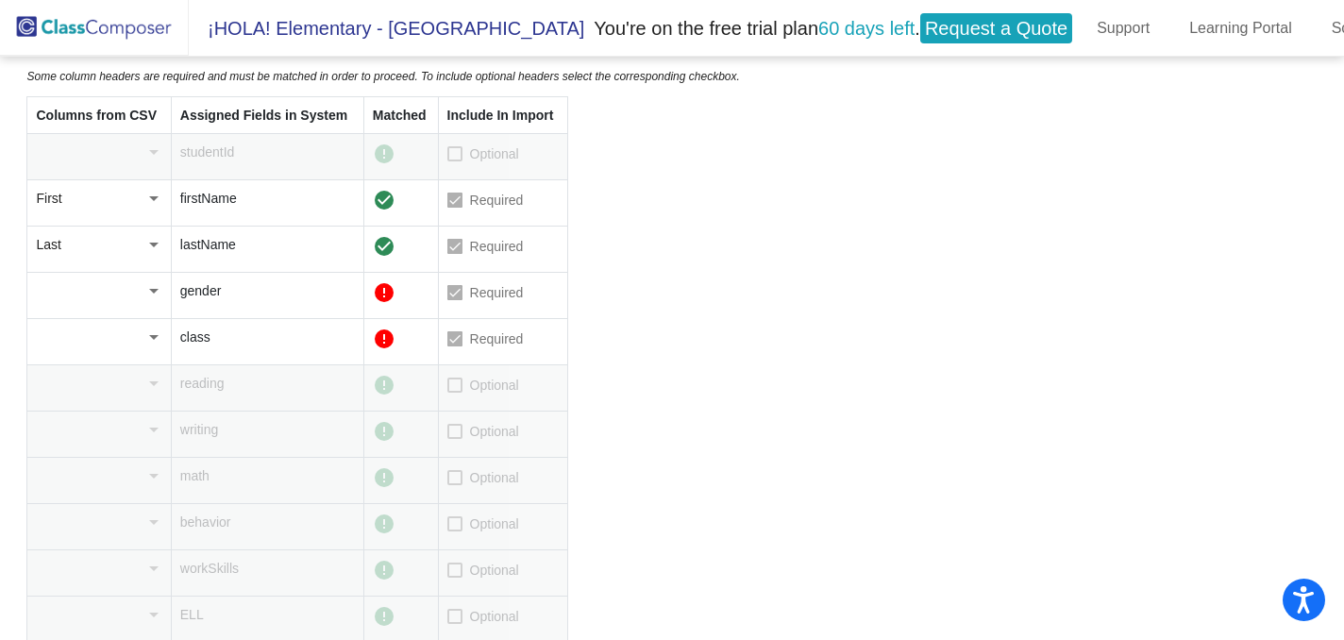
click at [460, 287] on div at bounding box center [454, 292] width 15 height 15
click at [155, 291] on div at bounding box center [153, 291] width 9 height 5
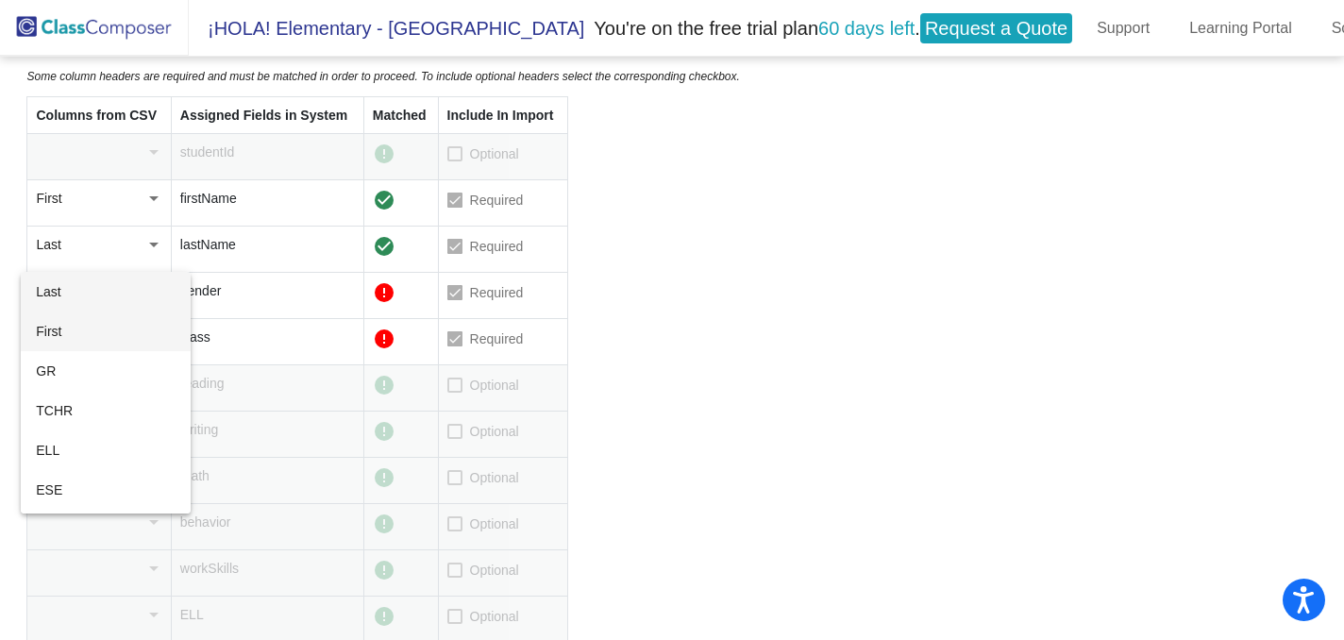
click at [136, 328] on span "First" at bounding box center [105, 332] width 139 height 40
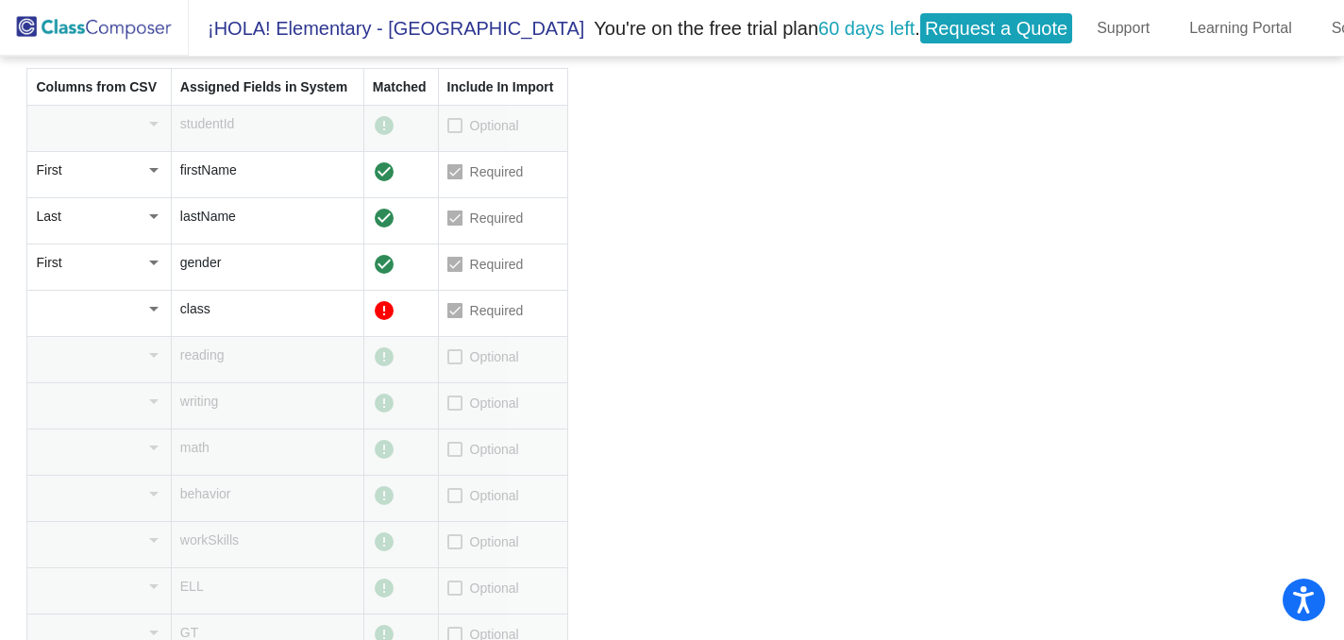
scroll to position [248, 0]
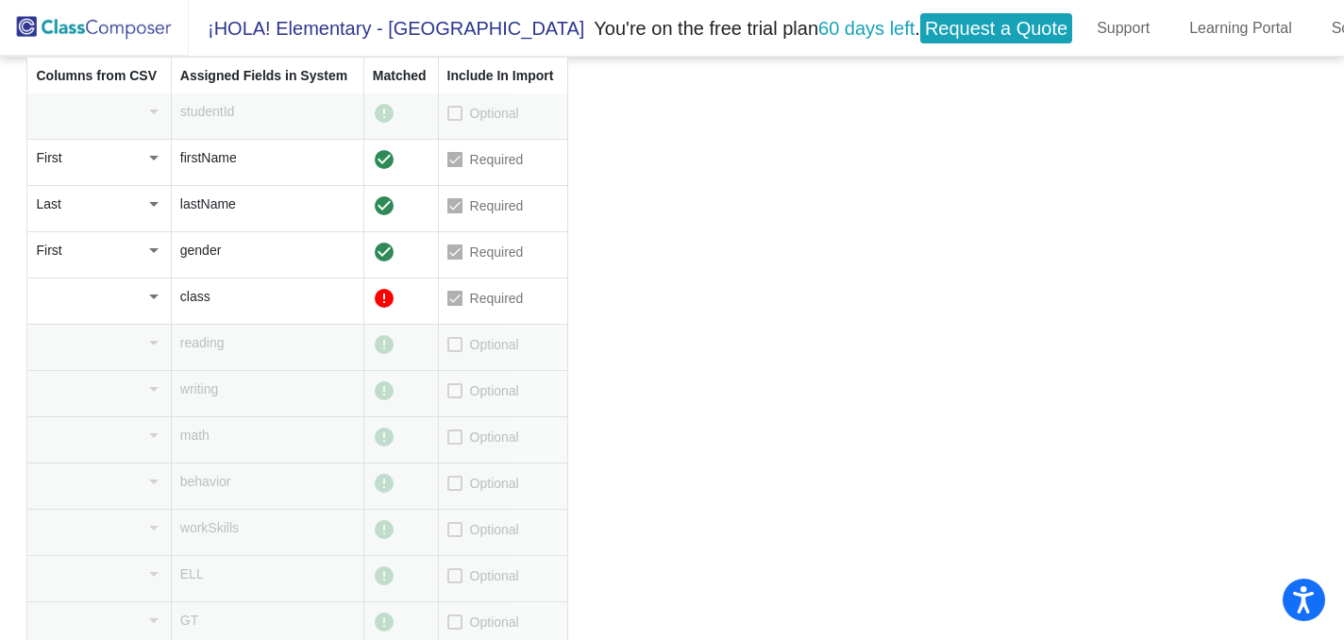
click at [157, 295] on div at bounding box center [153, 297] width 9 height 5
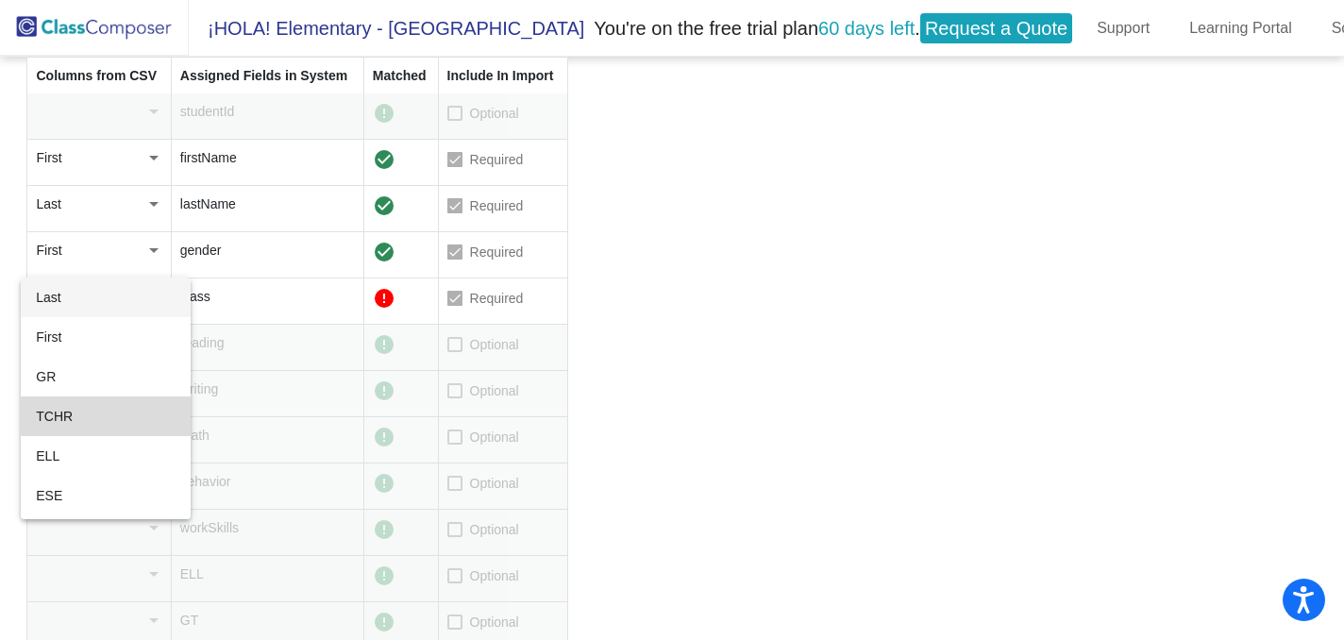
click at [130, 405] on span "TCHR" at bounding box center [105, 417] width 139 height 40
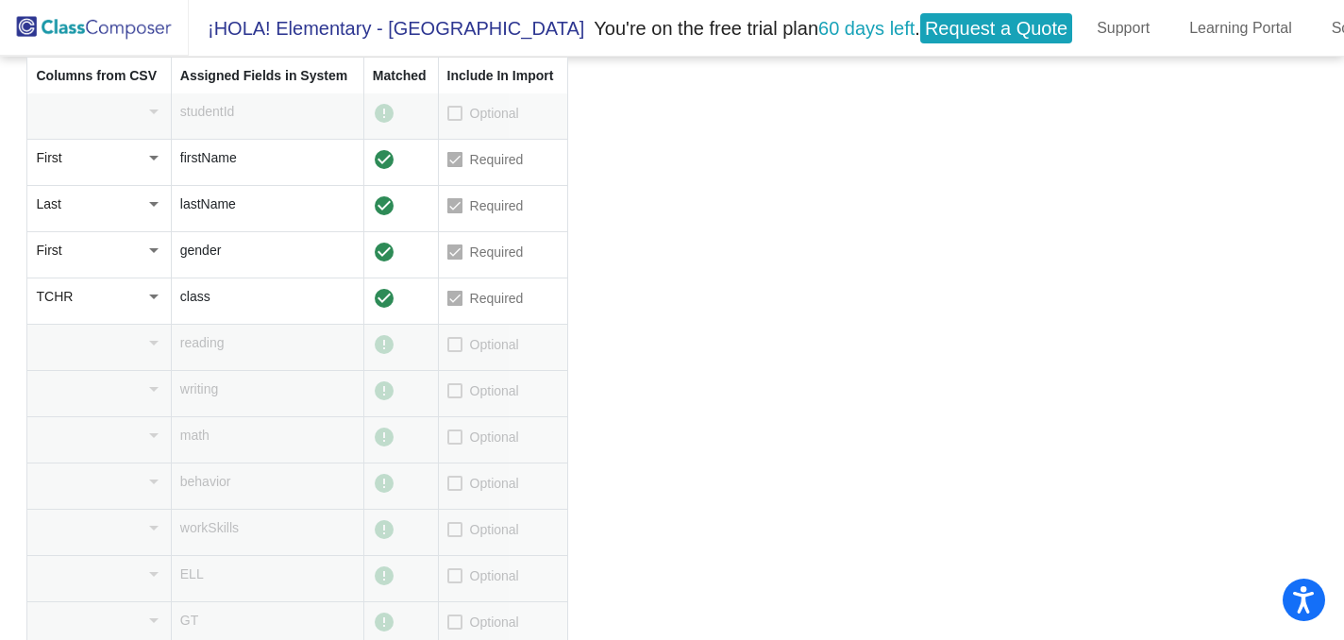
click at [451, 347] on div at bounding box center [454, 344] width 15 height 15
click at [454, 352] on input "Optional" at bounding box center [454, 352] width 1 height 1
checkbox input "true"
click at [142, 348] on div at bounding box center [90, 342] width 109 height 19
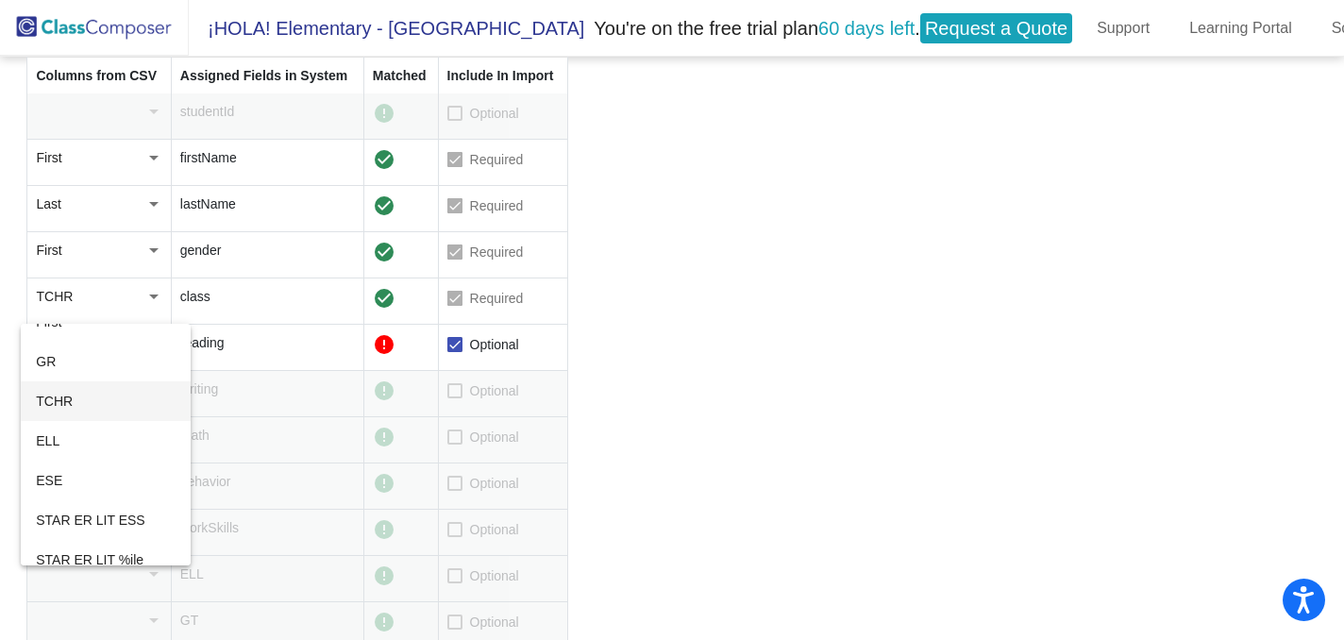
scroll to position [76, 0]
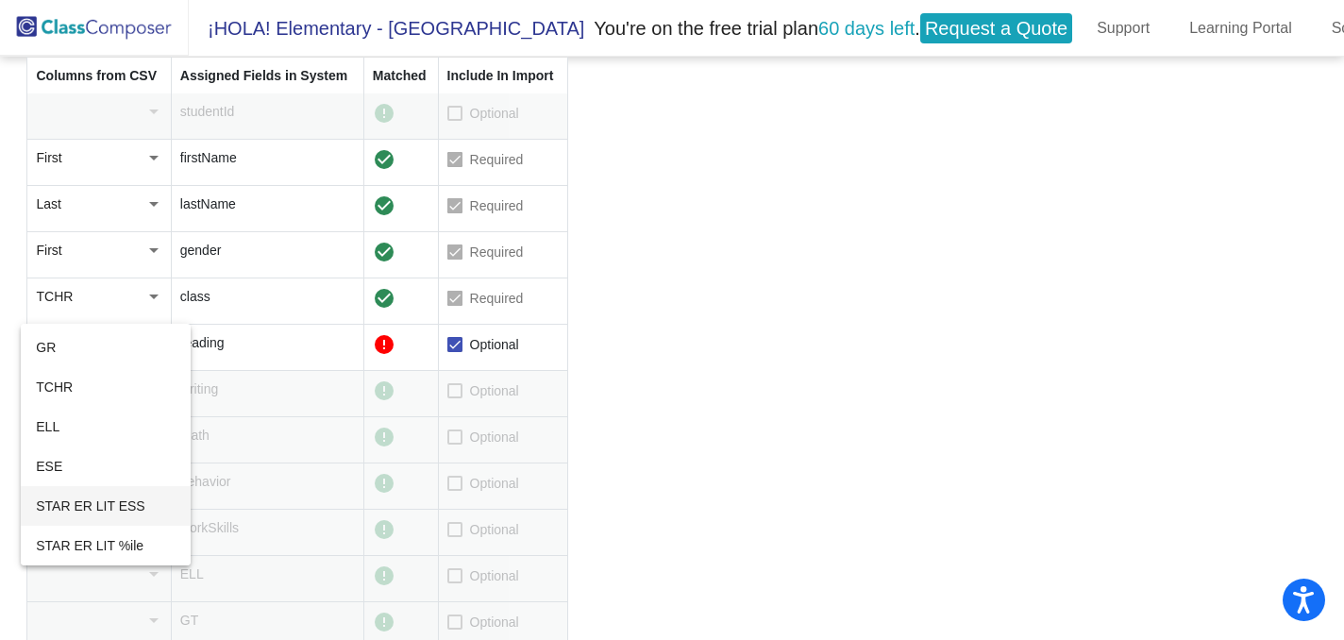
click at [104, 509] on span "STAR ER LIT ESS" at bounding box center [105, 506] width 139 height 40
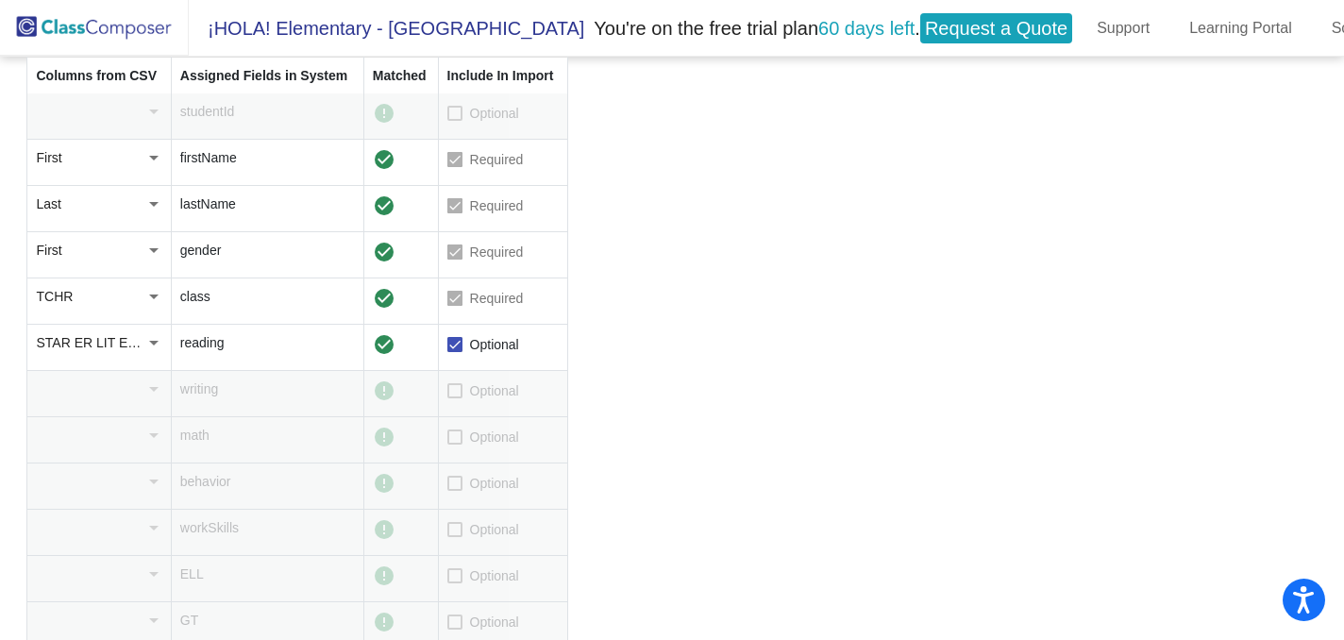
click at [450, 394] on div at bounding box center [454, 390] width 15 height 15
click at [454, 398] on input "Optional" at bounding box center [454, 398] width 1 height 1
checkbox input "true"
click at [163, 380] on td at bounding box center [98, 394] width 143 height 46
click at [160, 388] on div at bounding box center [153, 389] width 17 height 19
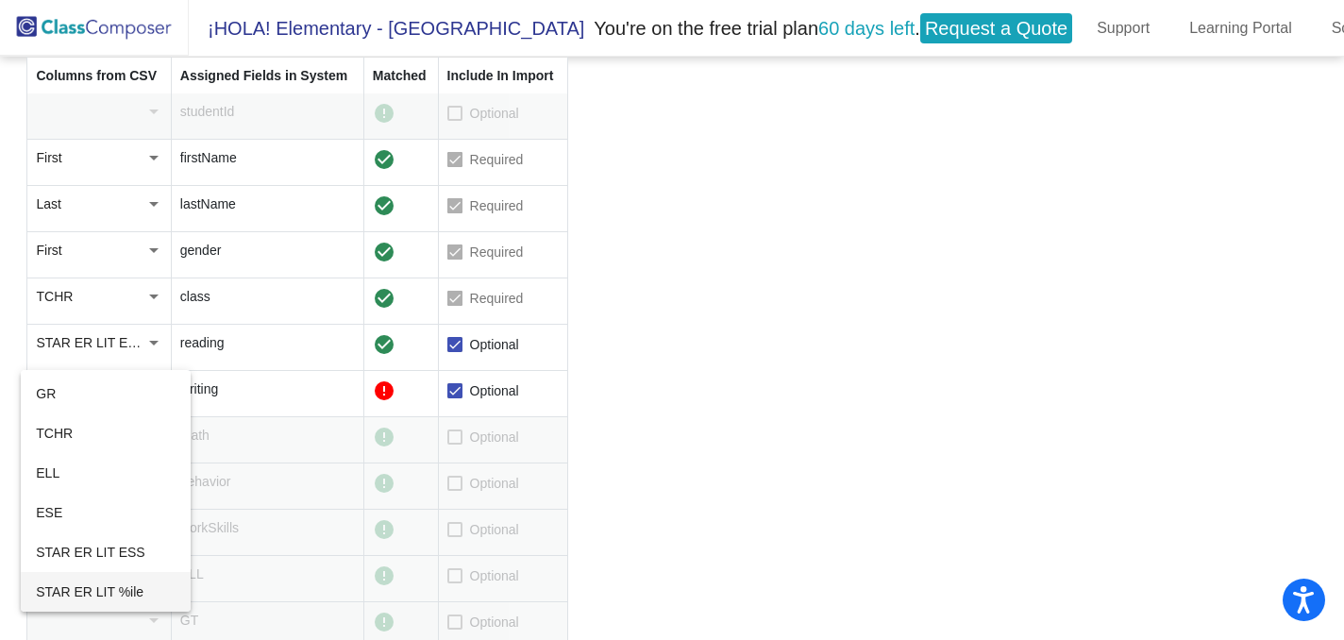
click at [121, 585] on span "STAR ER LIT %ile" at bounding box center [105, 592] width 139 height 40
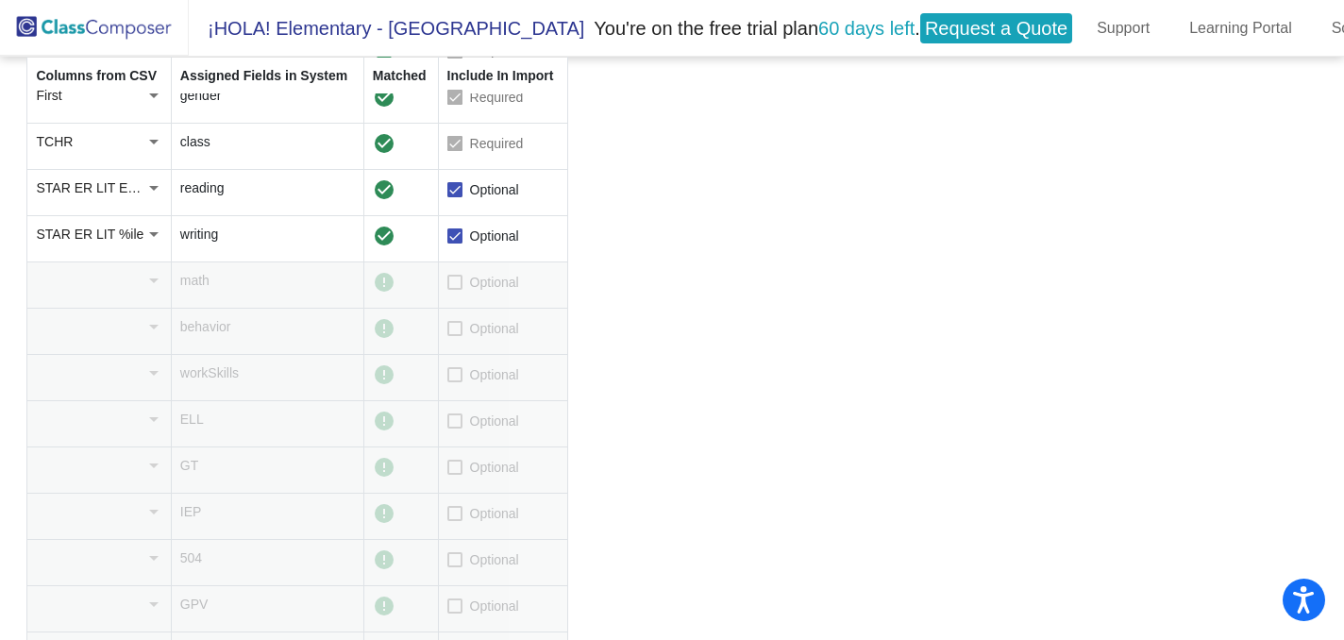
scroll to position [436, 0]
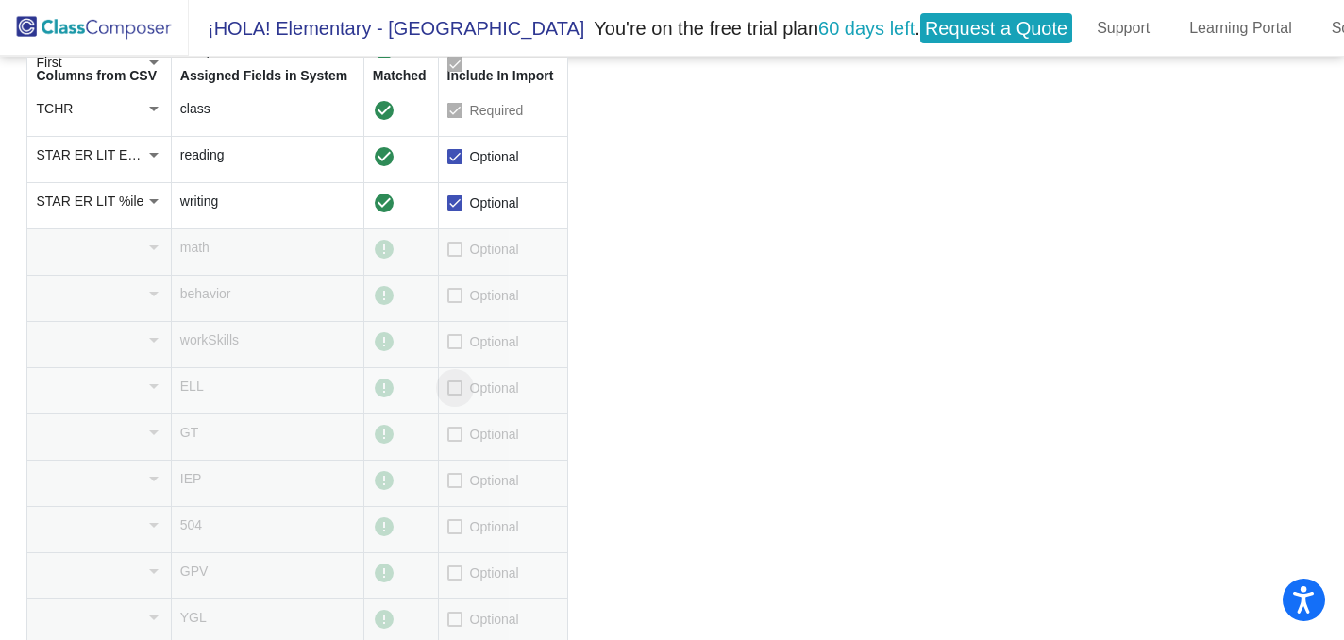
click at [460, 391] on div at bounding box center [454, 387] width 15 height 15
click at [455, 396] on input "Optional" at bounding box center [454, 396] width 1 height 1
checkbox input "true"
click at [158, 387] on div at bounding box center [153, 386] width 9 height 5
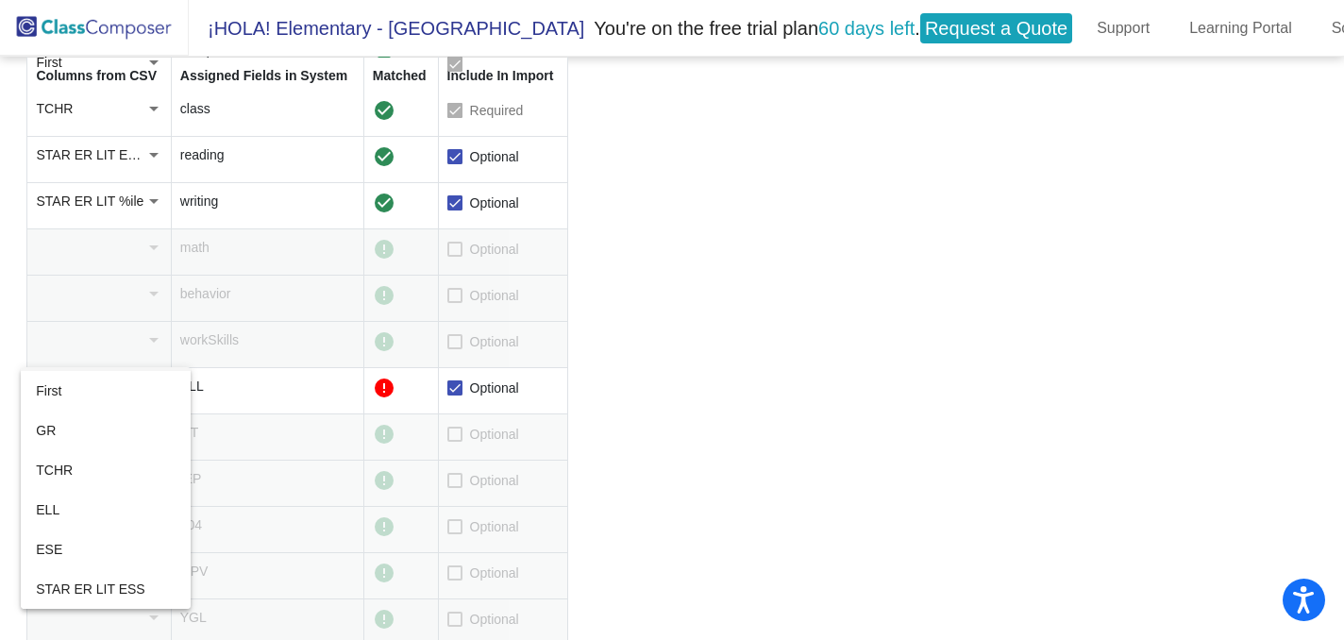
scroll to position [76, 0]
click at [116, 456] on span "ELL" at bounding box center [105, 470] width 139 height 40
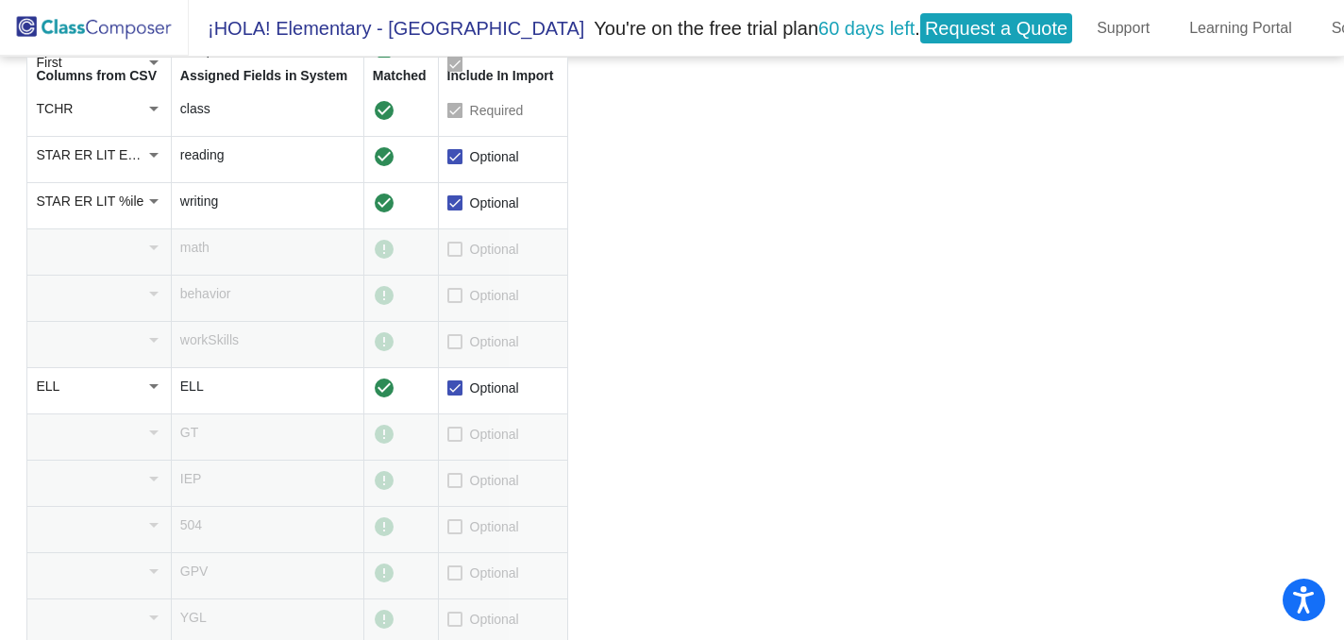
click at [458, 492] on label "Optional" at bounding box center [483, 480] width 72 height 23
click at [455, 489] on input "Optional" at bounding box center [454, 488] width 1 height 1
checkbox input "true"
click at [160, 473] on div at bounding box center [153, 478] width 17 height 19
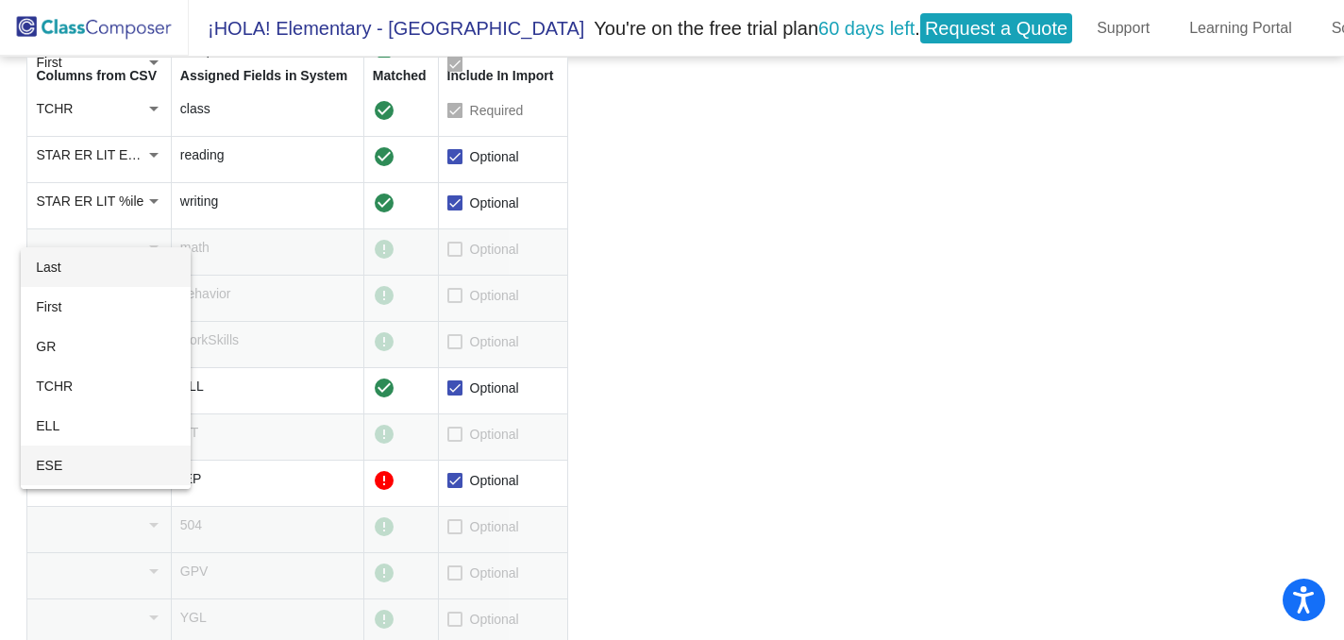
click at [149, 466] on span "ESE" at bounding box center [105, 466] width 139 height 40
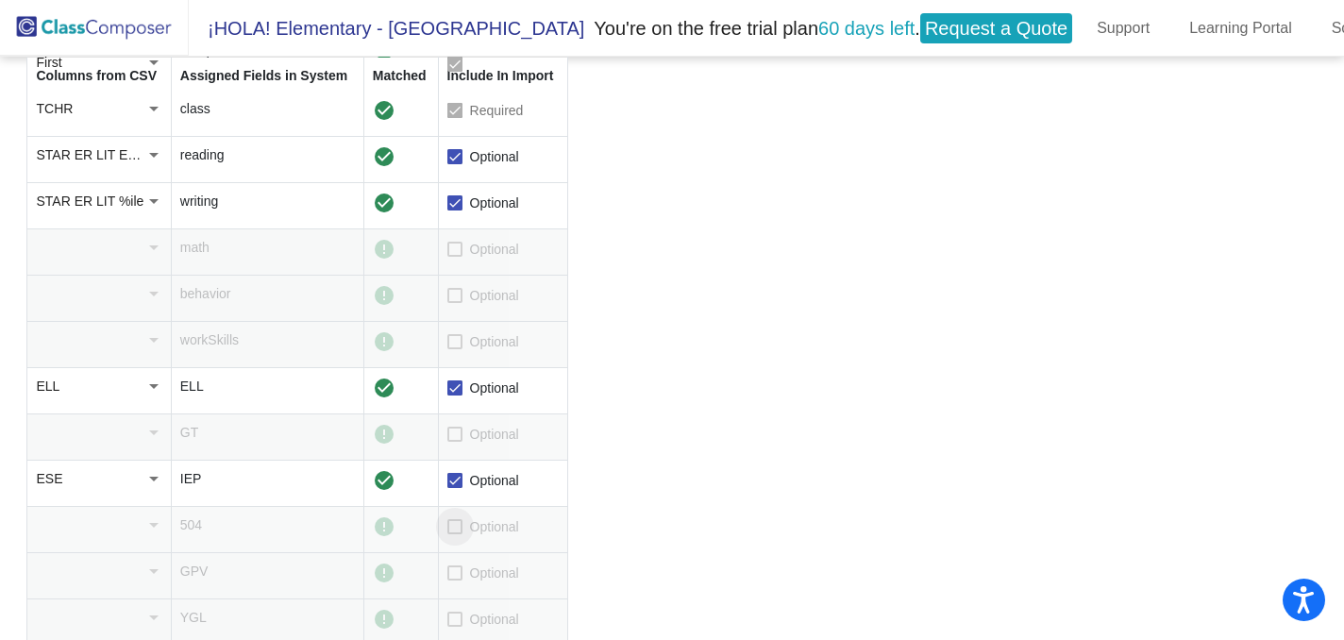
click at [455, 526] on div at bounding box center [454, 526] width 15 height 15
click at [455, 534] on input "Optional" at bounding box center [454, 534] width 1 height 1
checkbox input "true"
click at [156, 532] on div at bounding box center [153, 524] width 17 height 19
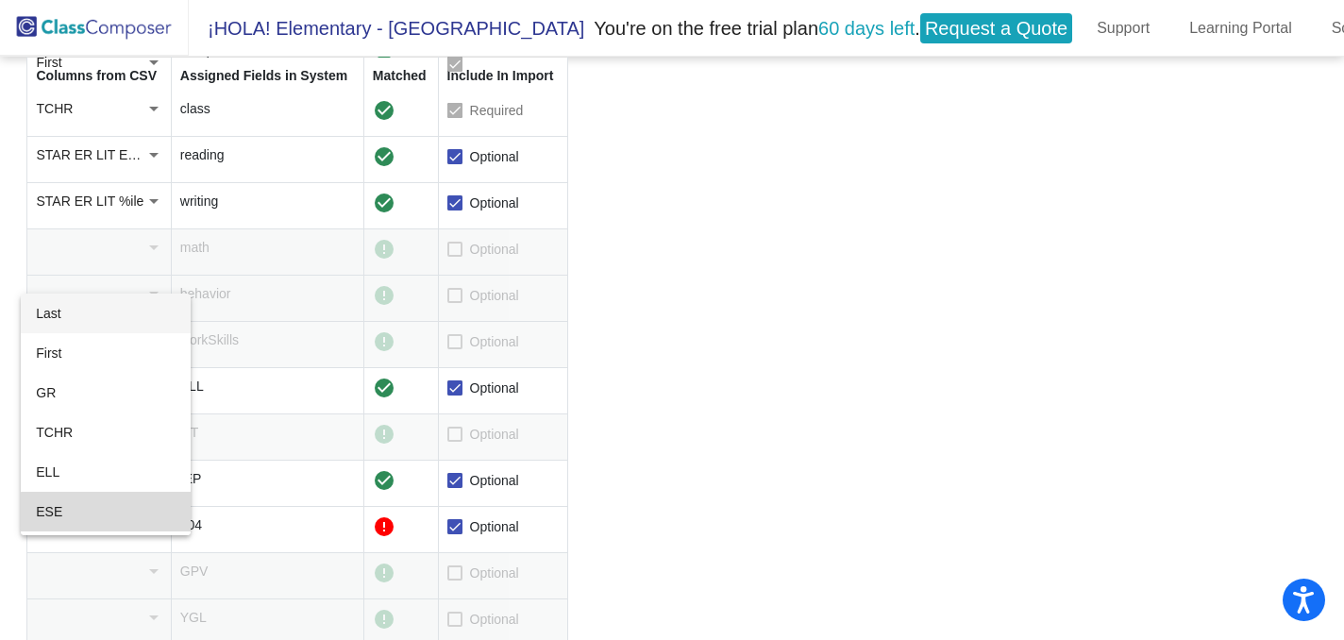
click at [150, 520] on span "ESE" at bounding box center [105, 512] width 139 height 40
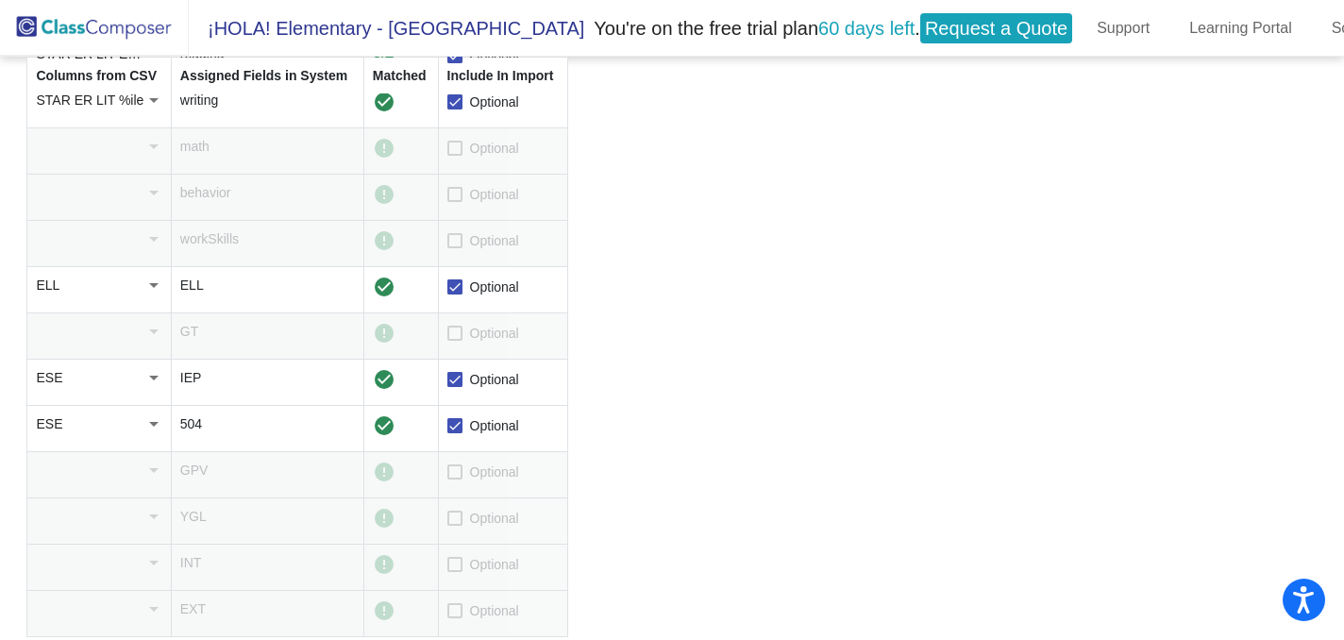
scroll to position [0, 0]
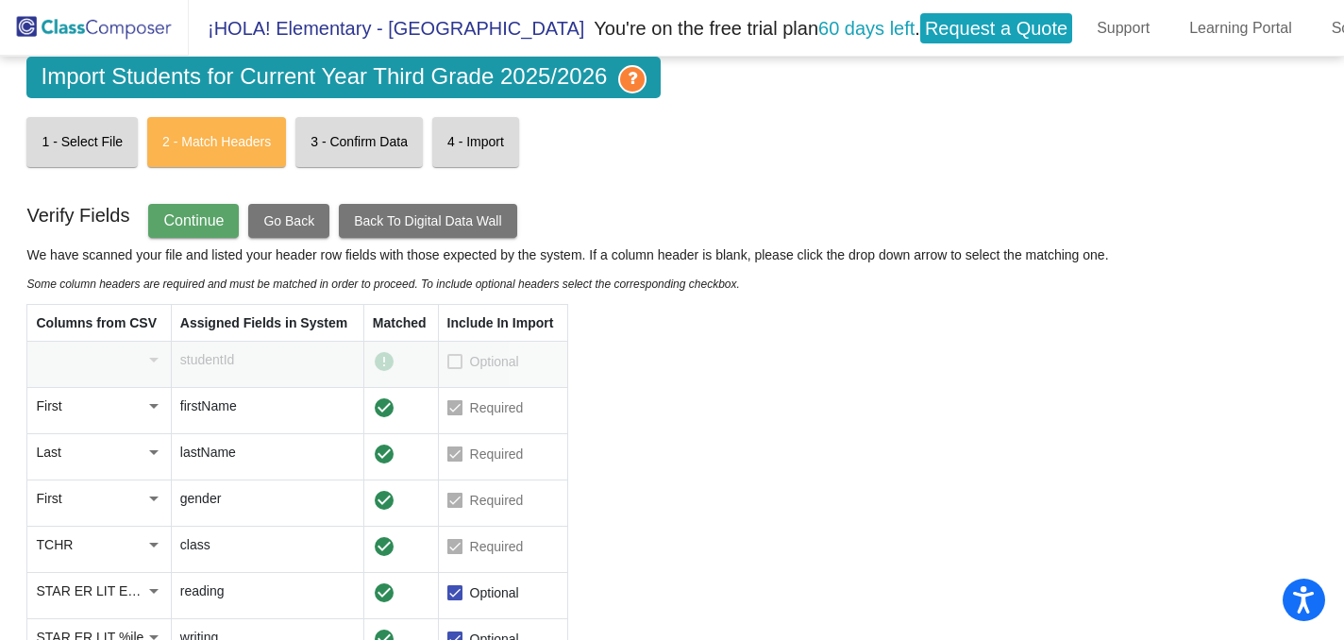
click at [235, 216] on button "Continue" at bounding box center [193, 221] width 91 height 34
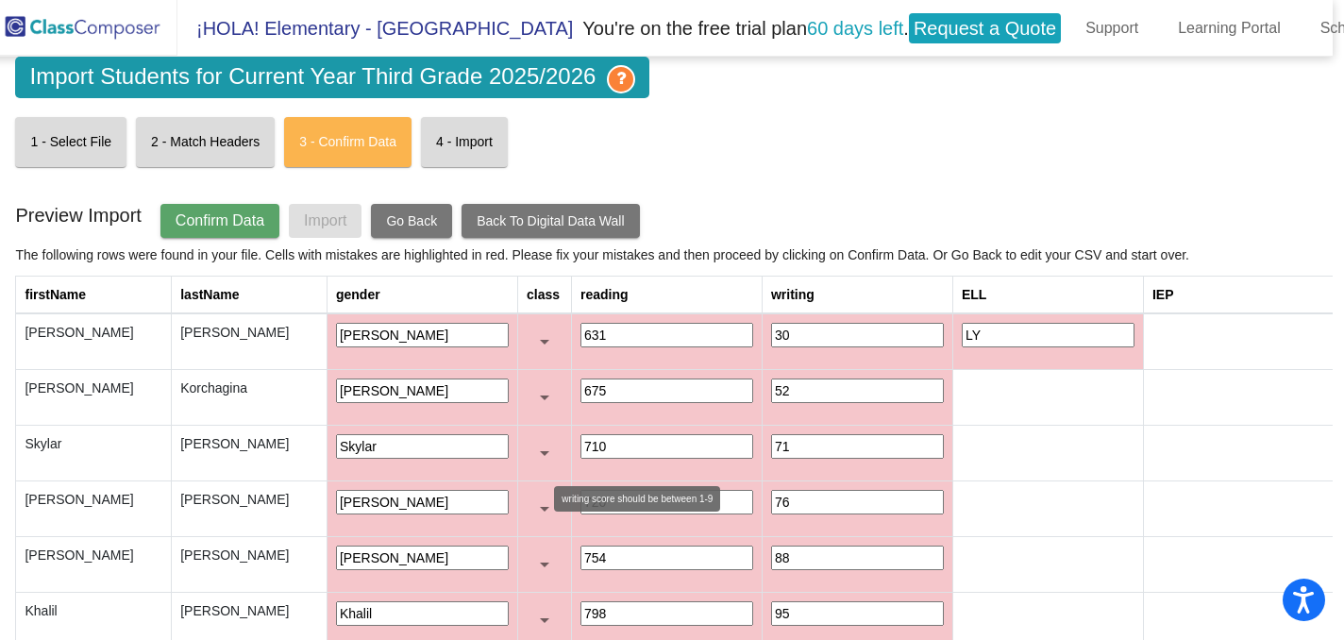
scroll to position [9, 0]
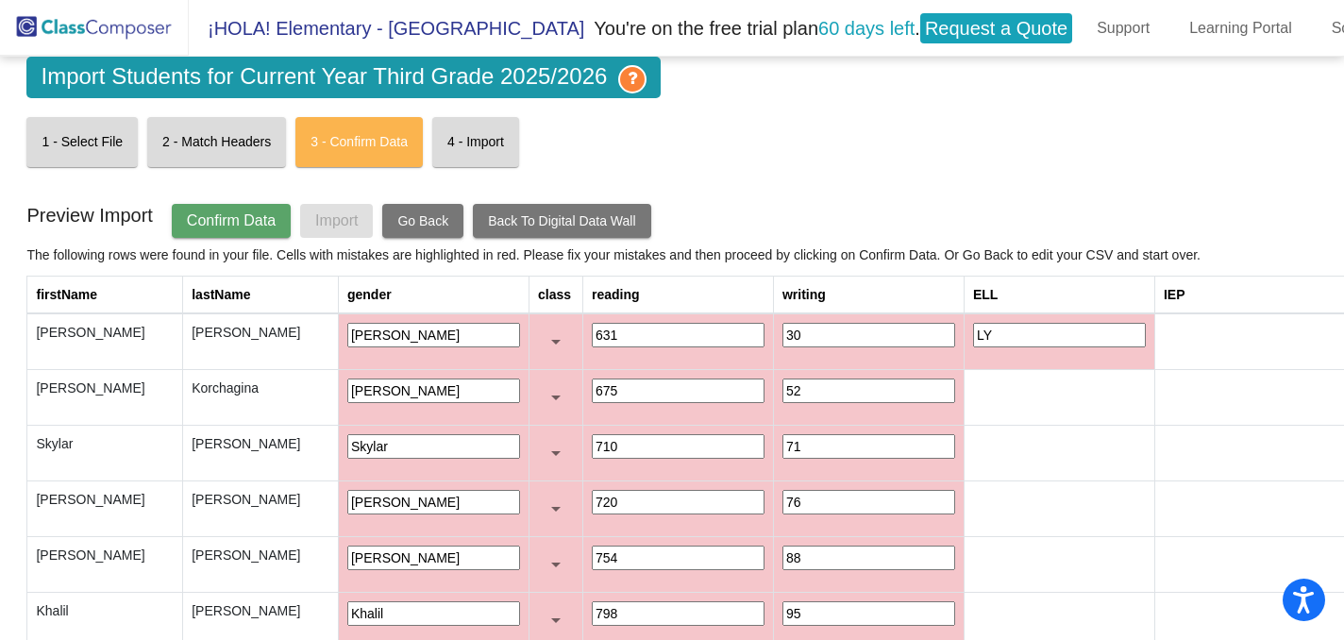
click at [276, 212] on span "Confirm Data" at bounding box center [231, 220] width 89 height 16
click at [342, 340] on td "Evamaria" at bounding box center [433, 341] width 191 height 57
click at [347, 329] on input "Evamaria" at bounding box center [433, 335] width 173 height 25
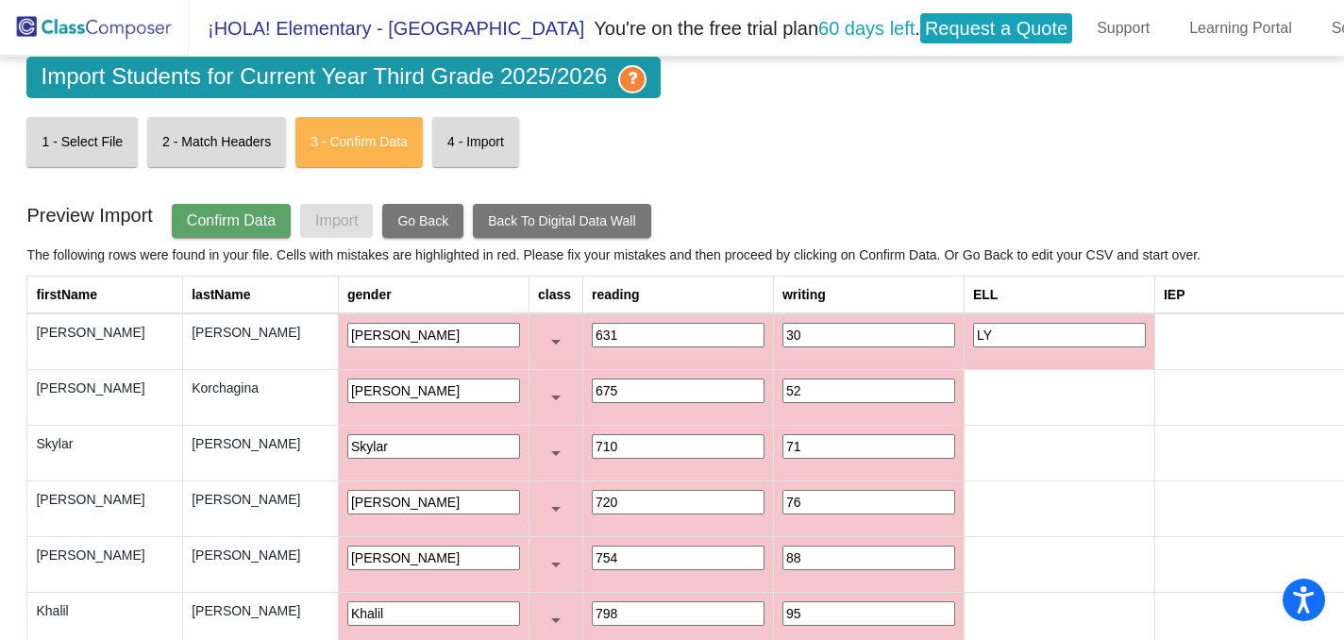
click at [347, 329] on input "Evamaria" at bounding box center [433, 335] width 173 height 25
type input "Girl"
click at [448, 213] on span "Go Back" at bounding box center [422, 220] width 51 height 15
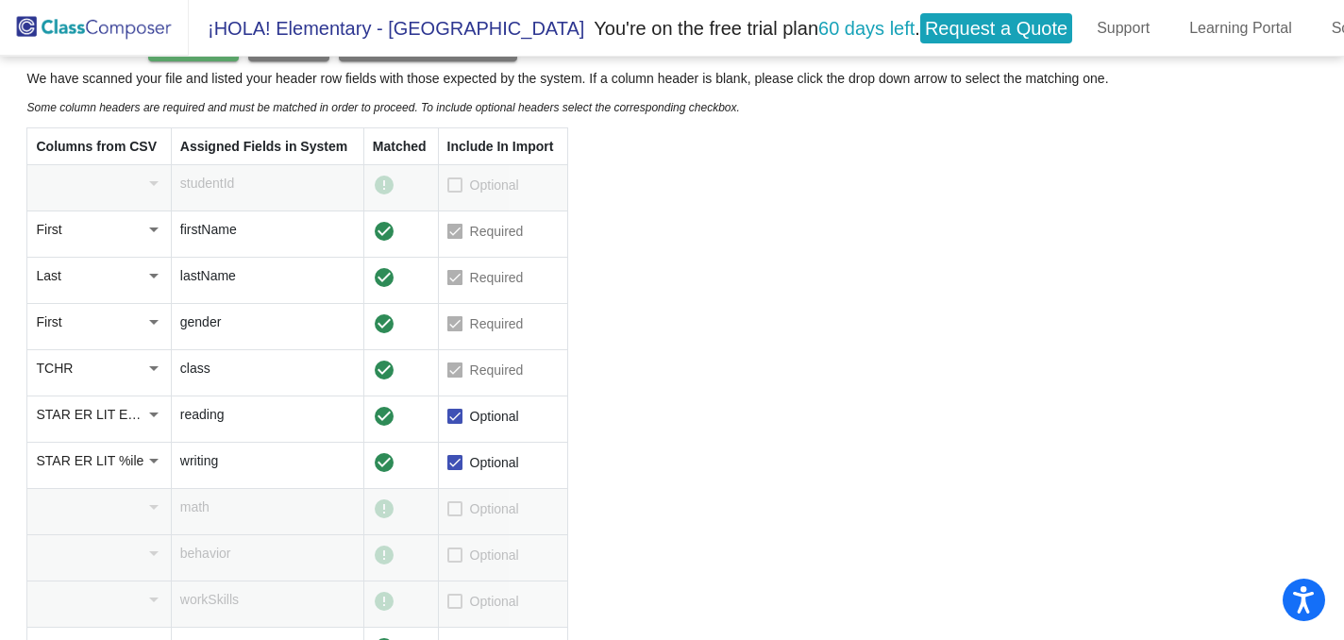
scroll to position [218, 0]
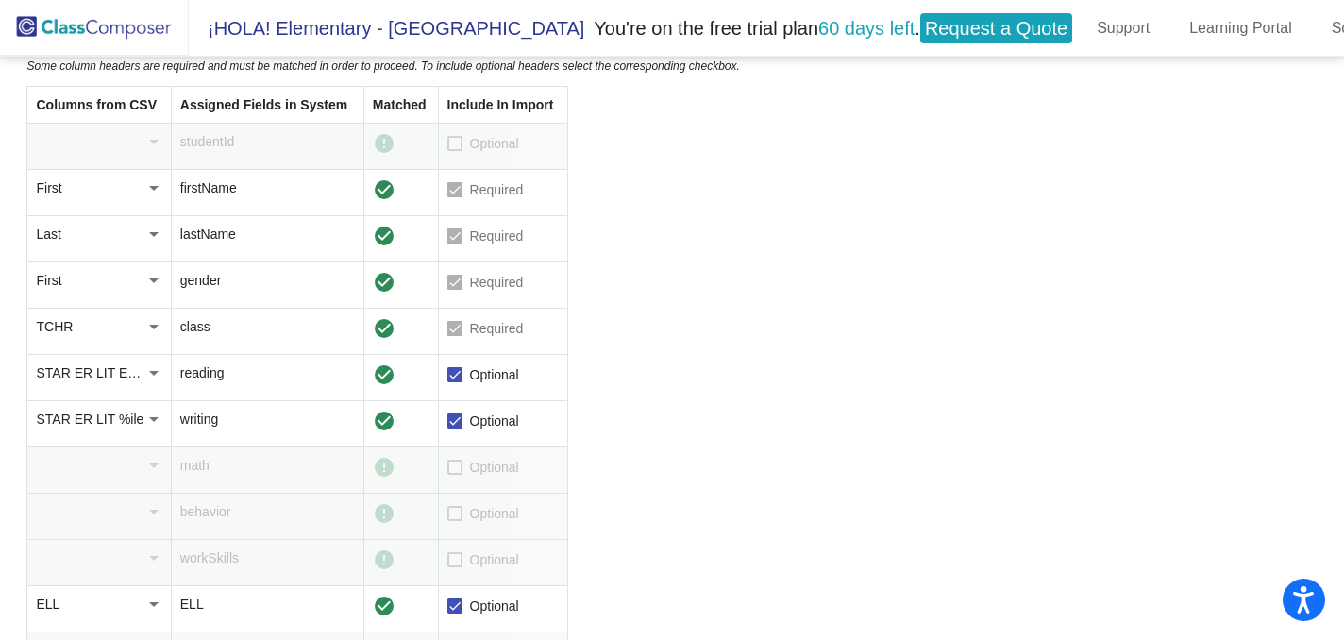
click at [151, 368] on div at bounding box center [153, 372] width 17 height 19
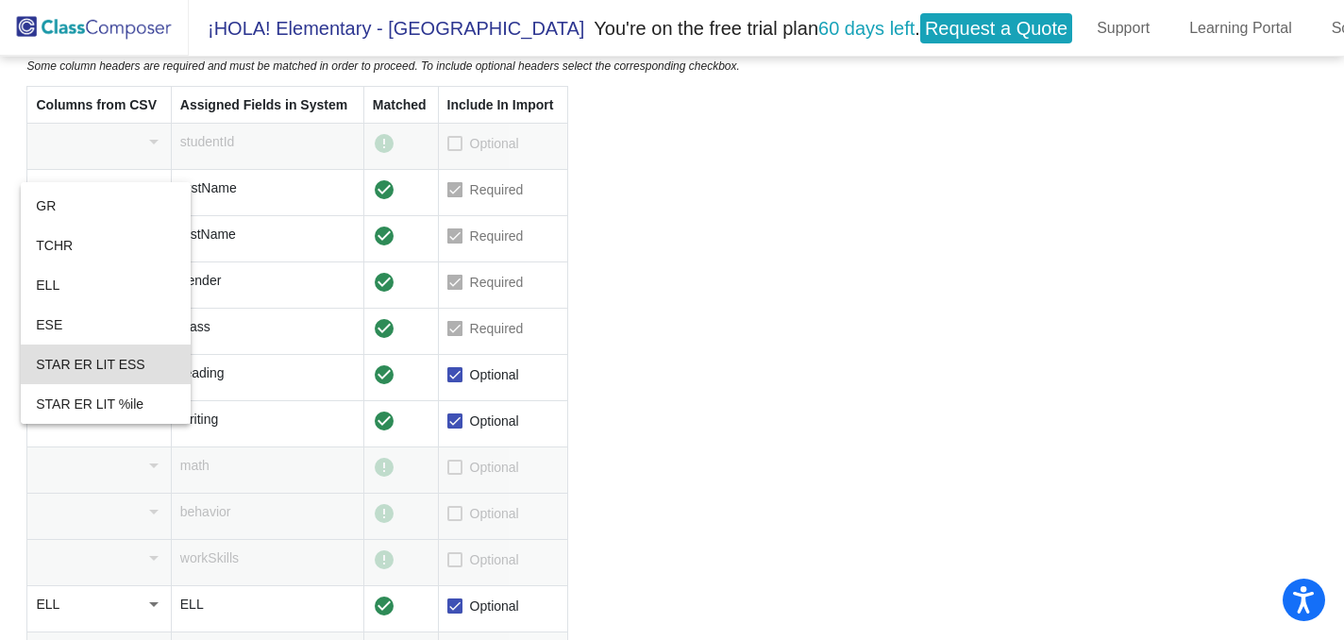
click at [469, 366] on div at bounding box center [672, 320] width 1344 height 640
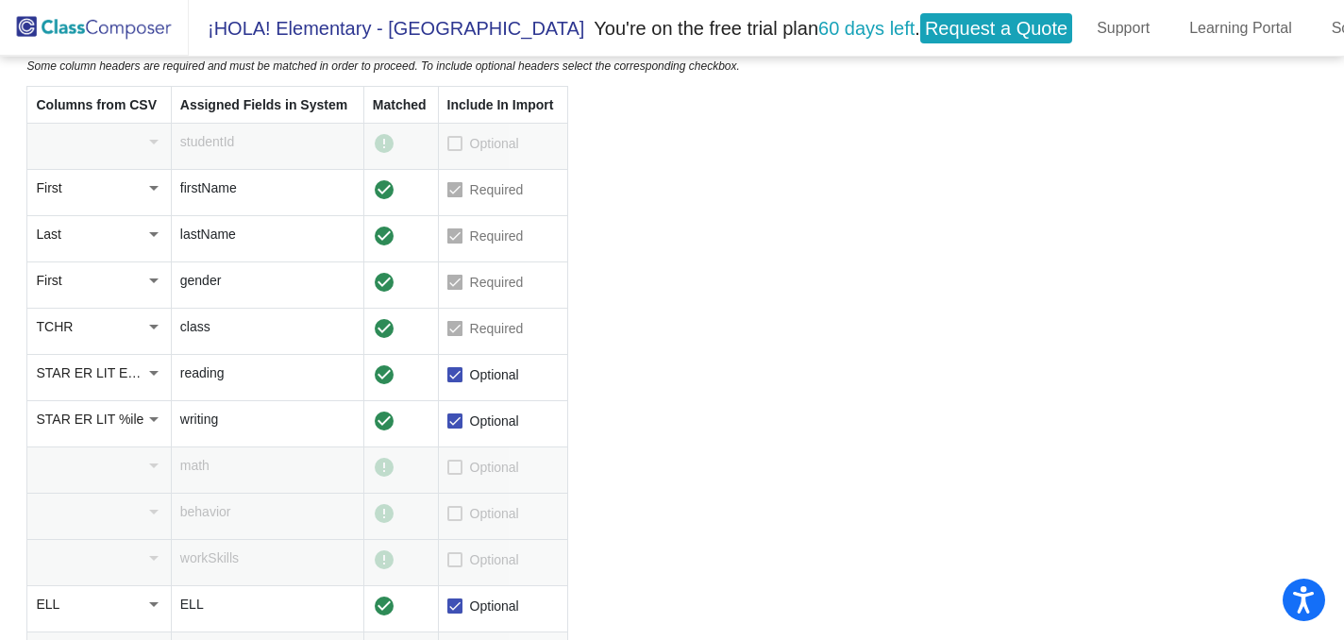
click at [458, 367] on div at bounding box center [454, 374] width 15 height 15
click at [455, 382] on input "Optional" at bounding box center [454, 382] width 1 height 1
checkbox input "false"
click at [459, 420] on div at bounding box center [454, 420] width 15 height 15
click at [455, 429] on input "Optional" at bounding box center [454, 429] width 1 height 1
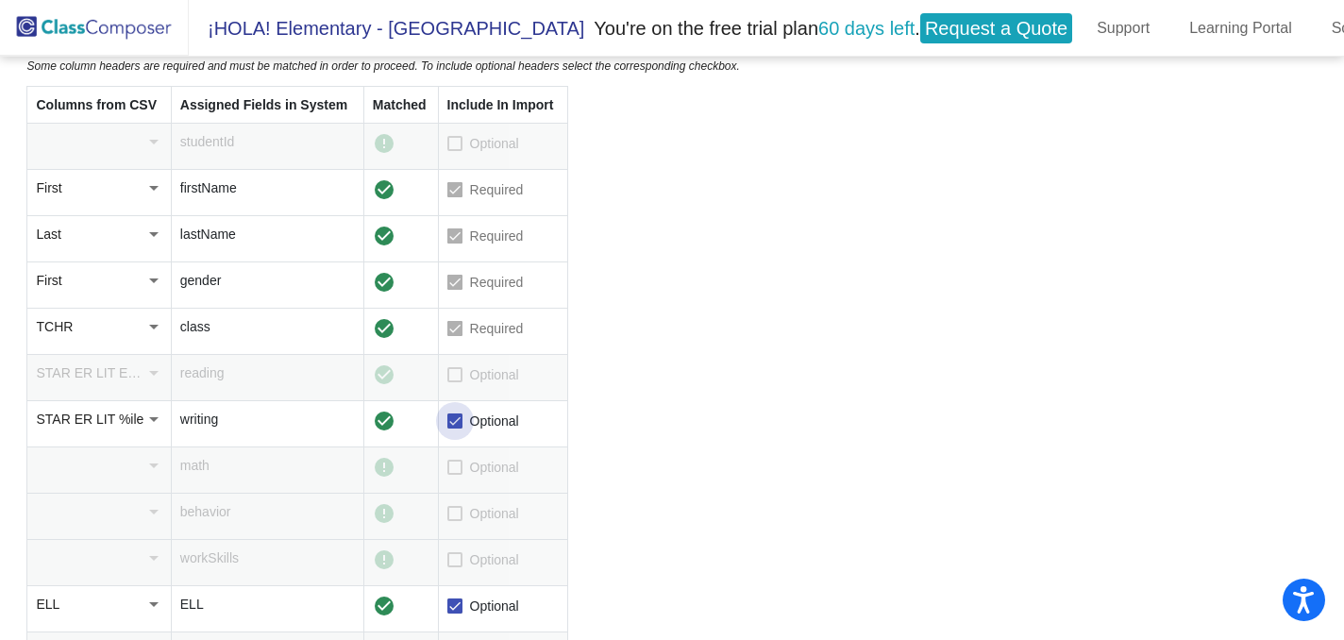
checkbox input "false"
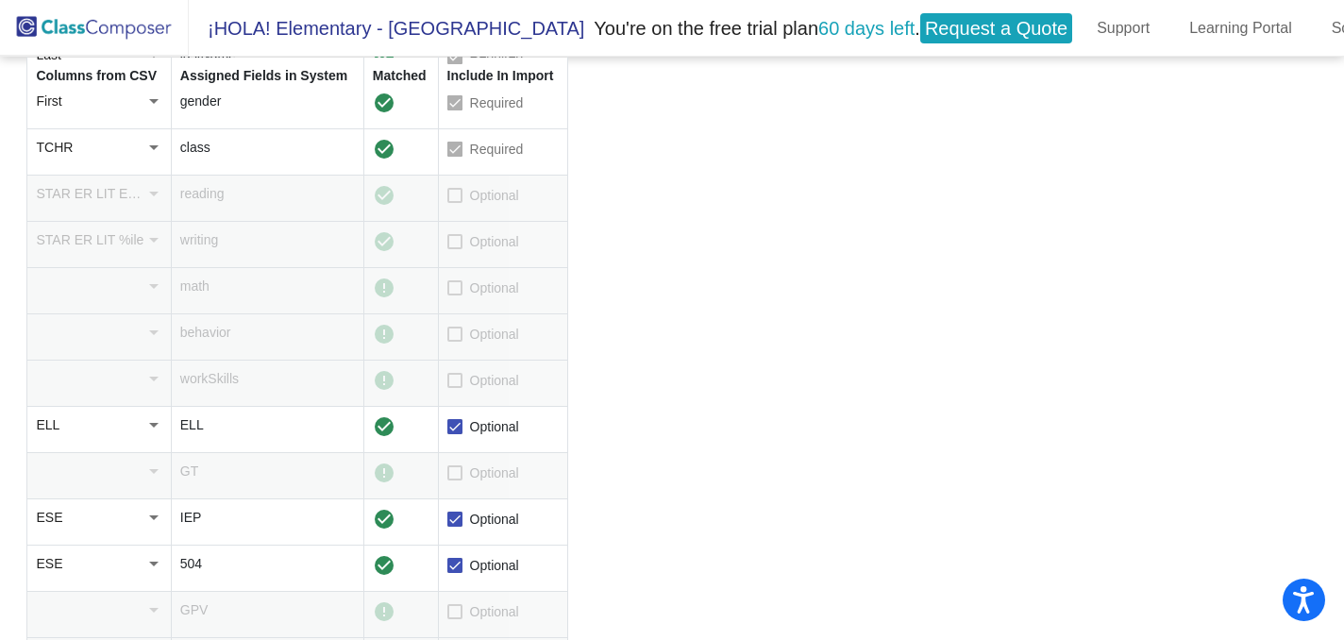
scroll to position [0, 0]
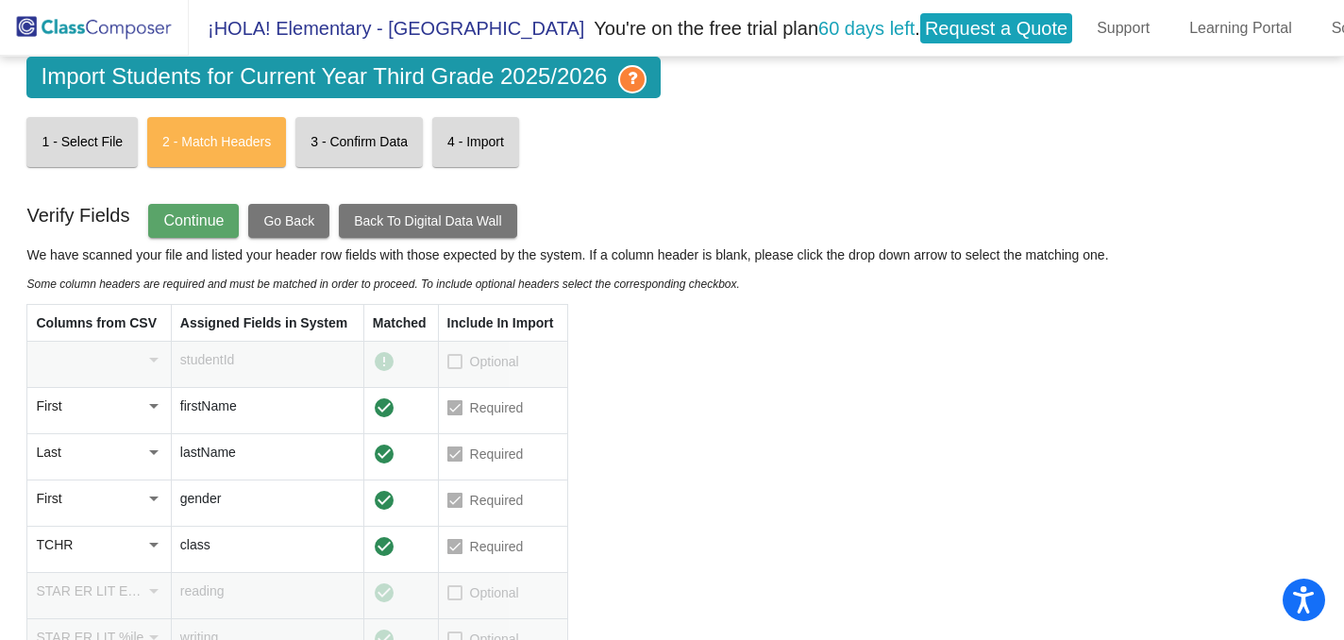
click at [218, 213] on span "Continue" at bounding box center [193, 220] width 60 height 16
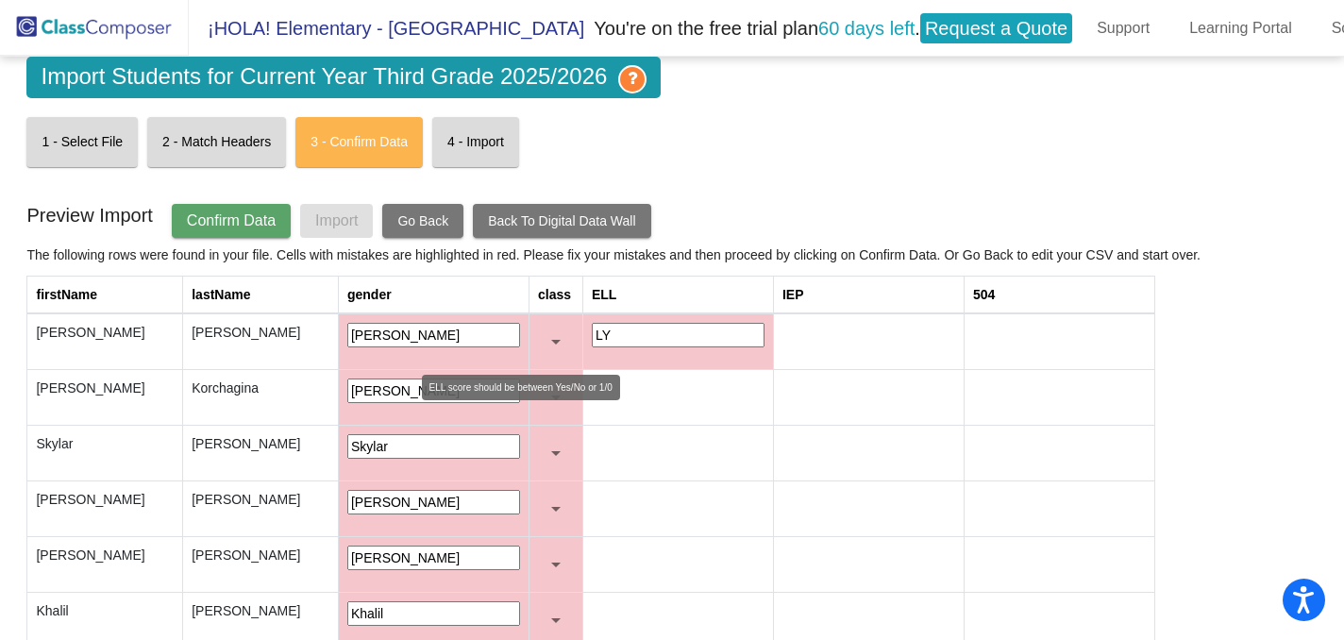
click at [592, 327] on input "LY" at bounding box center [678, 335] width 173 height 25
type input "L"
type input "Yes"
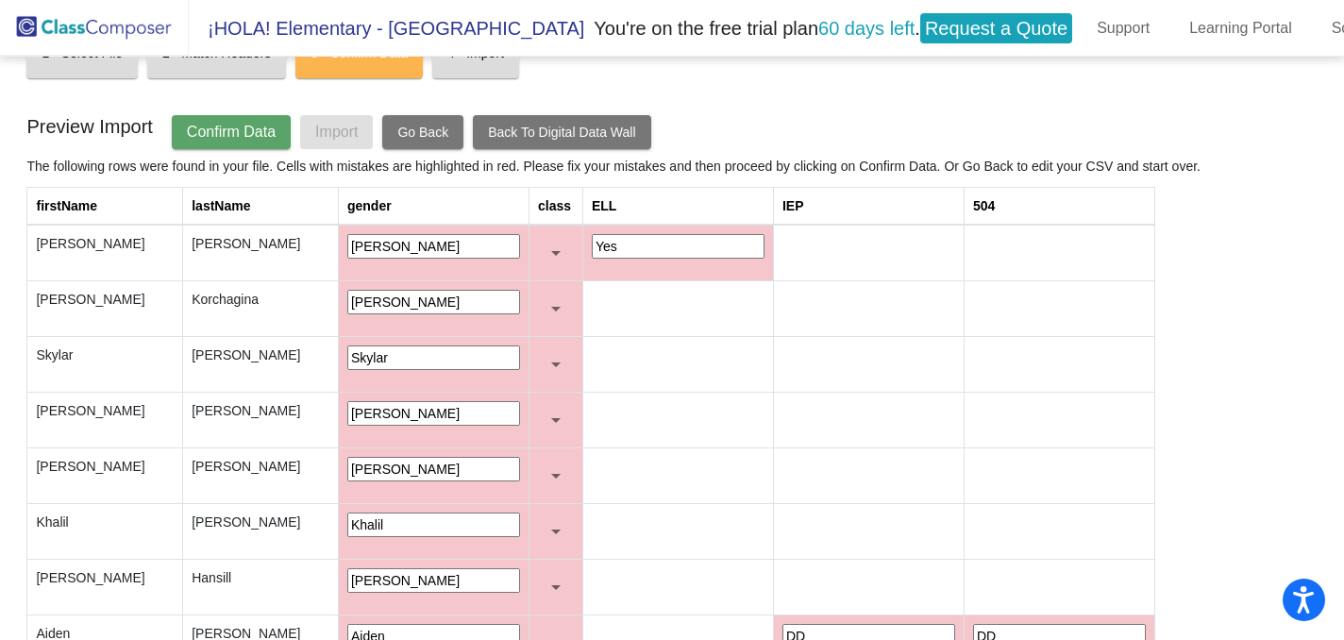
scroll to position [14, 0]
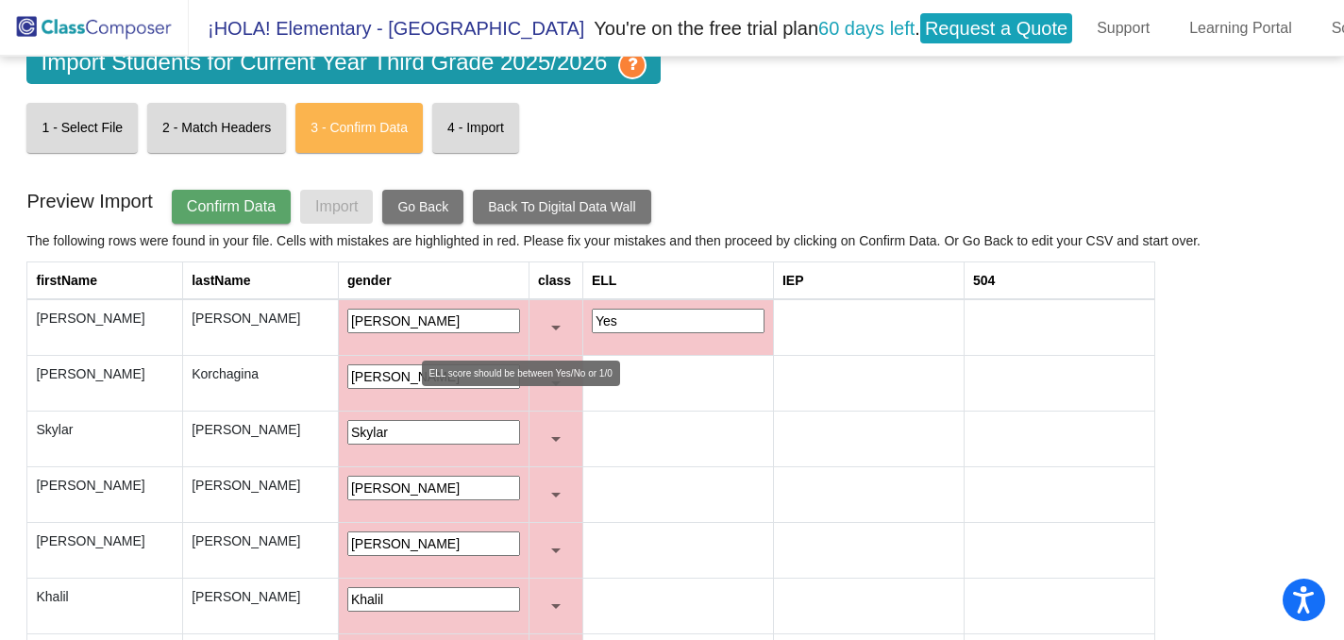
drag, startPoint x: 481, startPoint y: 308, endPoint x: 445, endPoint y: 310, distance: 35.9
click at [582, 310] on td "Yes" at bounding box center [677, 327] width 191 height 57
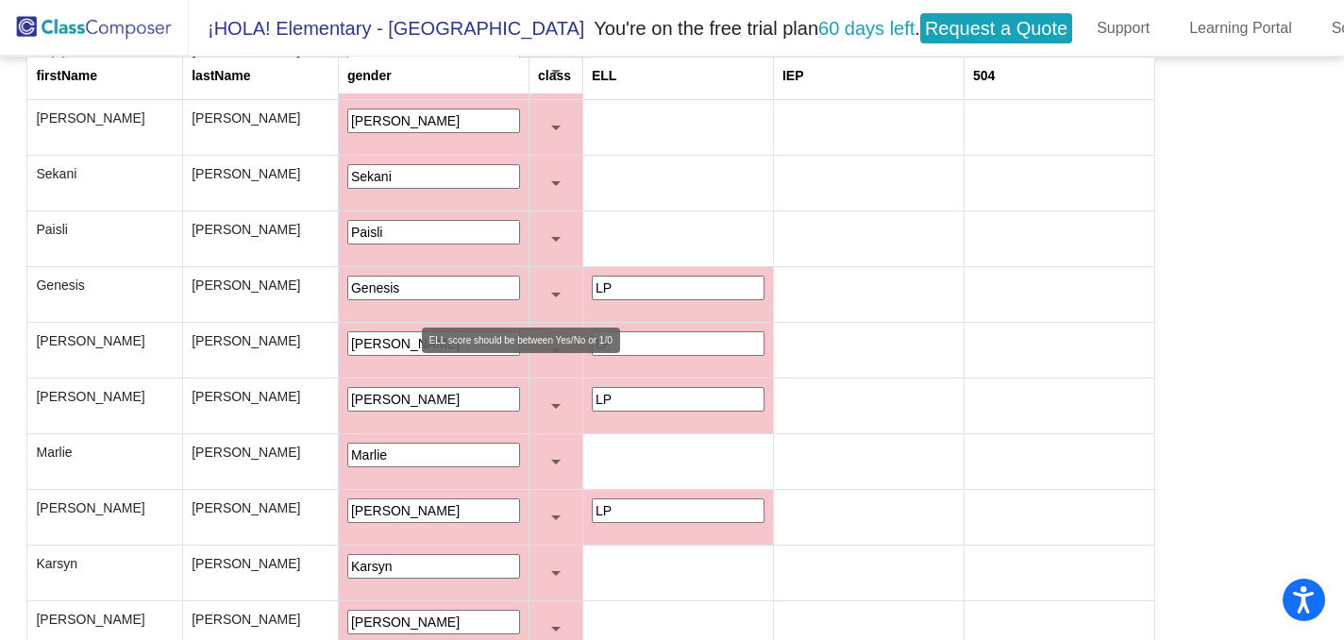
scroll to position [769, 0]
drag, startPoint x: 474, startPoint y: 281, endPoint x: 426, endPoint y: 282, distance: 48.2
click at [426, 282] on tr "Genesis Martinez-Baza Genesis LP" at bounding box center [590, 297] width 1127 height 56
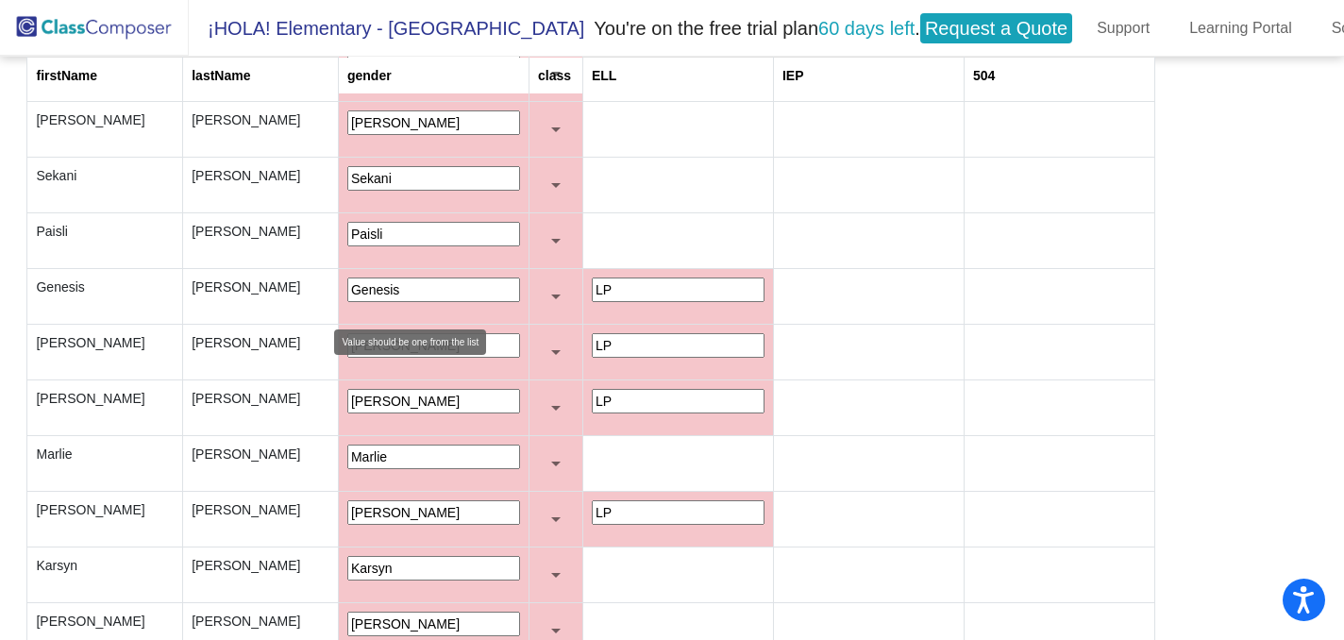
paste input "Yes"
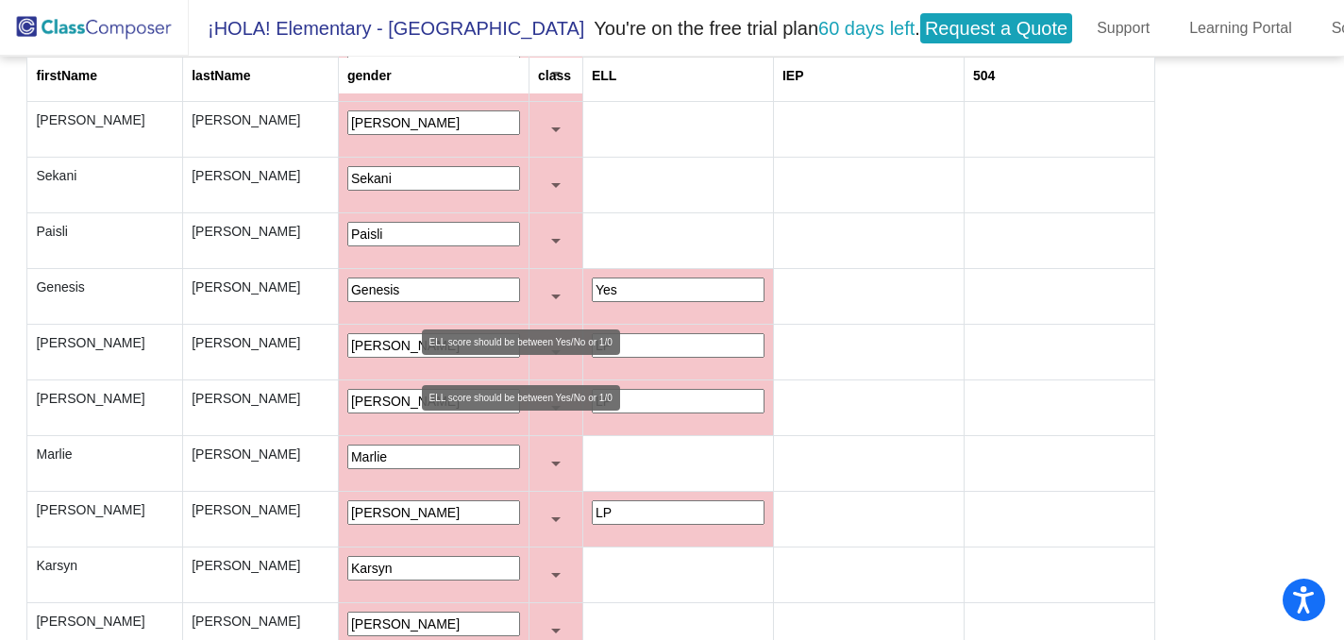
type input "Yes"
drag, startPoint x: 484, startPoint y: 339, endPoint x: 430, endPoint y: 342, distance: 54.8
click at [430, 342] on tr "Renatta Mercado Perez Renatta LP" at bounding box center [590, 353] width 1127 height 56
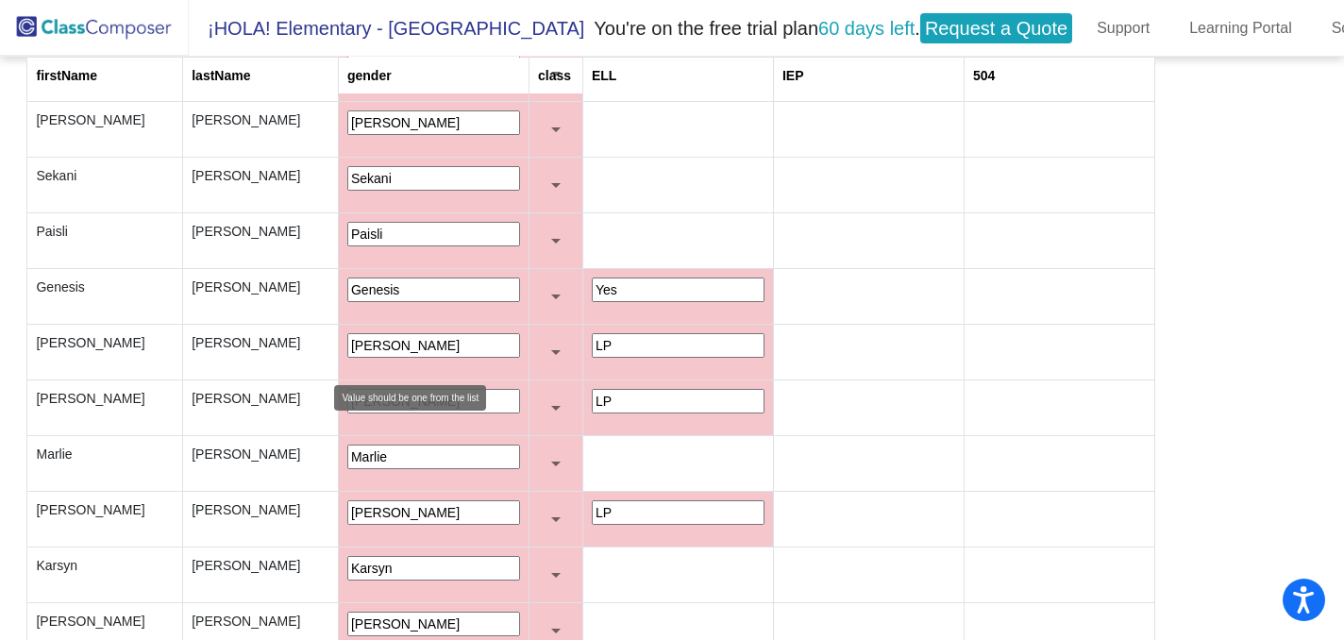
paste input "Yes"
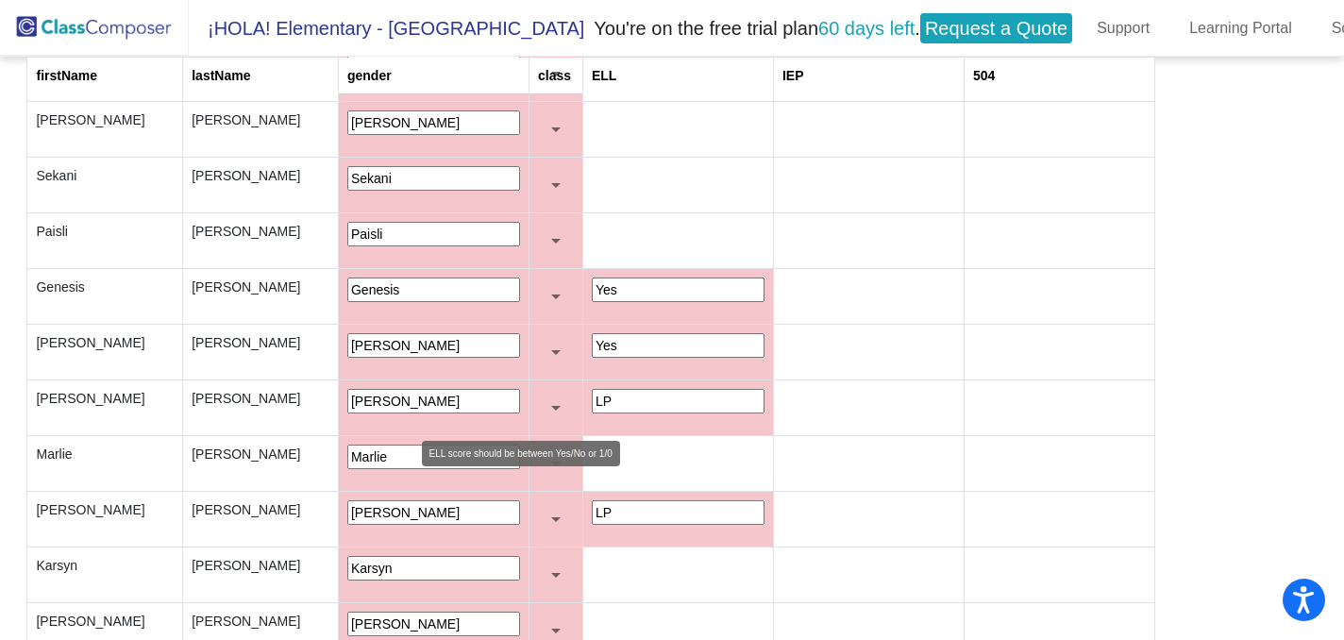
type input "Yes"
drag, startPoint x: 483, startPoint y: 396, endPoint x: 449, endPoint y: 396, distance: 34.0
click at [592, 396] on input "LP" at bounding box center [678, 401] width 173 height 25
paste input "Yes"
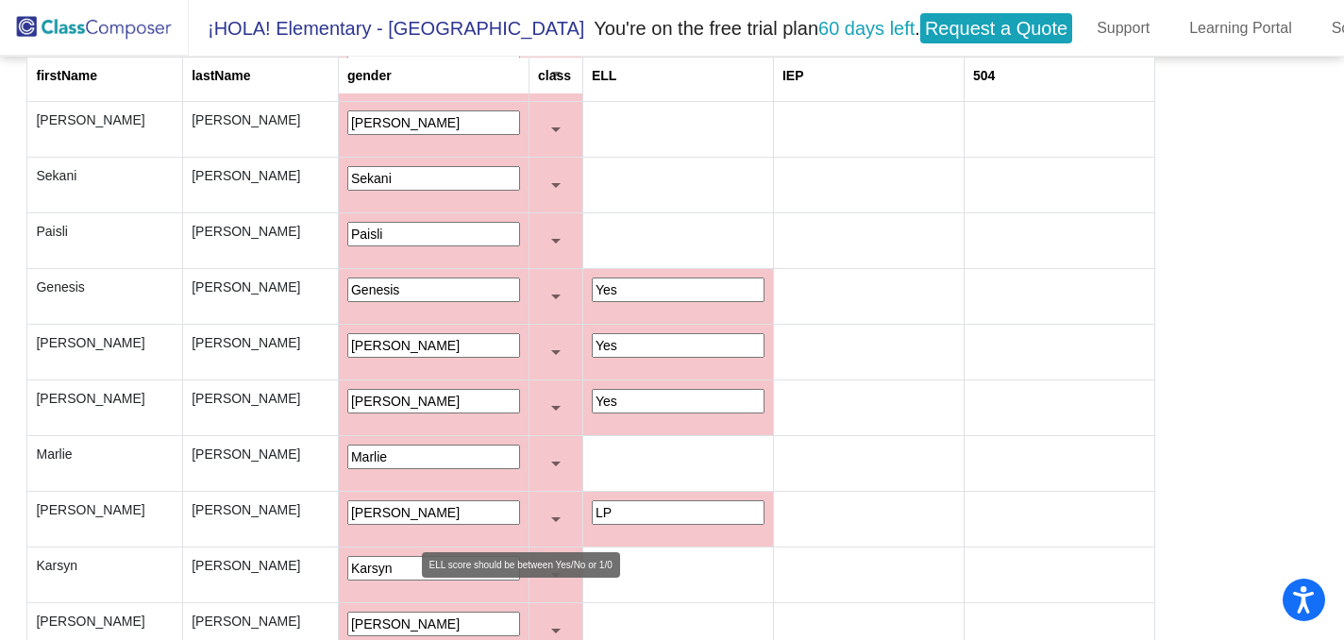
type input "Yes"
drag, startPoint x: 488, startPoint y: 502, endPoint x: 442, endPoint y: 502, distance: 46.3
click at [582, 502] on td "LP" at bounding box center [677, 520] width 191 height 56
paste input "Yes"
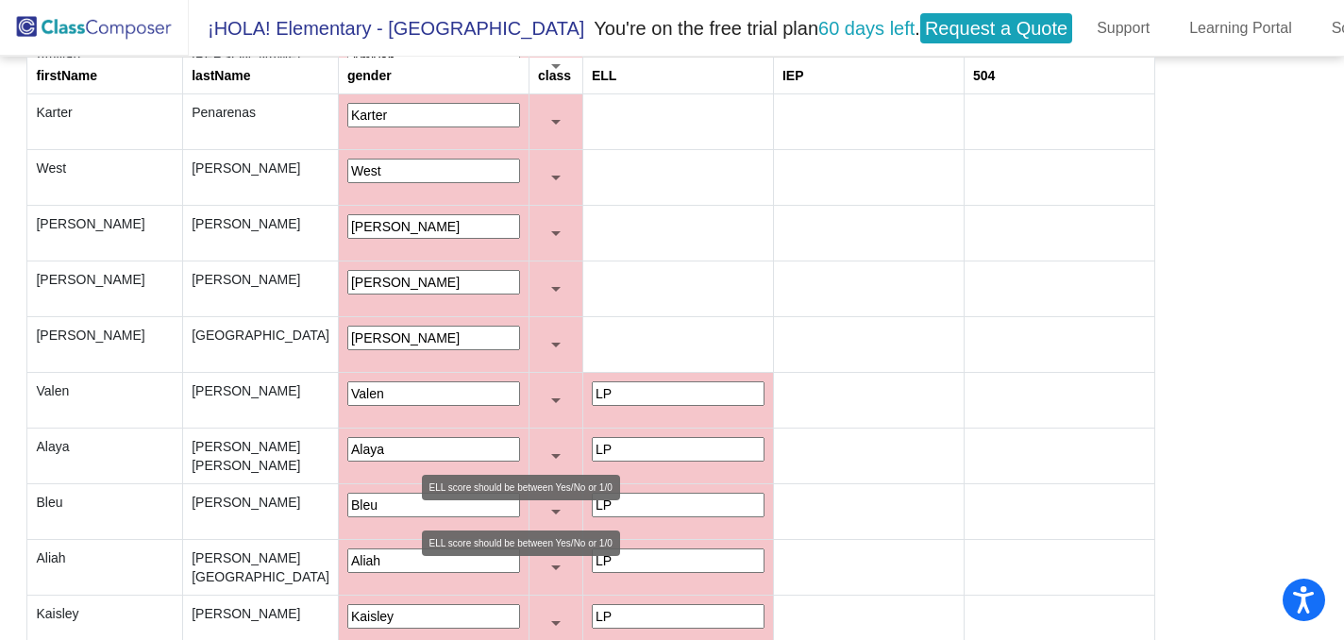
scroll to position [1682, 0]
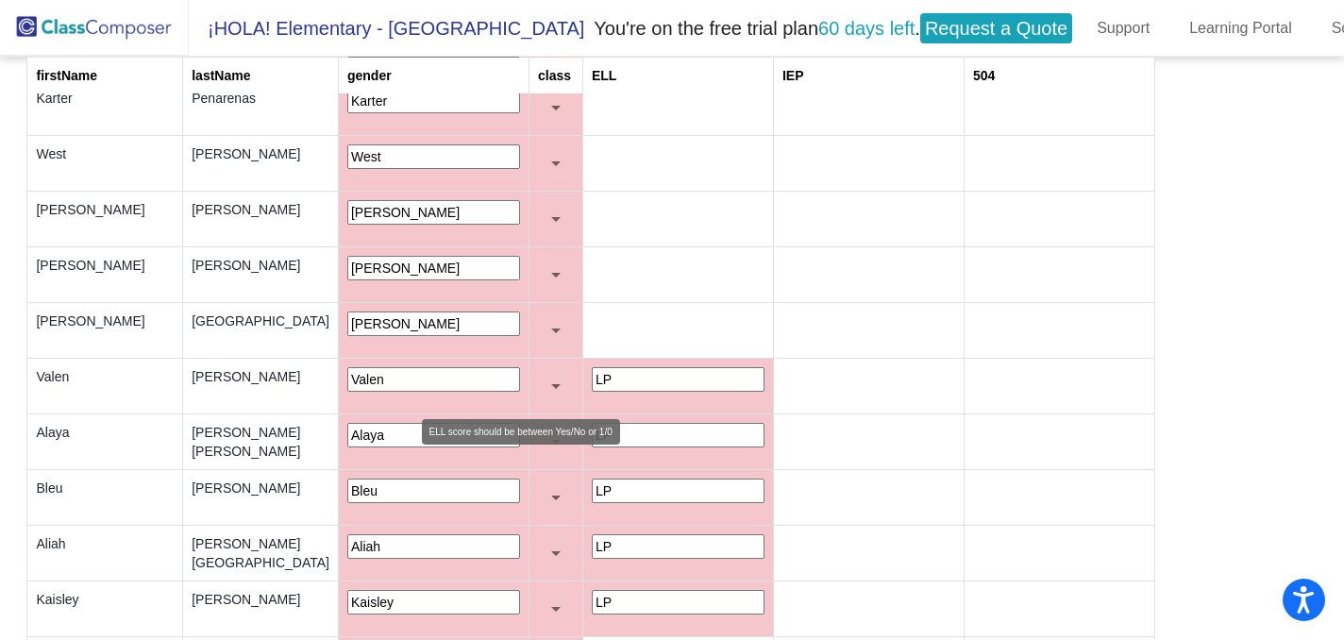
type input "Yes"
drag, startPoint x: 488, startPoint y: 372, endPoint x: 441, endPoint y: 382, distance: 48.3
click at [582, 382] on td "LP" at bounding box center [677, 387] width 191 height 56
paste input "Yes"
drag, startPoint x: 496, startPoint y: 371, endPoint x: 430, endPoint y: 374, distance: 66.1
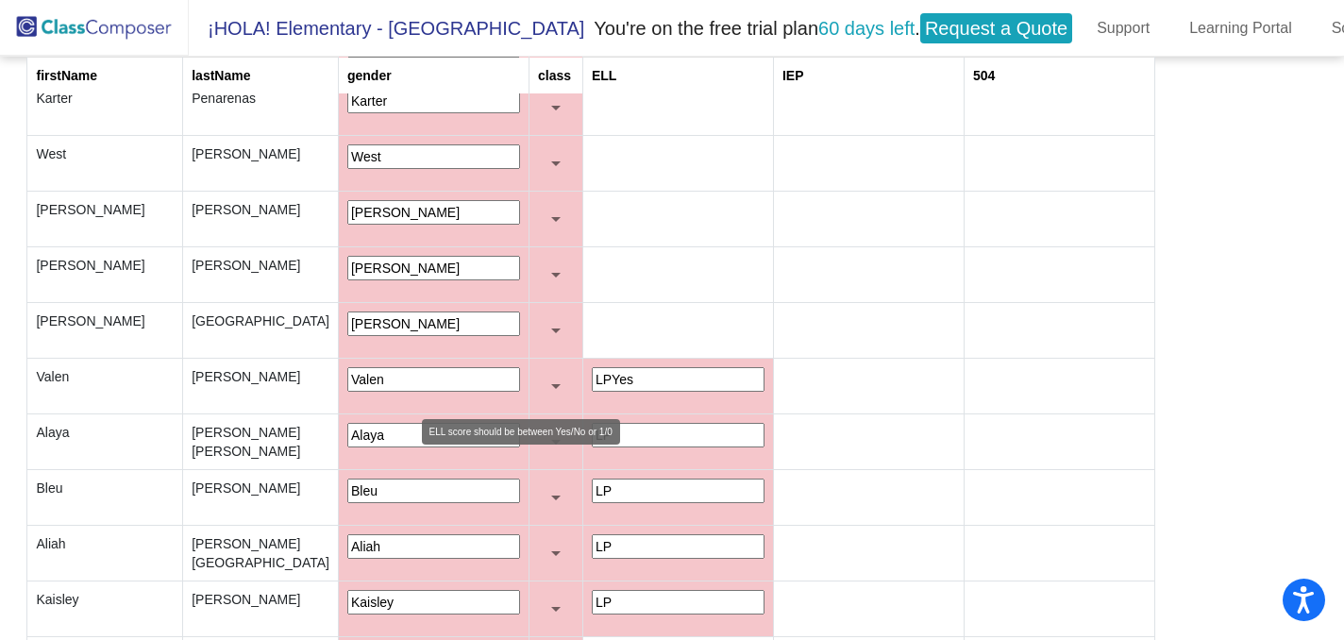
click at [430, 374] on tr "Valen Costanzo Valen LPYes" at bounding box center [590, 387] width 1127 height 56
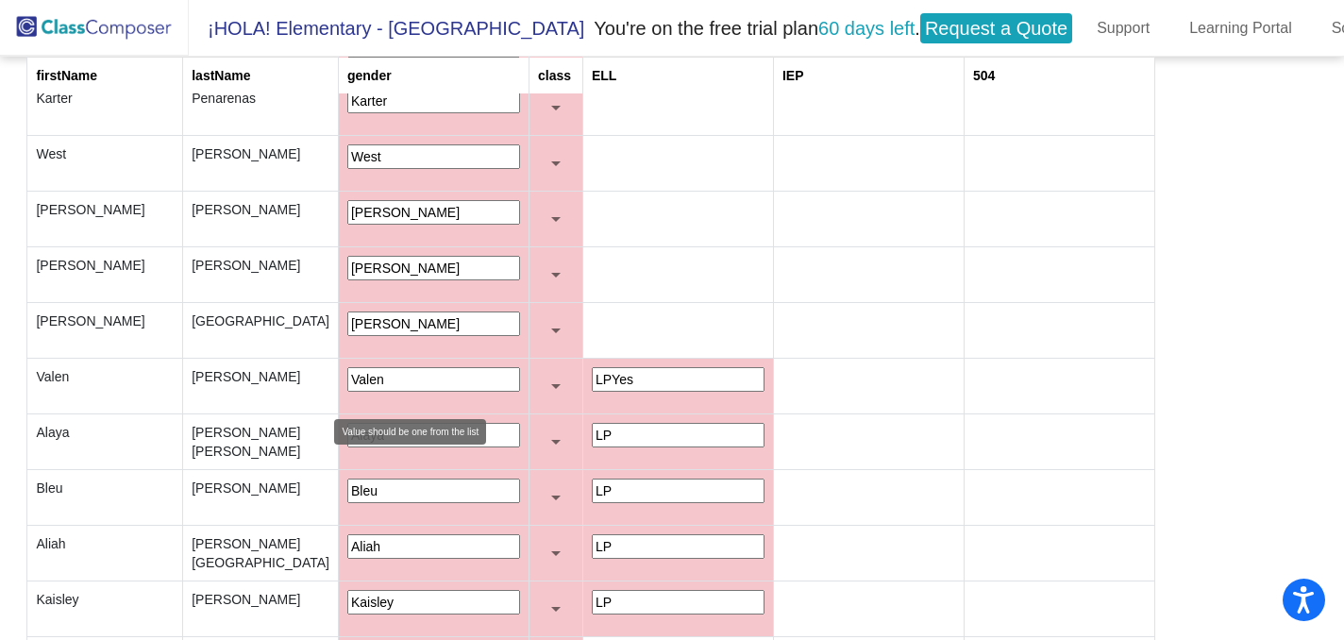
paste input "text"
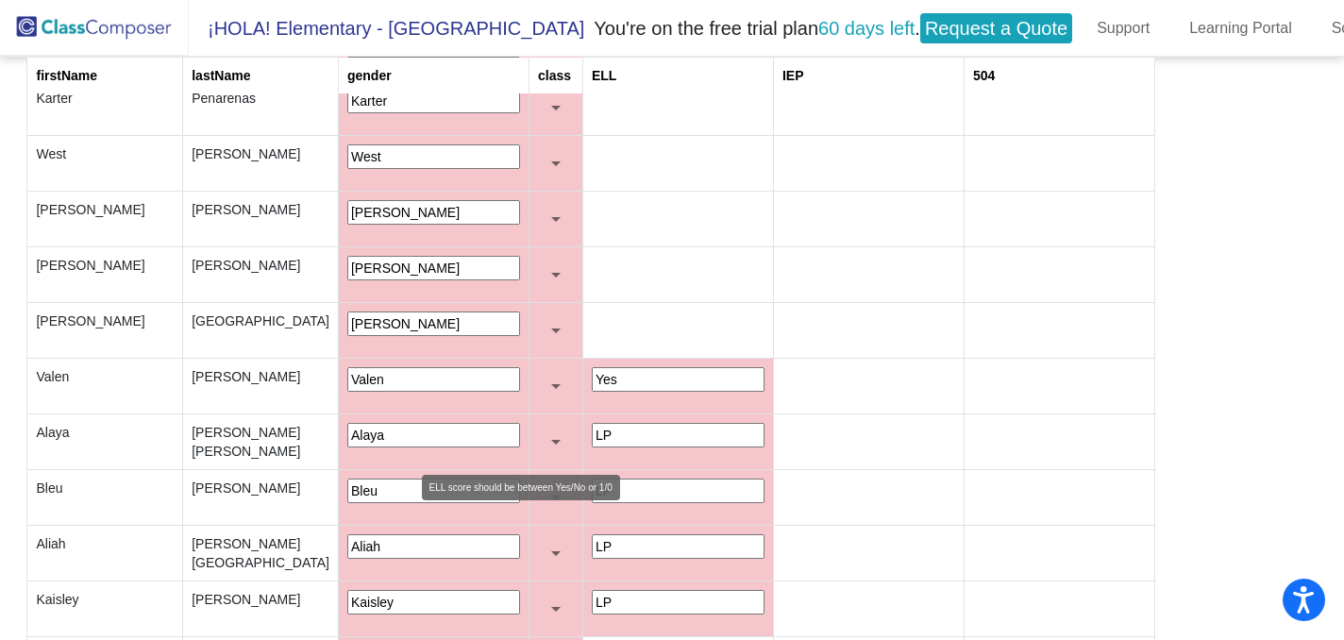
type input "Yes"
drag, startPoint x: 473, startPoint y: 423, endPoint x: 436, endPoint y: 423, distance: 36.8
click at [436, 423] on tr "Alaya Crespo Lopez Alaya LP" at bounding box center [590, 442] width 1127 height 56
paste input "Yes"
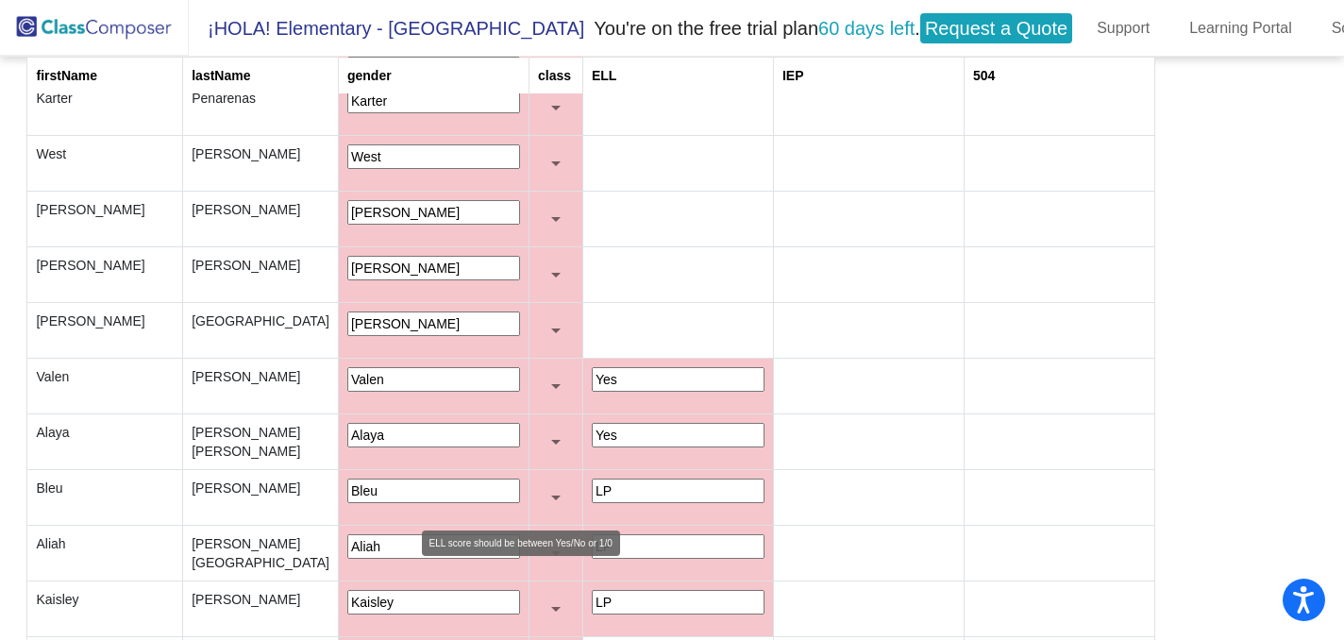
type input "Yes"
drag, startPoint x: 478, startPoint y: 486, endPoint x: 447, endPoint y: 486, distance: 30.2
click at [592, 486] on input "LP" at bounding box center [678, 491] width 173 height 25
paste input "Yes"
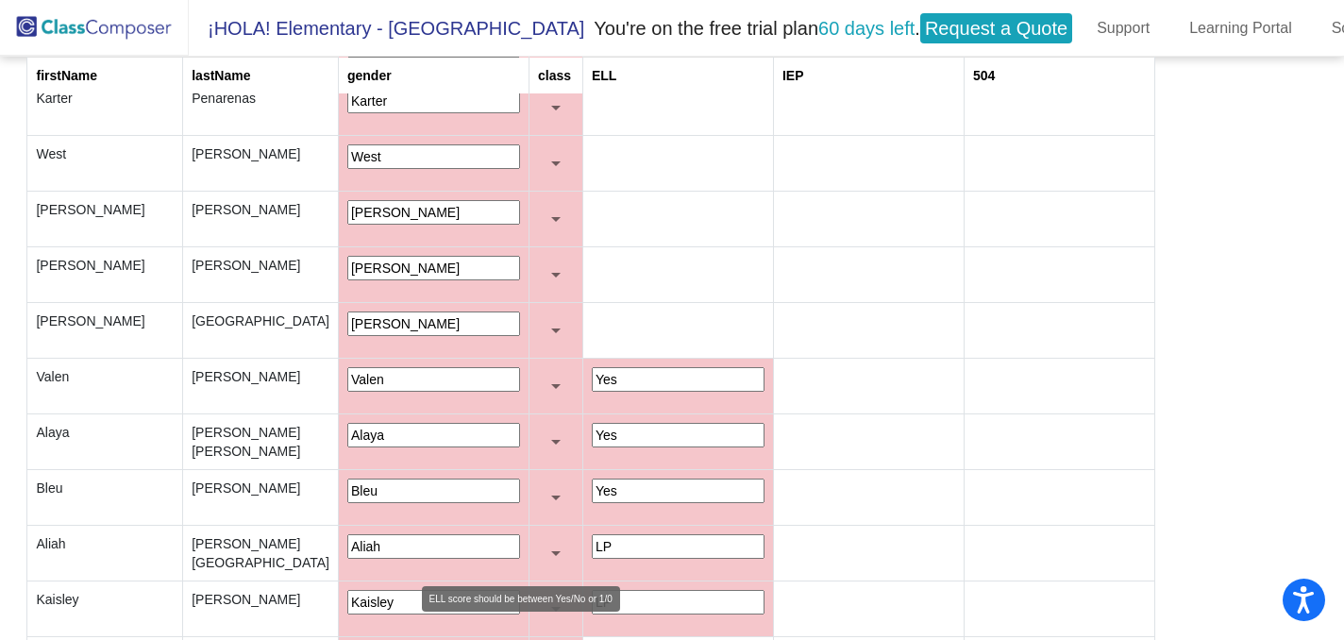
type input "Yes"
drag, startPoint x: 478, startPoint y: 540, endPoint x: 446, endPoint y: 540, distance: 32.1
click at [592, 540] on input "LP" at bounding box center [678, 546] width 173 height 25
paste input "Yes"
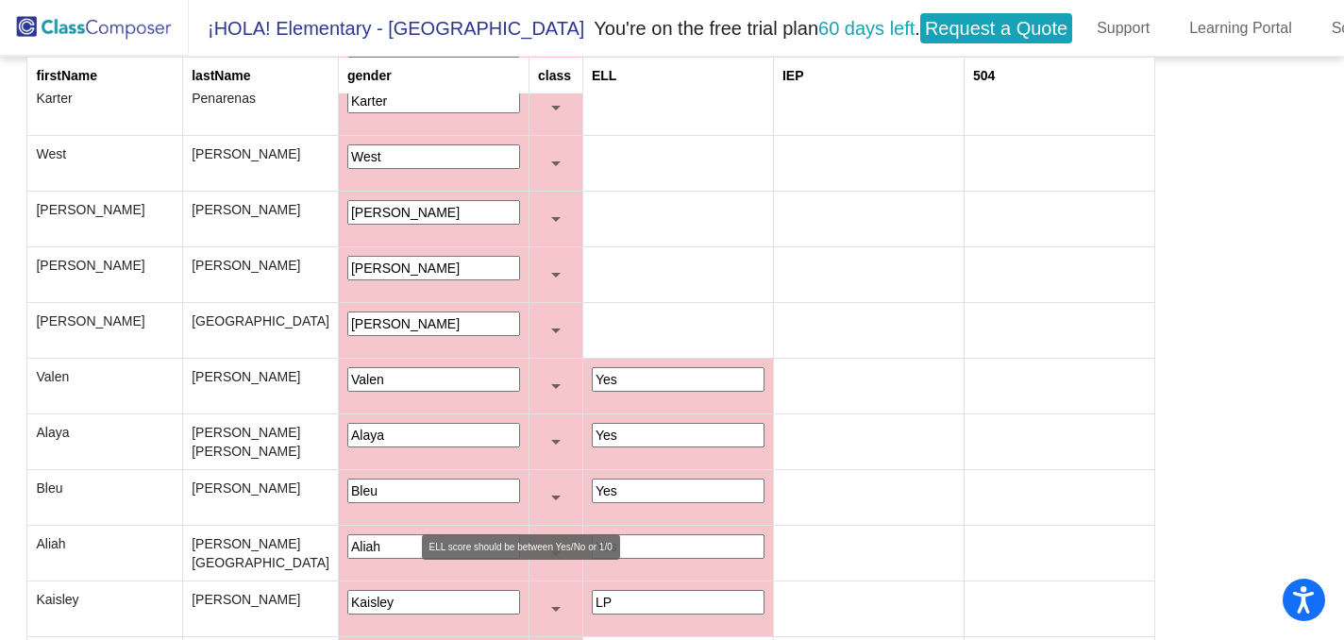
type input "Yes"
drag, startPoint x: 479, startPoint y: 591, endPoint x: 436, endPoint y: 592, distance: 42.5
click at [582, 593] on td "LP" at bounding box center [677, 610] width 191 height 56
type input "v"
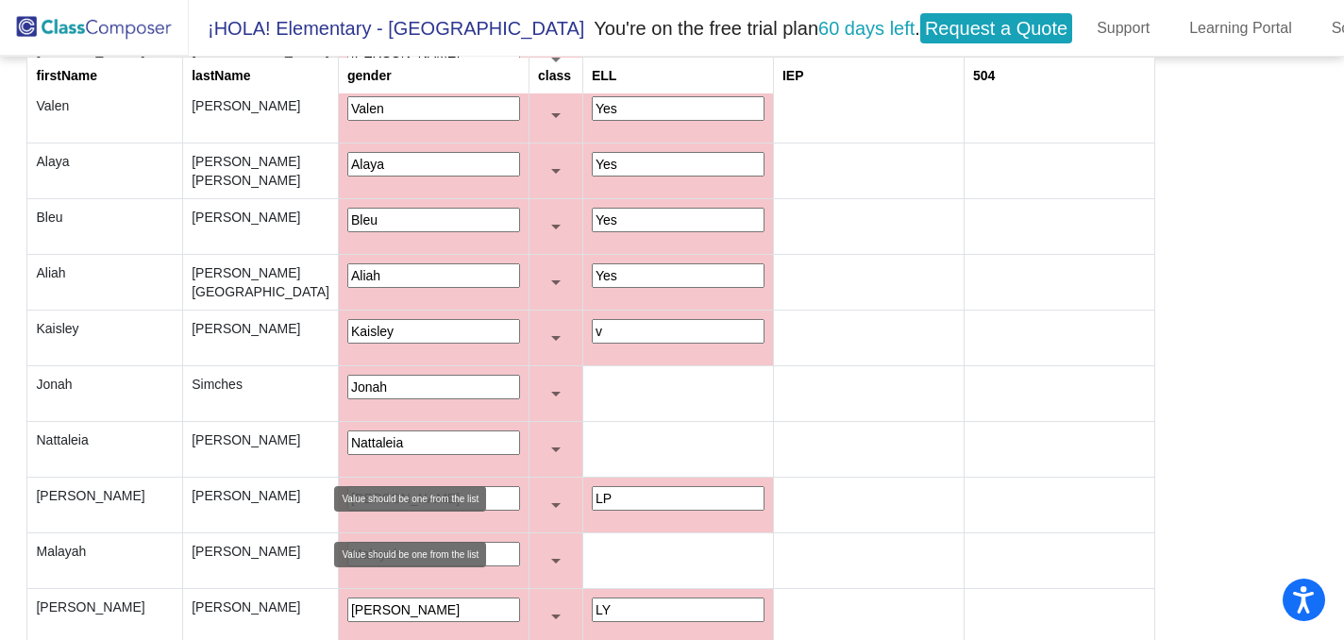
scroll to position [1973, 0]
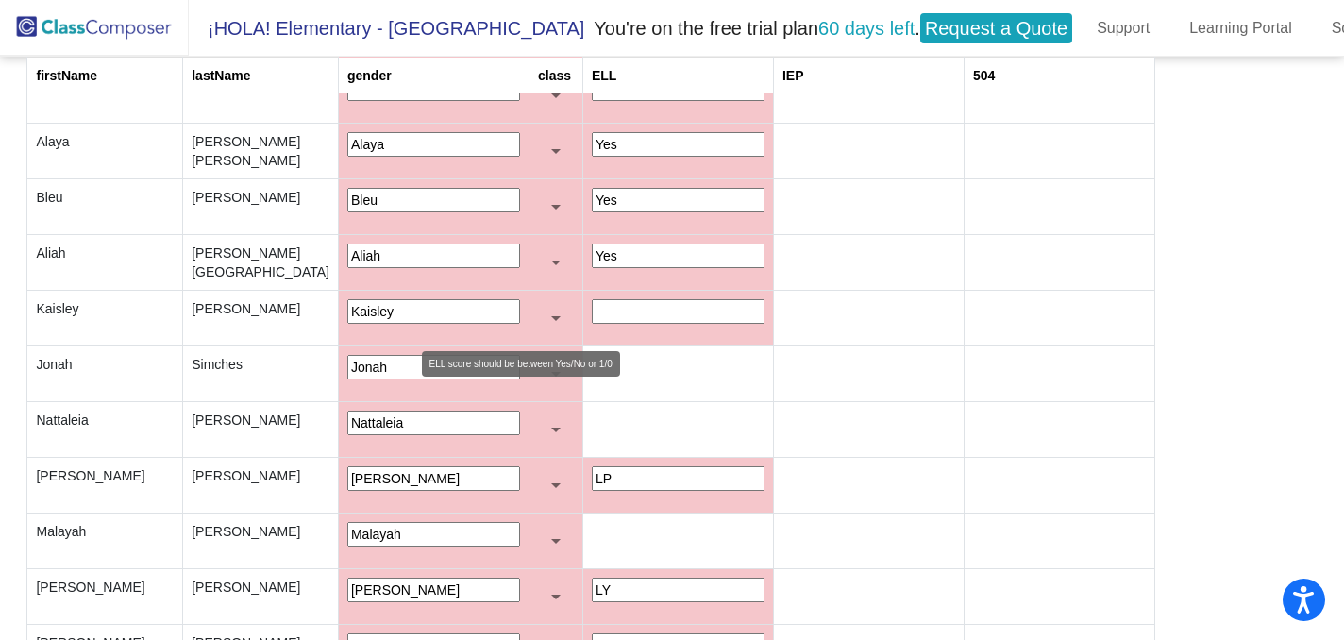
paste input "Yes"
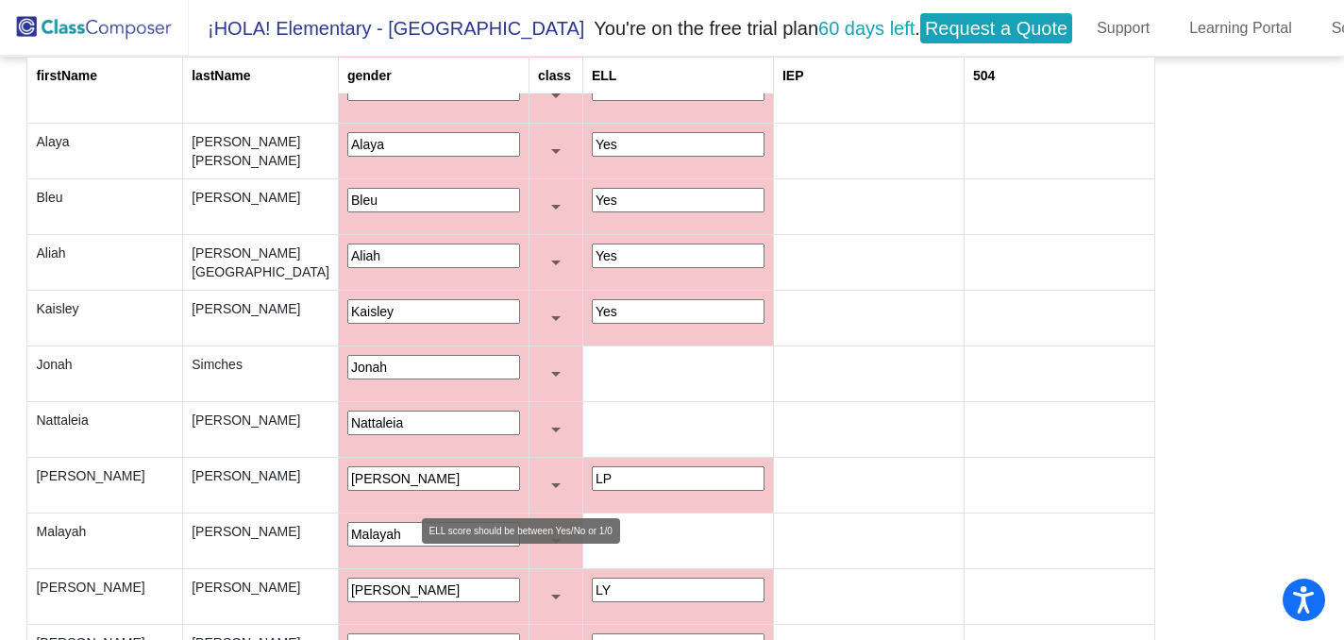
type input "Yes"
drag, startPoint x: 470, startPoint y: 474, endPoint x: 445, endPoint y: 474, distance: 25.5
click at [582, 474] on td "LP" at bounding box center [677, 486] width 191 height 56
paste input "Yes"
type input "Yes"
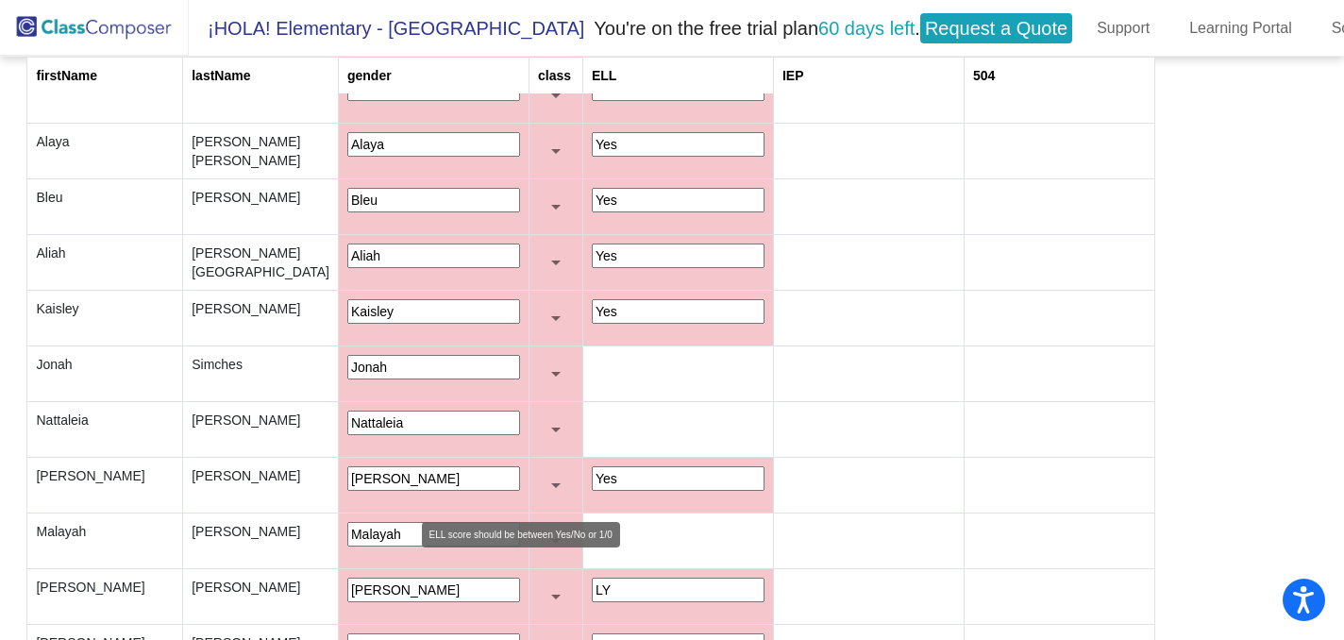
drag, startPoint x: 468, startPoint y: 576, endPoint x: 439, endPoint y: 585, distance: 30.8
click at [582, 585] on td "LY" at bounding box center [677, 597] width 191 height 56
paste input "Yes"
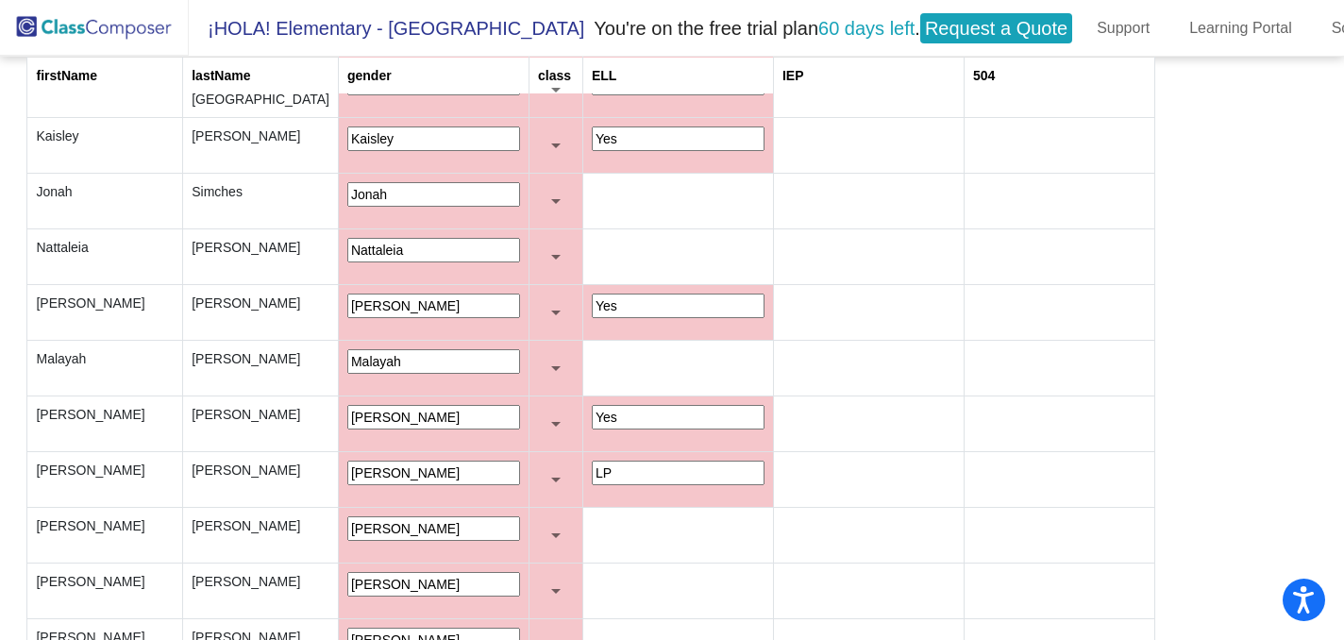
scroll to position [2194, 0]
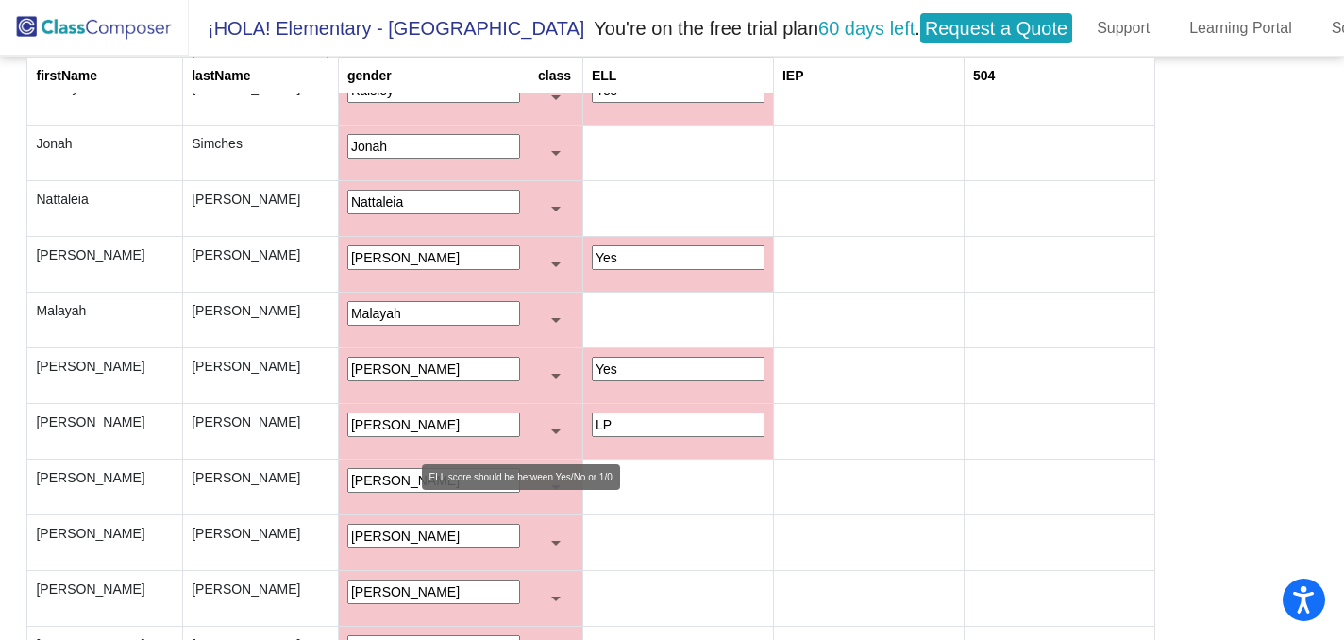
type input "Yes"
drag, startPoint x: 482, startPoint y: 419, endPoint x: 447, endPoint y: 423, distance: 35.1
click at [592, 423] on input "LP" at bounding box center [678, 425] width 173 height 25
paste input "Yes"
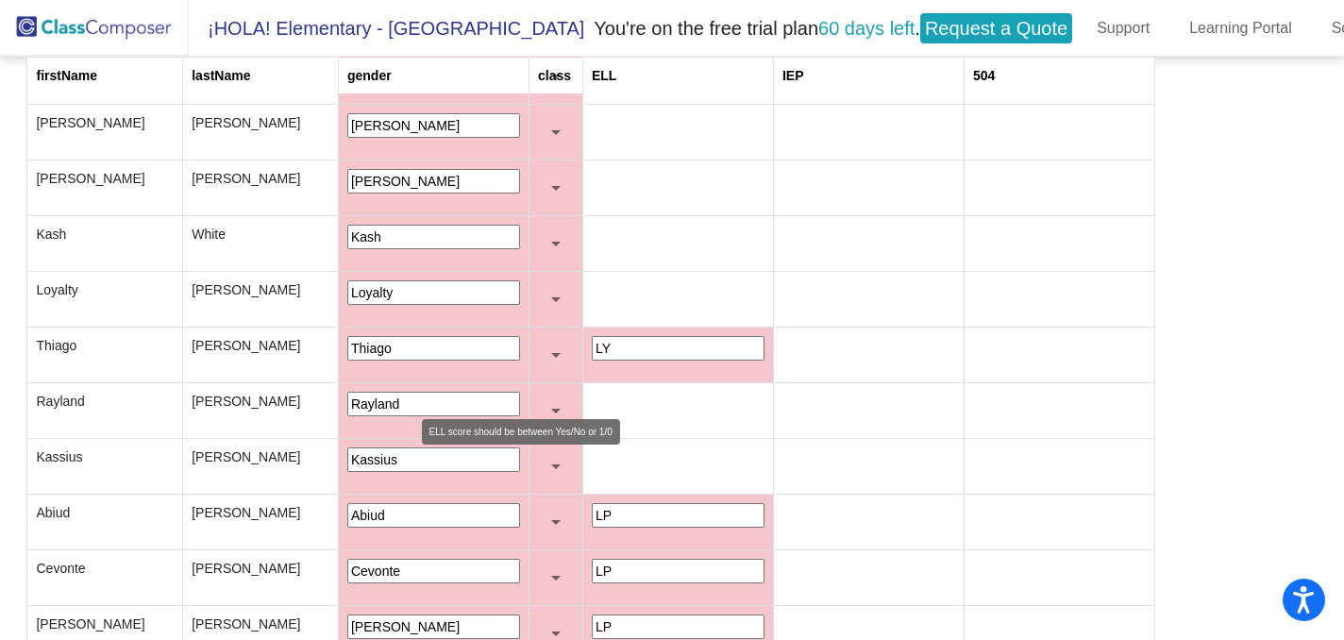
scroll to position [2685, 0]
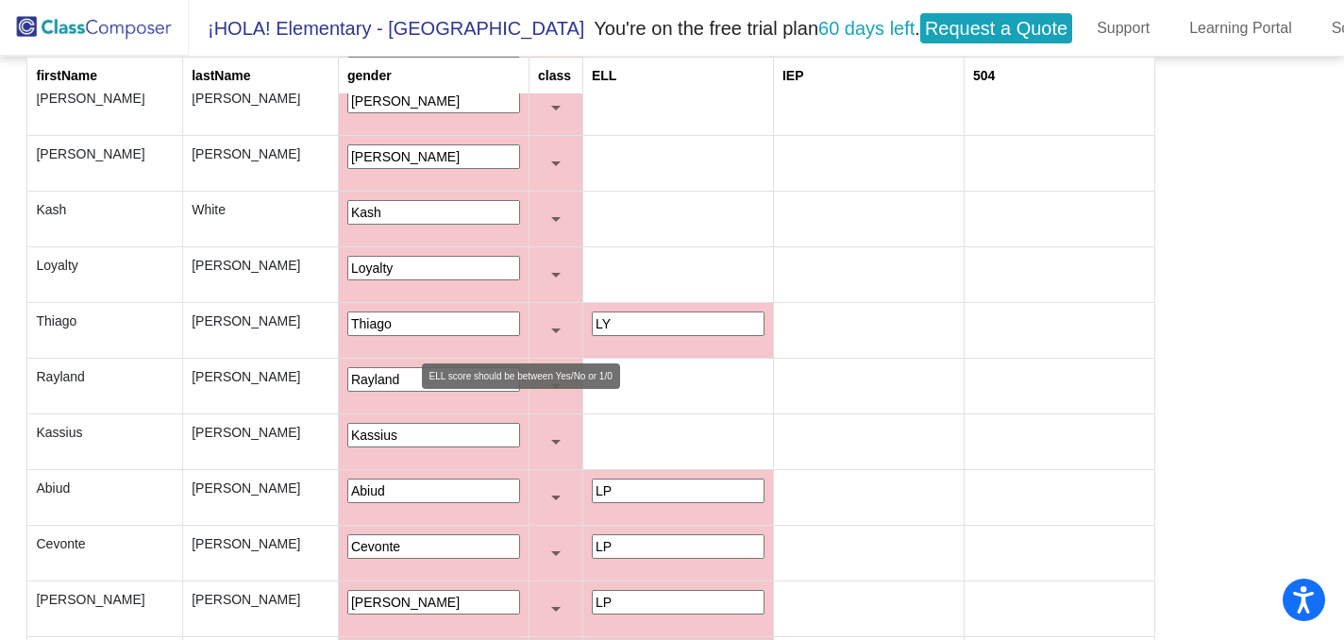
type input "Yes"
drag, startPoint x: 468, startPoint y: 319, endPoint x: 443, endPoint y: 323, distance: 25.8
click at [582, 323] on td "LY" at bounding box center [677, 331] width 191 height 56
paste input "Yes"
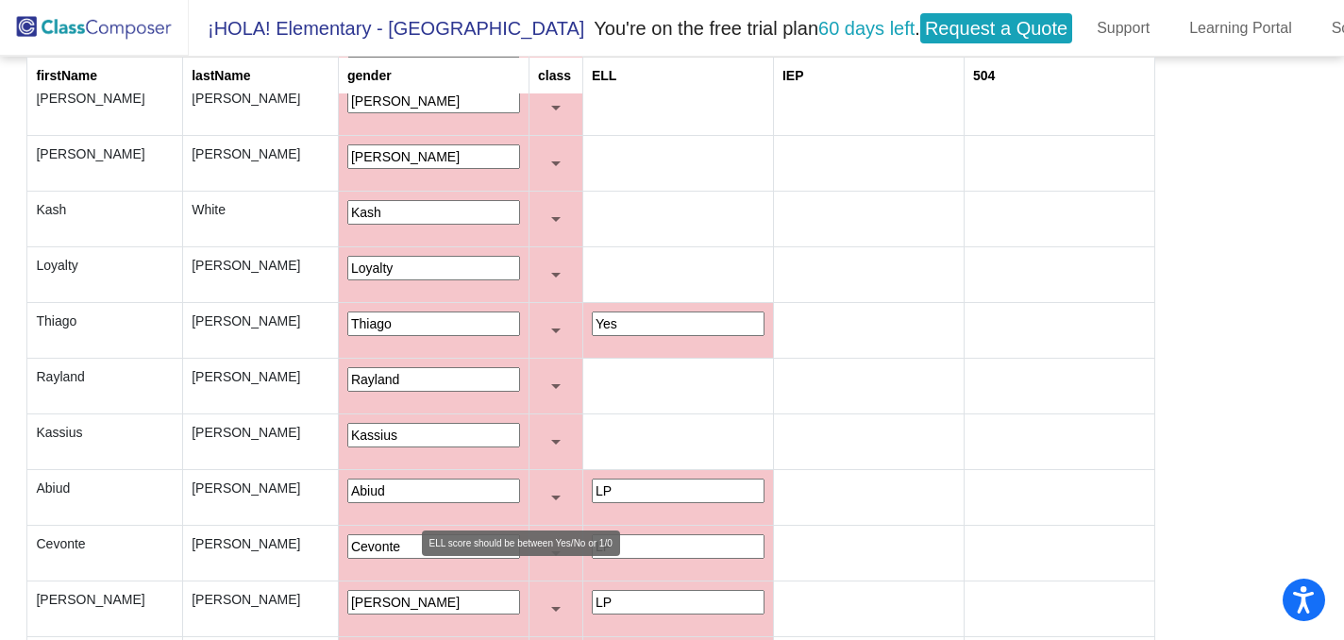
type input "Yes"
drag, startPoint x: 479, startPoint y: 475, endPoint x: 443, endPoint y: 481, distance: 36.5
click at [582, 481] on td "LP" at bounding box center [677, 498] width 191 height 56
paste input "Yes"
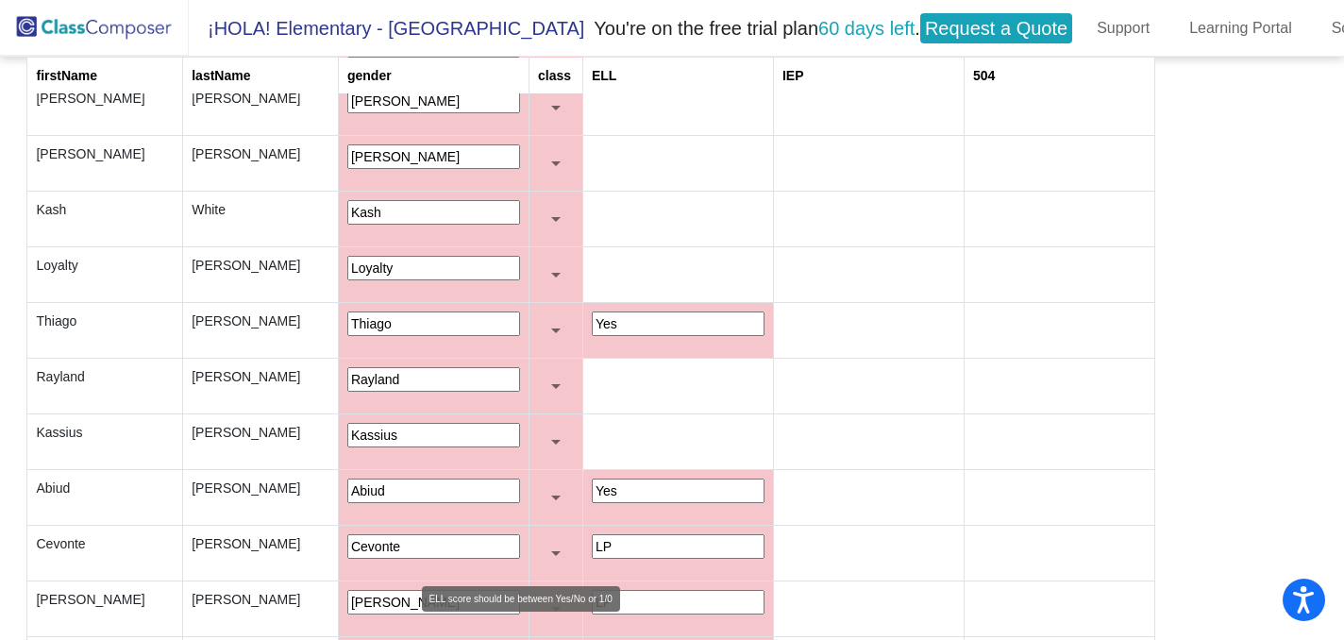
type input "Yes"
drag, startPoint x: 473, startPoint y: 539, endPoint x: 442, endPoint y: 540, distance: 31.2
click at [582, 540] on td "LP" at bounding box center [677, 554] width 191 height 56
paste input "Yes"
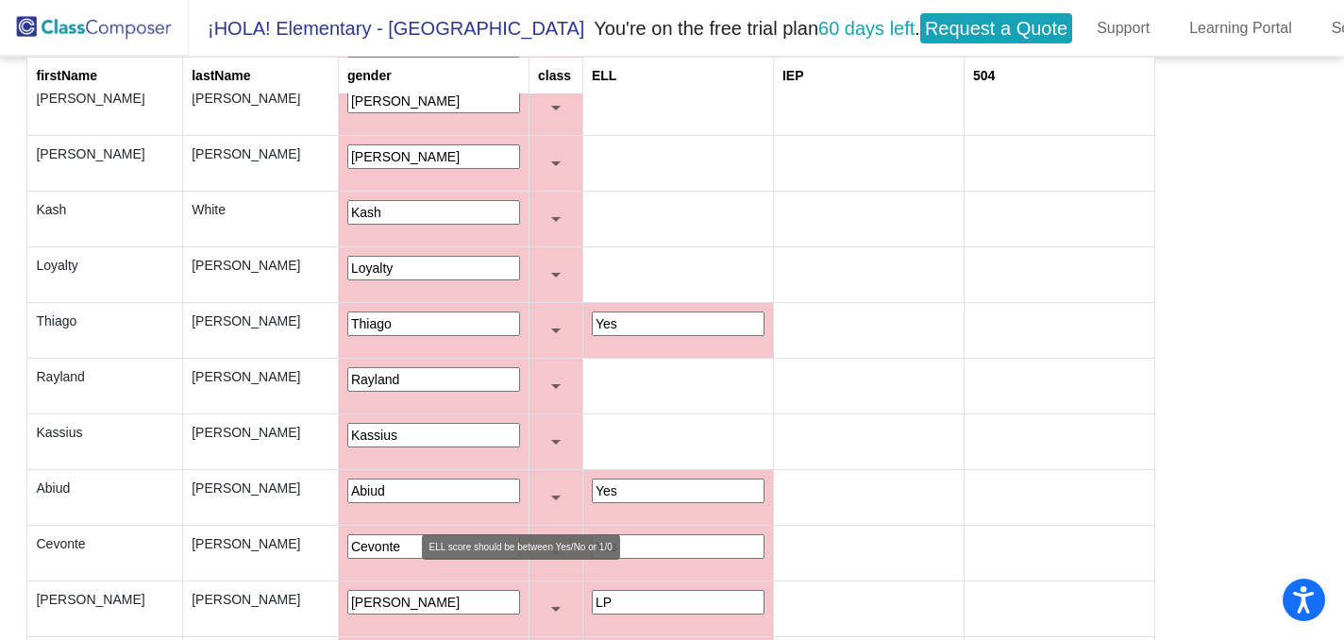
type input "Yes"
drag, startPoint x: 477, startPoint y: 599, endPoint x: 441, endPoint y: 599, distance: 35.9
click at [582, 599] on td "LP" at bounding box center [677, 610] width 191 height 56
paste input "Yes"
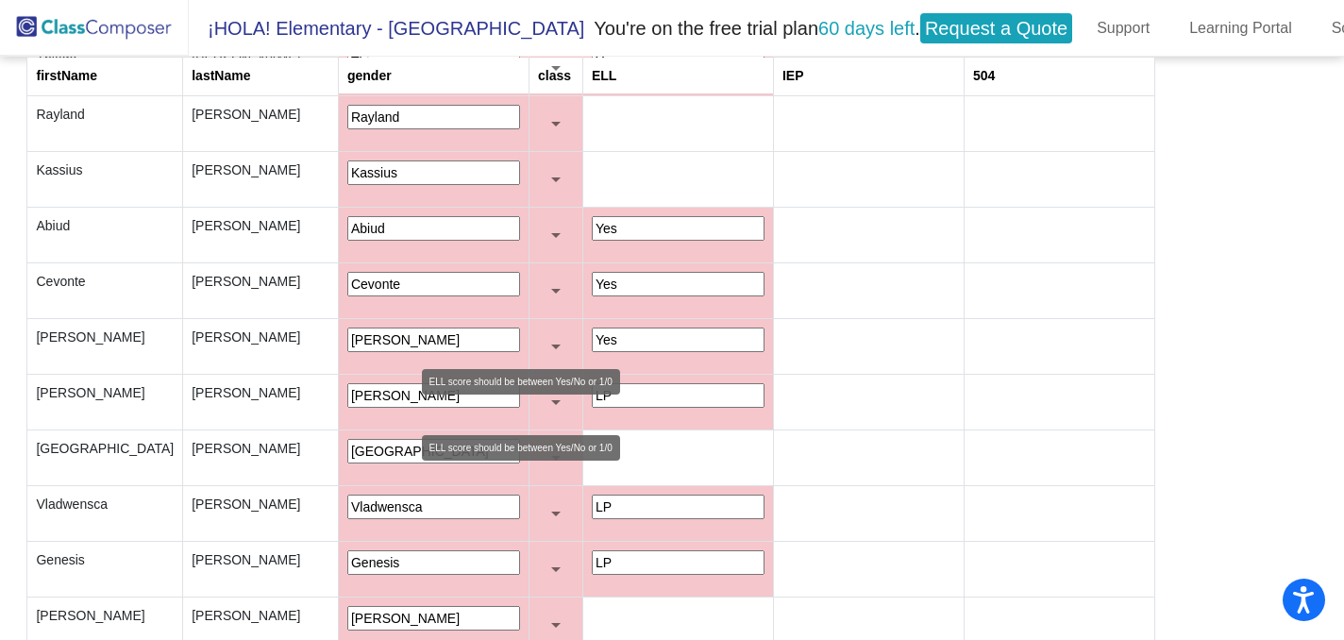
scroll to position [2967, 0]
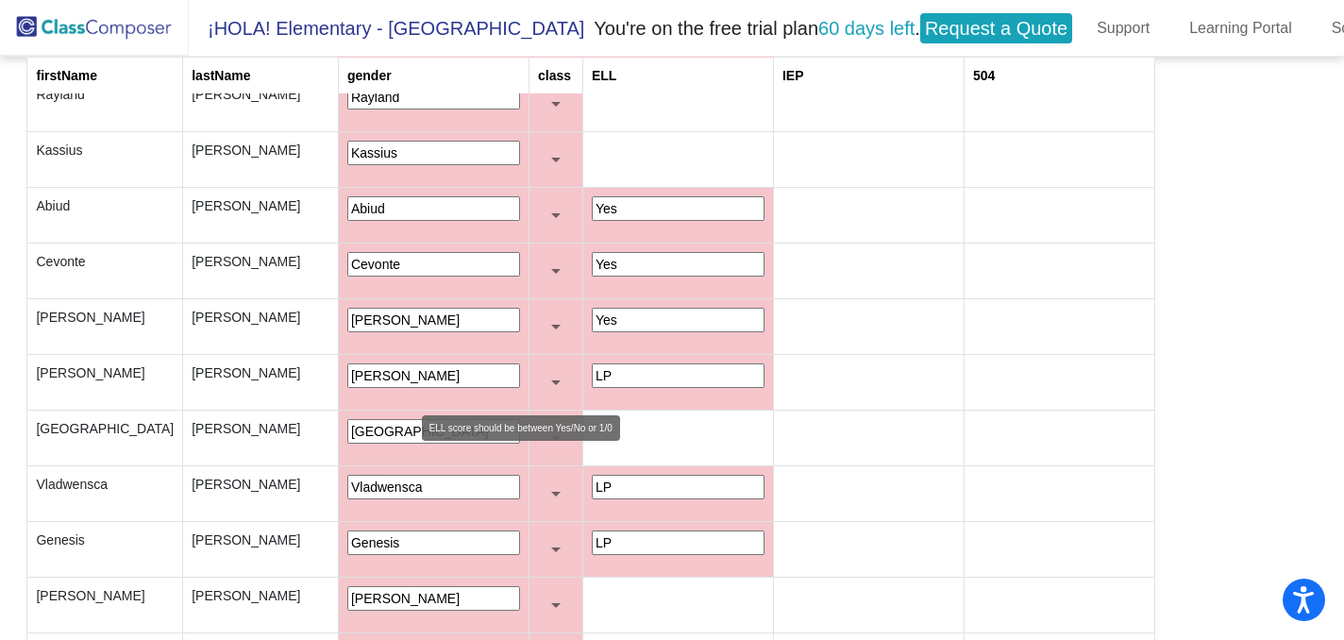
type input "Yes"
drag, startPoint x: 472, startPoint y: 365, endPoint x: 440, endPoint y: 367, distance: 32.2
click at [582, 367] on td "LP" at bounding box center [677, 383] width 191 height 56
paste input "Yes"
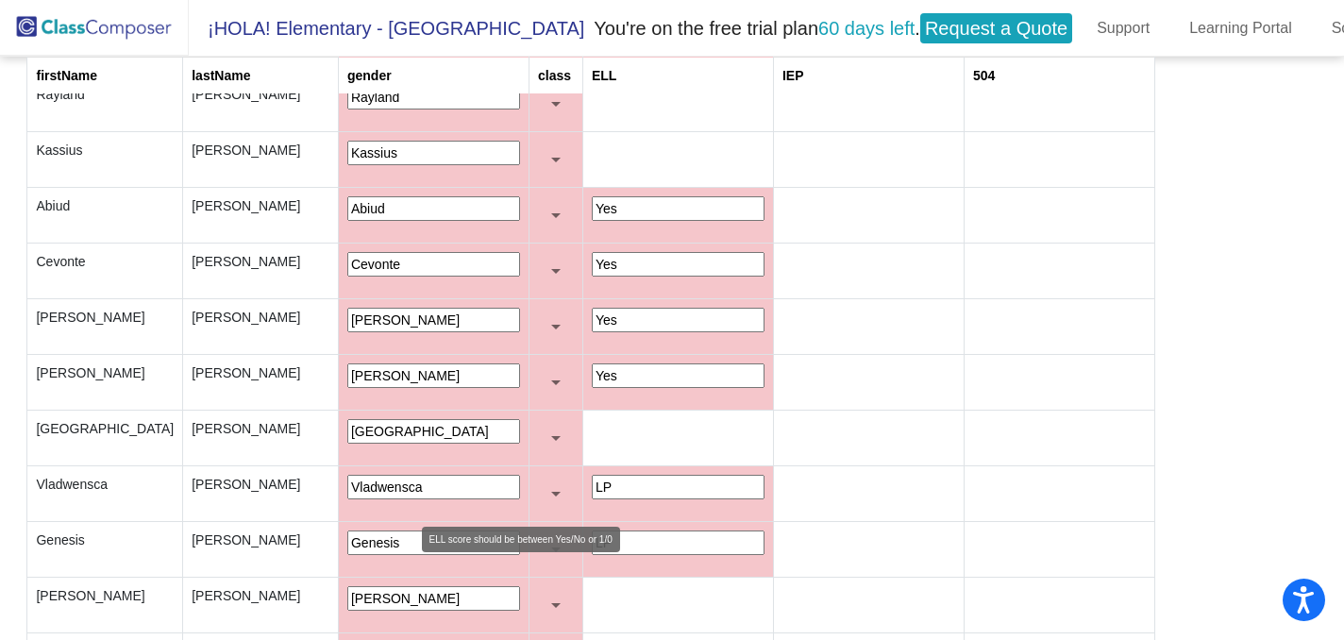
type input "Yes"
drag, startPoint x: 475, startPoint y: 473, endPoint x: 442, endPoint y: 478, distance: 33.4
click at [582, 478] on td "LP" at bounding box center [677, 494] width 191 height 56
paste input "Yes"
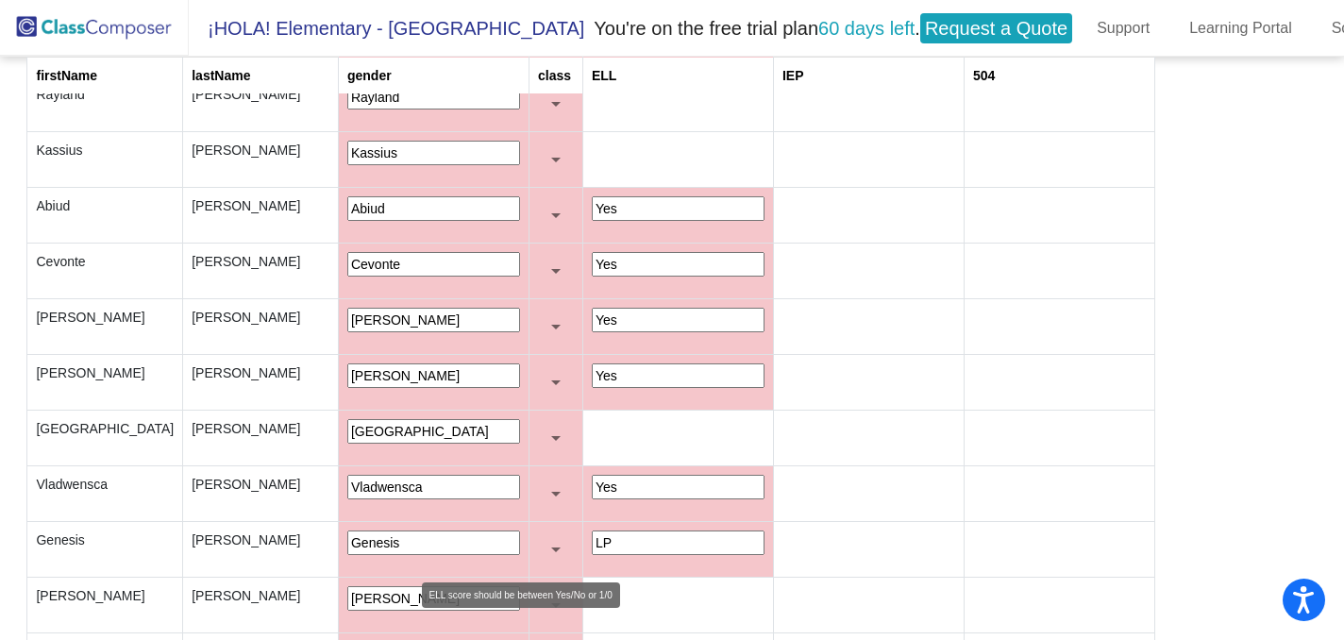
type input "Yes"
drag, startPoint x: 476, startPoint y: 530, endPoint x: 442, endPoint y: 538, distance: 35.0
click at [582, 538] on td "LP" at bounding box center [677, 550] width 191 height 56
paste input "Yes"
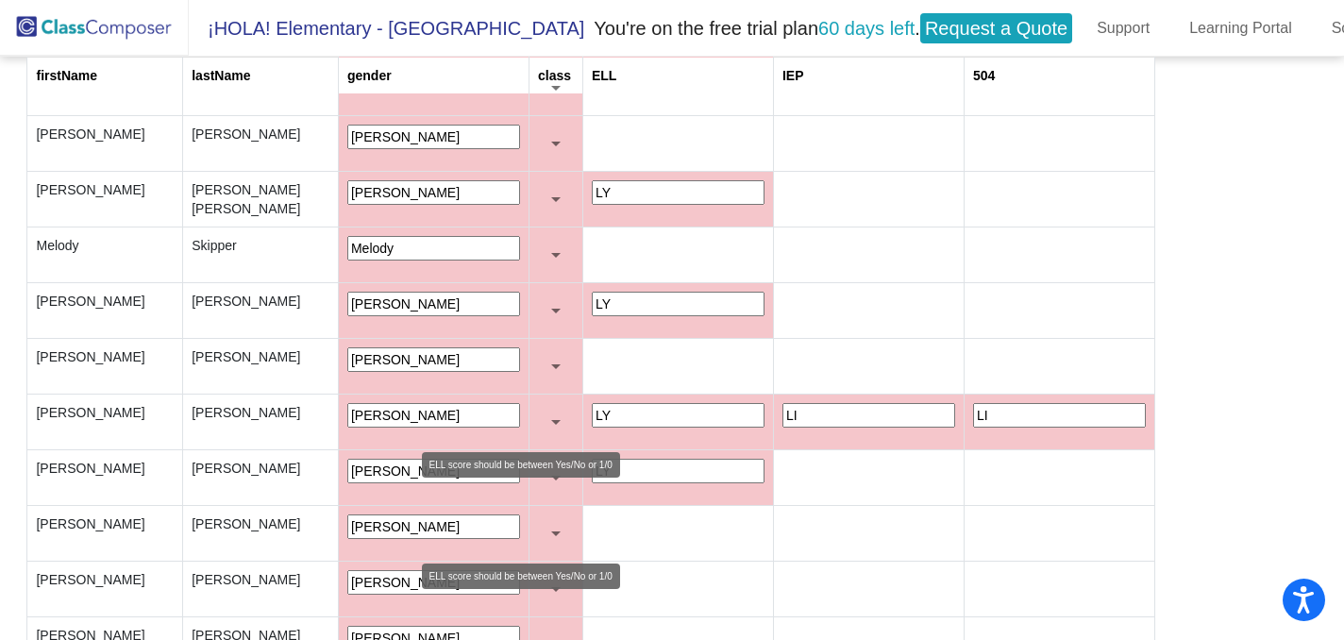
scroll to position [3539, 0]
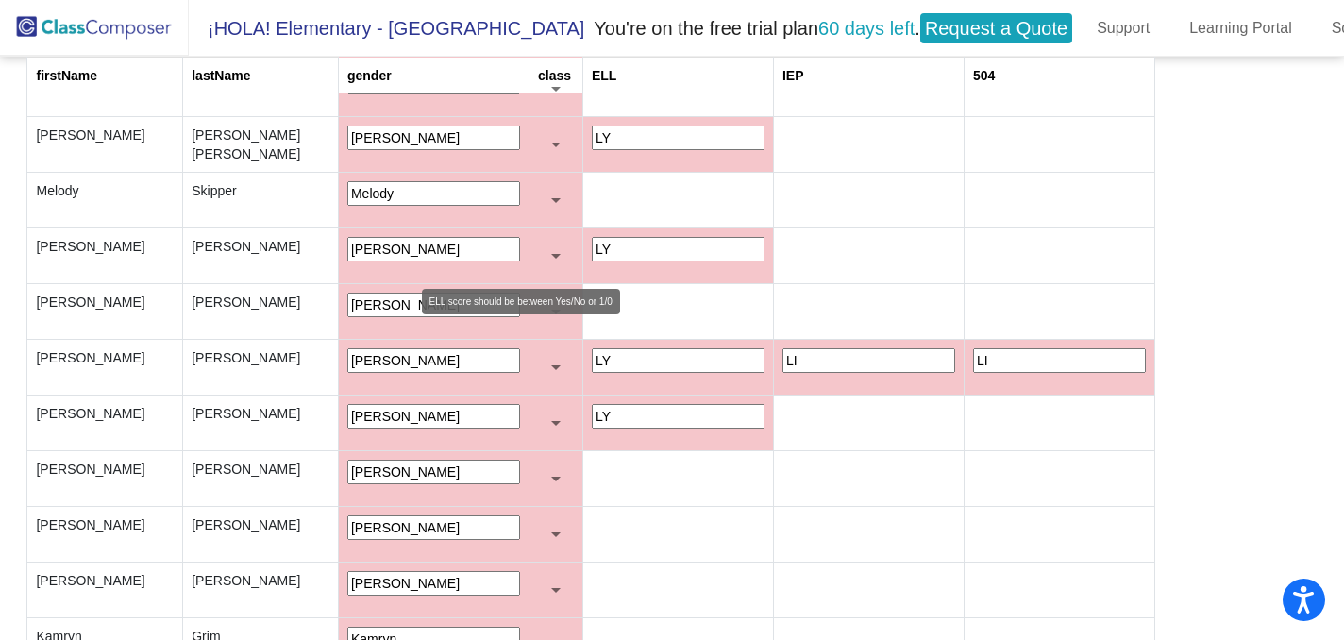
type input "Yes"
drag, startPoint x: 479, startPoint y: 238, endPoint x: 445, endPoint y: 239, distance: 34.0
click at [582, 238] on td "LY" at bounding box center [677, 256] width 191 height 56
paste input "Yes"
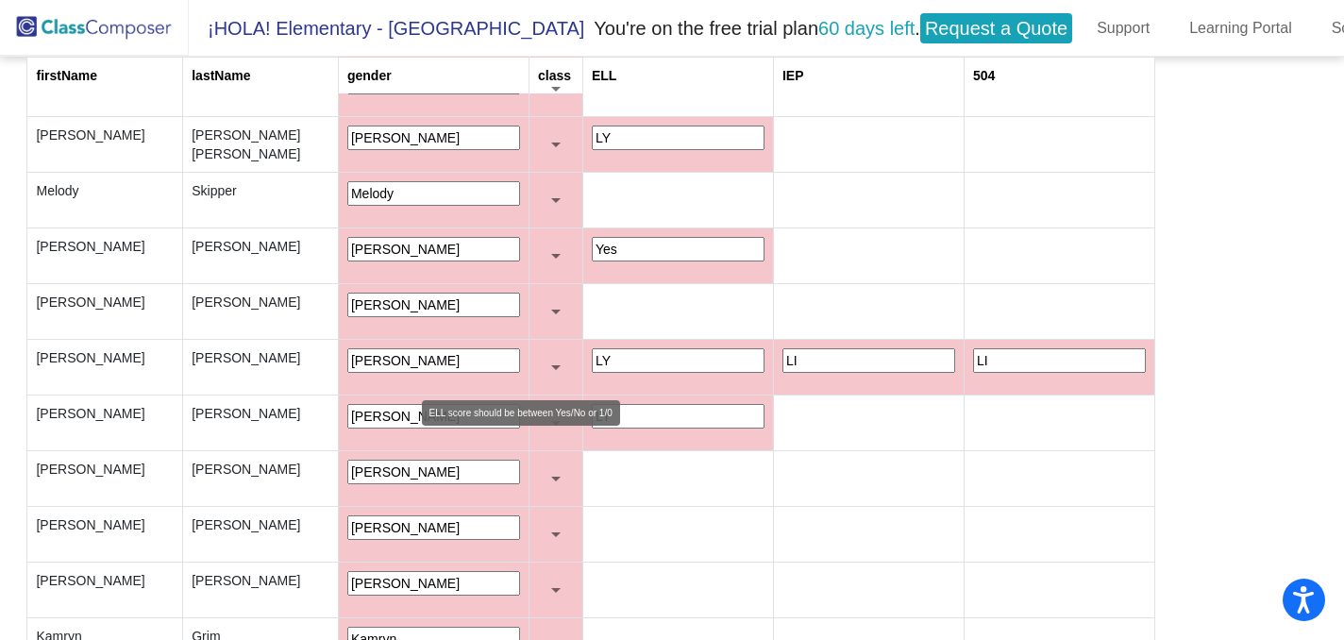
type input "Yes"
drag, startPoint x: 478, startPoint y: 344, endPoint x: 436, endPoint y: 353, distance: 42.6
click at [436, 353] on tr "Isidro Marcos Isidro LY LI LI" at bounding box center [590, 368] width 1127 height 56
paste input "Yes"
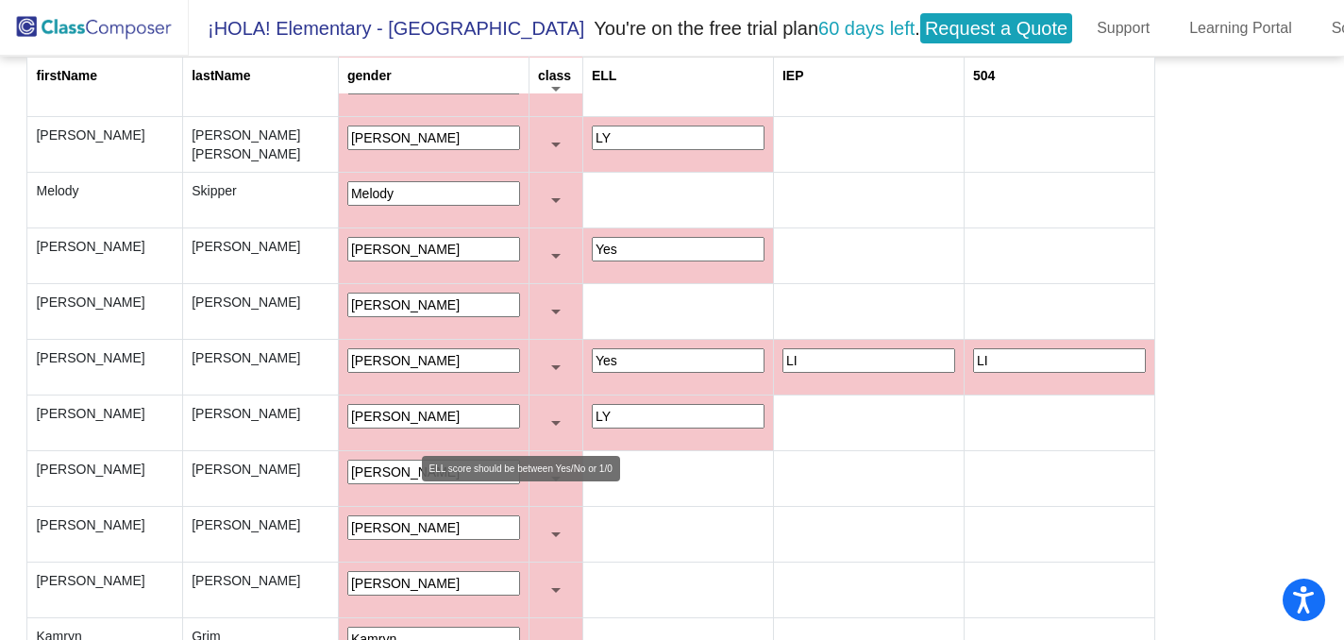
type input "Yes"
drag, startPoint x: 483, startPoint y: 411, endPoint x: 439, endPoint y: 413, distance: 44.4
click at [582, 413] on td "LY" at bounding box center [677, 424] width 191 height 56
paste input "Yes"
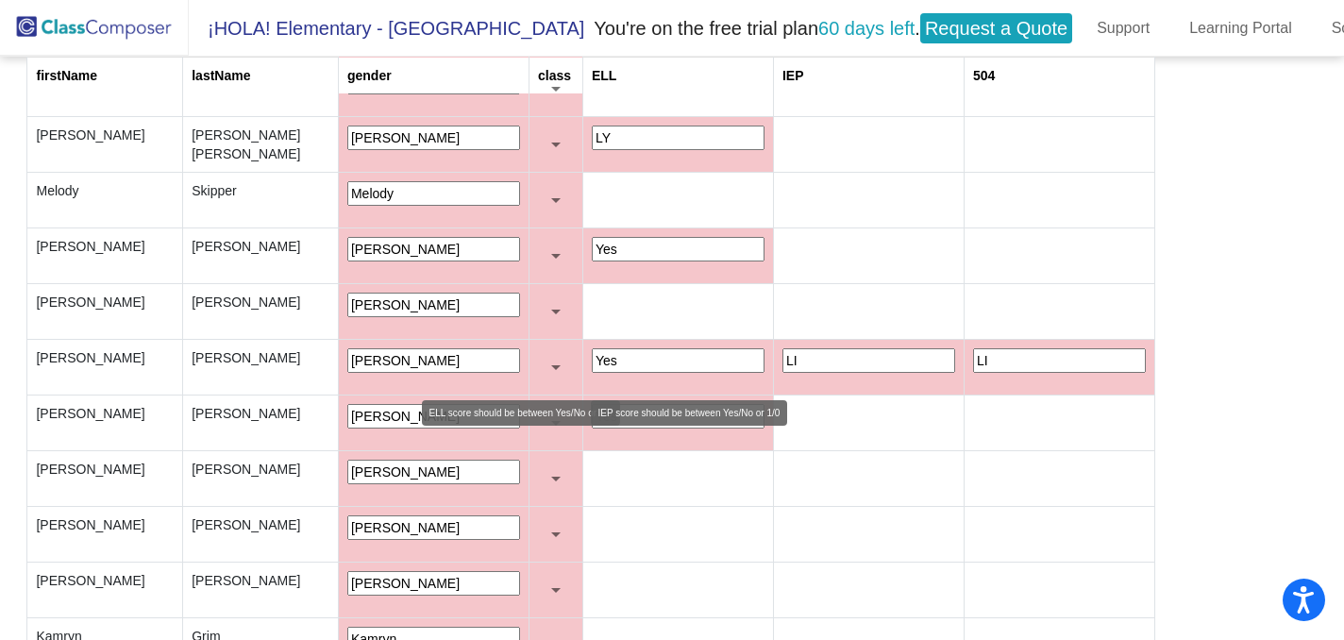
type input "Yes"
drag, startPoint x: 631, startPoint y: 351, endPoint x: 600, endPoint y: 353, distance: 30.3
click at [600, 353] on tr "Isidro Marcos Isidro Yes LI LI" at bounding box center [590, 368] width 1127 height 56
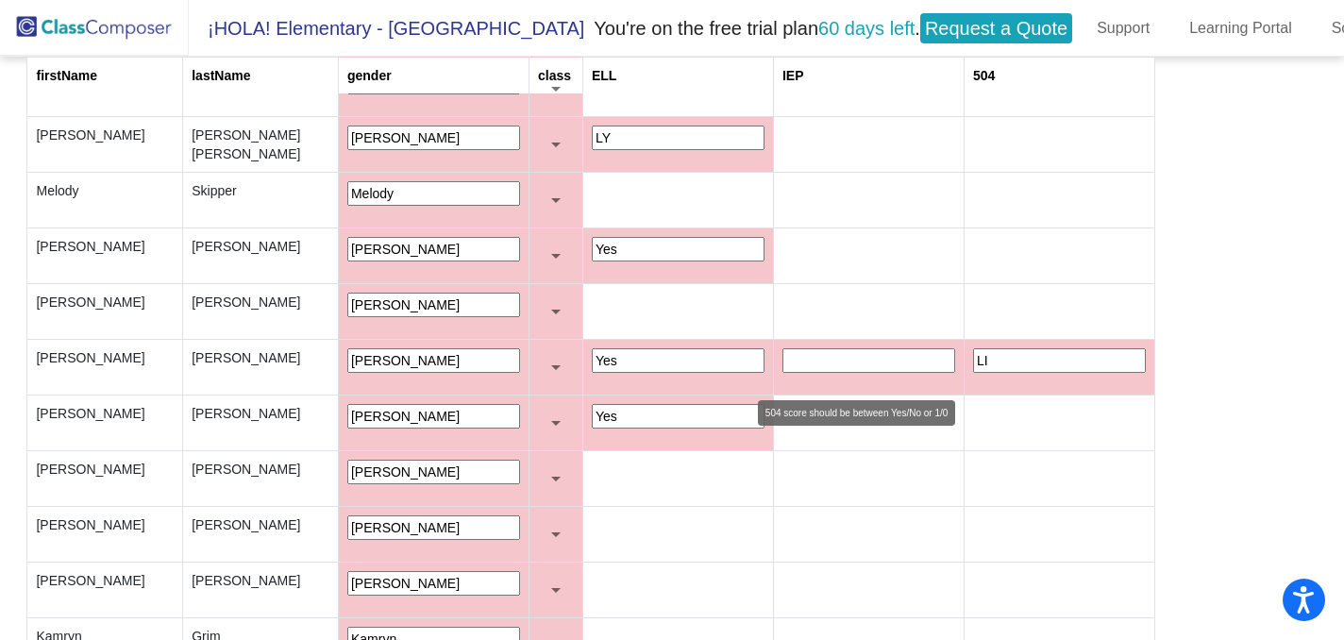
click at [973, 348] on input "LI" at bounding box center [1059, 360] width 173 height 25
type input "L"
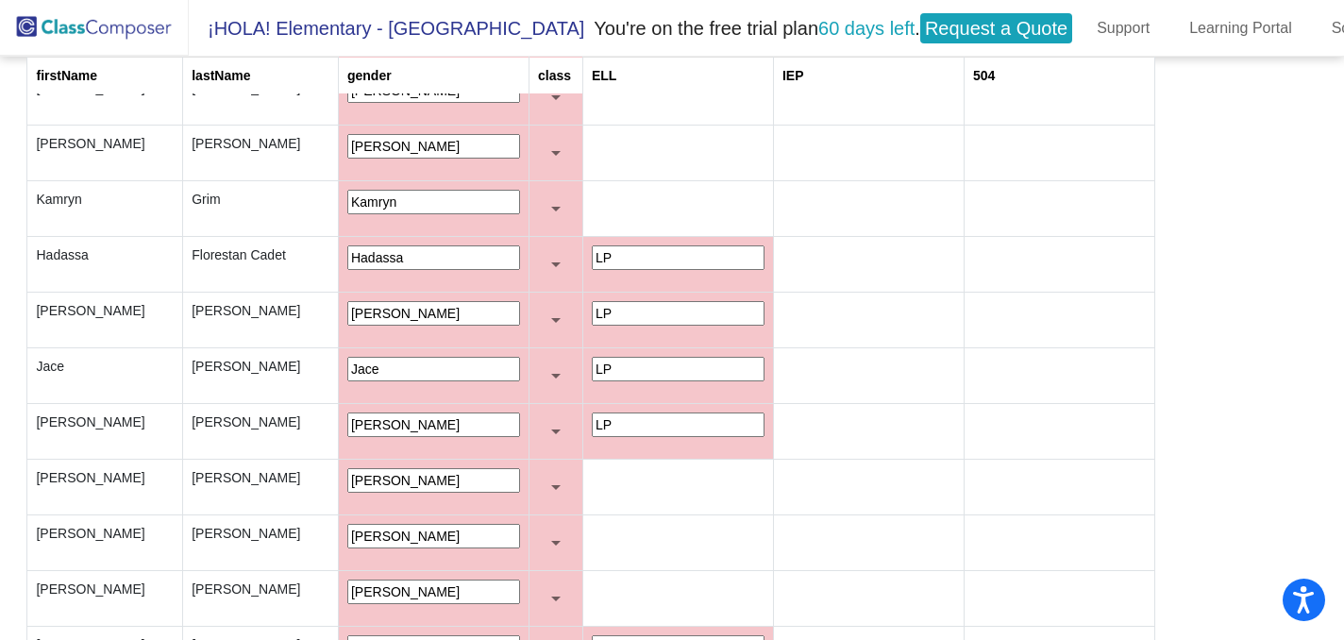
scroll to position [3998, 0]
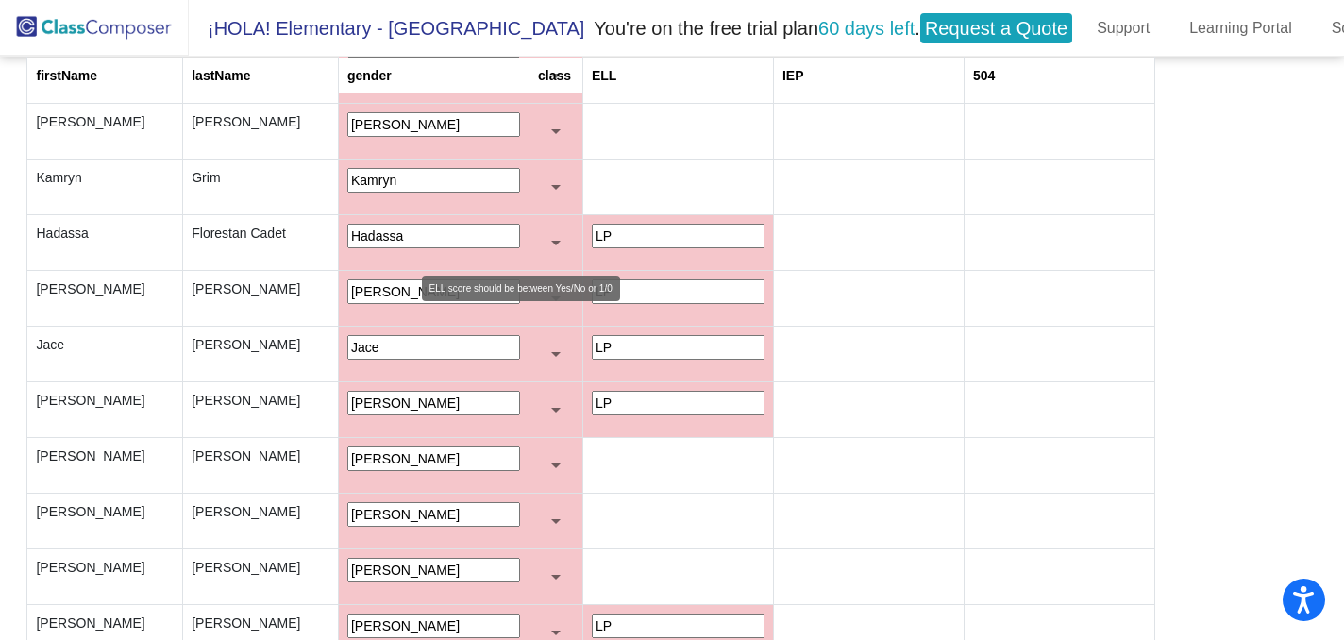
drag, startPoint x: 465, startPoint y: 236, endPoint x: 441, endPoint y: 236, distance: 24.5
click at [582, 236] on td "LP" at bounding box center [677, 243] width 191 height 56
paste input "Yes"
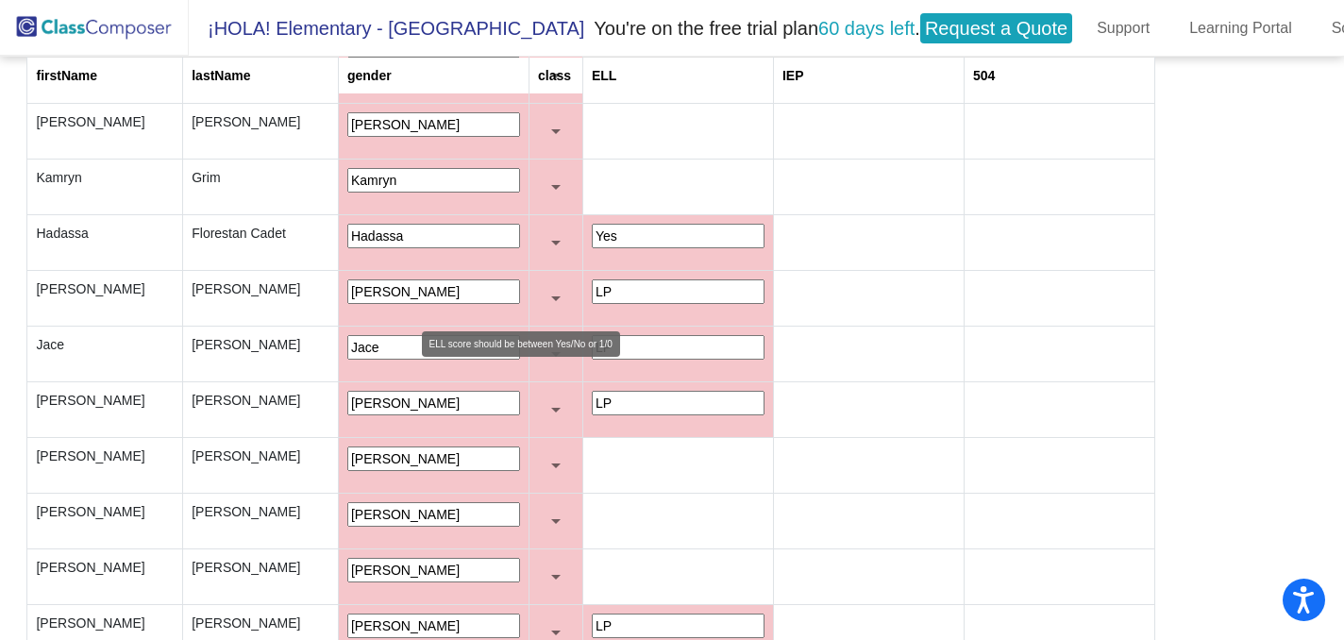
type input "Yes"
drag, startPoint x: 467, startPoint y: 276, endPoint x: 442, endPoint y: 282, distance: 26.3
click at [582, 282] on td "LP" at bounding box center [677, 299] width 191 height 56
paste input "Yes"
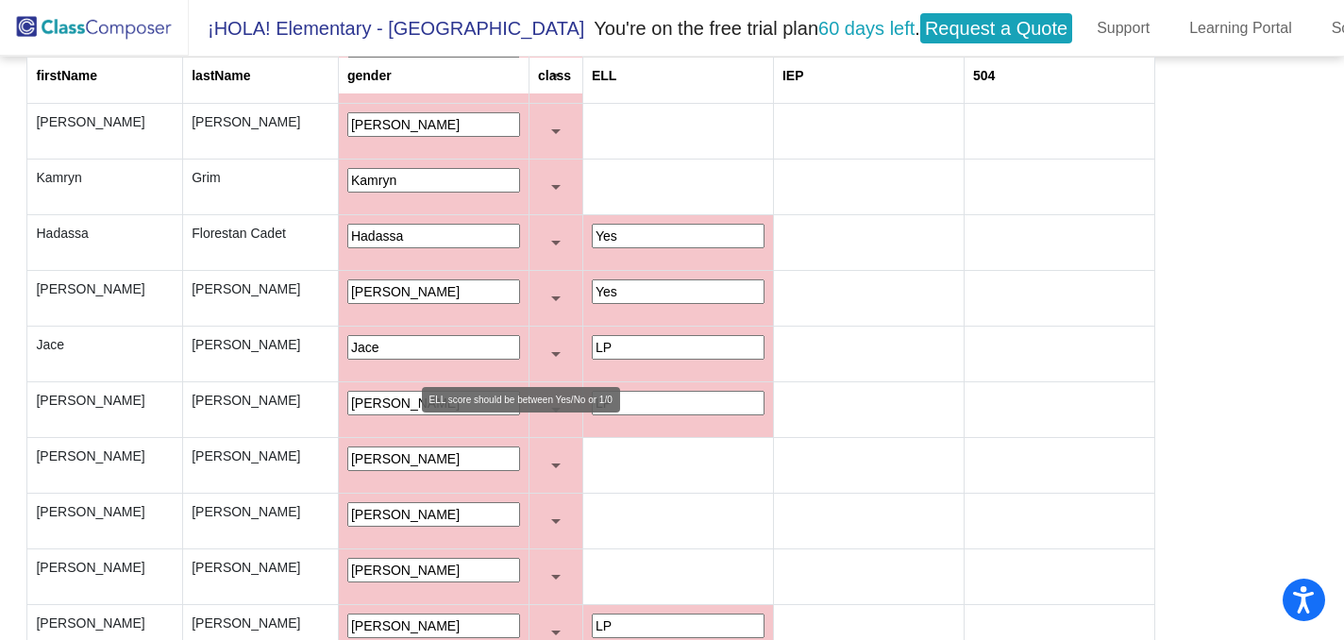
type input "Yes"
drag, startPoint x: 476, startPoint y: 337, endPoint x: 447, endPoint y: 340, distance: 28.5
click at [592, 340] on input "LP" at bounding box center [678, 347] width 173 height 25
paste input "Yes"
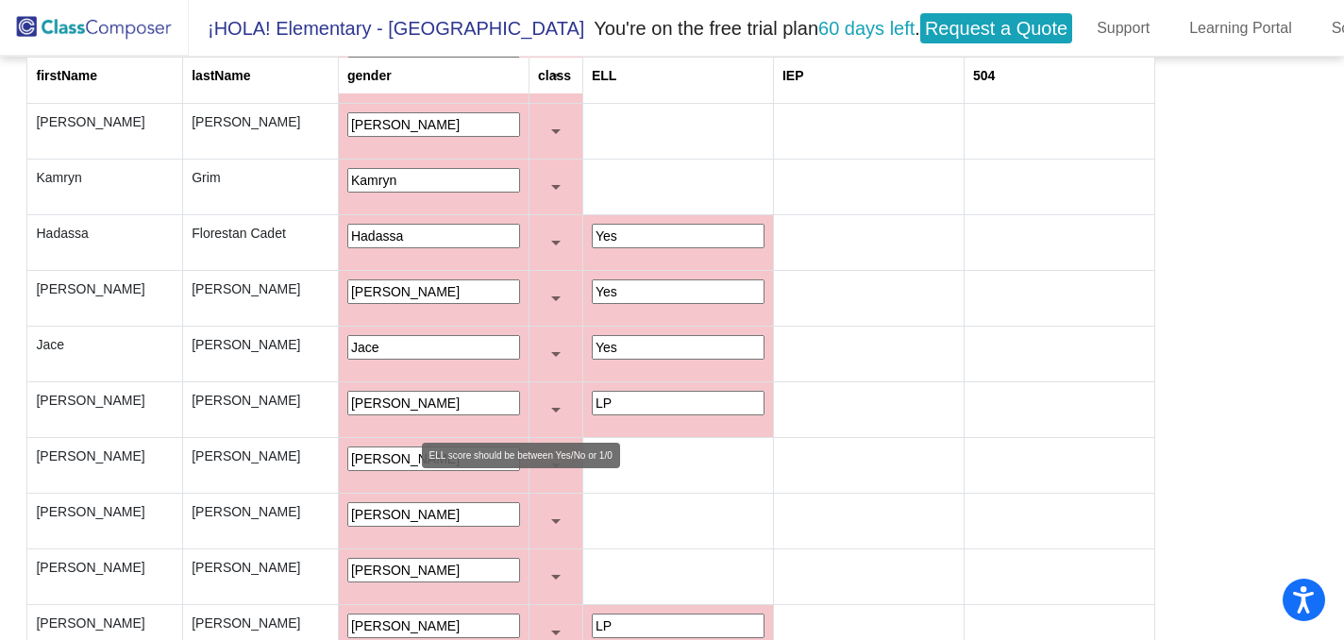
type input "Yes"
drag, startPoint x: 468, startPoint y: 395, endPoint x: 432, endPoint y: 402, distance: 36.7
click at [432, 402] on tr "Margo Gutierrez Margo LP" at bounding box center [590, 410] width 1127 height 56
paste input "Yes"
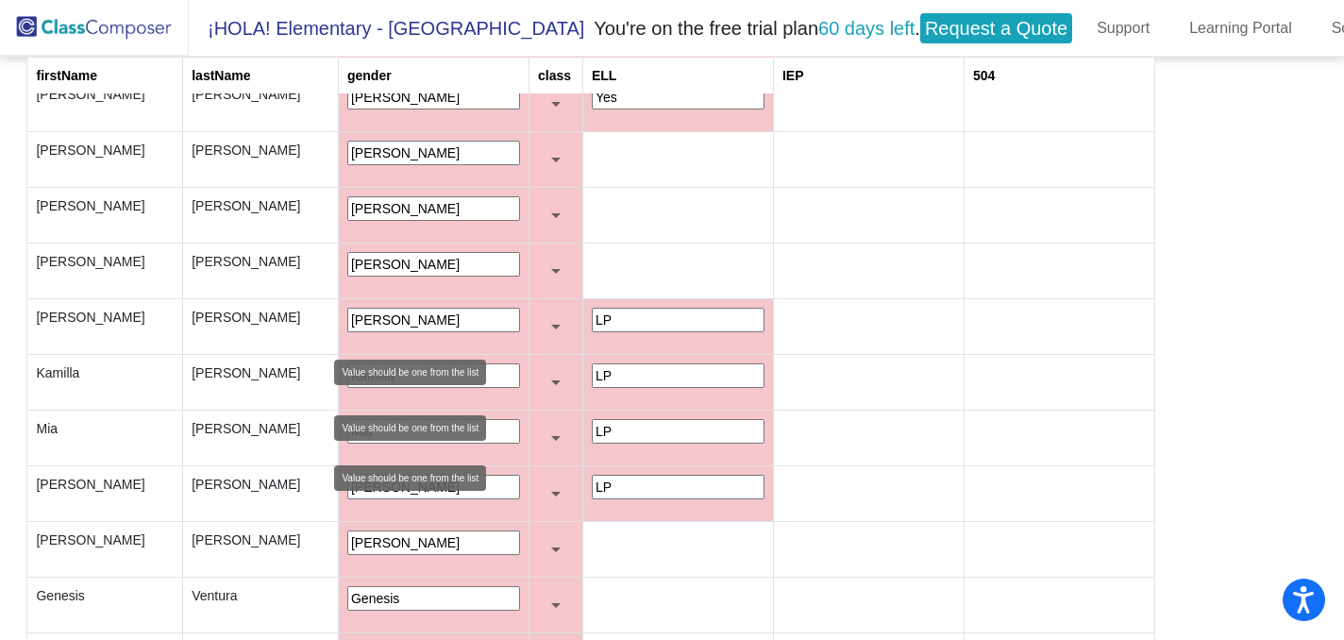
scroll to position [4310, 0]
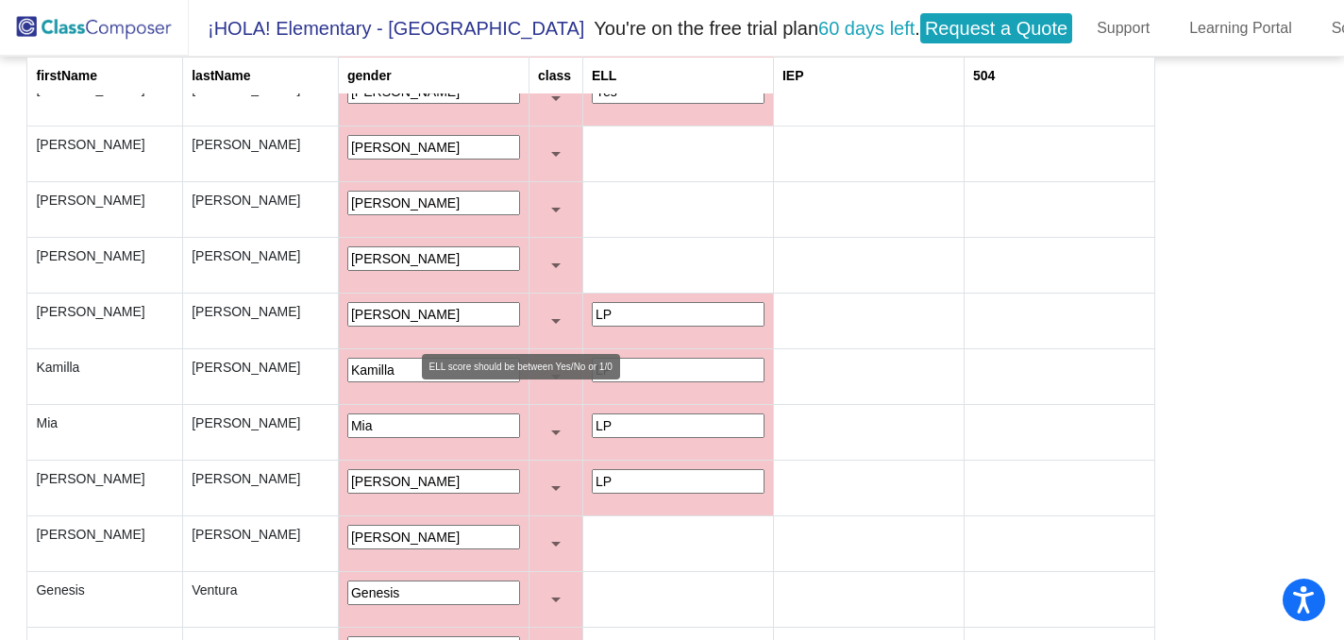
type input "Yes"
drag, startPoint x: 491, startPoint y: 296, endPoint x: 437, endPoint y: 310, distance: 55.4
click at [582, 310] on td "LP" at bounding box center [677, 322] width 191 height 56
drag
click at [582, 309] on td "LP" at bounding box center [677, 322] width 191 height 56
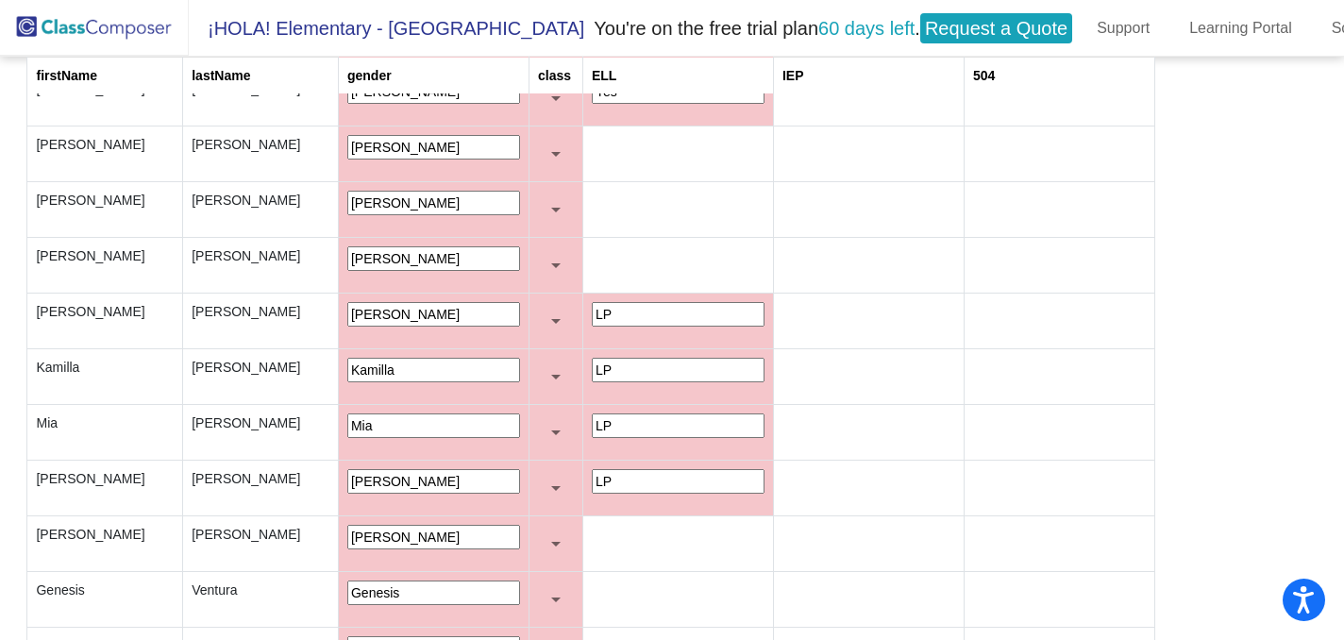
type input "v"
paste input "Yes"
type input "Yes"
click at [582, 358] on td "LP" at bounding box center [677, 377] width 191 height 56
type input "v"
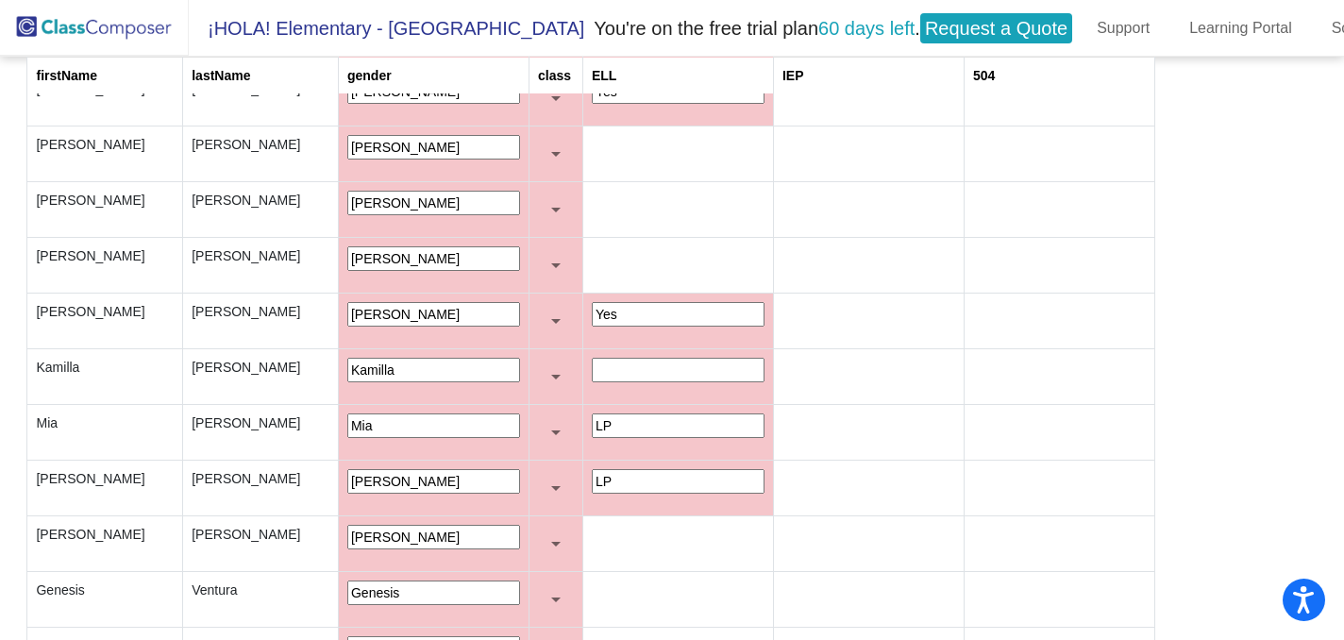
paste input "Yes"
type input "Yes"
click at [582, 420] on td "LP" at bounding box center [677, 433] width 191 height 56
paste input "Yes"
type input "Yes"
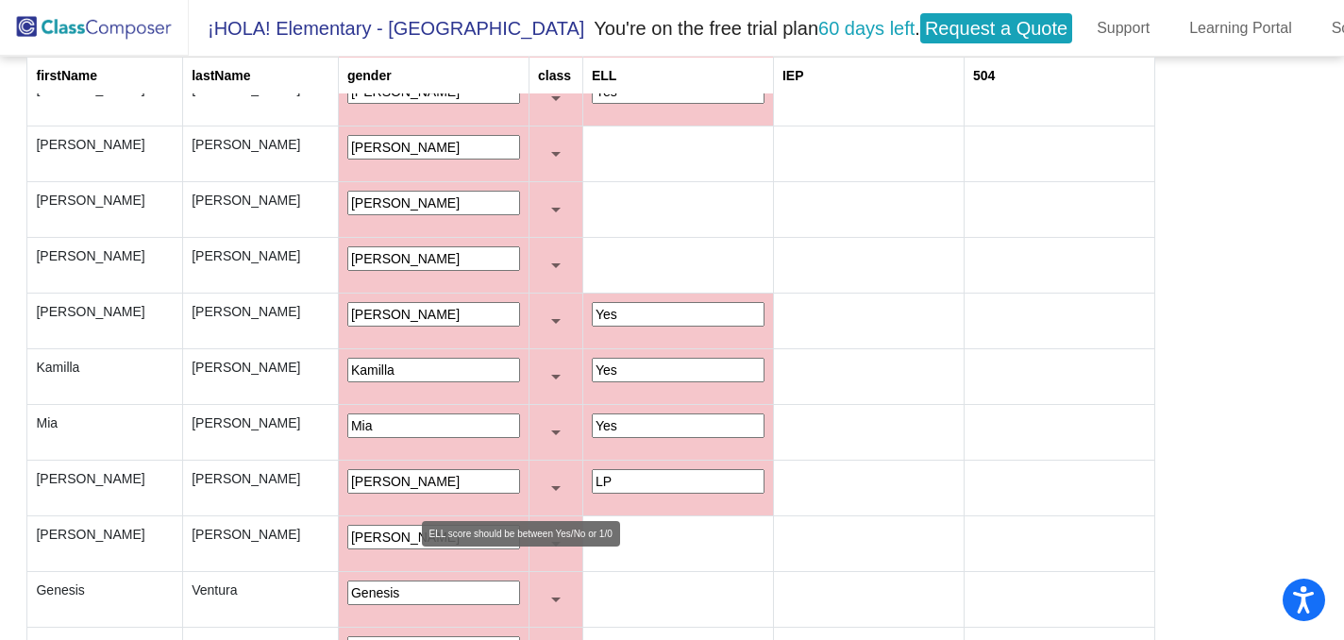
click at [582, 469] on td "LP" at bounding box center [677, 489] width 191 height 56
click at [592, 477] on input "LP" at bounding box center [678, 481] width 173 height 25
type input "L"
paste input "Yes"
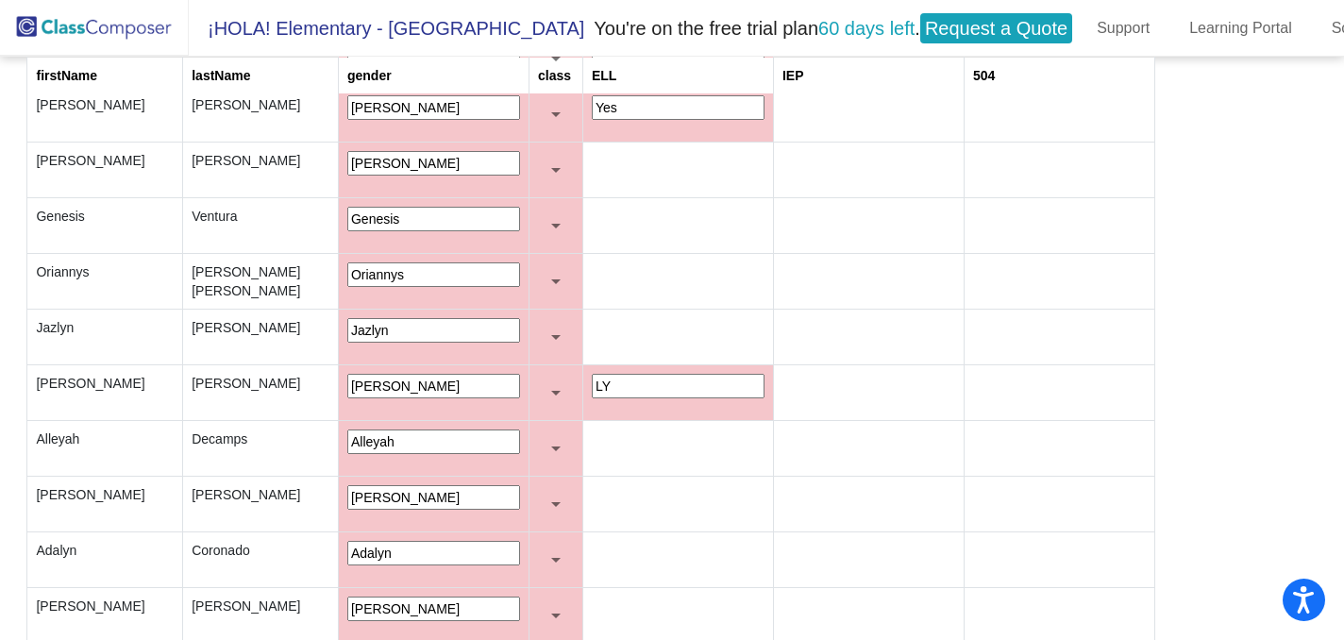
scroll to position [4704, 0]
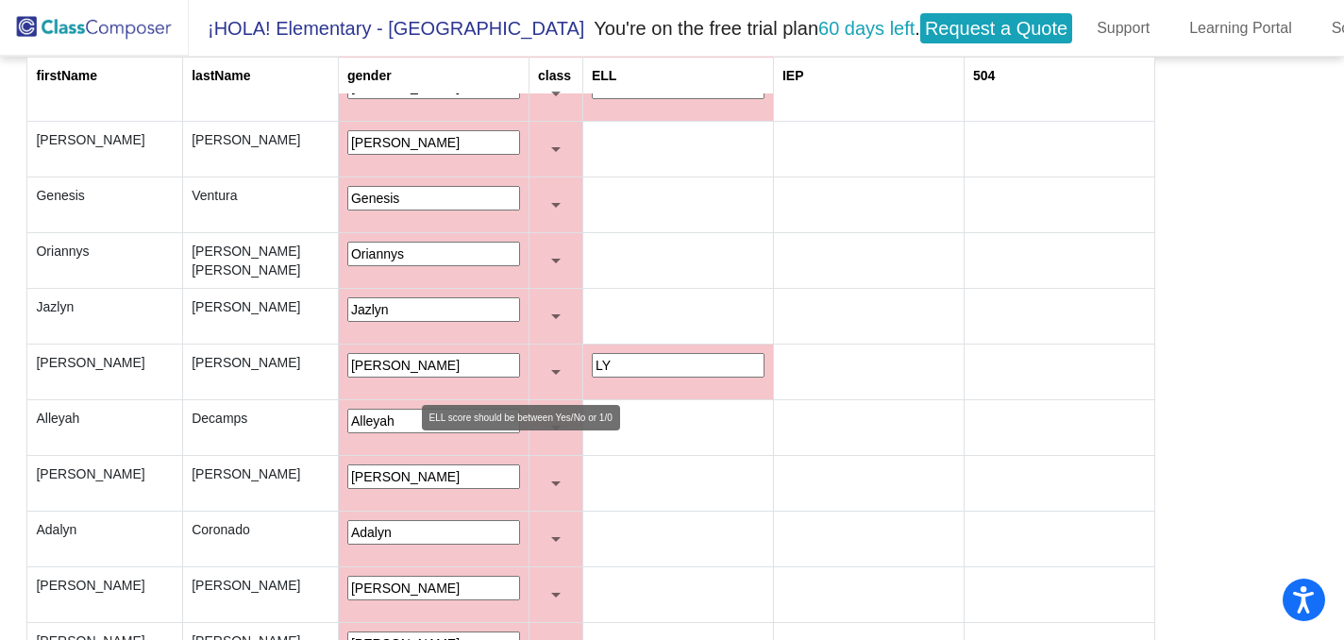
type input "Yes"
click at [592, 368] on input "LY" at bounding box center [678, 365] width 173 height 25
type input "L"
paste input "Yes"
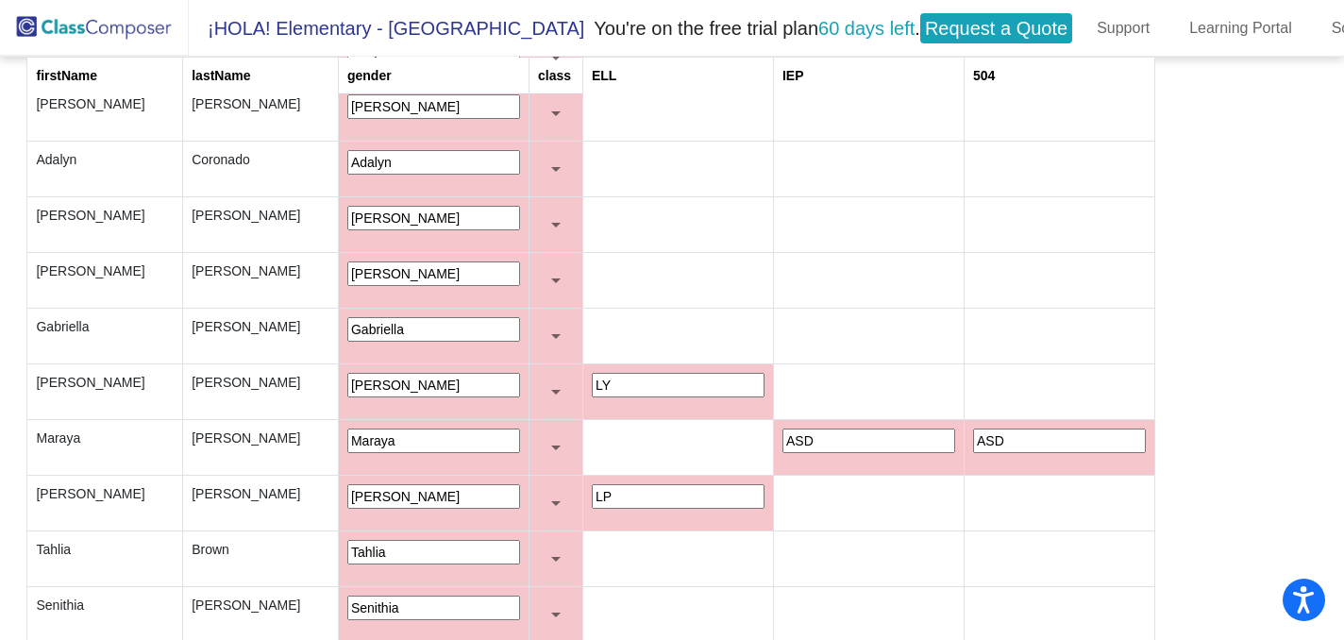
scroll to position [5125, 0]
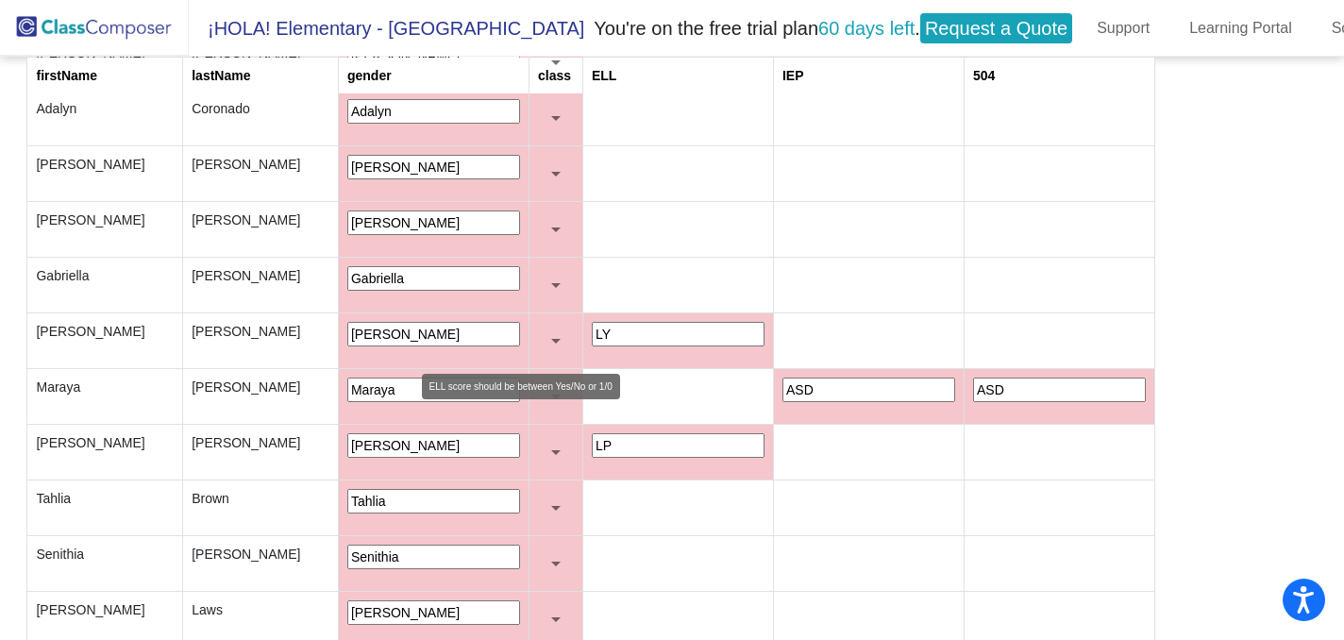
type input "Yes"
click at [592, 330] on input "LY" at bounding box center [678, 334] width 173 height 25
type input "L"
paste input "Yes"
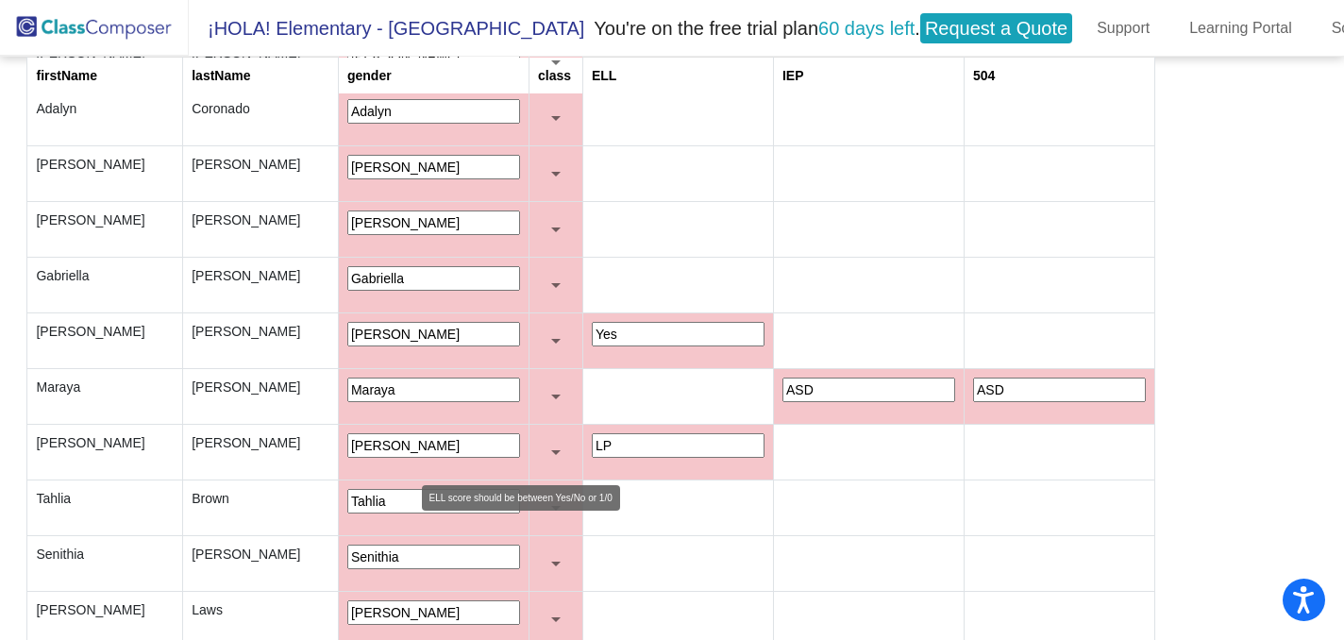
type input "Yes"
click at [592, 434] on input "LP" at bounding box center [678, 445] width 173 height 25
type input "L"
paste input "Yes"
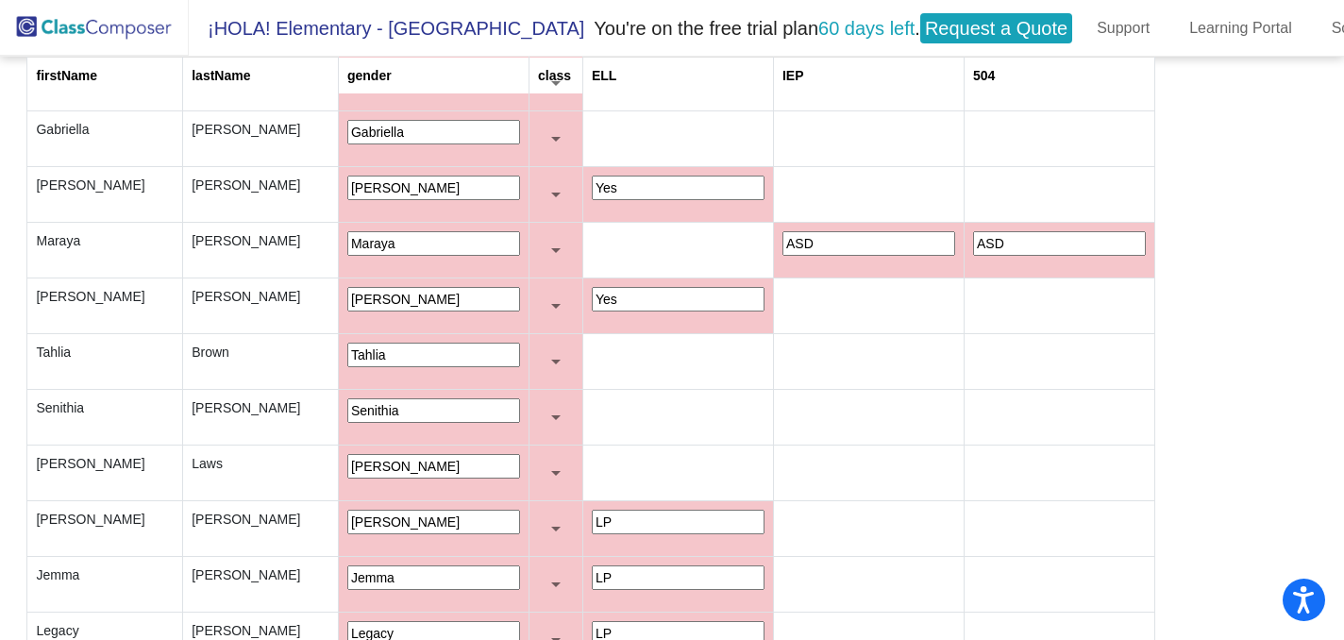
scroll to position [5303, 0]
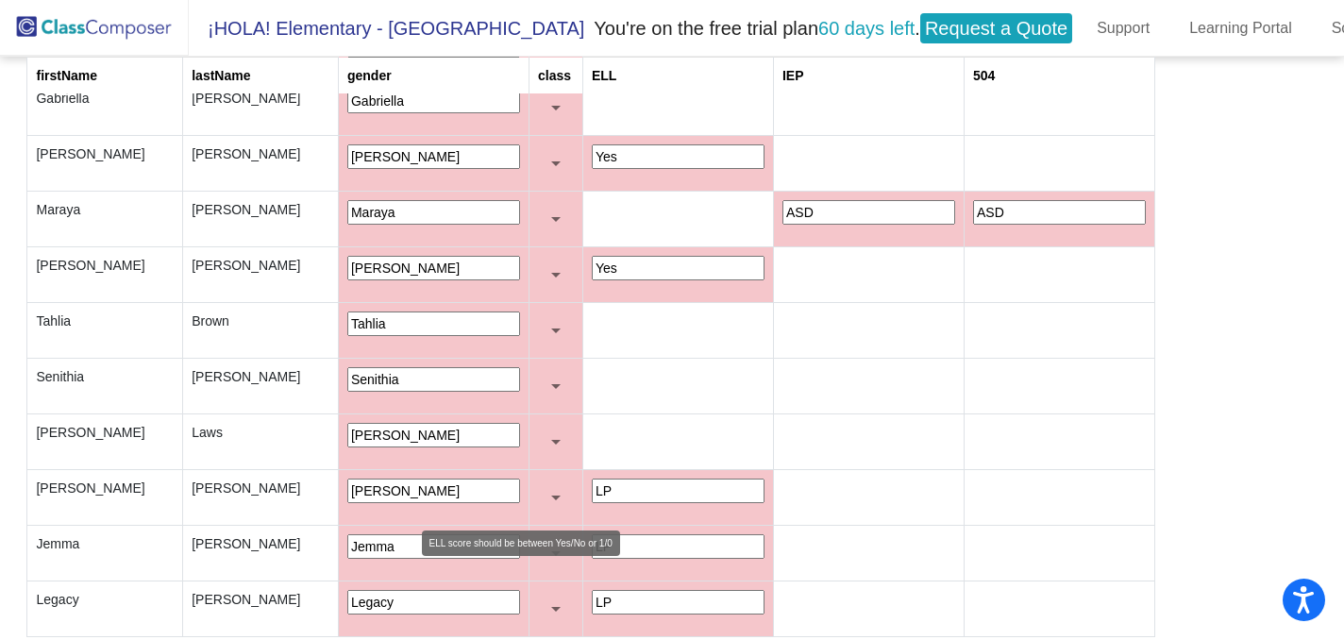
type input "Yes"
click at [592, 489] on input "LP" at bounding box center [678, 491] width 173 height 25
type input "L"
paste input "Yes"
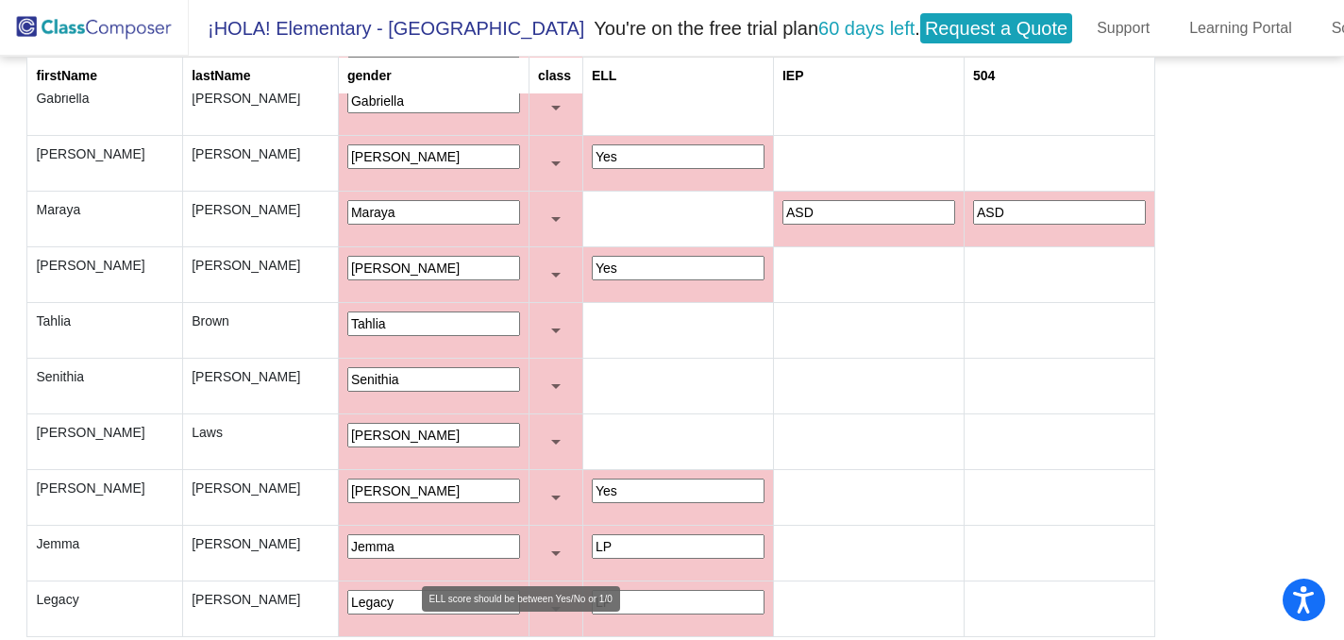
type input "Yes"
click at [592, 540] on input "LP" at bounding box center [678, 546] width 173 height 25
type input "L"
paste input "Yes"
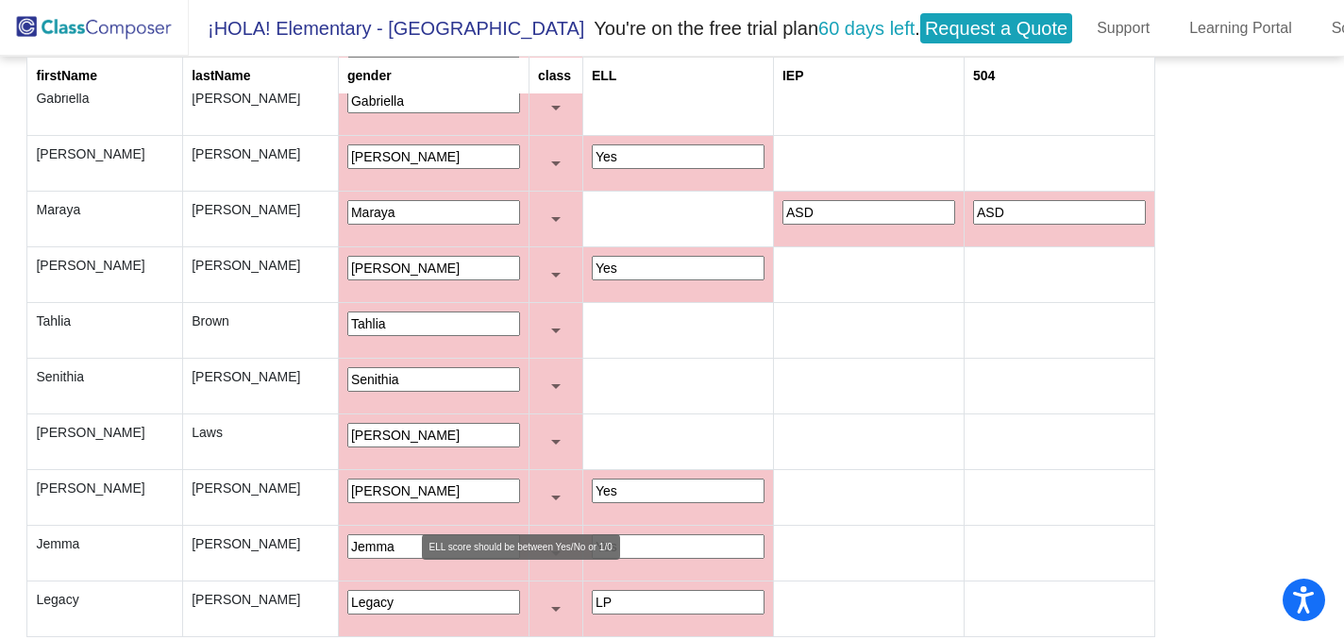
type input "Yes"
click at [592, 599] on input "LP" at bounding box center [678, 602] width 173 height 25
type input "L"
paste input "Yes"
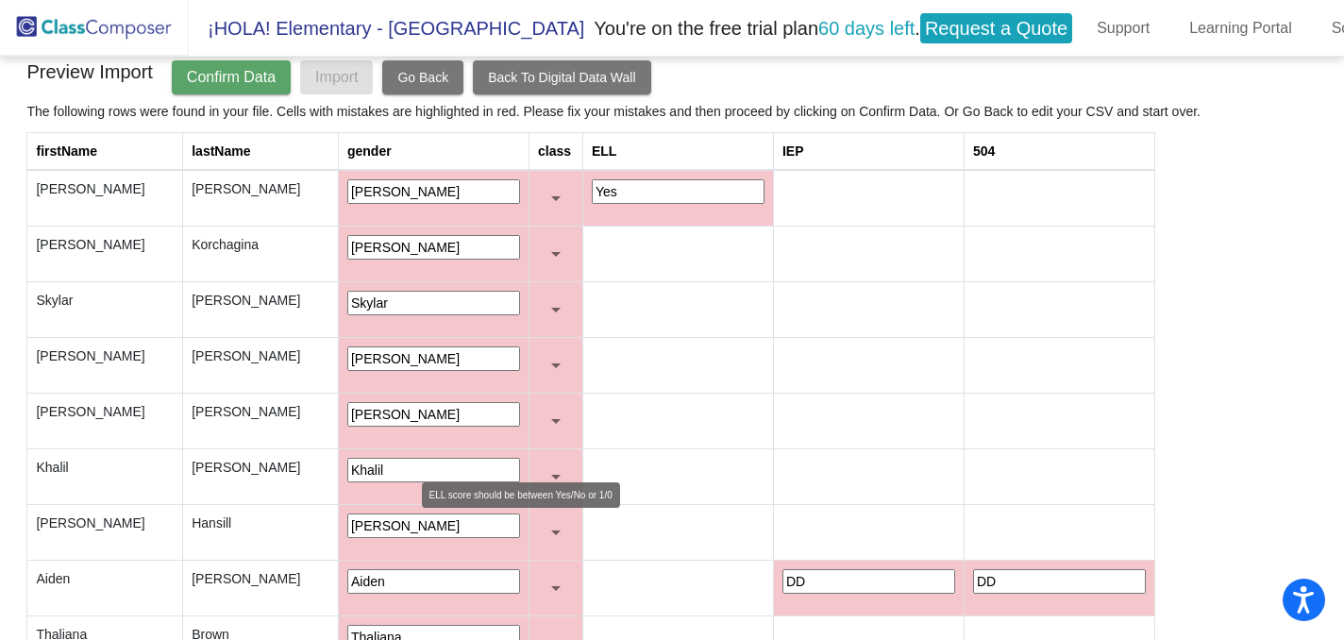
scroll to position [0, 0]
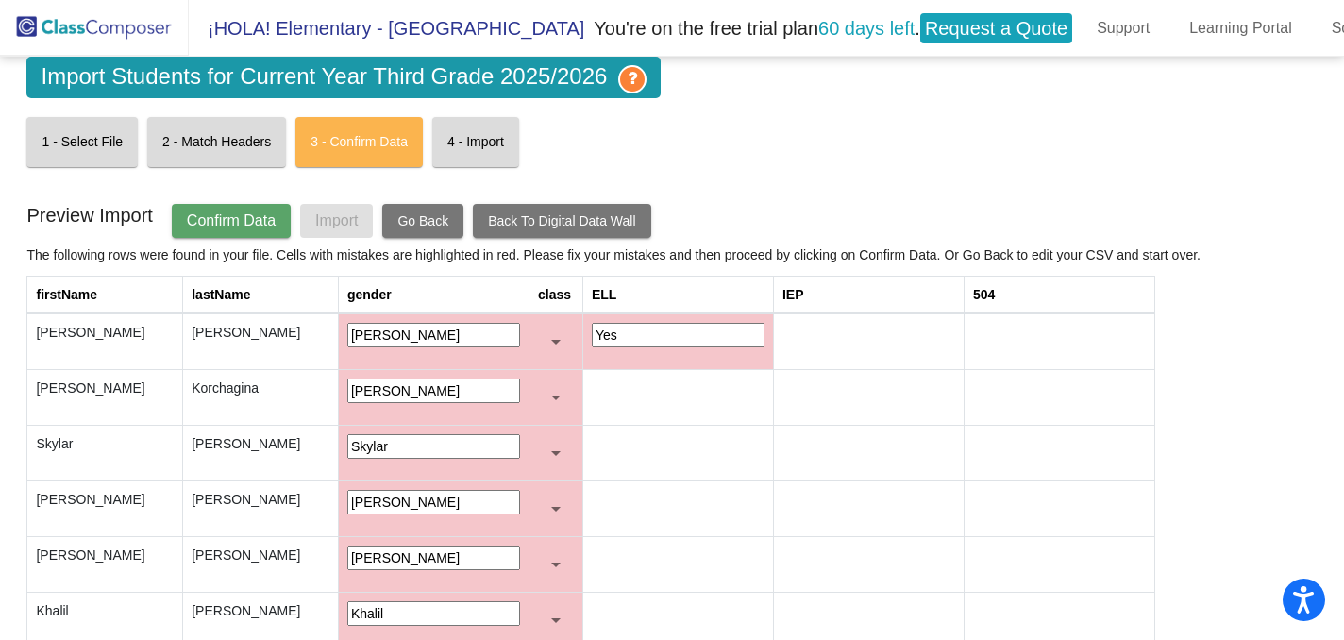
type input "Yes"
click at [464, 211] on button "Go Back" at bounding box center [422, 221] width 81 height 34
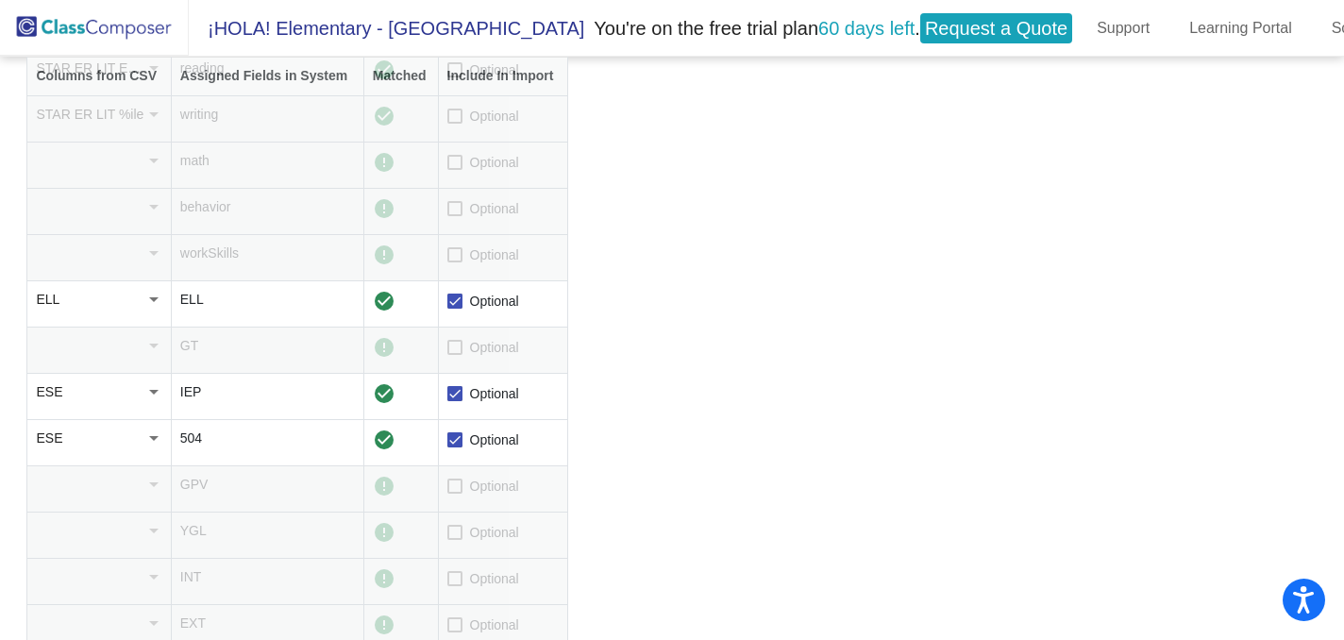
scroll to position [537, 0]
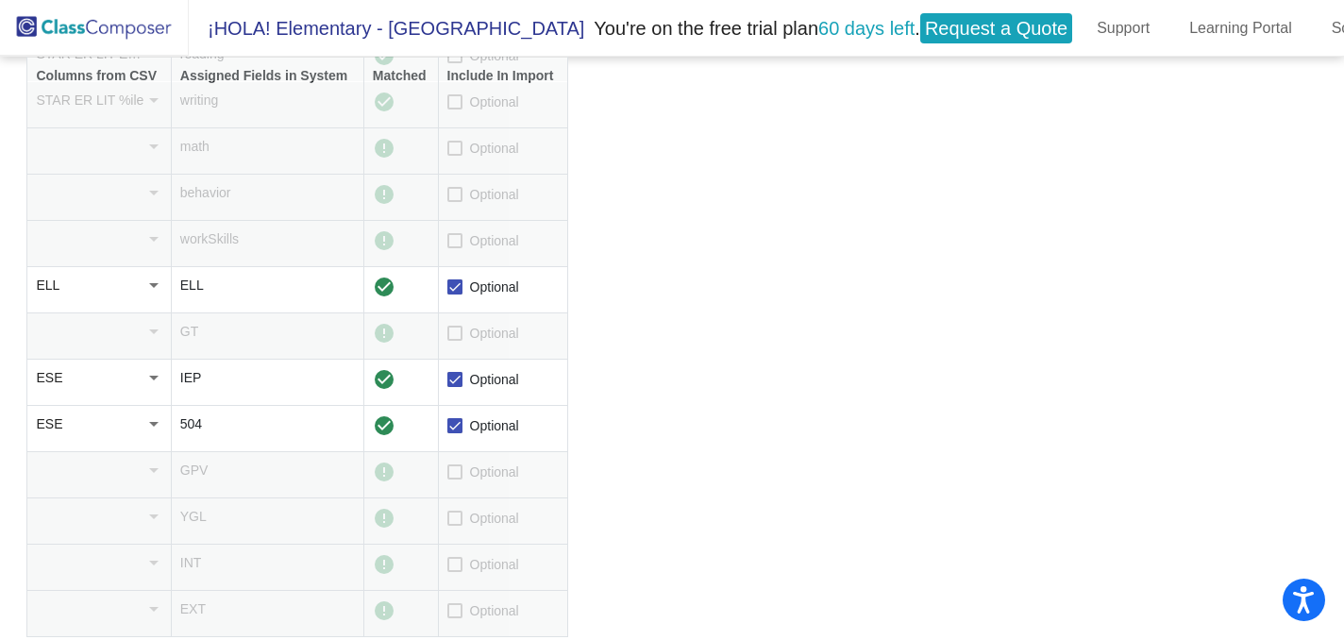
click at [457, 372] on div at bounding box center [454, 379] width 15 height 15
click at [455, 387] on input "Optional" at bounding box center [454, 387] width 1 height 1
checkbox input "false"
click at [462, 422] on div at bounding box center [454, 425] width 15 height 15
click at [455, 433] on input "Optional" at bounding box center [454, 433] width 1 height 1
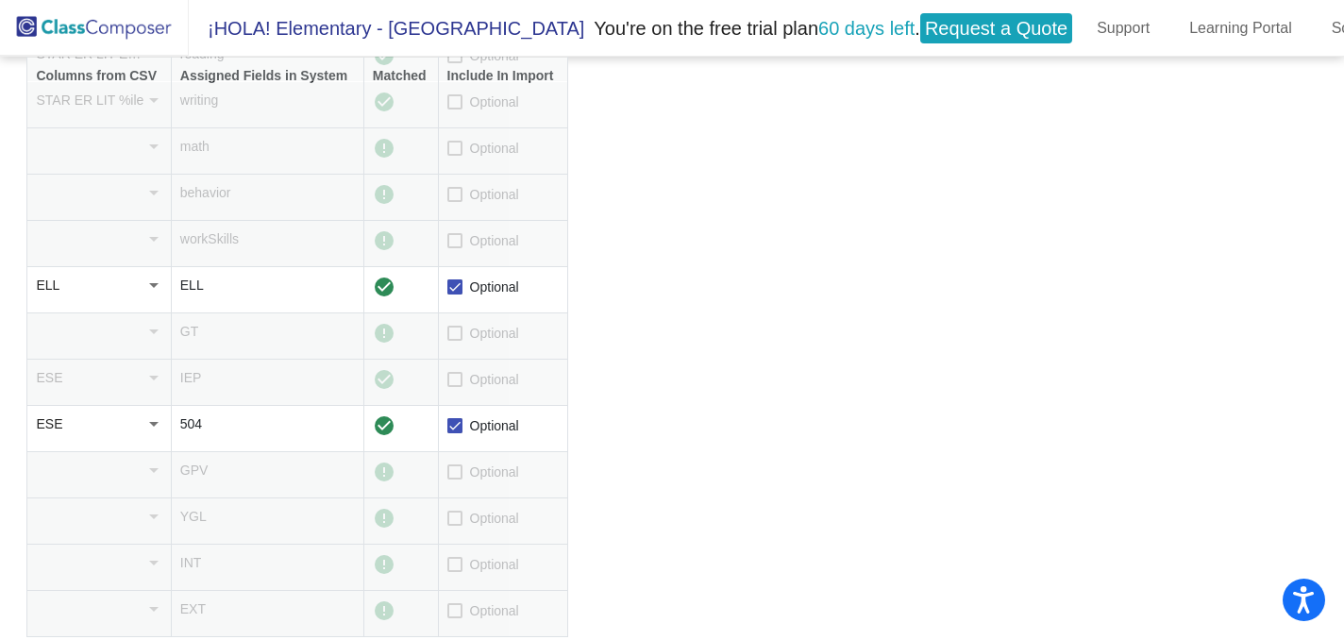
checkbox input "false"
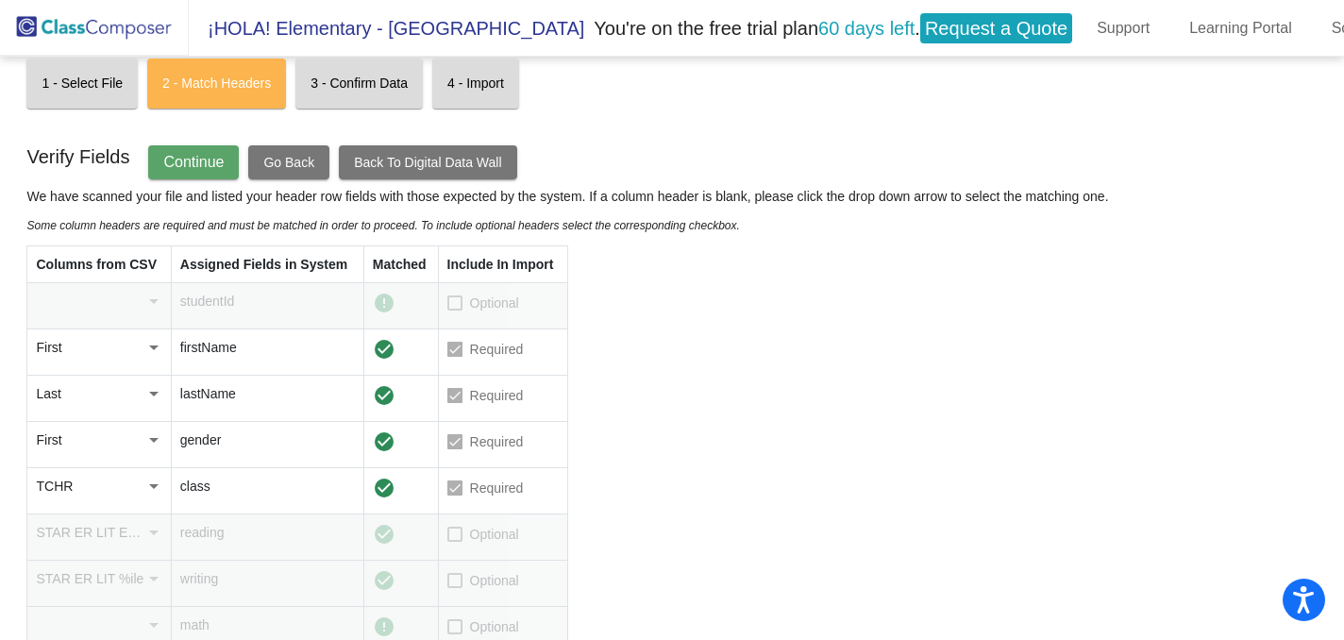
scroll to position [0, 0]
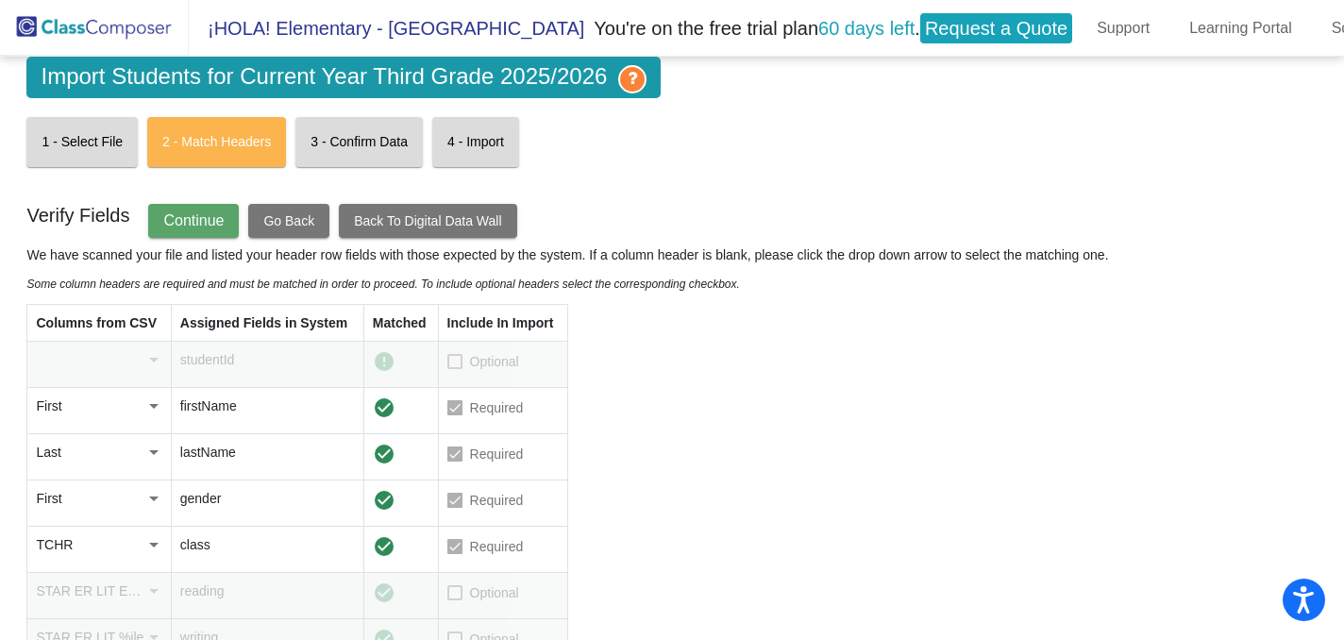
click at [216, 224] on span "Continue" at bounding box center [193, 220] width 60 height 16
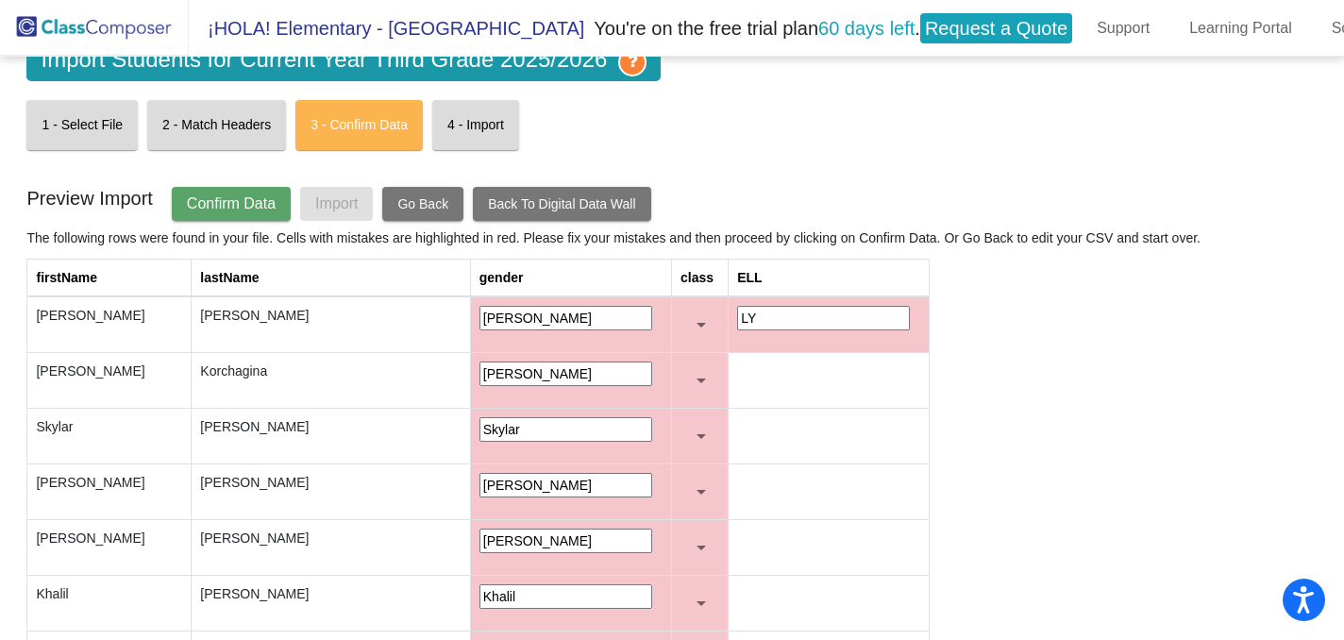
scroll to position [31, 0]
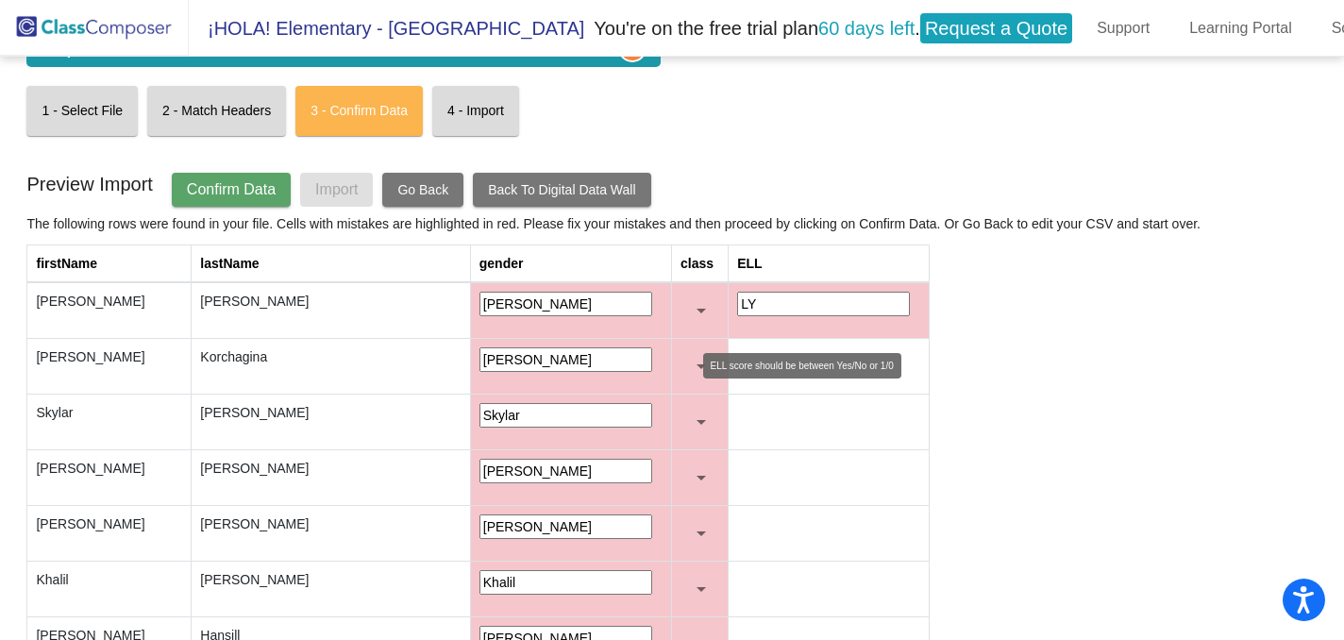
click at [738, 311] on input "LY" at bounding box center [823, 304] width 173 height 25
type input "L"
type input "yes"
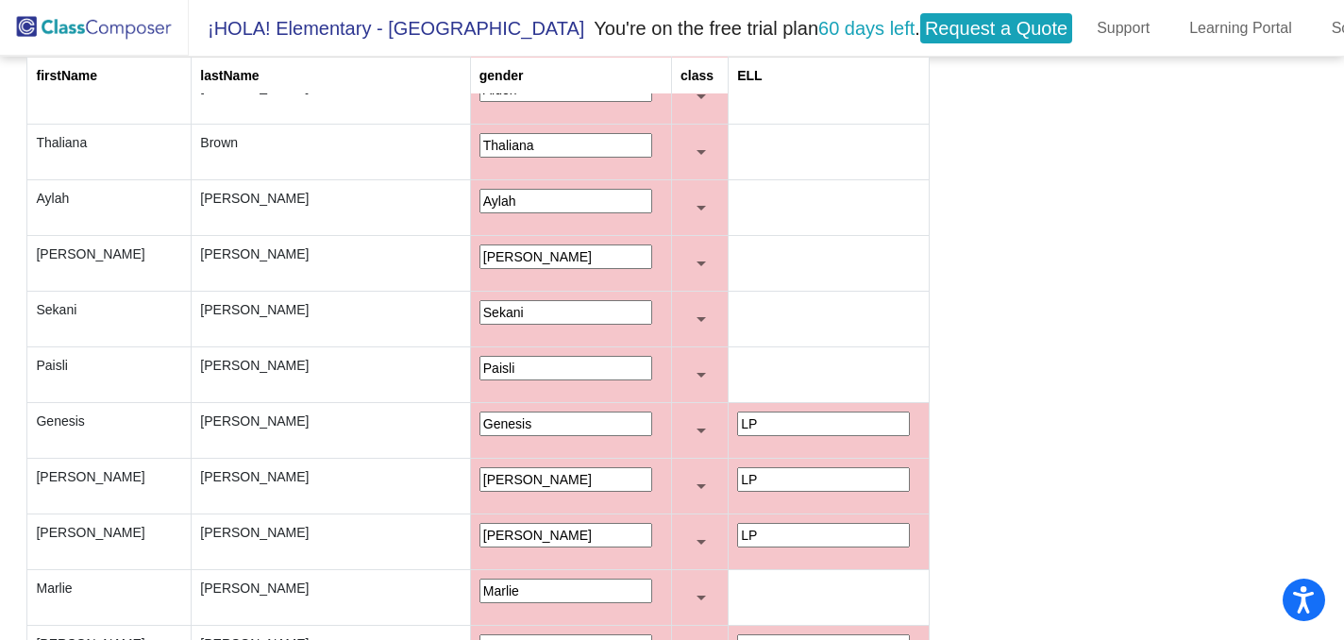
scroll to position [0, 0]
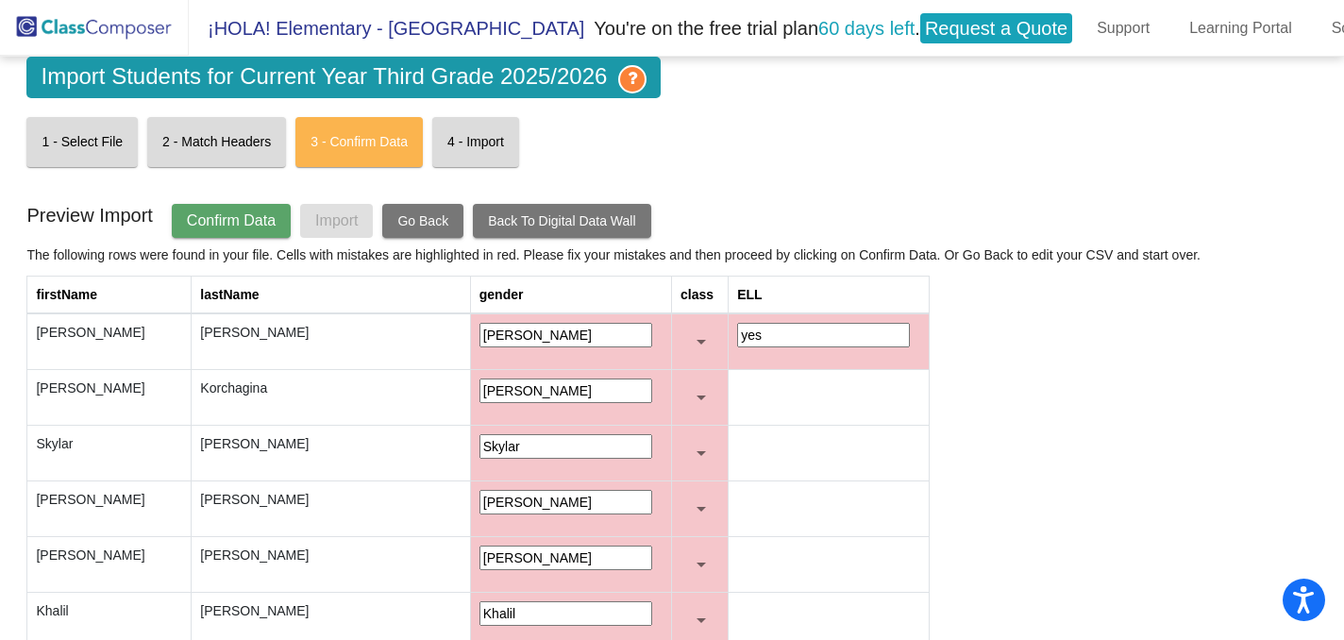
click at [232, 228] on span "Confirm Data" at bounding box center [231, 220] width 89 height 16
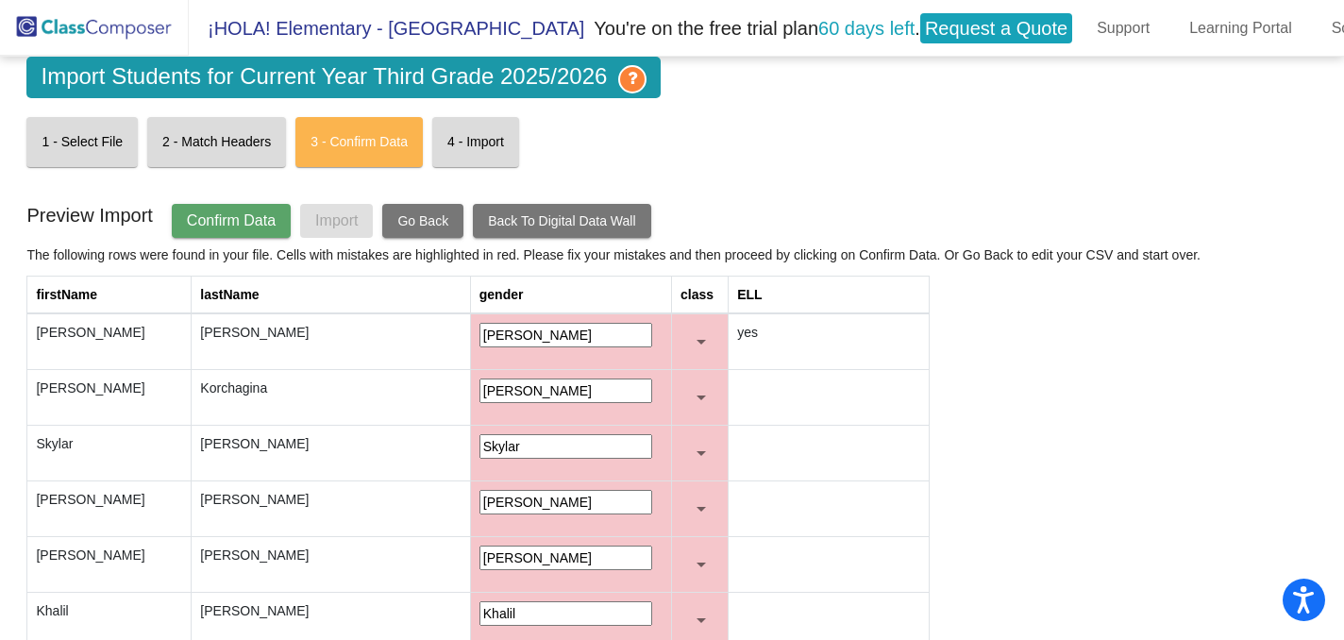
click at [429, 226] on span "Go Back" at bounding box center [422, 220] width 51 height 15
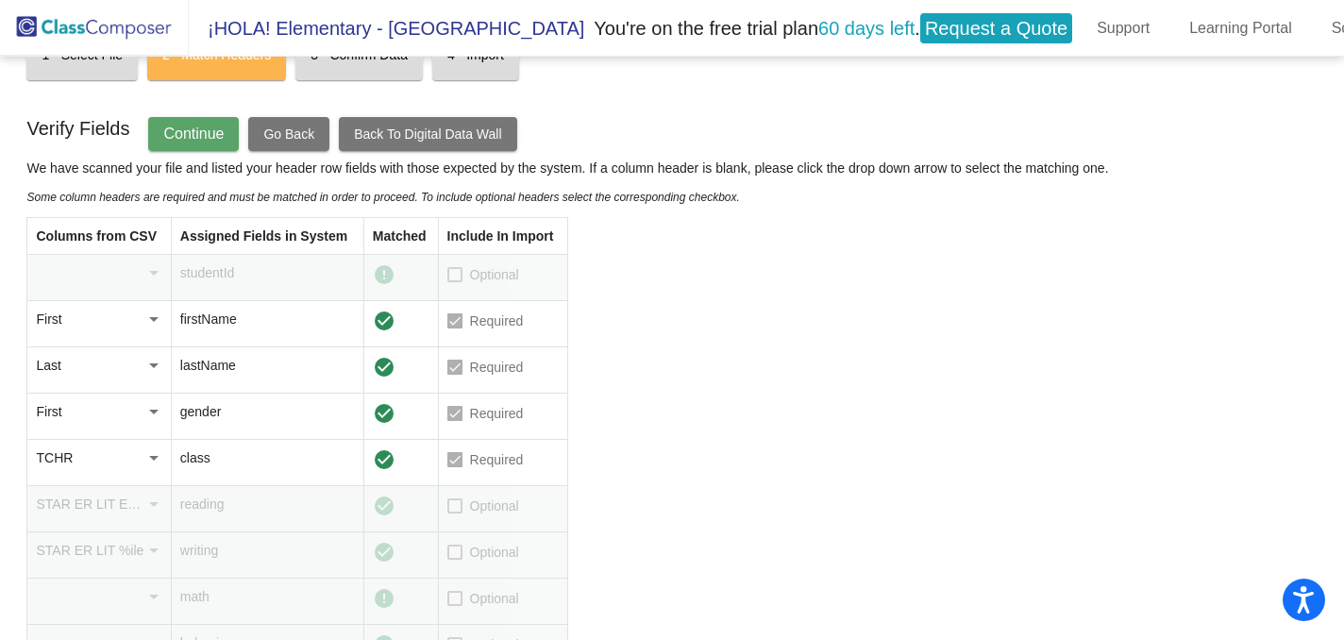
scroll to position [89, 0]
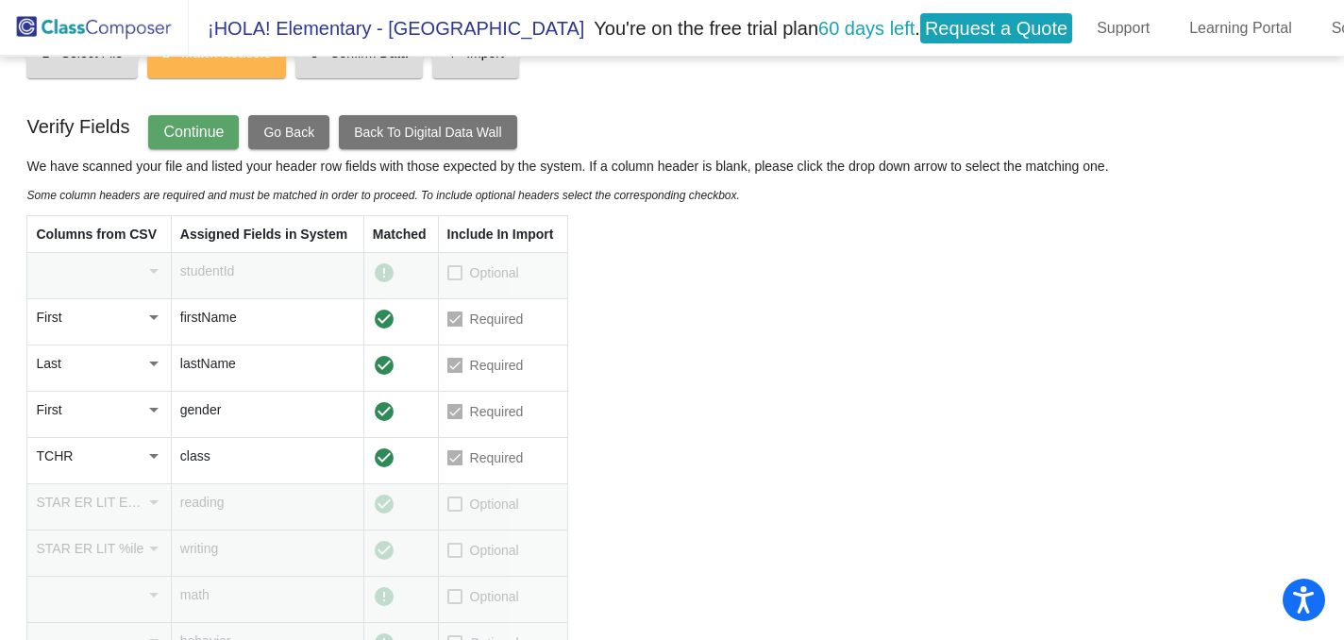
click at [380, 458] on mat-icon "check_circle" at bounding box center [384, 458] width 23 height 23
click at [463, 453] on div at bounding box center [454, 457] width 15 height 15
click at [135, 462] on div "TCHR" at bounding box center [90, 456] width 109 height 19
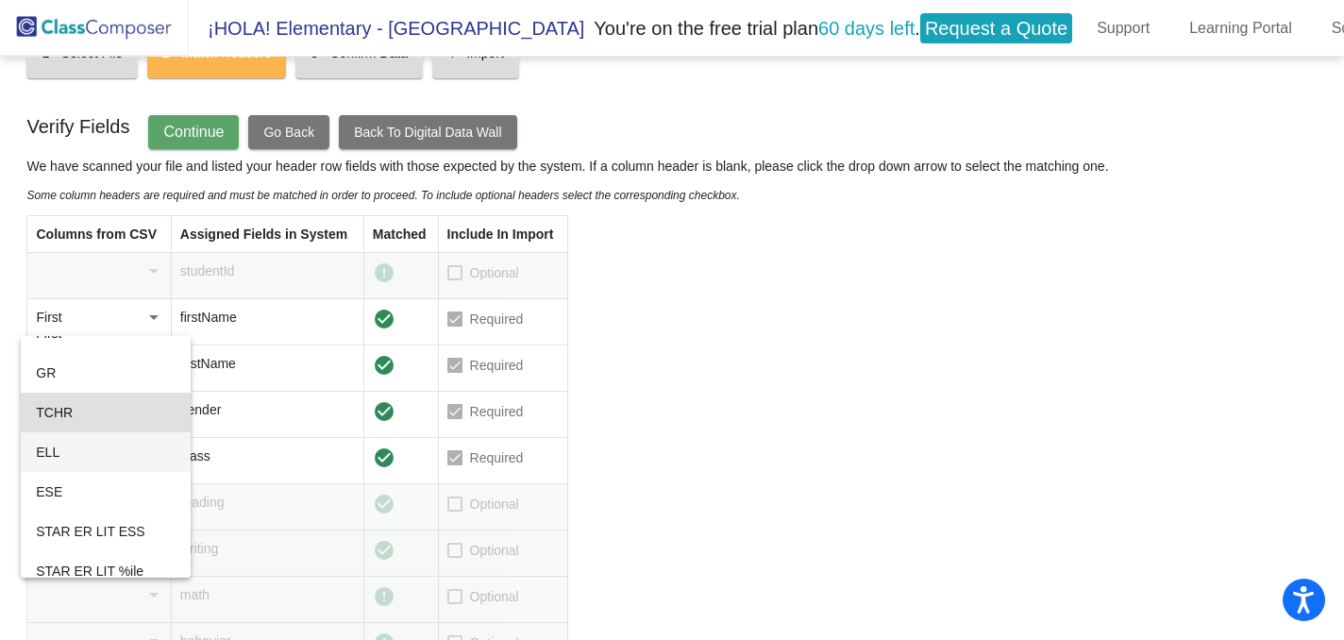
scroll to position [59, 0]
click at [458, 449] on div at bounding box center [672, 320] width 1344 height 640
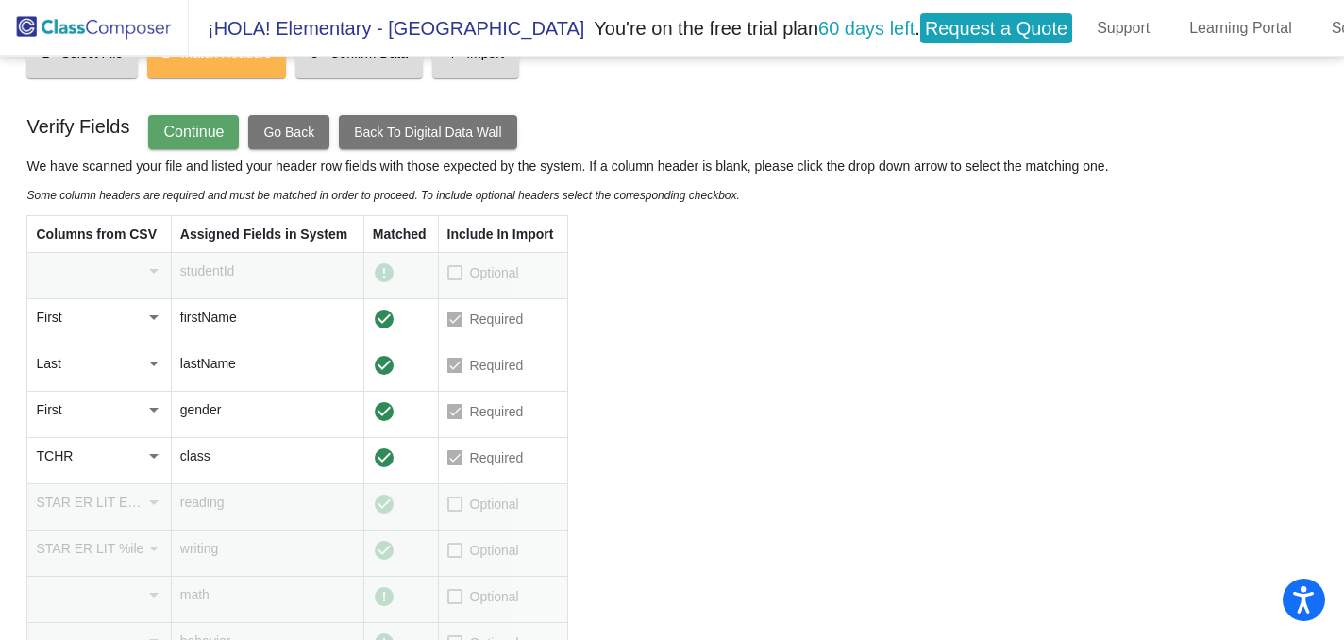
click at [224, 140] on span "Continue" at bounding box center [193, 132] width 60 height 16
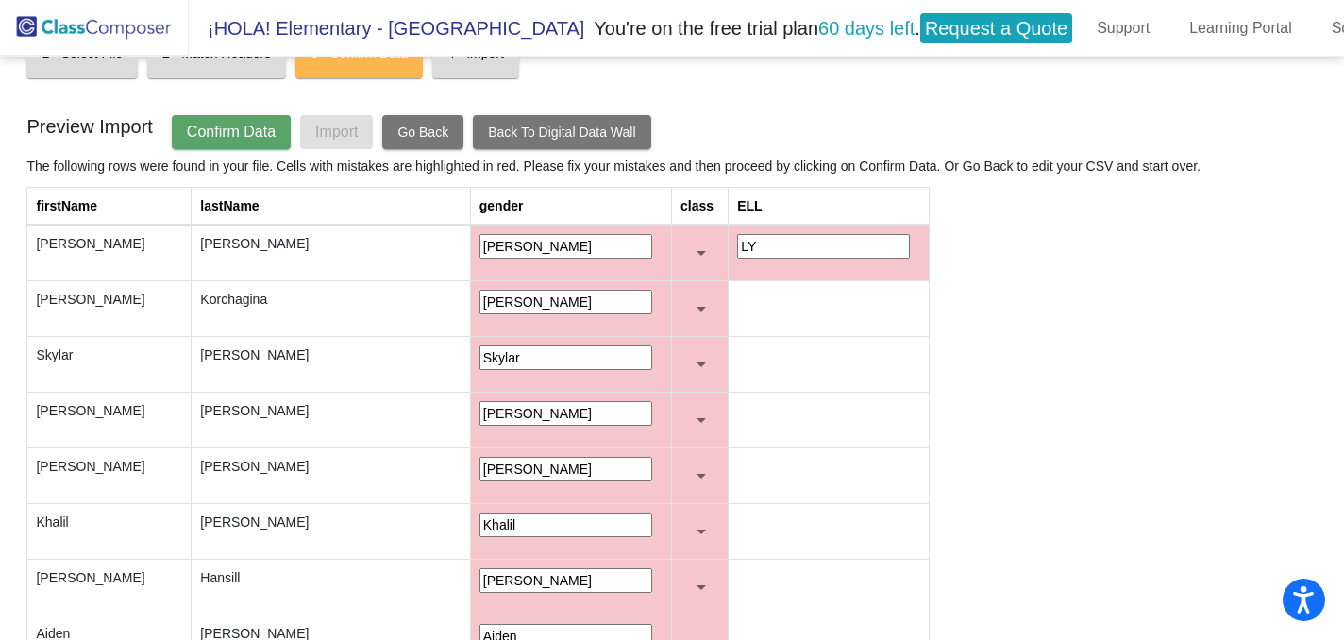
click at [470, 209] on th "gender" at bounding box center [570, 207] width 201 height 38
click at [480, 254] on input "Evamaria" at bounding box center [566, 246] width 173 height 25
click at [480, 249] on input "Evamaria" at bounding box center [566, 246] width 173 height 25
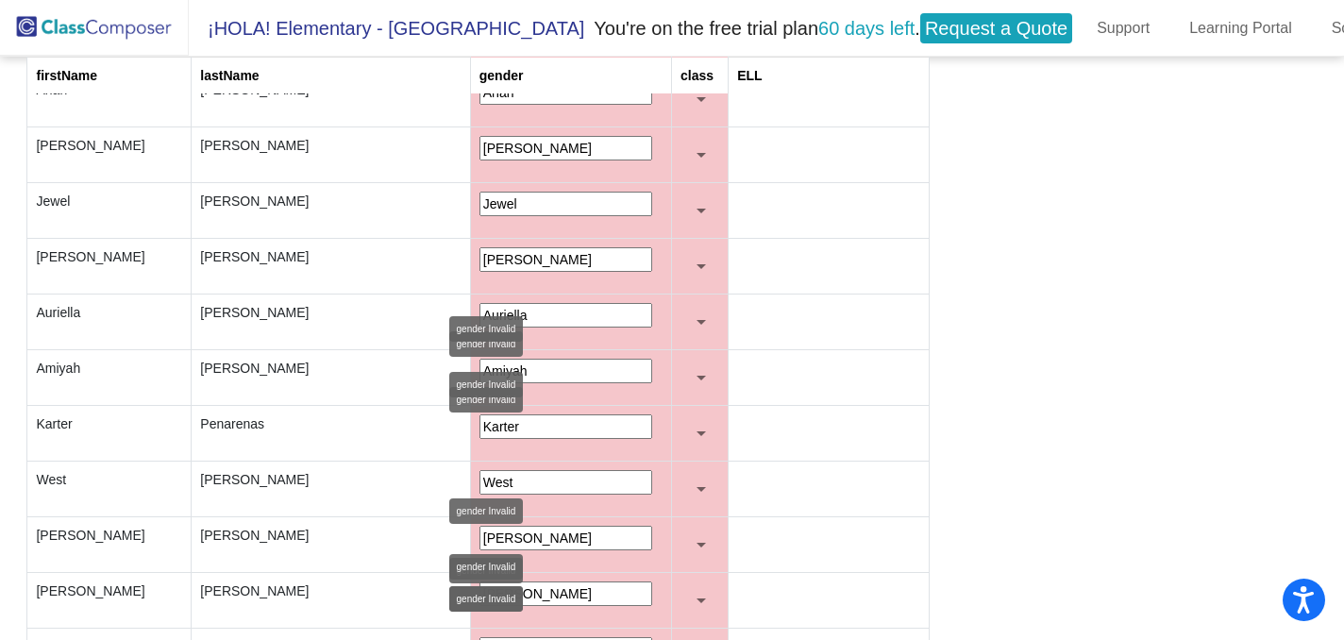
scroll to position [0, 0]
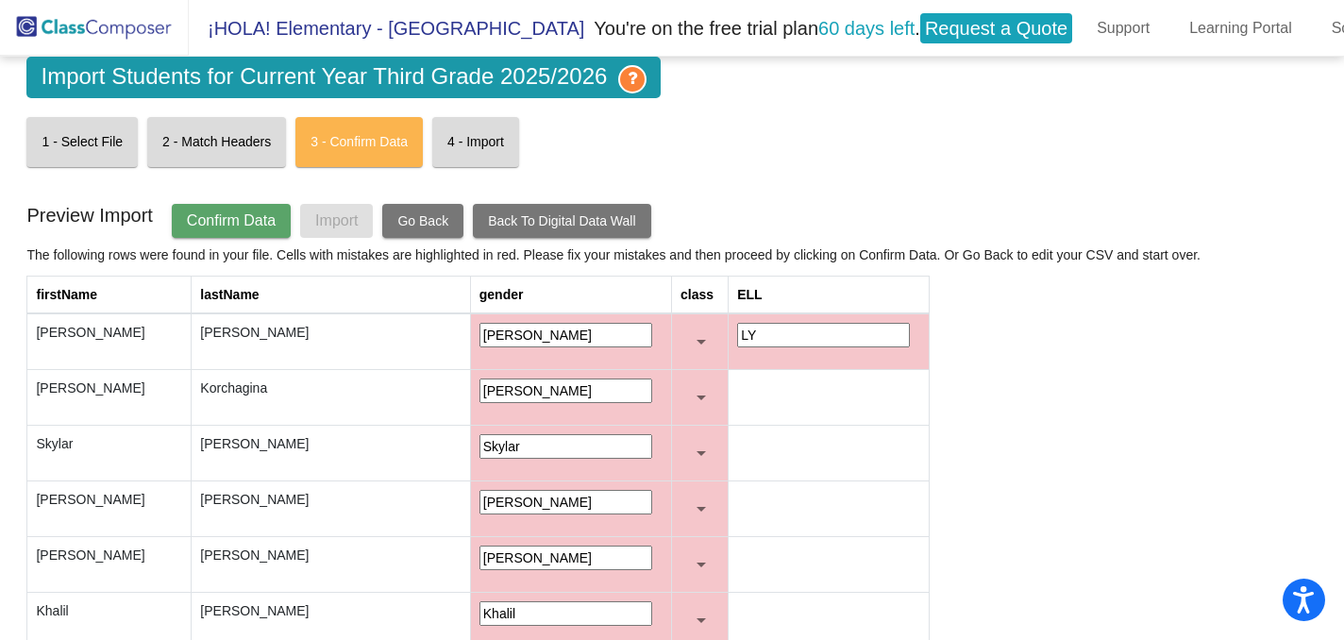
click at [541, 226] on span "Back To Digital Data Wall" at bounding box center [561, 220] width 147 height 15
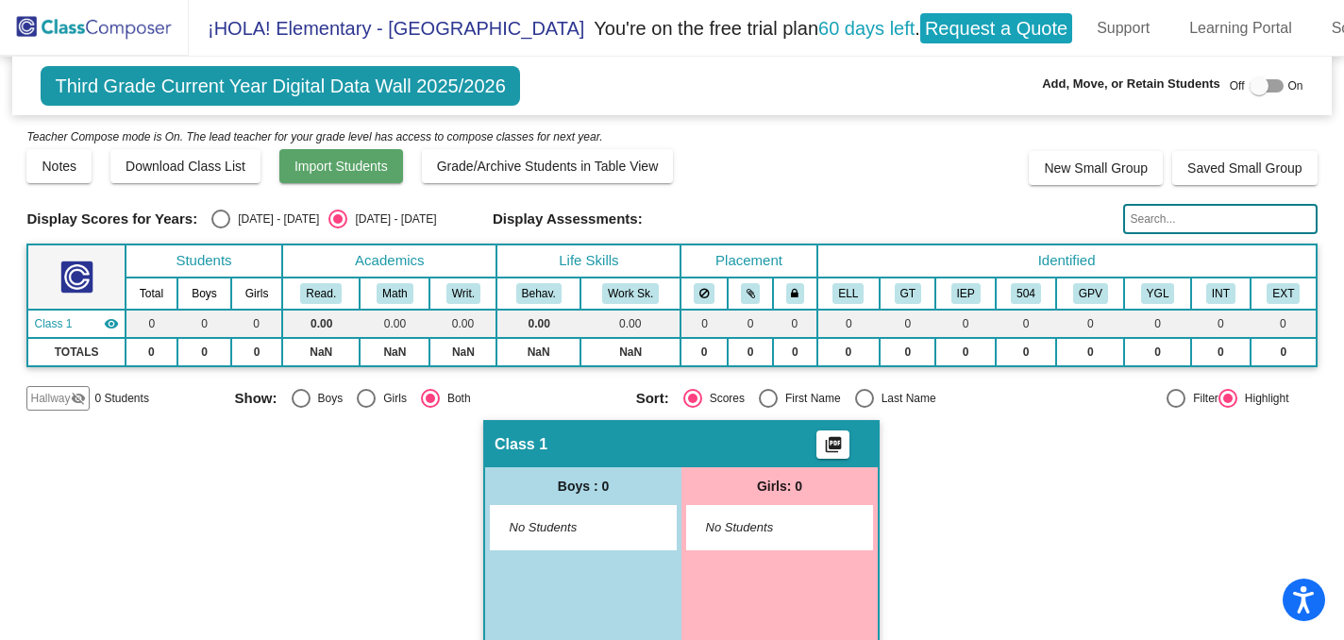
click at [306, 161] on span "Import Students" at bounding box center [341, 166] width 93 height 15
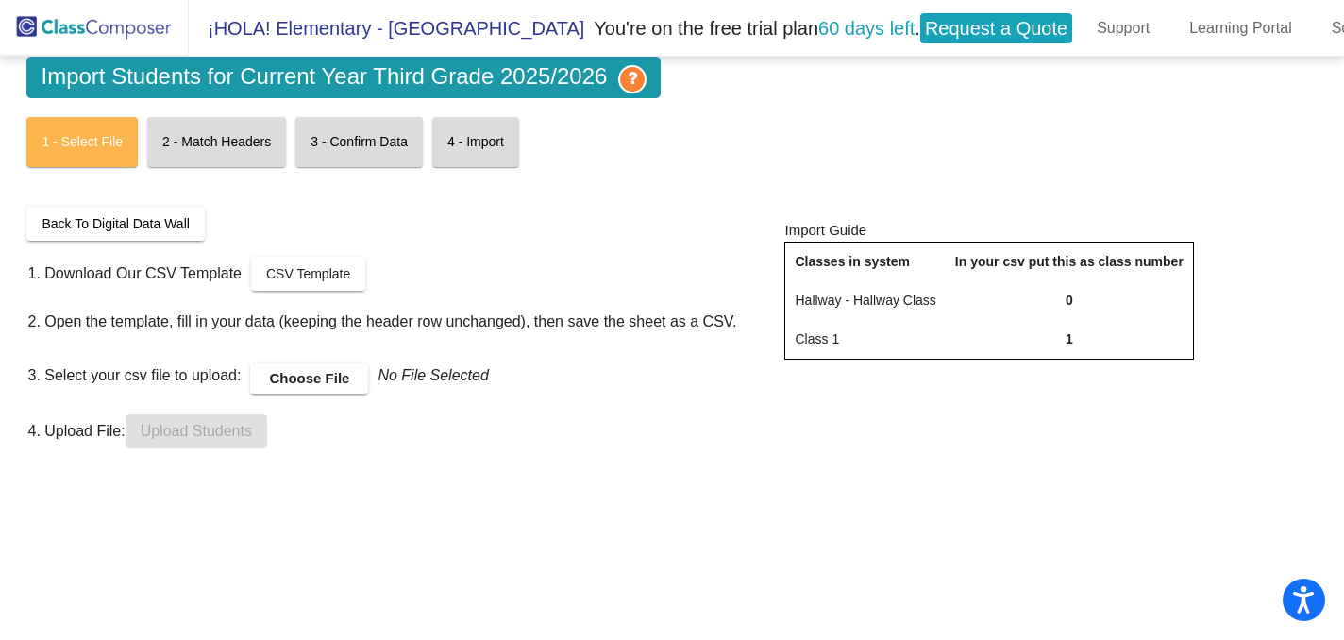
click at [113, 229] on span "Back To Digital Data Wall" at bounding box center [115, 223] width 147 height 15
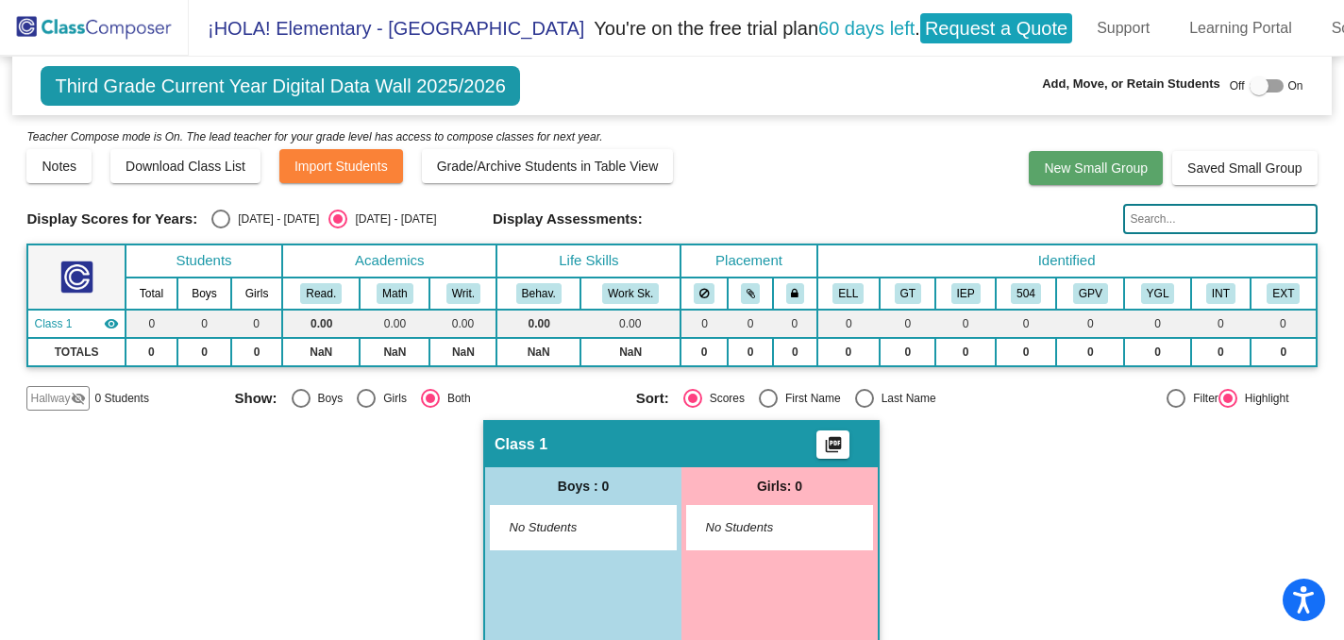
click at [1088, 162] on span "New Small Group" at bounding box center [1096, 167] width 104 height 15
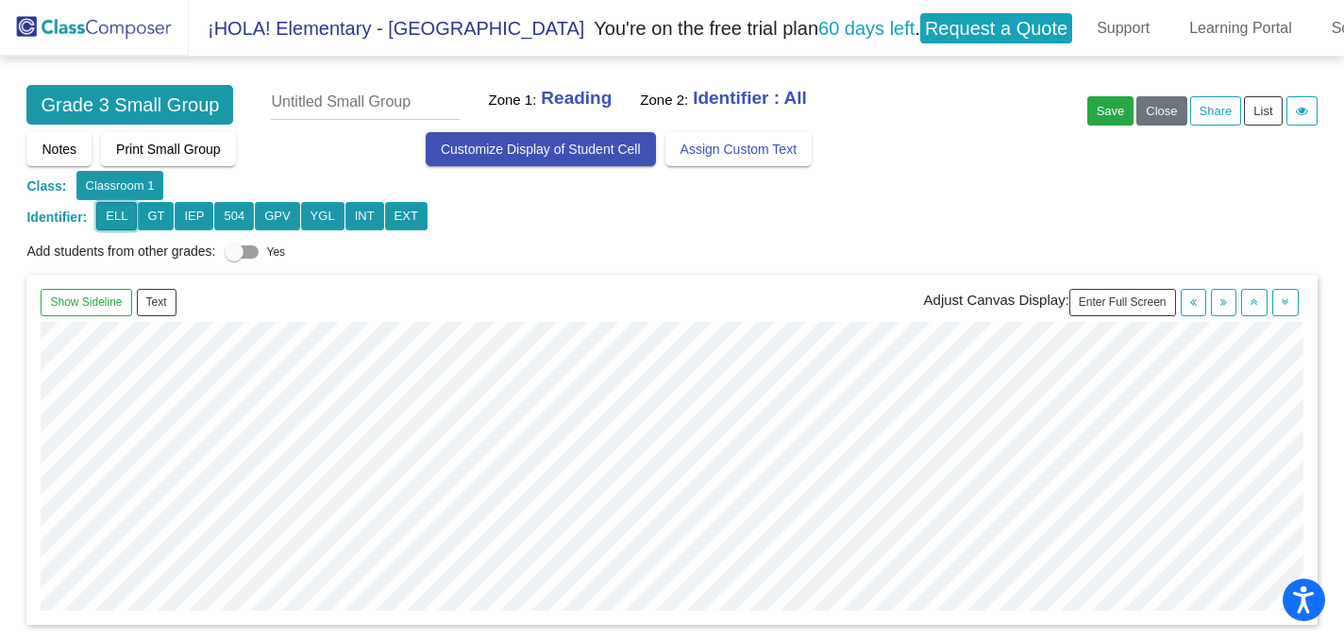
click at [117, 220] on button "ELL" at bounding box center [116, 216] width 41 height 29
click at [499, 144] on span "Customize Display of Student Cell" at bounding box center [541, 149] width 200 height 15
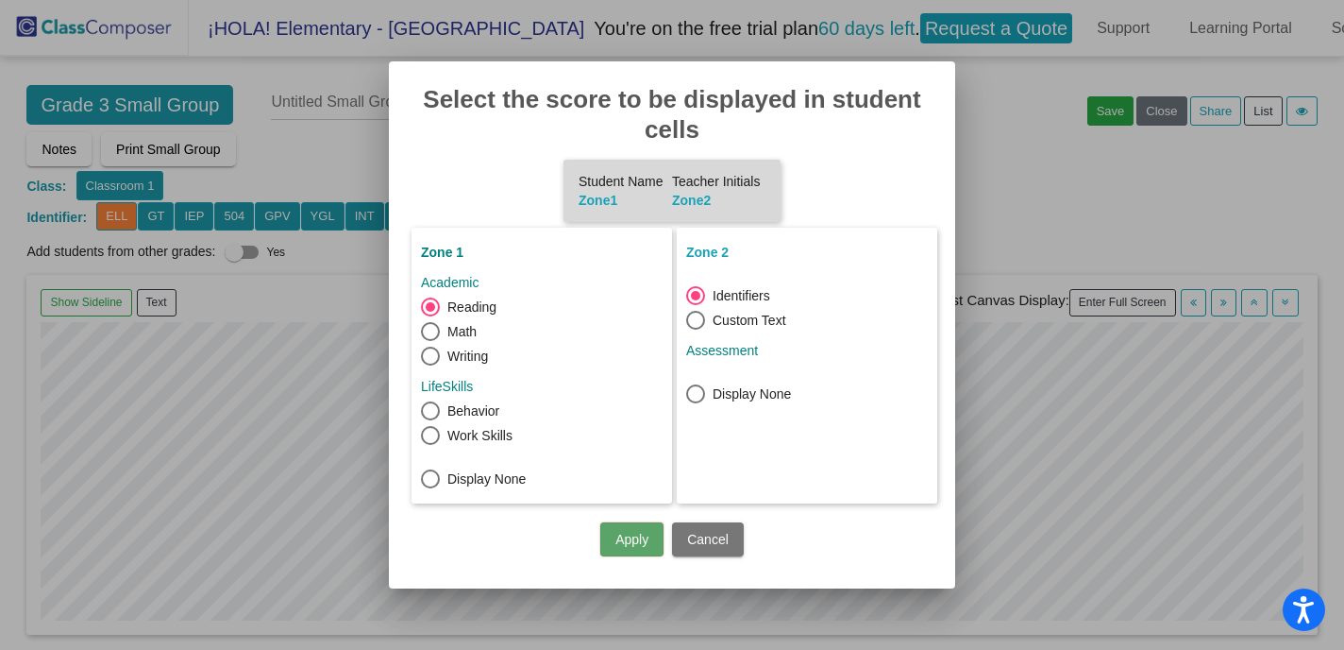
click at [700, 562] on div "Apply Cancel" at bounding box center [672, 534] width 521 height 62
click at [706, 524] on button "Cancel" at bounding box center [708, 539] width 72 height 34
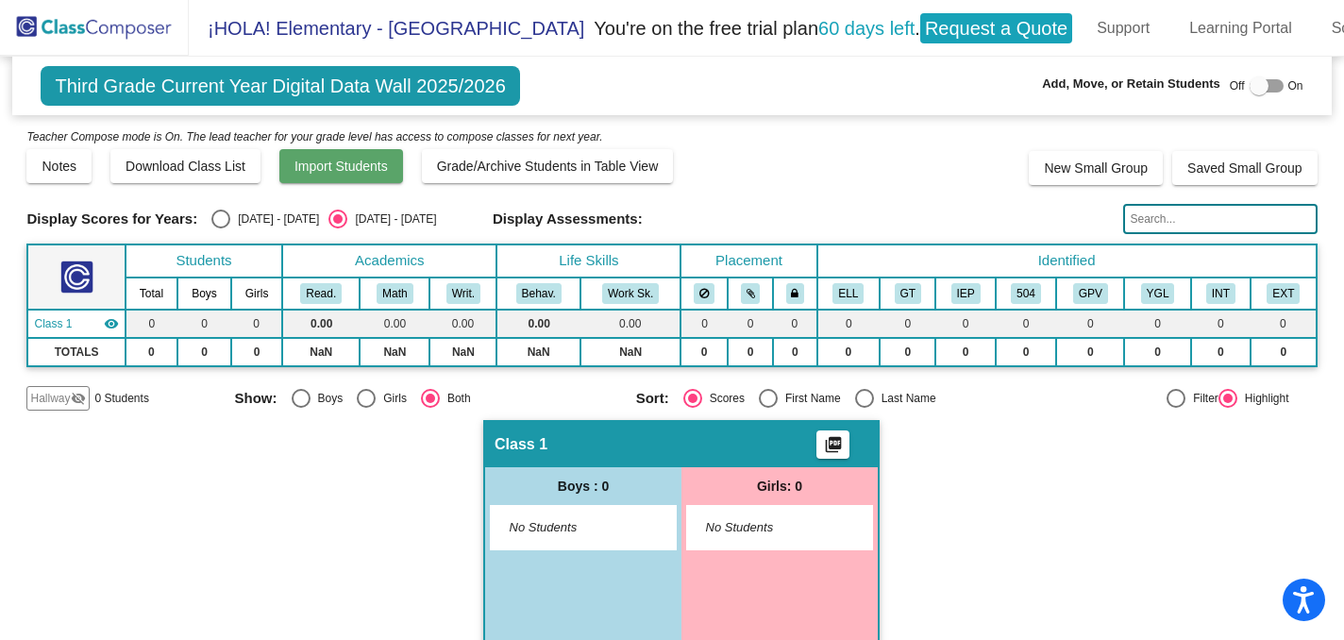
click at [327, 166] on span "Import Students" at bounding box center [341, 166] width 93 height 15
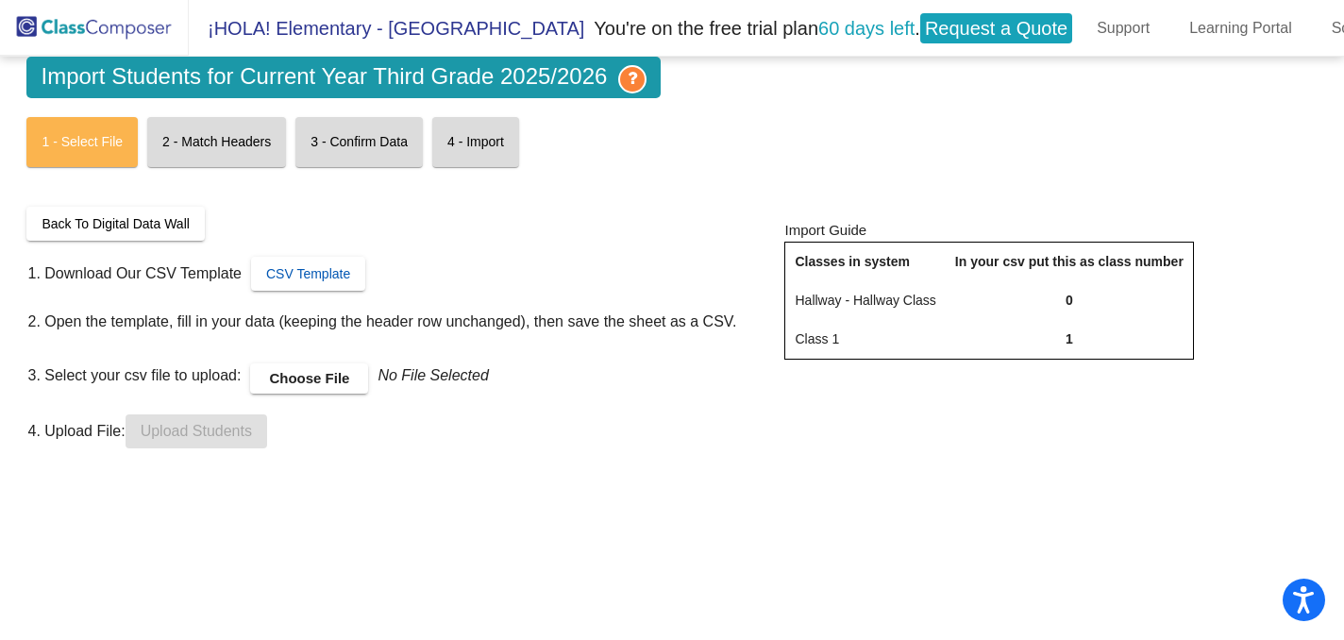
click at [271, 275] on span "CSV Template" at bounding box center [308, 273] width 84 height 15
click at [1082, 31] on link "Support" at bounding box center [1123, 28] width 83 height 30
click at [139, 31] on img at bounding box center [94, 28] width 189 height 56
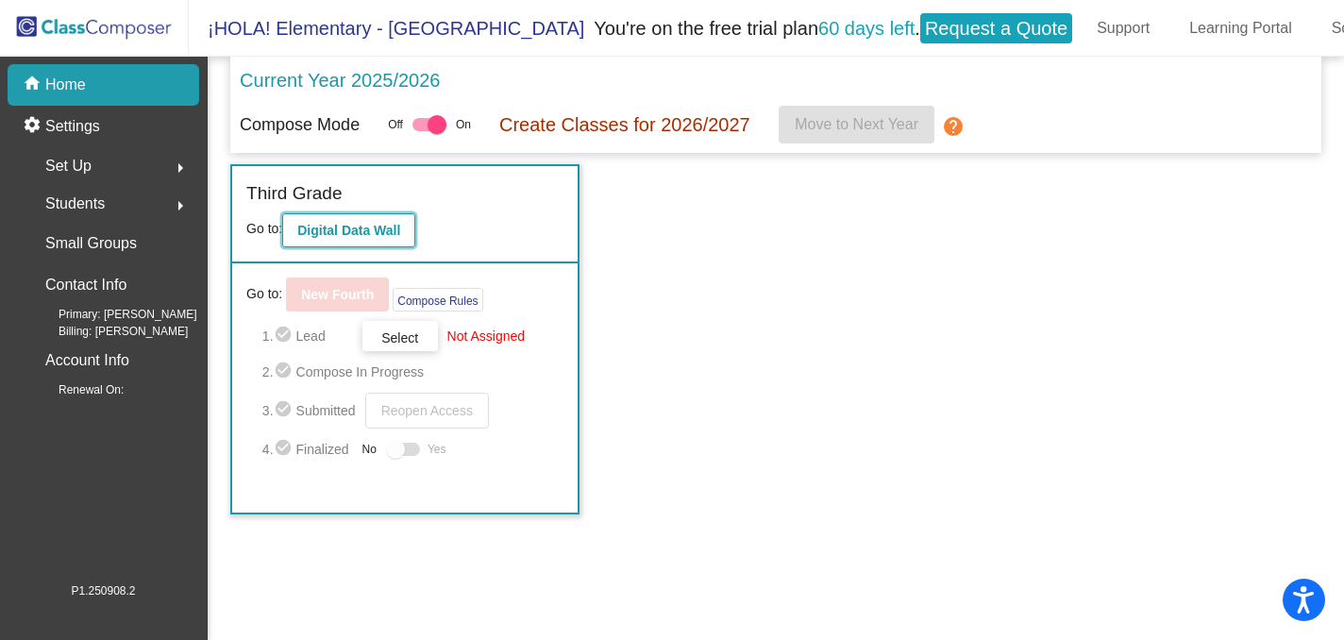
click at [321, 231] on b "Digital Data Wall" at bounding box center [348, 230] width 103 height 15
click at [173, 171] on mat-icon "arrow_right" at bounding box center [180, 168] width 23 height 23
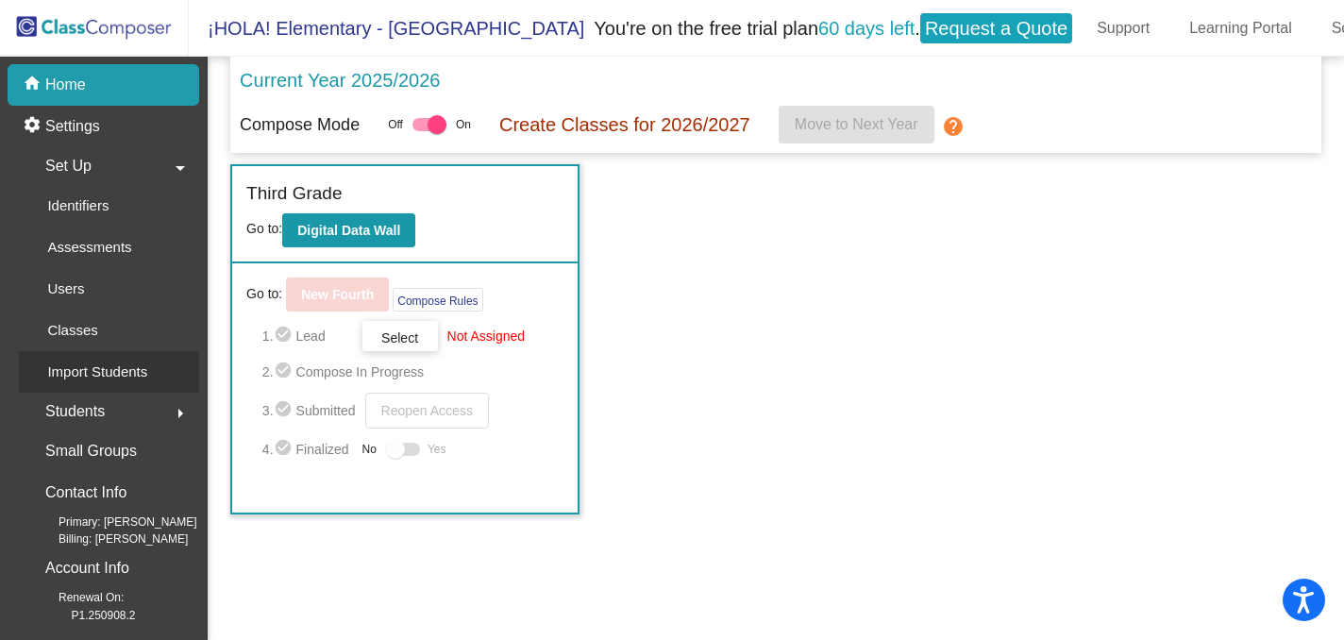
click at [99, 363] on p "Import Students" at bounding box center [97, 372] width 100 height 23
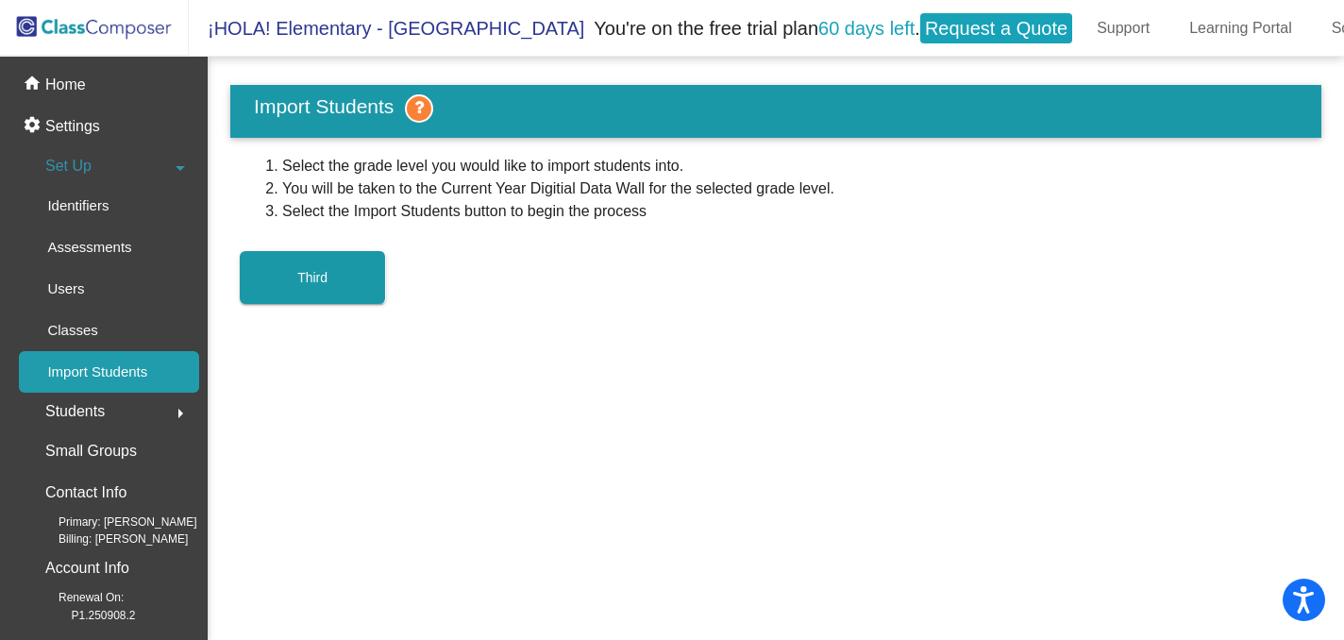
click at [324, 280] on span "Third" at bounding box center [312, 277] width 30 height 15
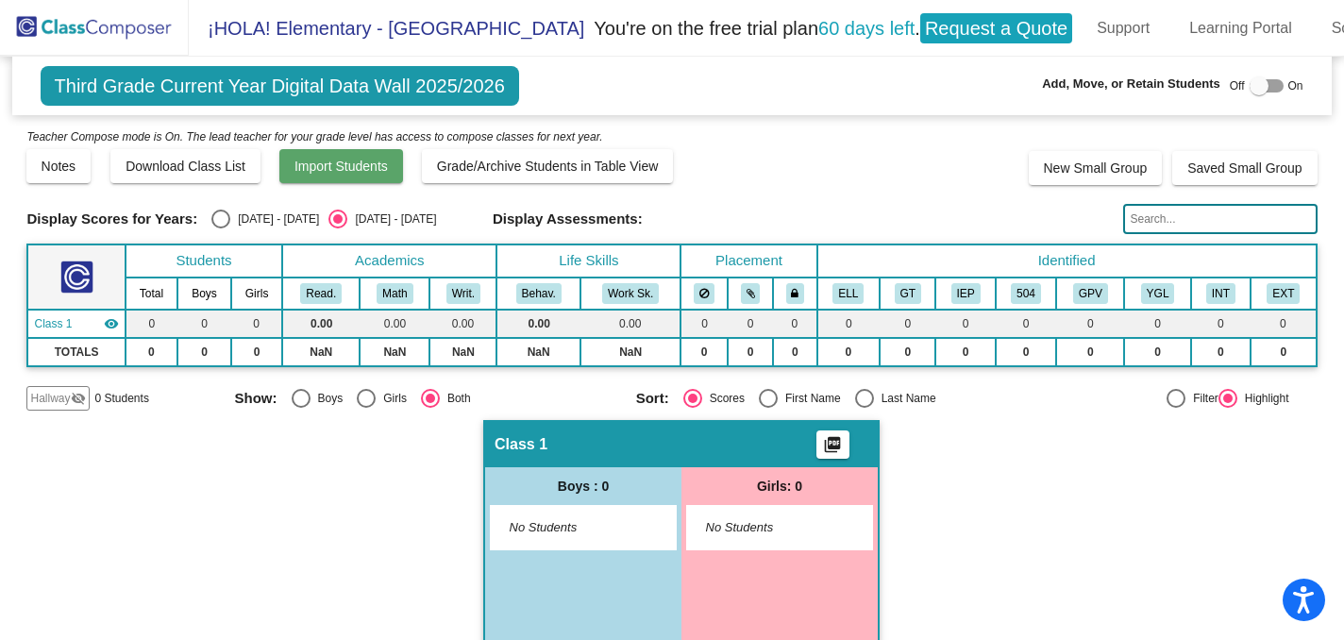
click at [293, 178] on button "Import Students" at bounding box center [341, 166] width 124 height 34
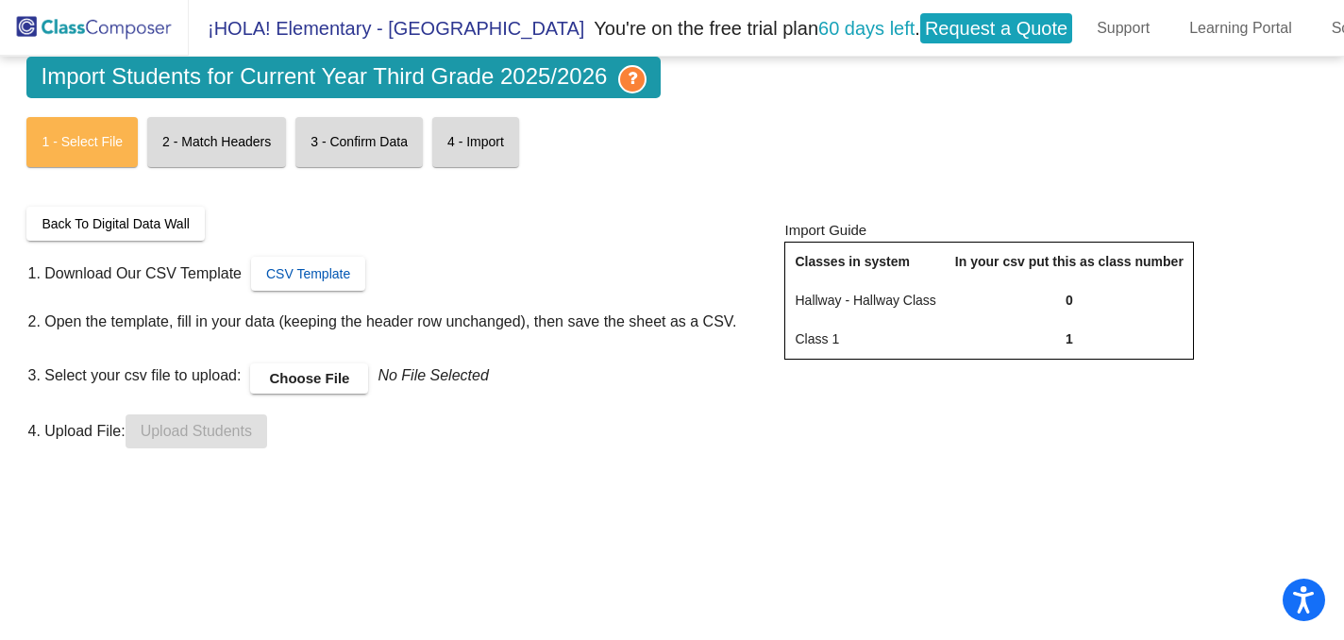
click at [293, 267] on span "CSV Template" at bounding box center [308, 273] width 84 height 15
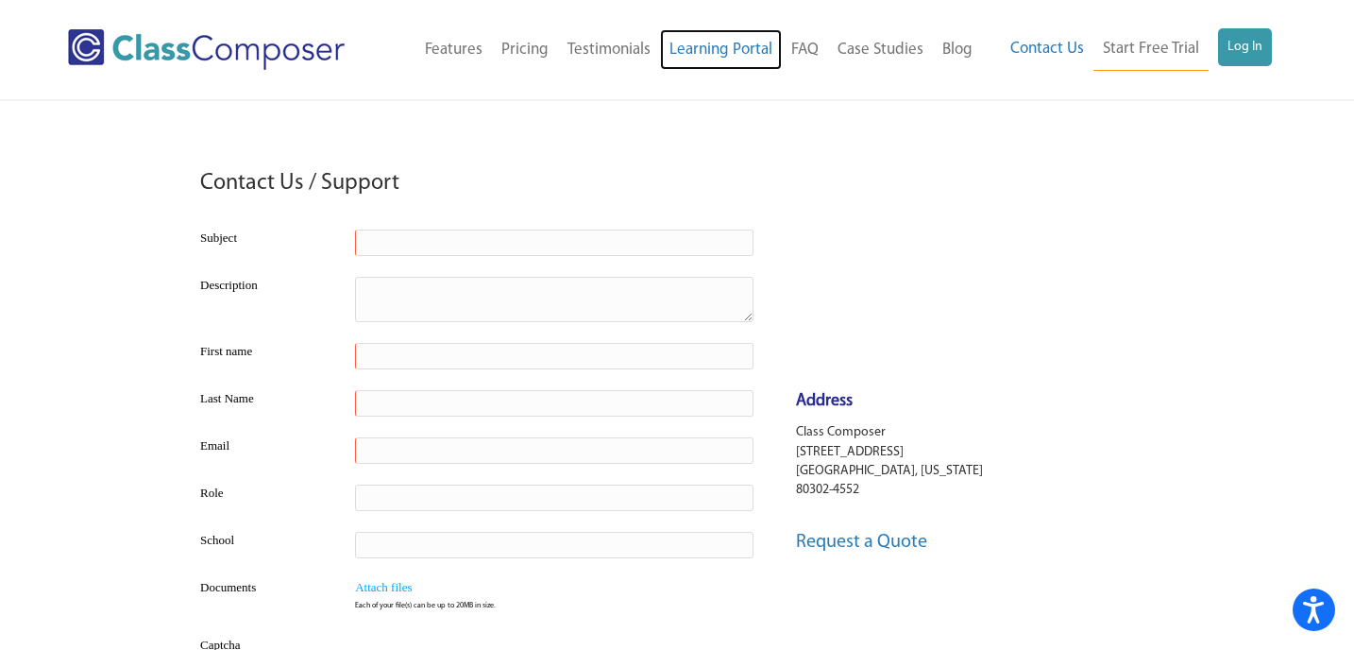
click at [768, 55] on link "Learning Portal" at bounding box center [721, 50] width 122 height 42
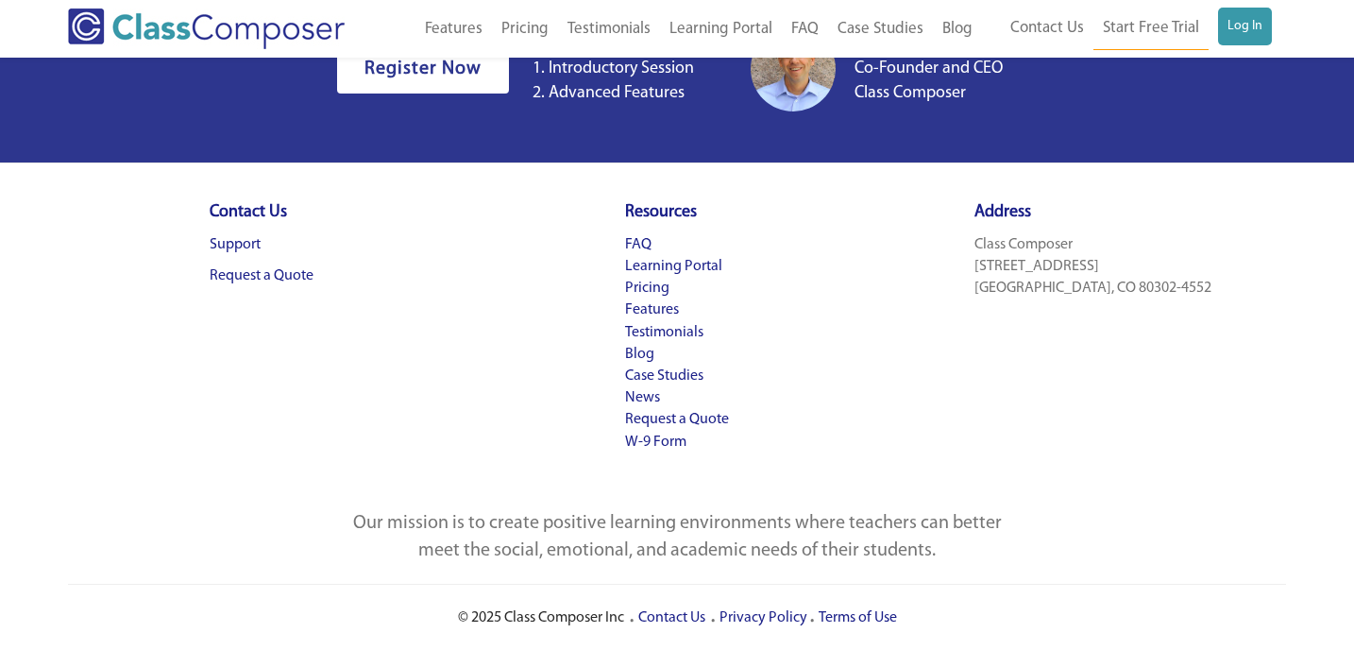
scroll to position [5866, 0]
